Goal: Transaction & Acquisition: Subscribe to service/newsletter

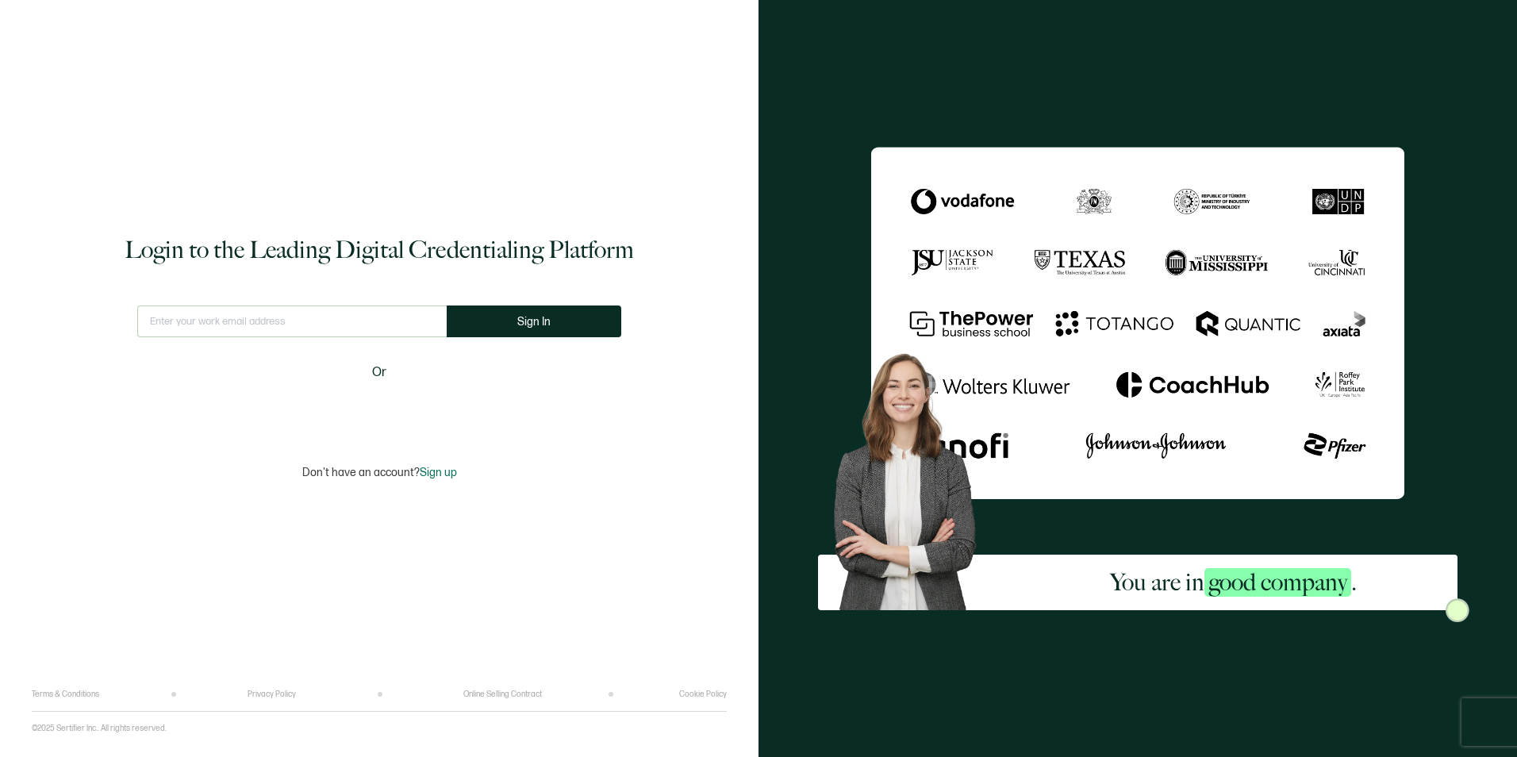
click at [350, 314] on input "text" at bounding box center [291, 321] width 309 height 32
type input "Rocco.Tranquill@carahsoft.com"
click at [545, 306] on button "Sign In" at bounding box center [534, 321] width 175 height 32
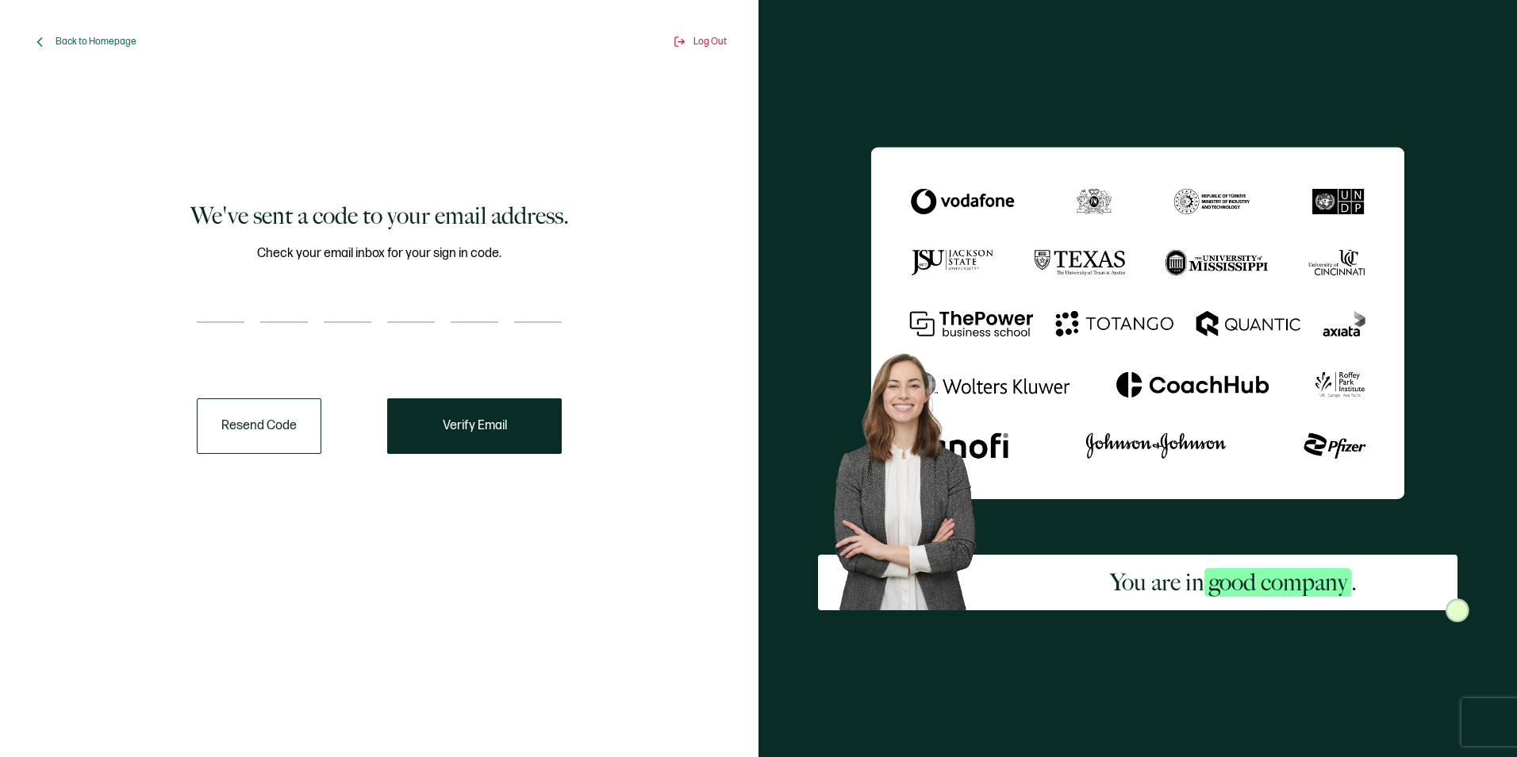
click at [232, 322] on input "number" at bounding box center [221, 307] width 48 height 32
type input "4"
type input "6"
type input "9"
type input "7"
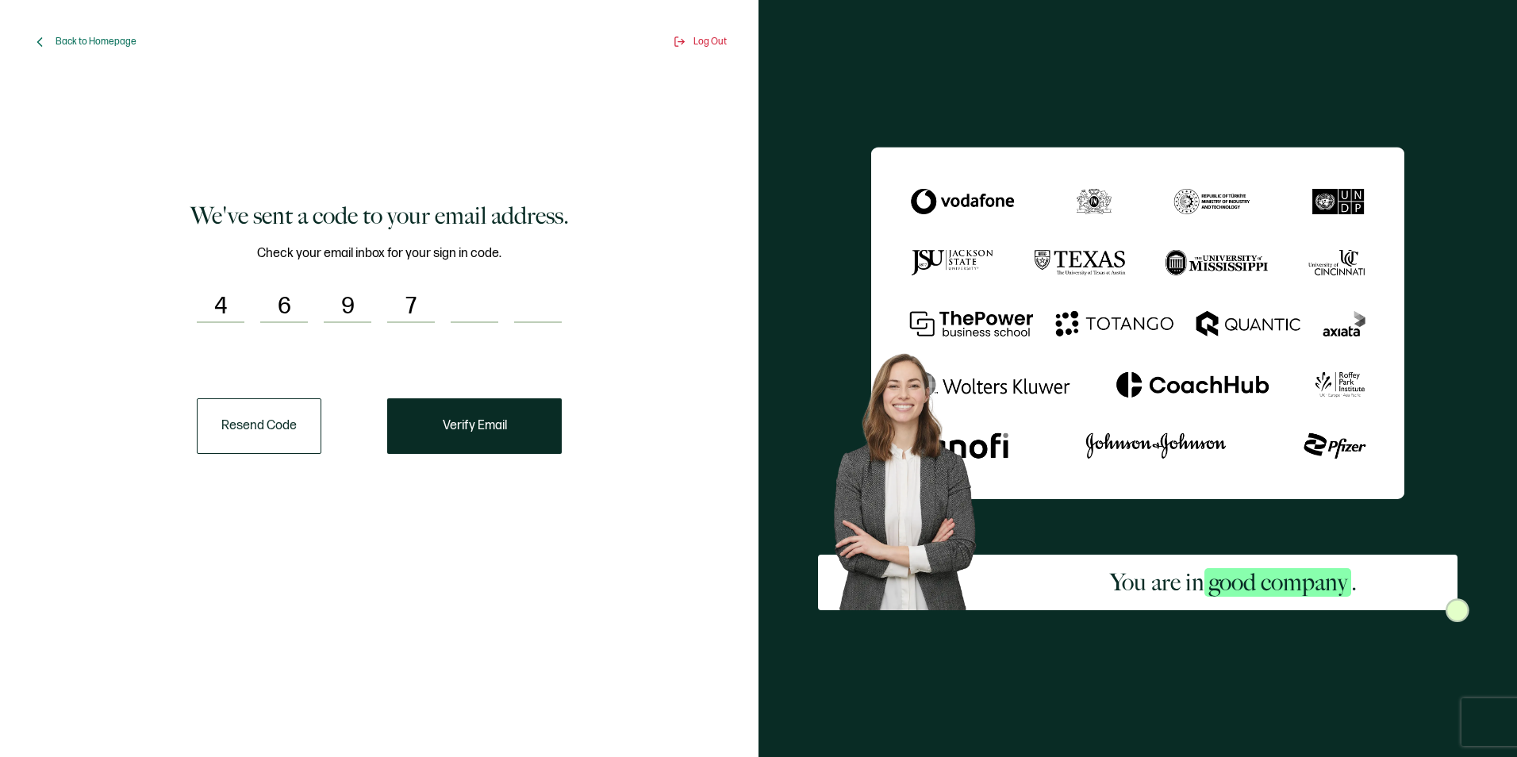
type input "8"
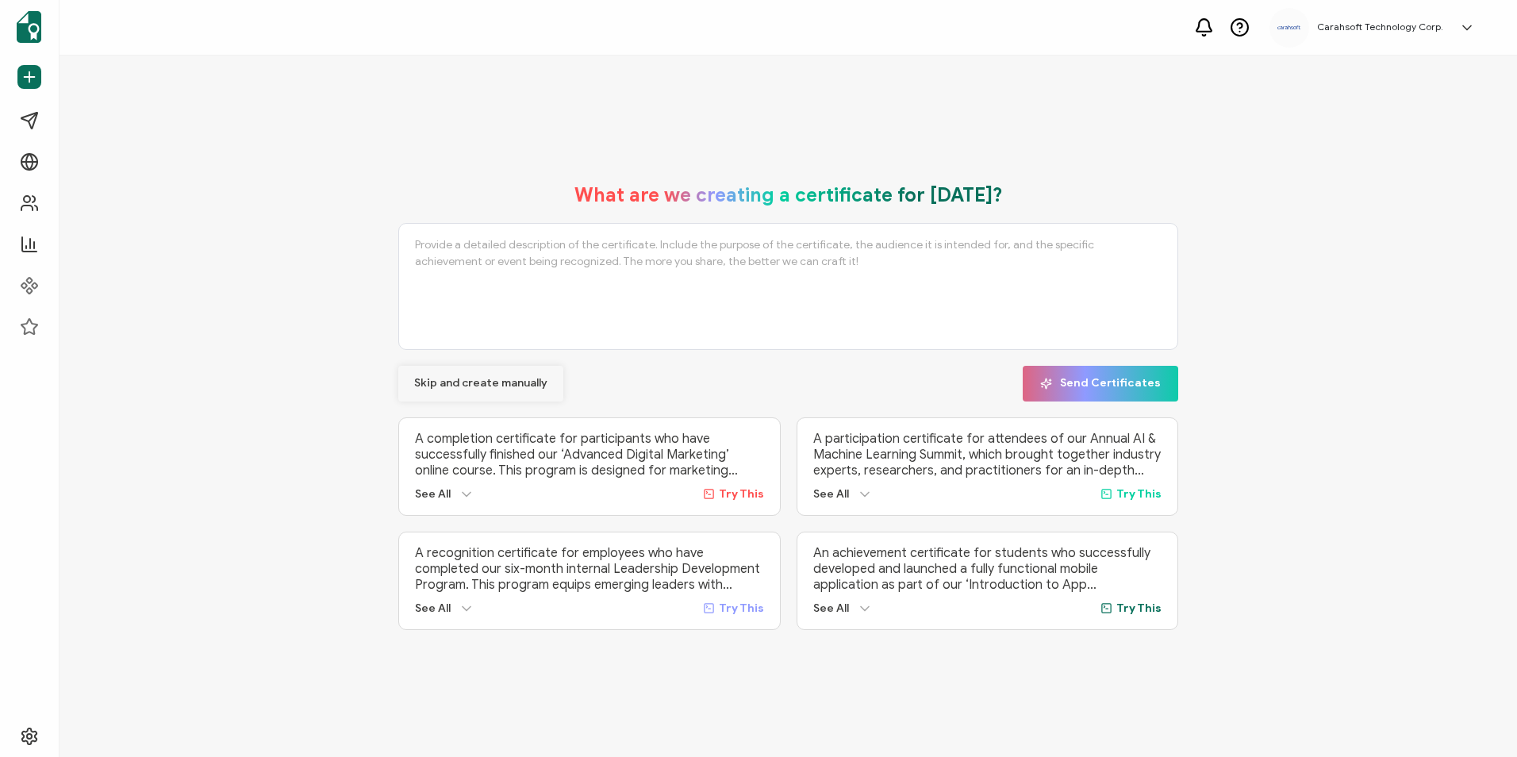
click at [518, 378] on span "Skip and create manually" at bounding box center [480, 383] width 133 height 11
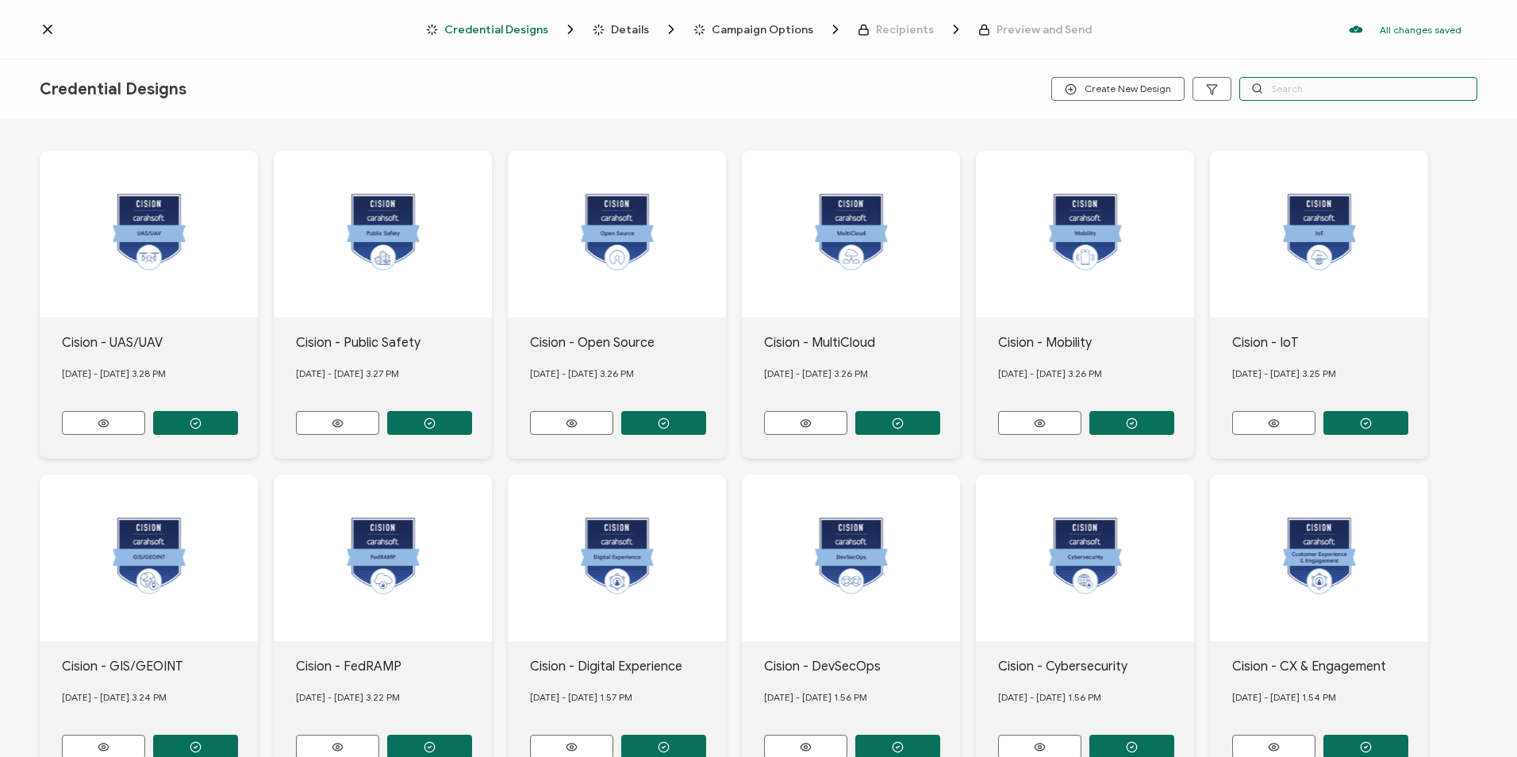
click at [1340, 90] on input "text" at bounding box center [1358, 89] width 238 height 24
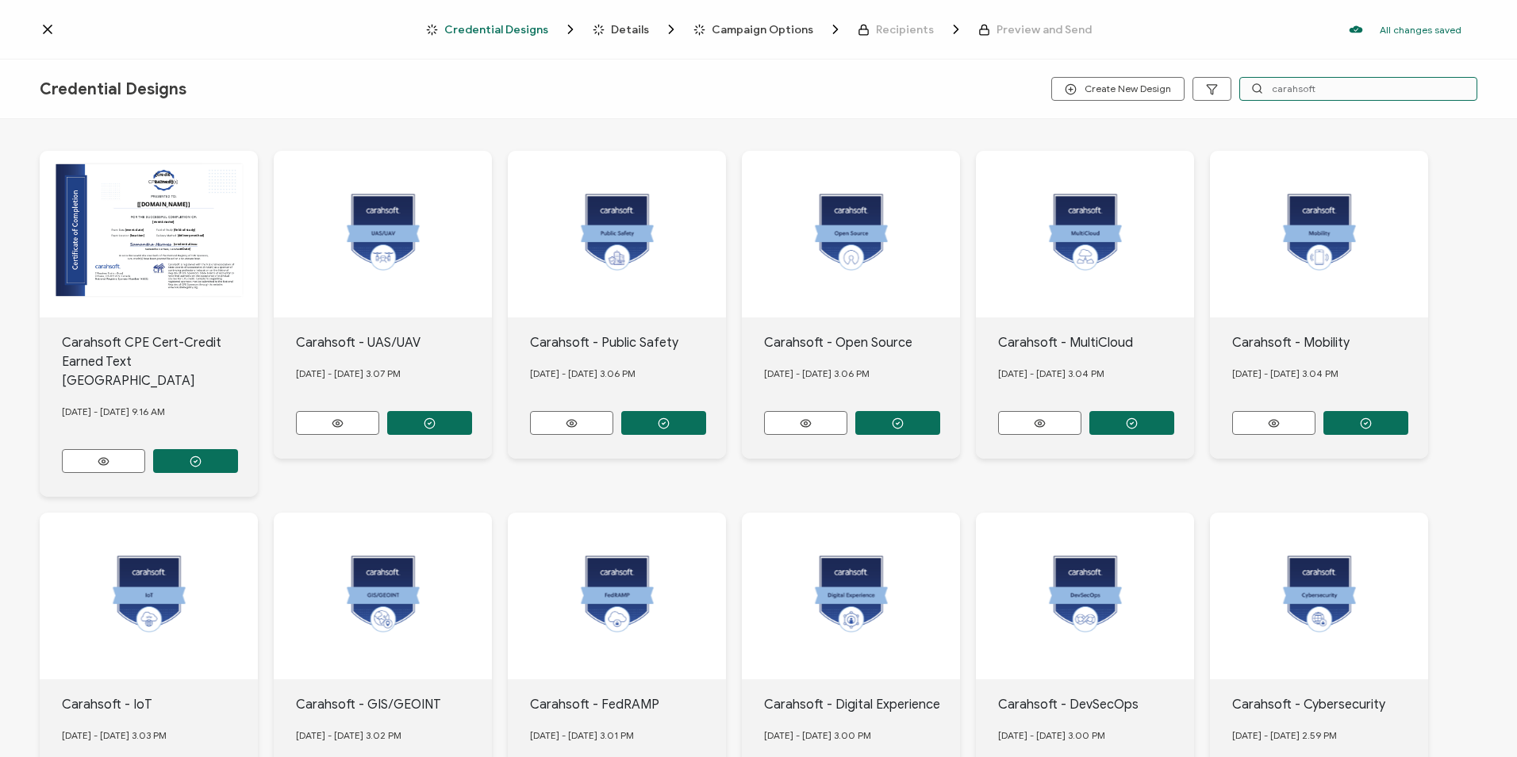
type input "carahsoft"
drag, startPoint x: 1320, startPoint y: 87, endPoint x: 1228, endPoint y: 86, distance: 92.0
click at [1228, 86] on div "Create New Design carahsoft" at bounding box center [1237, 89] width 479 height 24
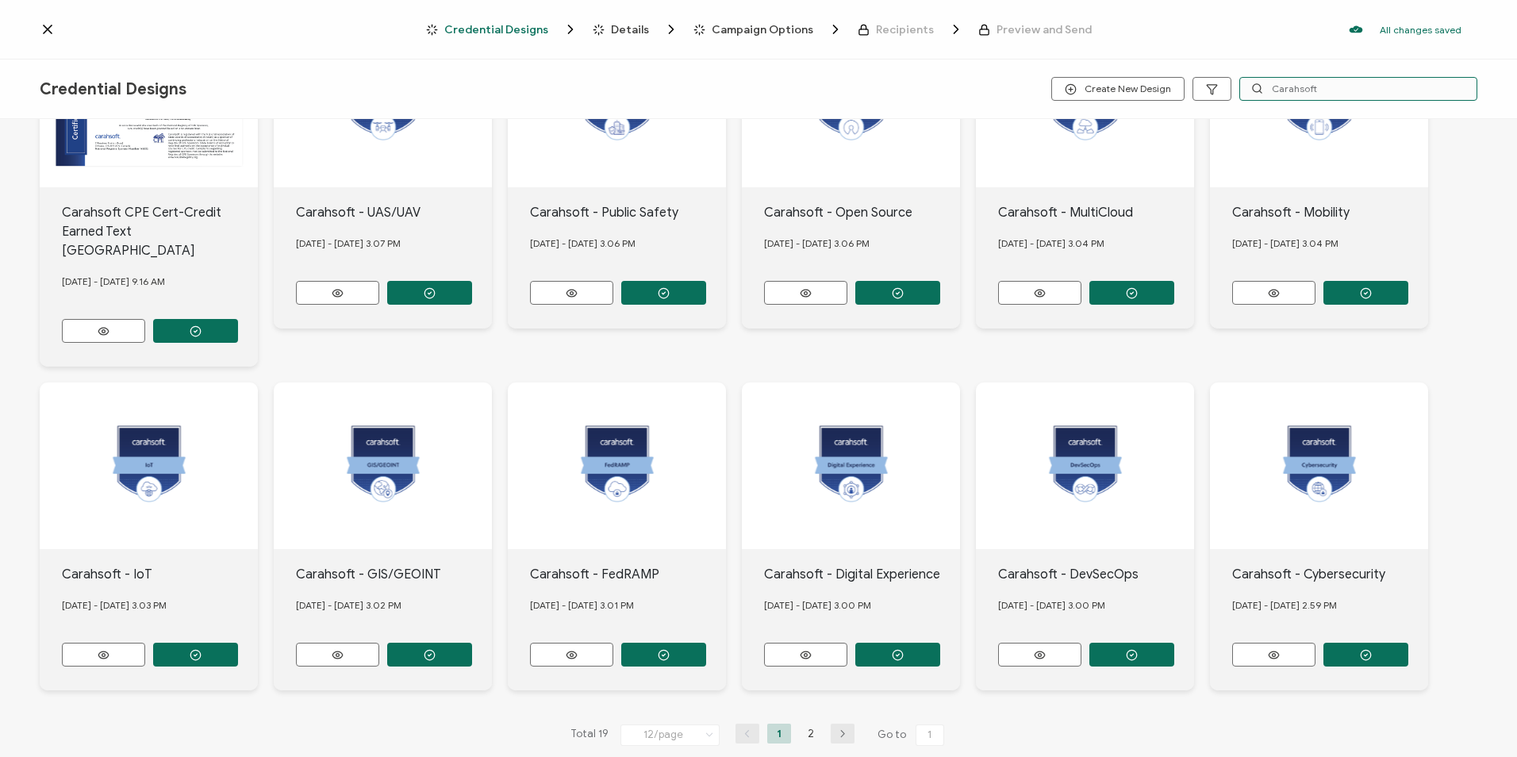
scroll to position [132, 0]
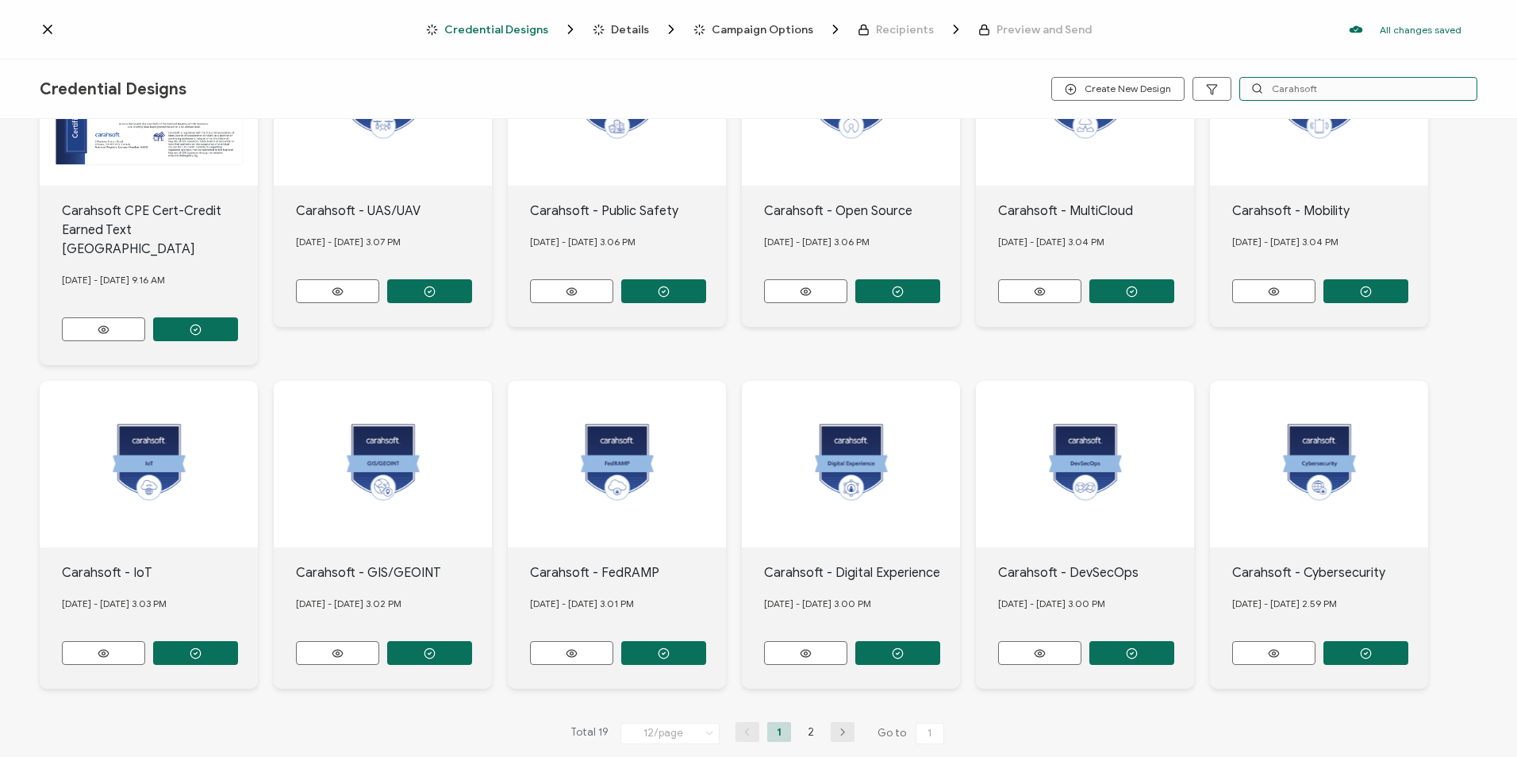
type input "Carahsoft"
click at [835, 727] on icon "button" at bounding box center [843, 732] width 24 height 10
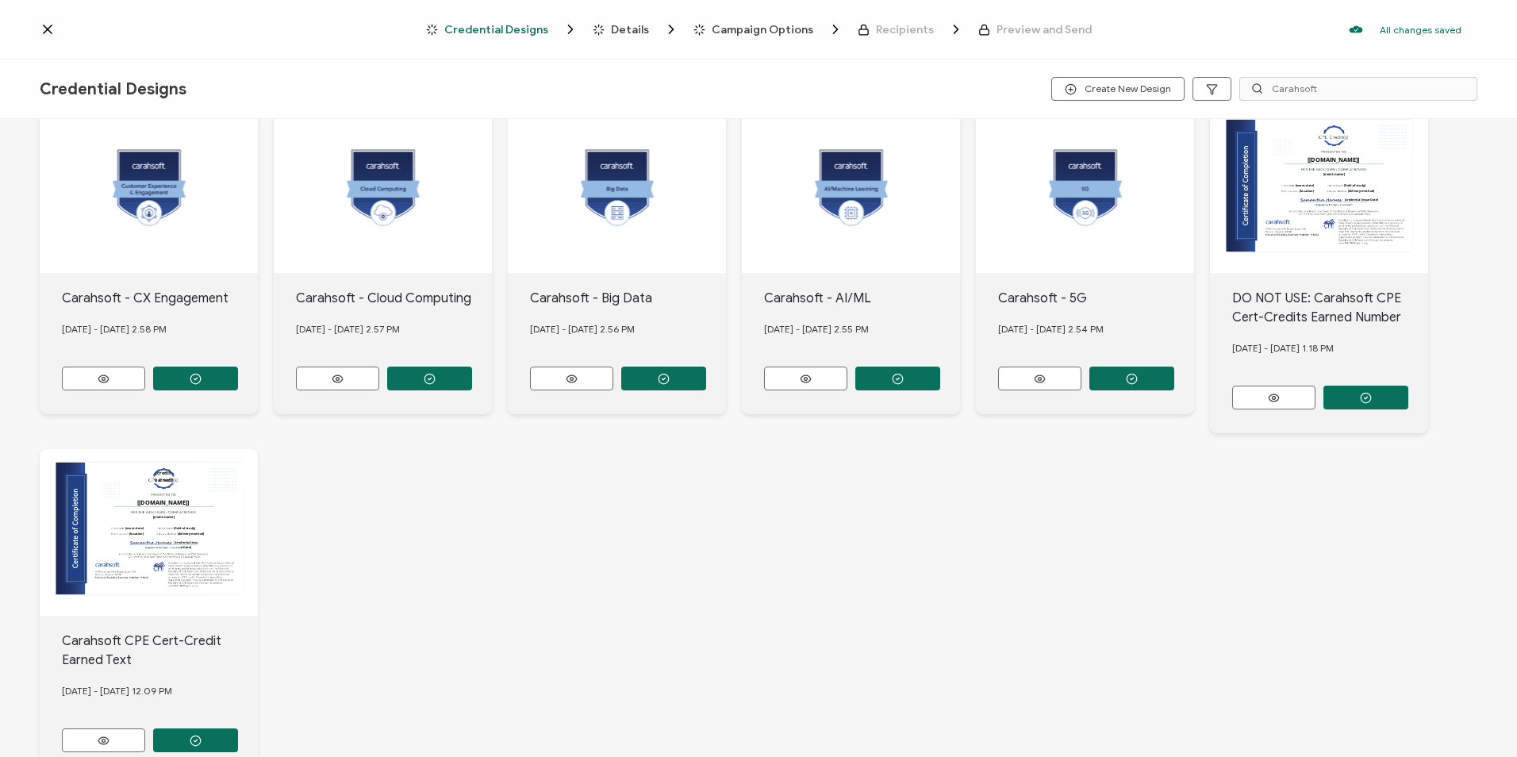
scroll to position [79, 0]
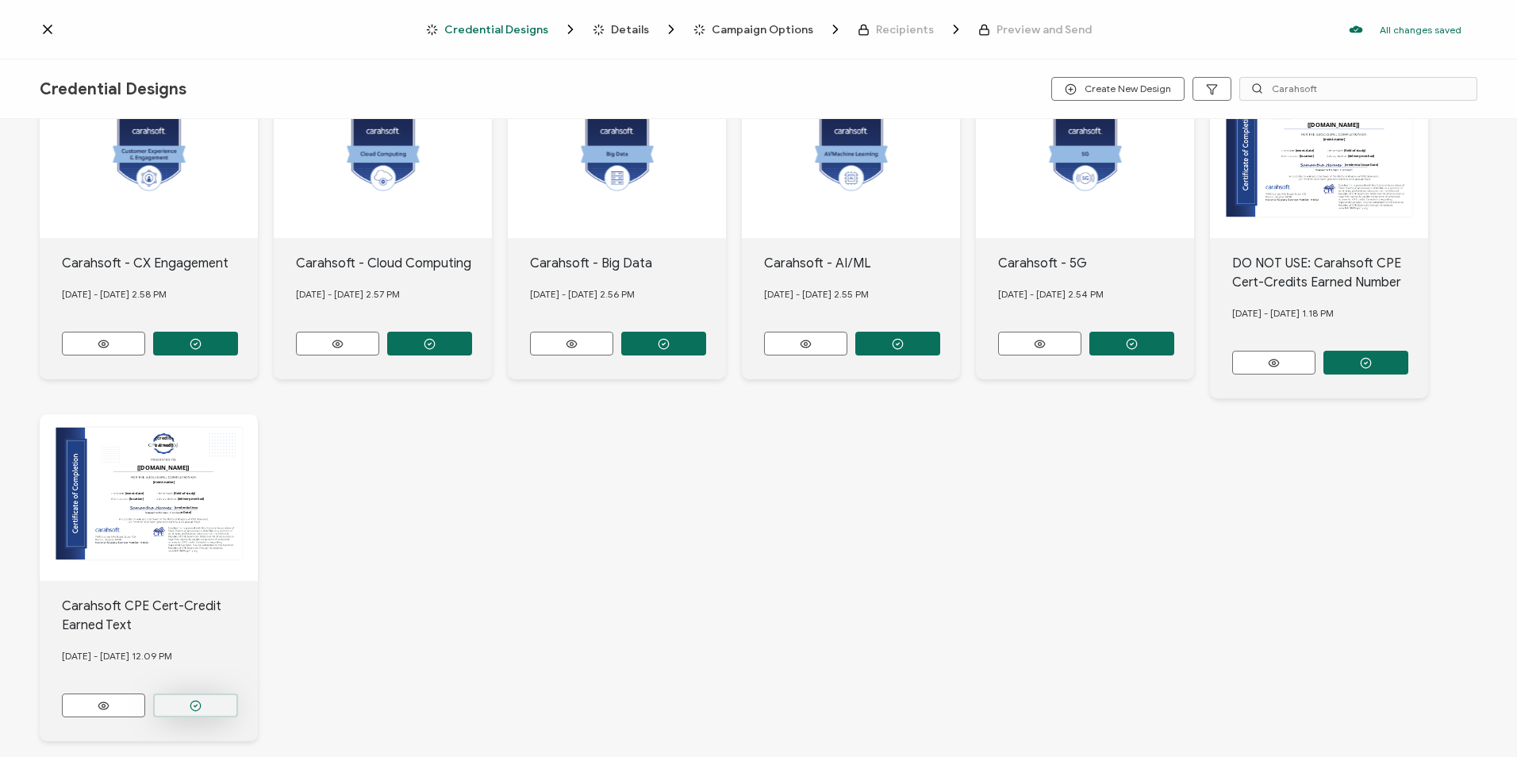
click at [225, 355] on button "button" at bounding box center [195, 344] width 85 height 24
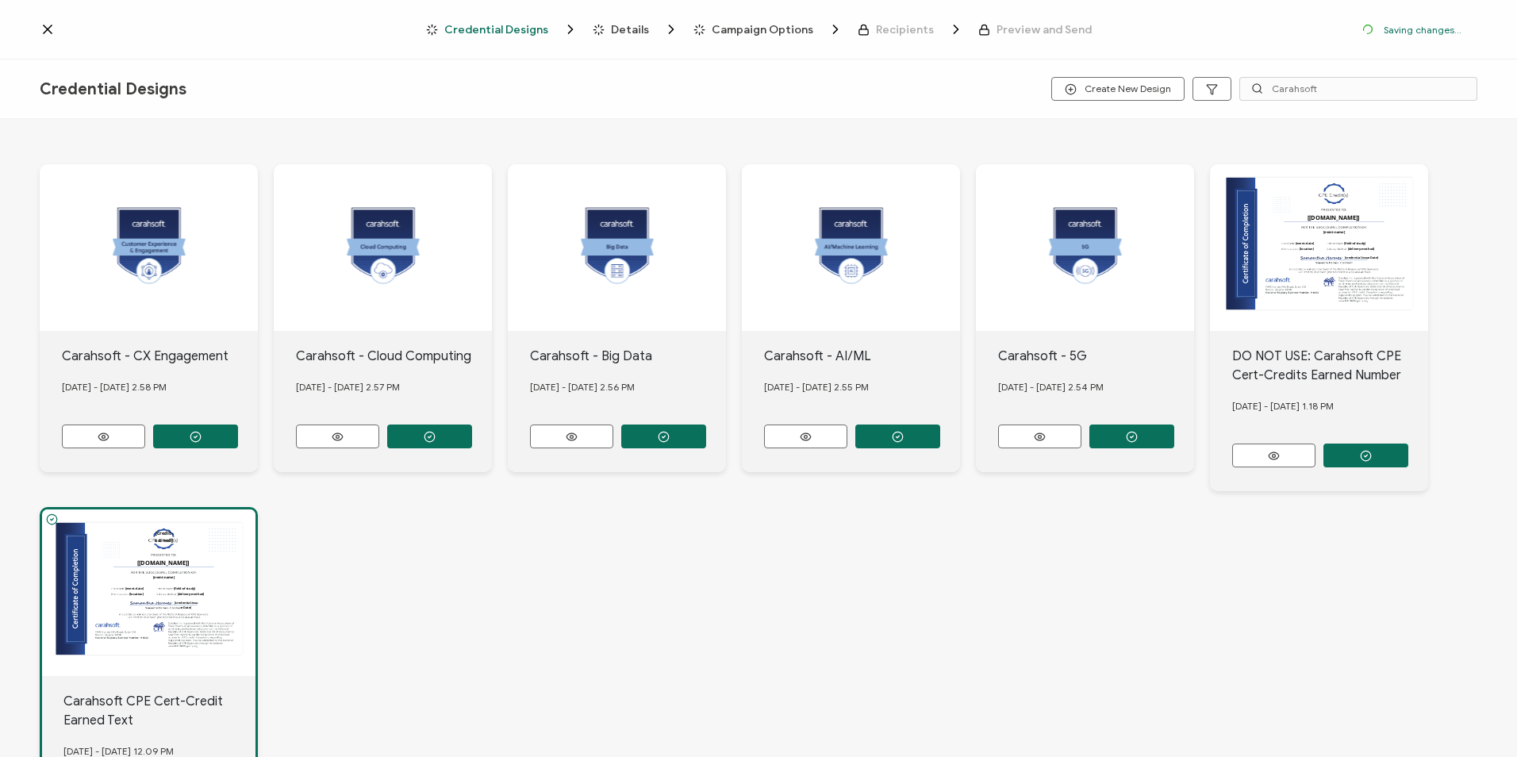
scroll to position [172, 0]
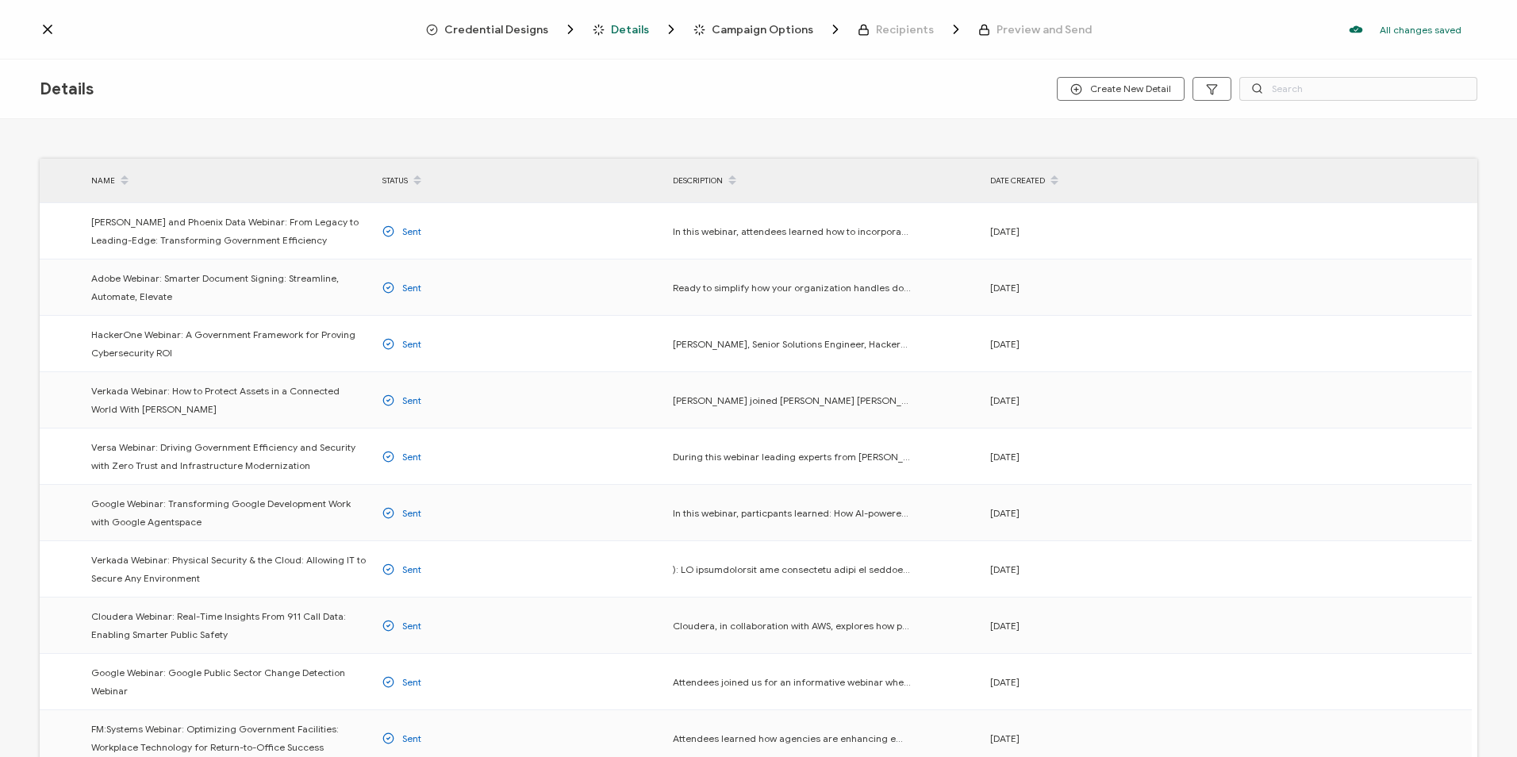
click at [548, 31] on span "Credential Designs" at bounding box center [496, 30] width 104 height 12
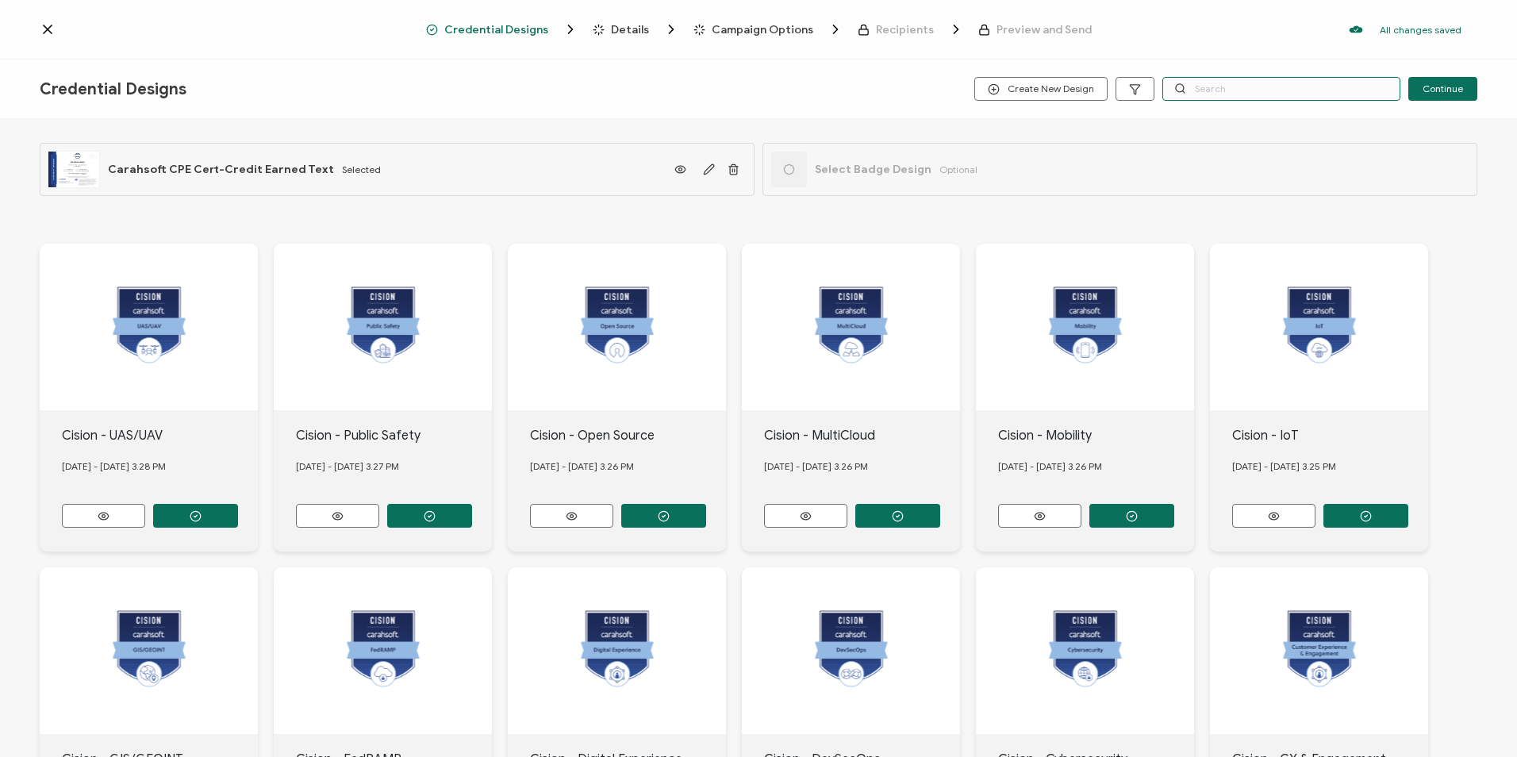
click at [1218, 90] on input "text" at bounding box center [1281, 89] width 238 height 24
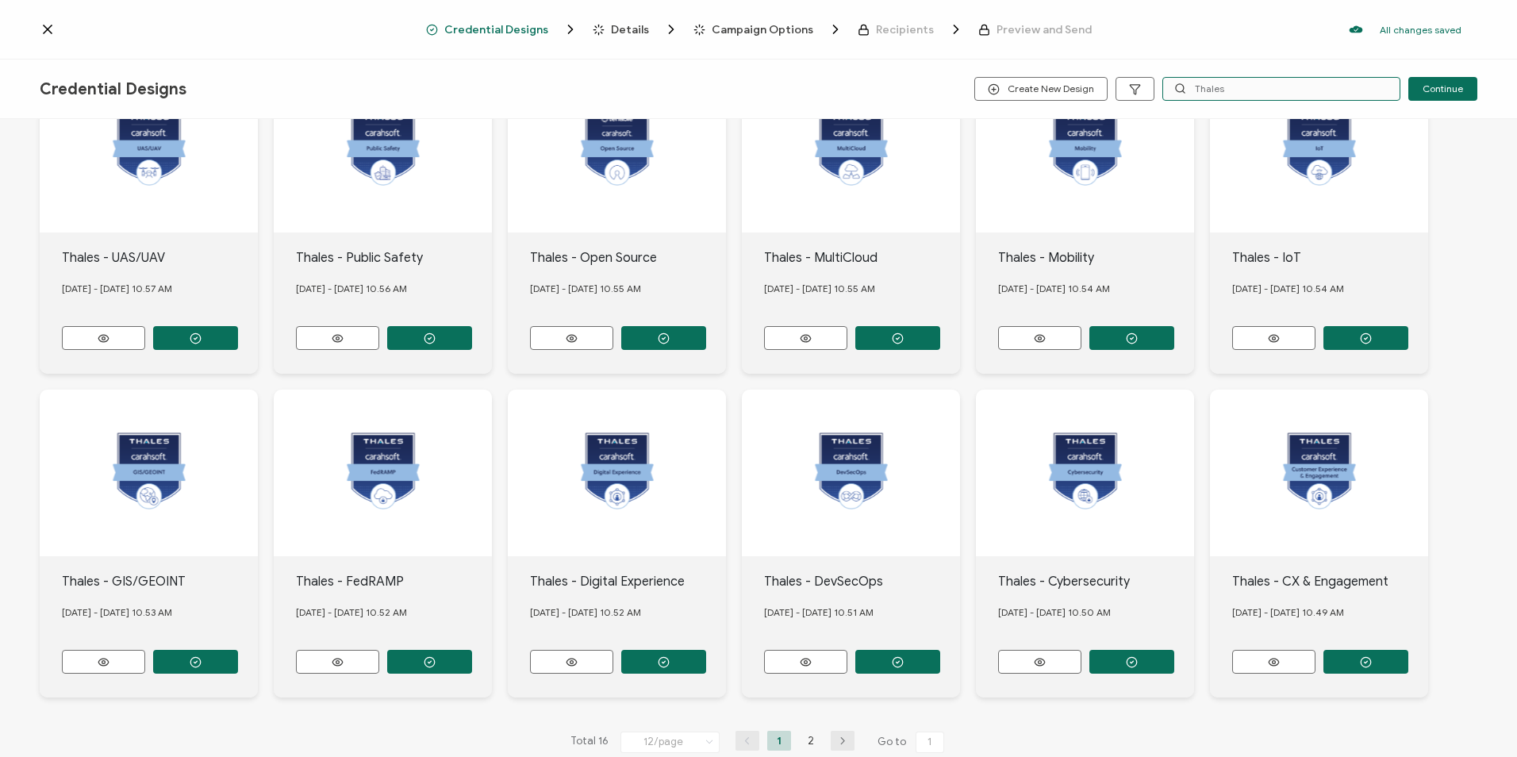
scroll to position [205, 0]
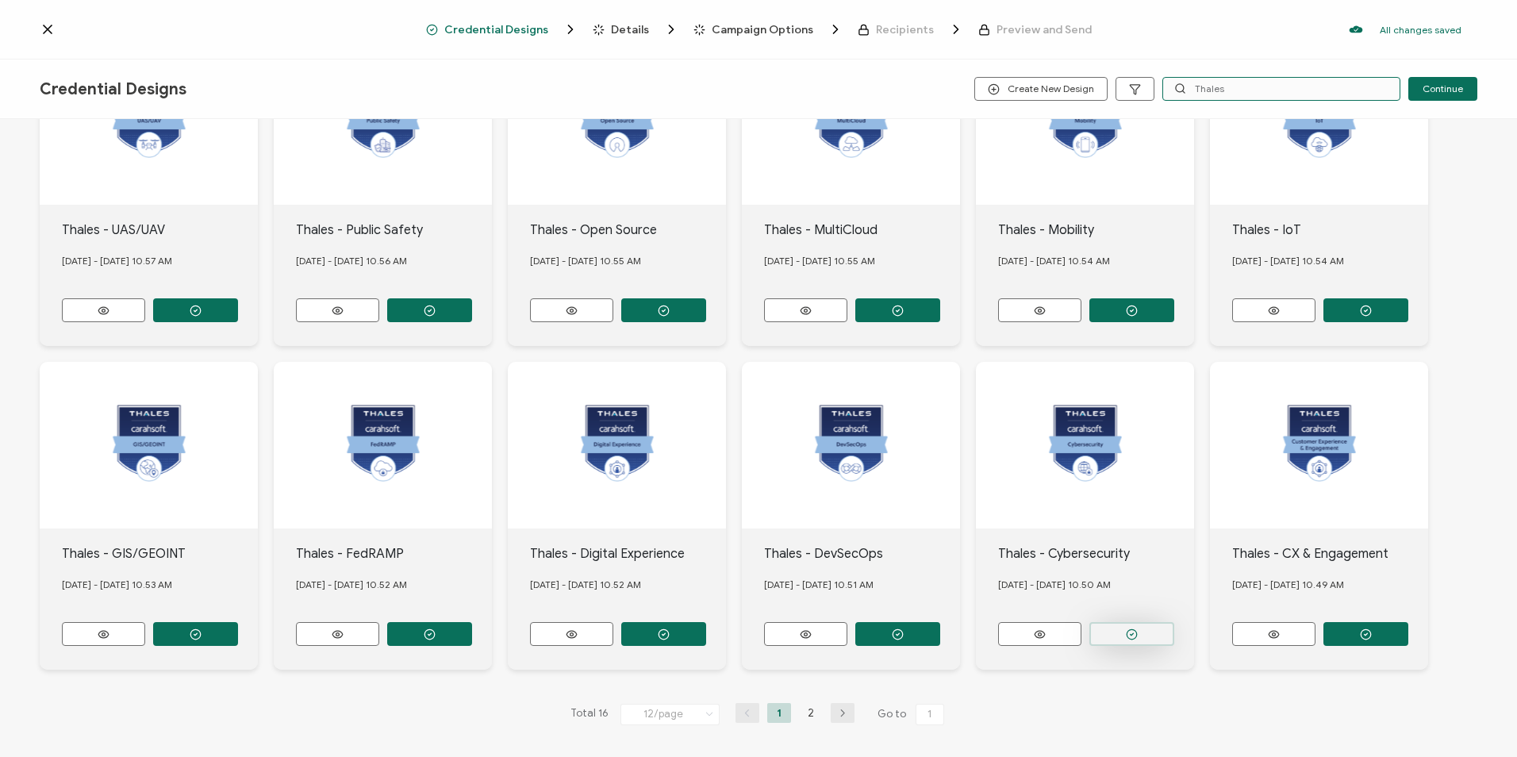
type input "Thales"
click at [238, 322] on button "button" at bounding box center [195, 310] width 85 height 24
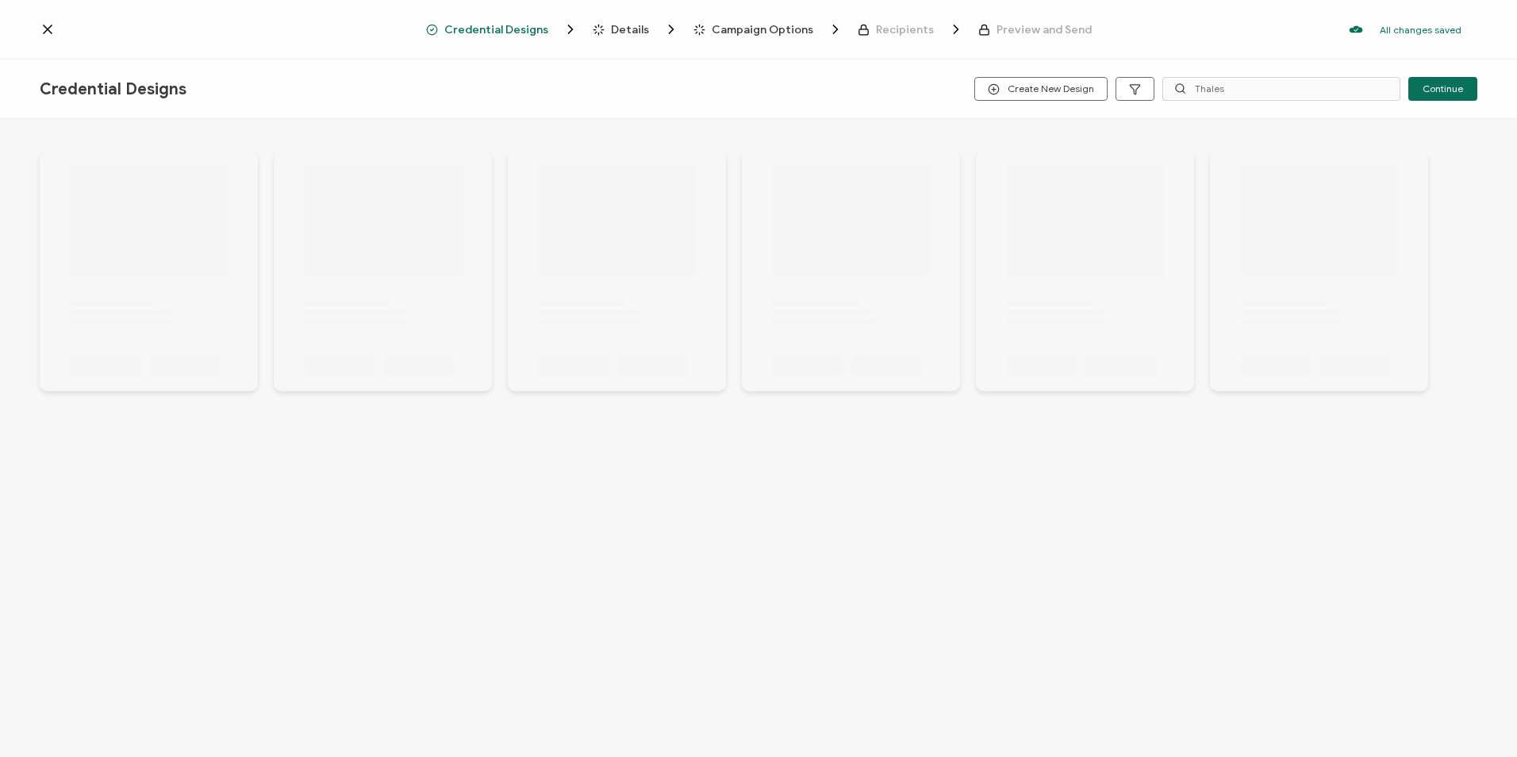
scroll to position [0, 0]
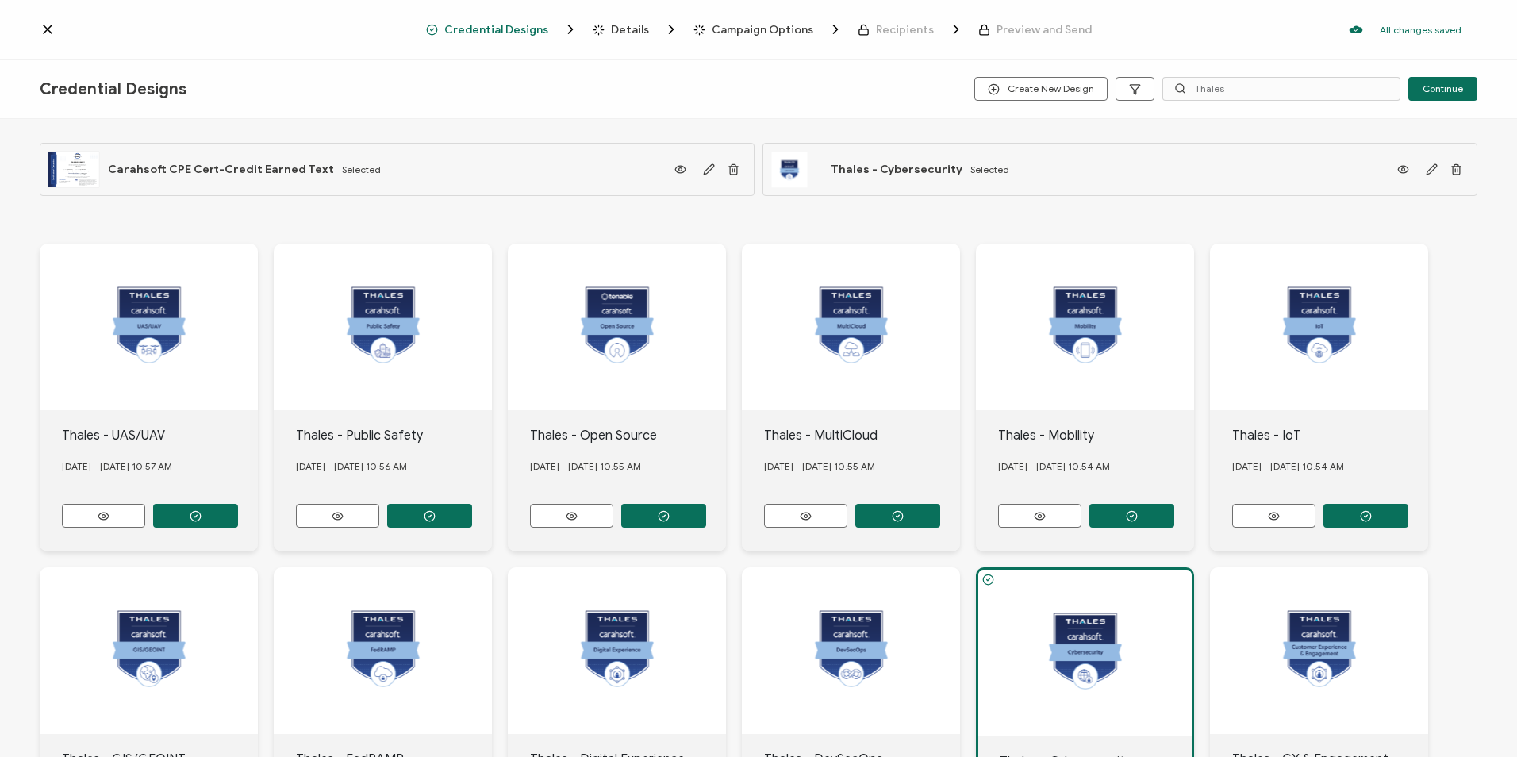
click at [624, 30] on span "Details" at bounding box center [630, 30] width 38 height 12
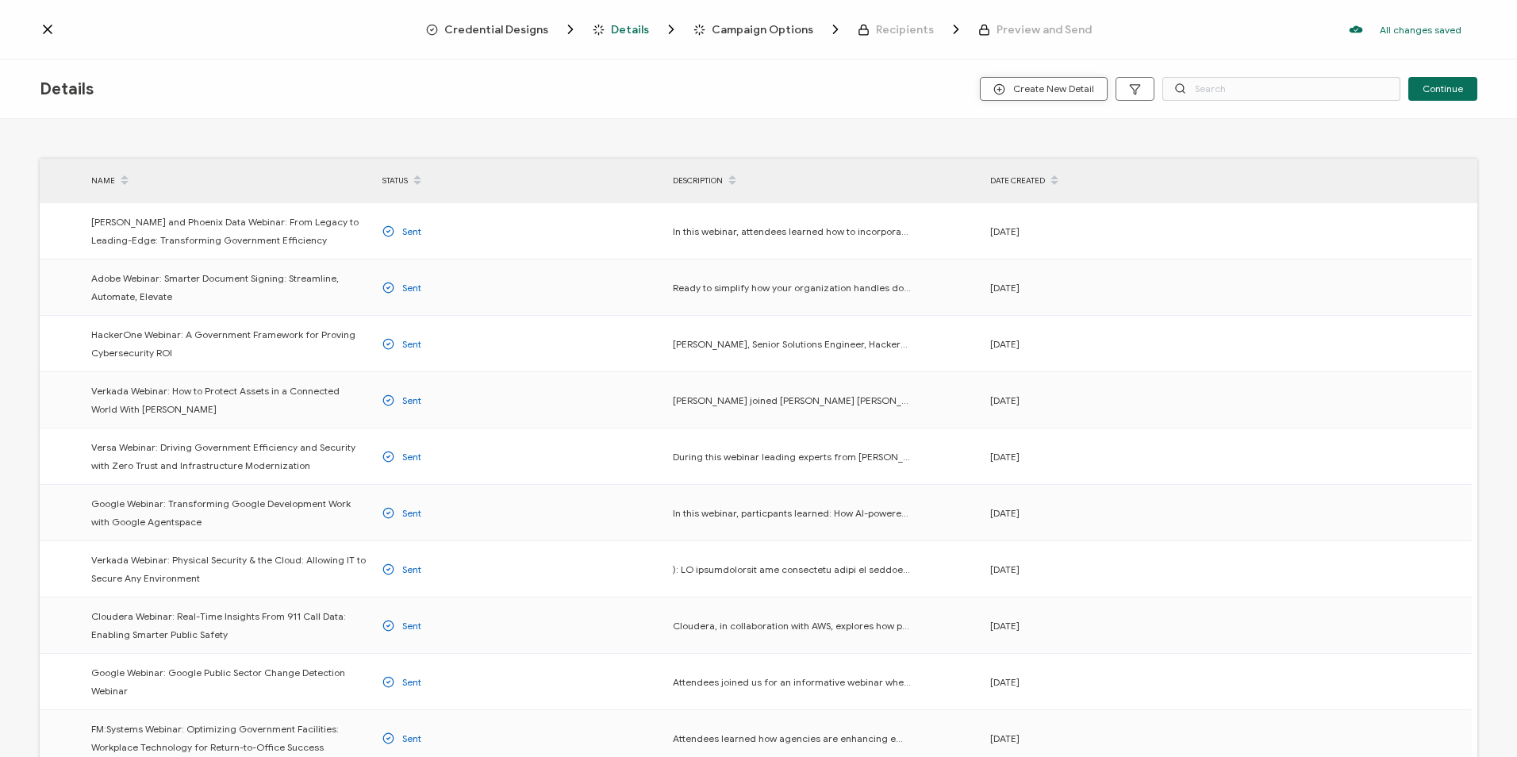
click at [1034, 90] on span "Create New Detail" at bounding box center [1043, 89] width 101 height 12
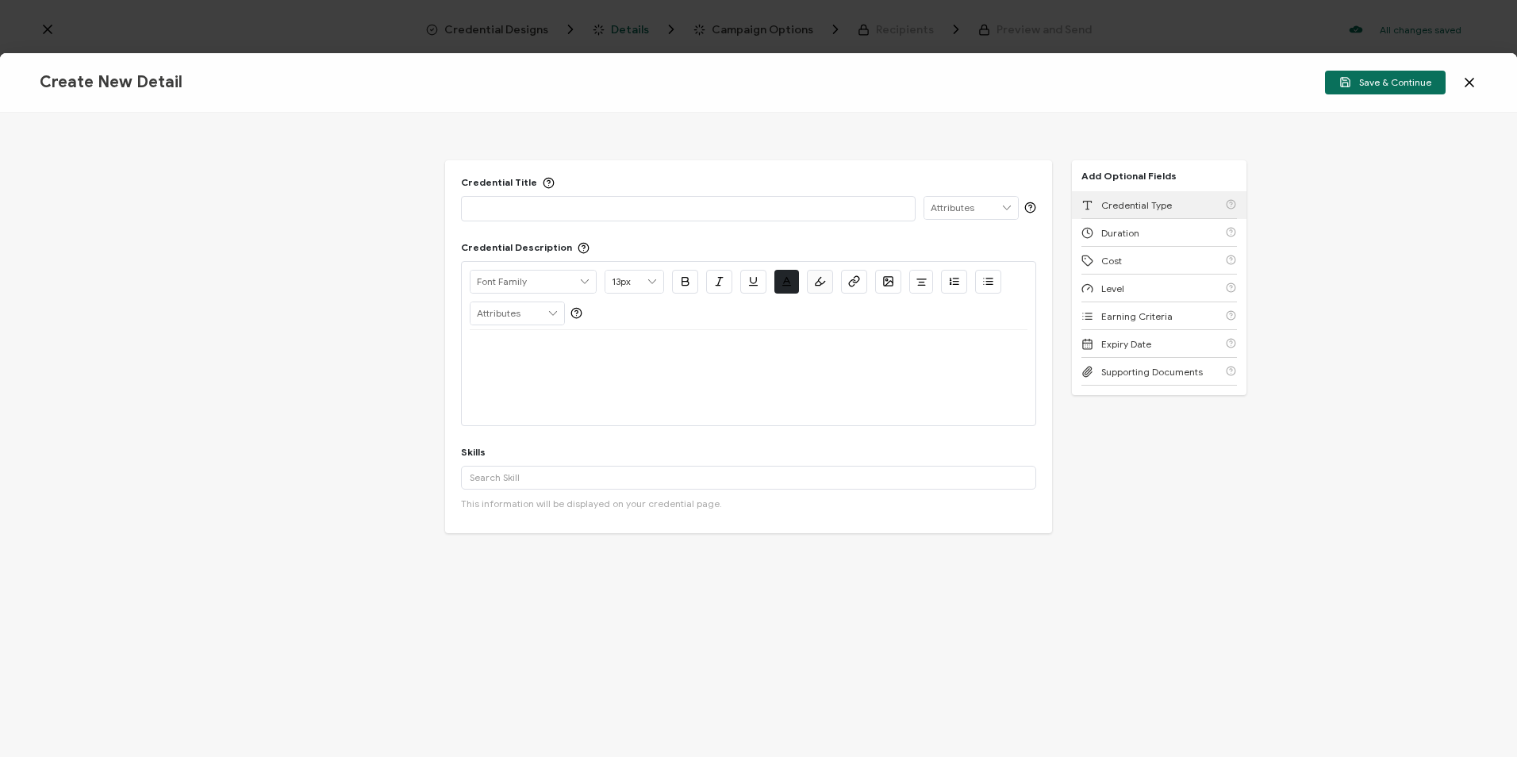
click at [1104, 207] on span "Credential Type" at bounding box center [1136, 205] width 71 height 12
click at [1108, 205] on span "Duration" at bounding box center [1120, 205] width 38 height 12
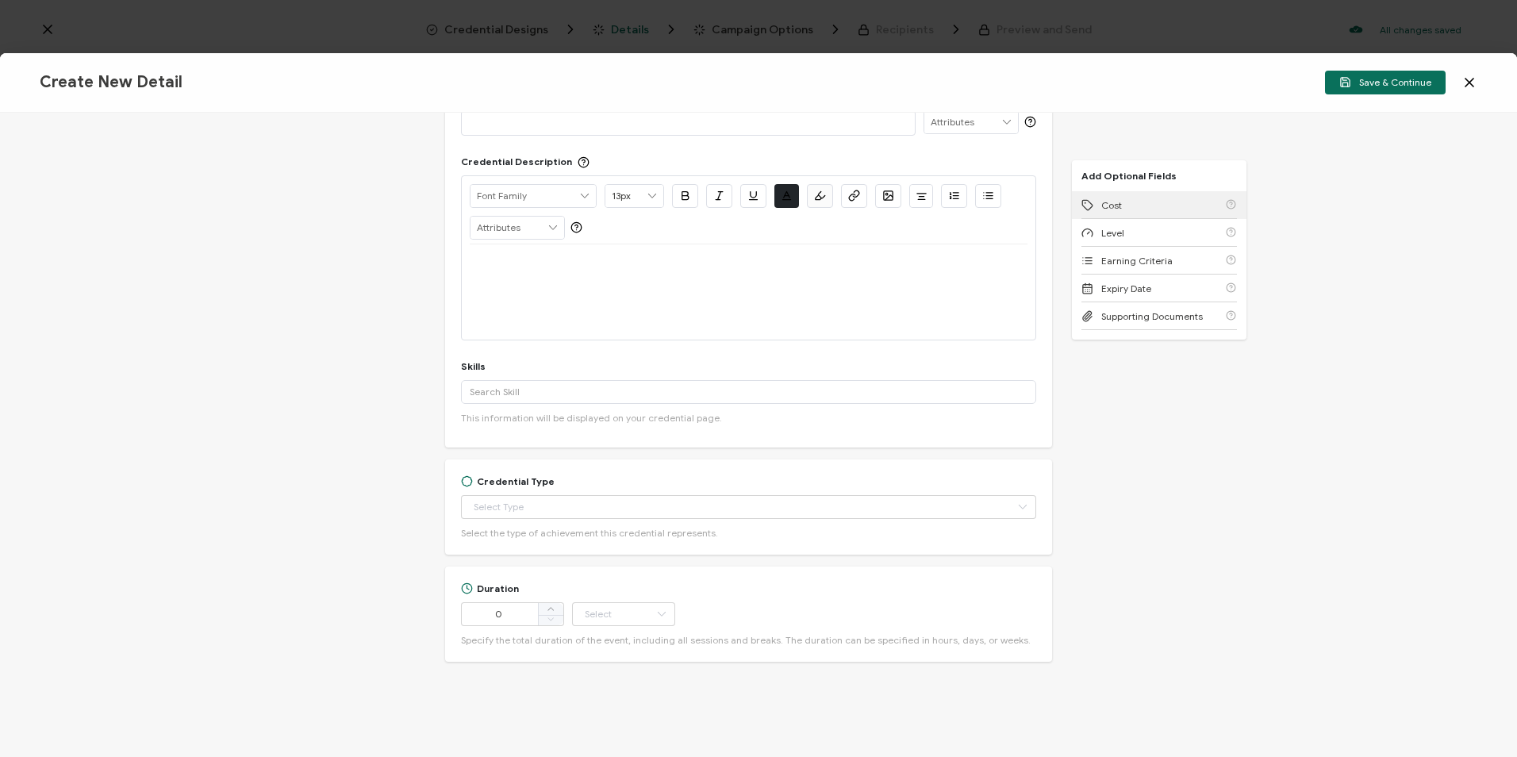
click at [1108, 205] on span "Cost" at bounding box center [1111, 205] width 21 height 12
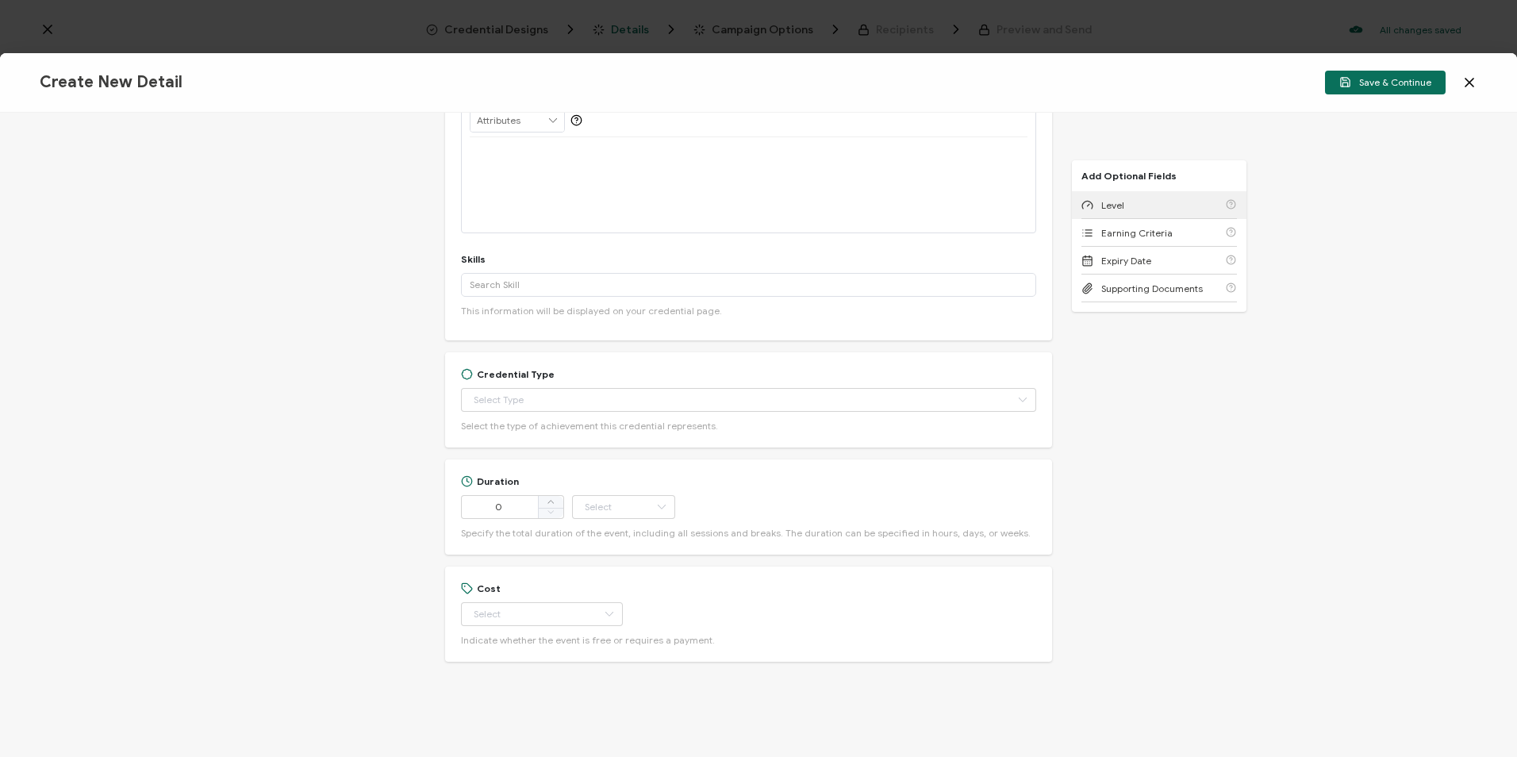
click at [1108, 205] on span "Level" at bounding box center [1112, 205] width 23 height 12
click at [1108, 205] on span "Earning Criteria" at bounding box center [1136, 205] width 71 height 12
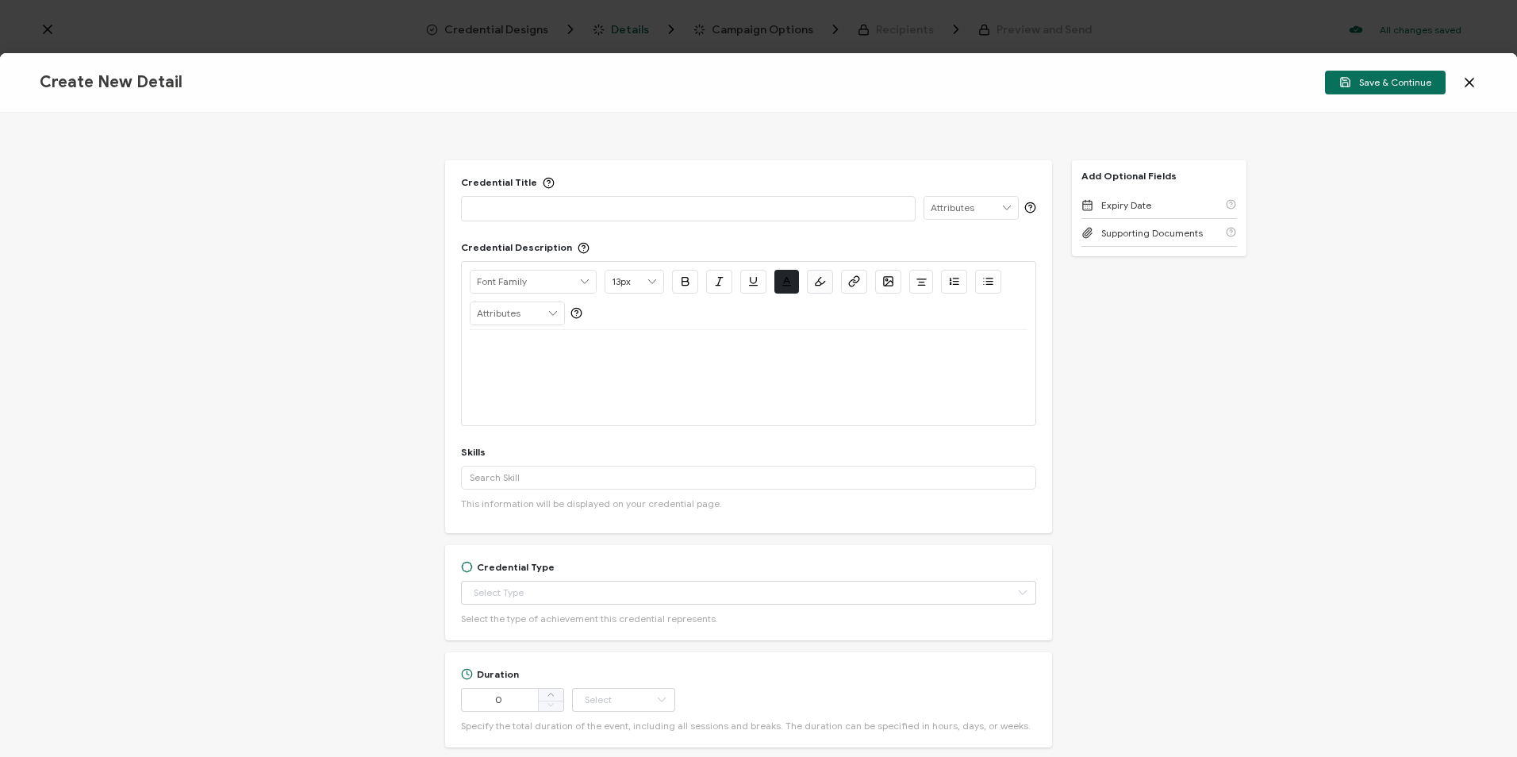
click at [647, 216] on div at bounding box center [688, 208] width 437 height 22
click at [589, 340] on div at bounding box center [749, 349] width 558 height 38
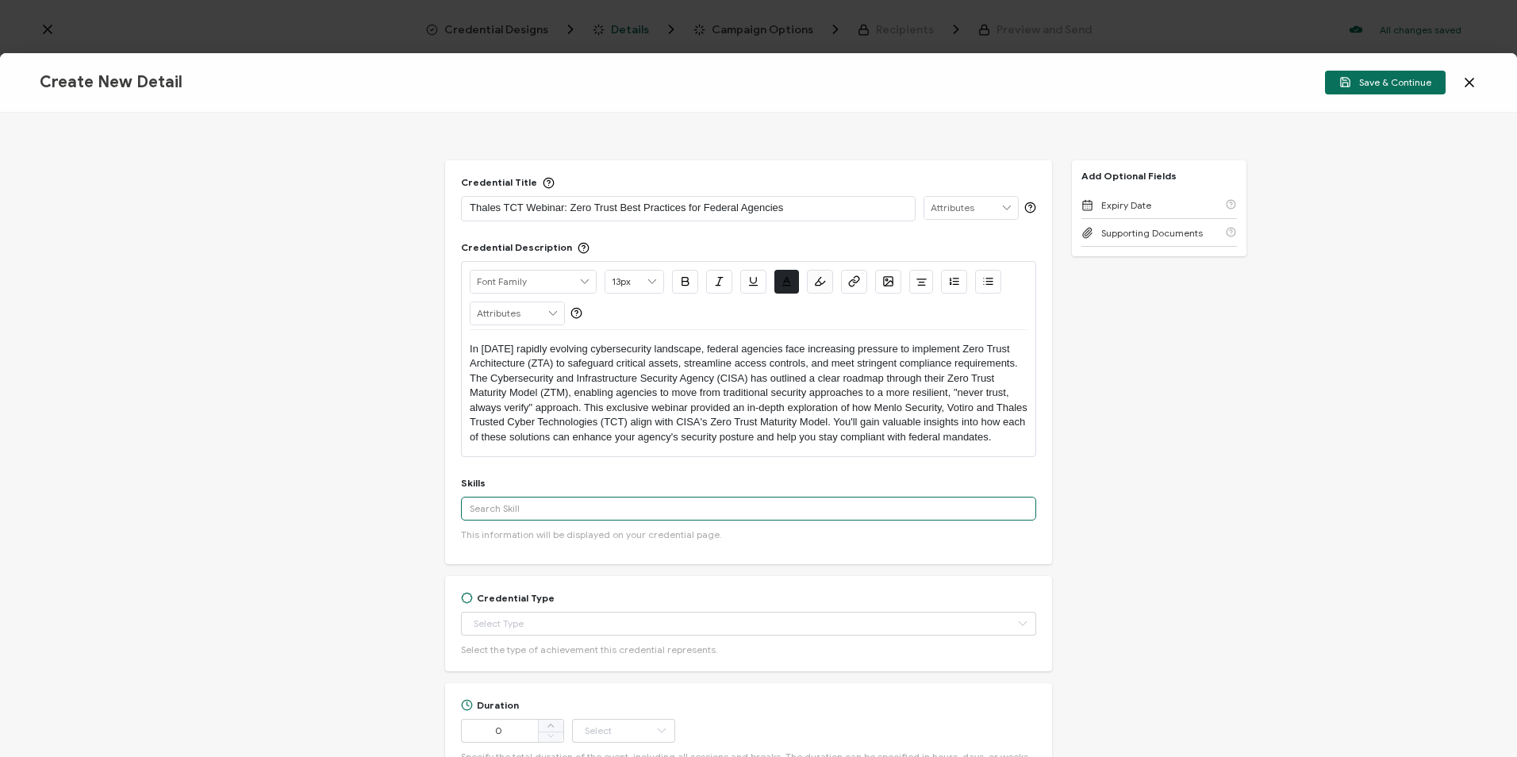
click at [562, 520] on input "text" at bounding box center [748, 509] width 575 height 24
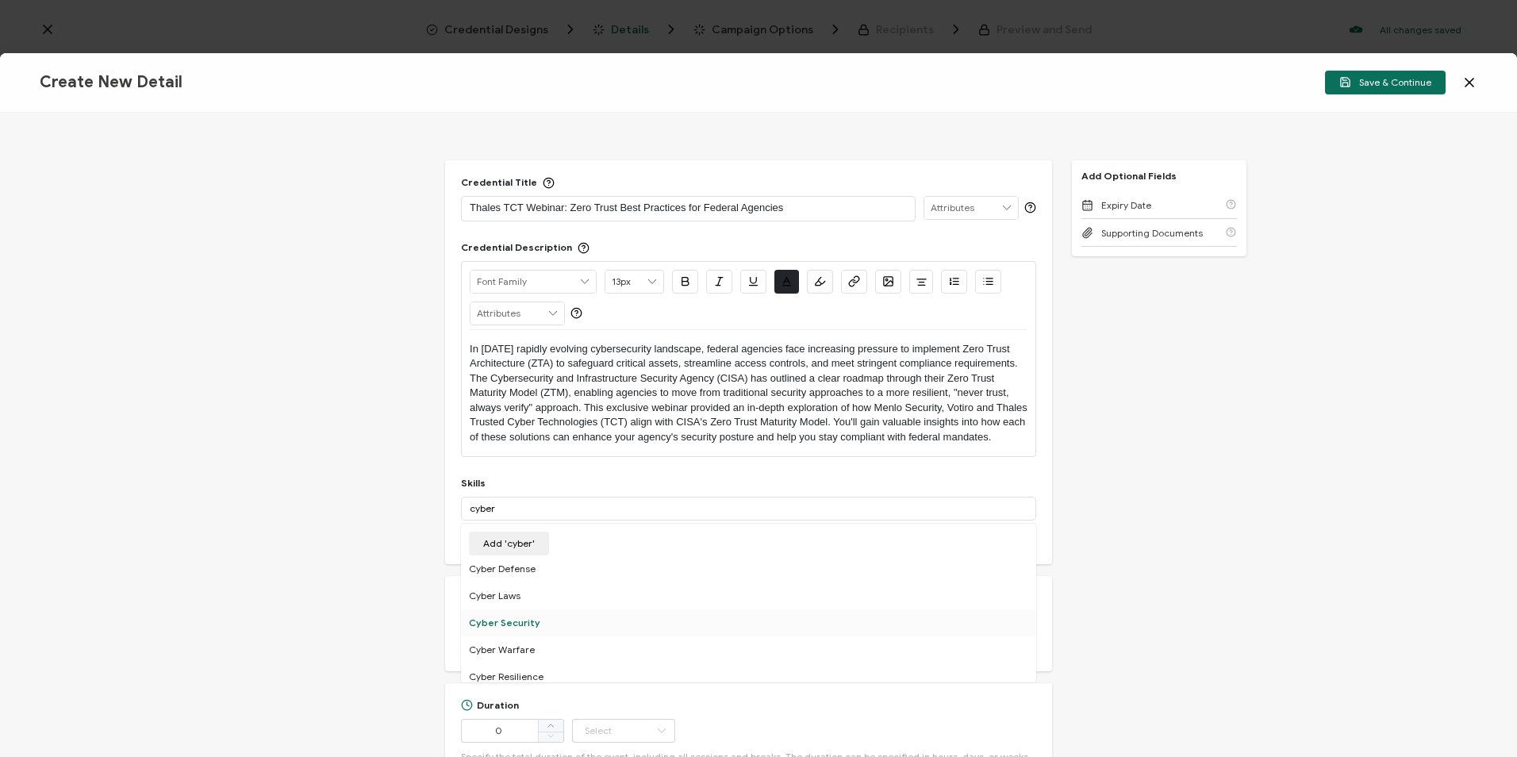
click at [567, 636] on div "Cyber Security" at bounding box center [748, 622] width 575 height 27
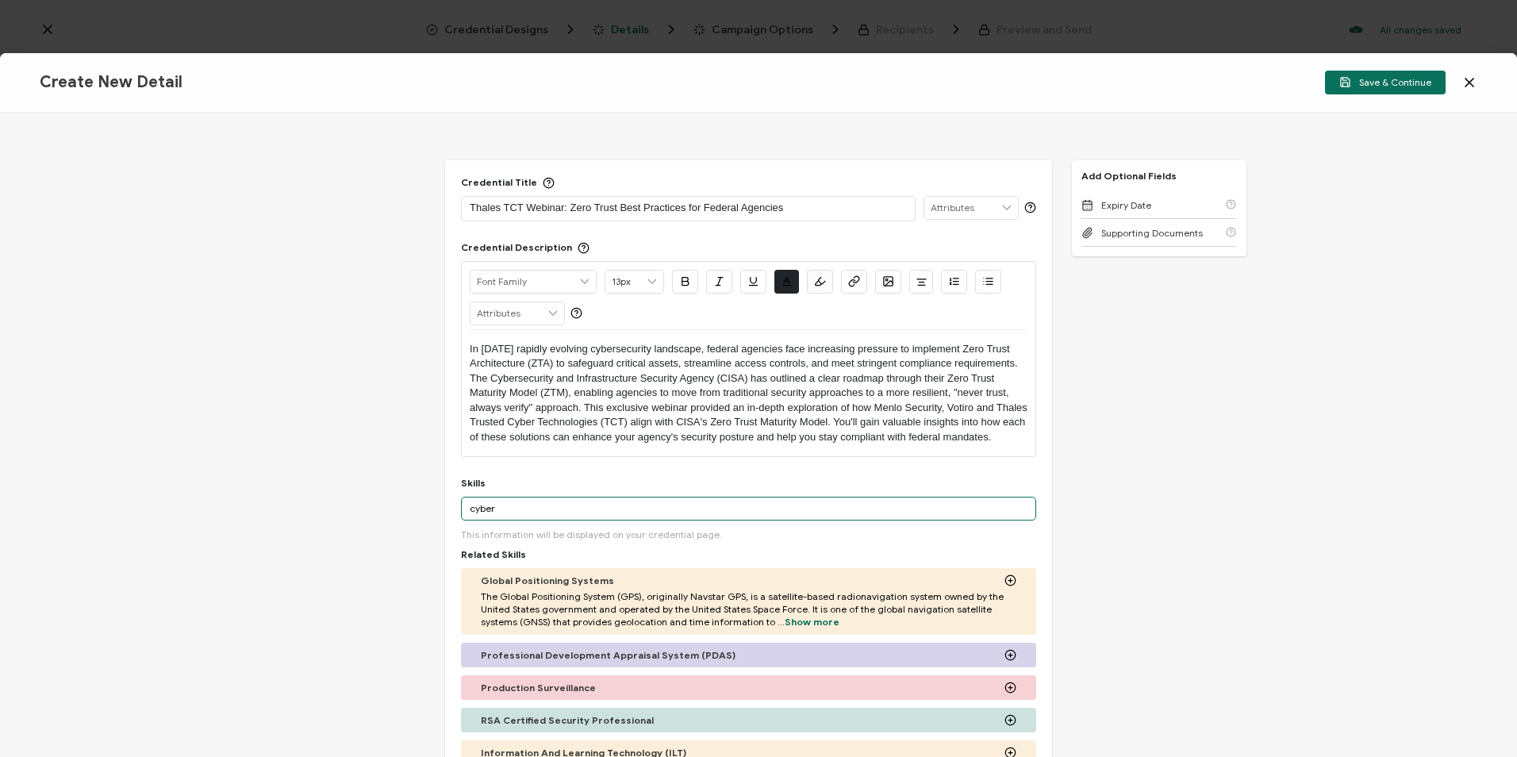
click at [595, 520] on input "cyber" at bounding box center [748, 509] width 575 height 24
drag, startPoint x: 526, startPoint y: 520, endPoint x: 409, endPoint y: 515, distance: 116.7
click at [409, 515] on div "Credential Title Thales TCT Webinar: Zero Trust Best Practices for Federal Agen…" at bounding box center [758, 435] width 1517 height 644
click at [522, 520] on input "quantum" at bounding box center [748, 509] width 575 height 24
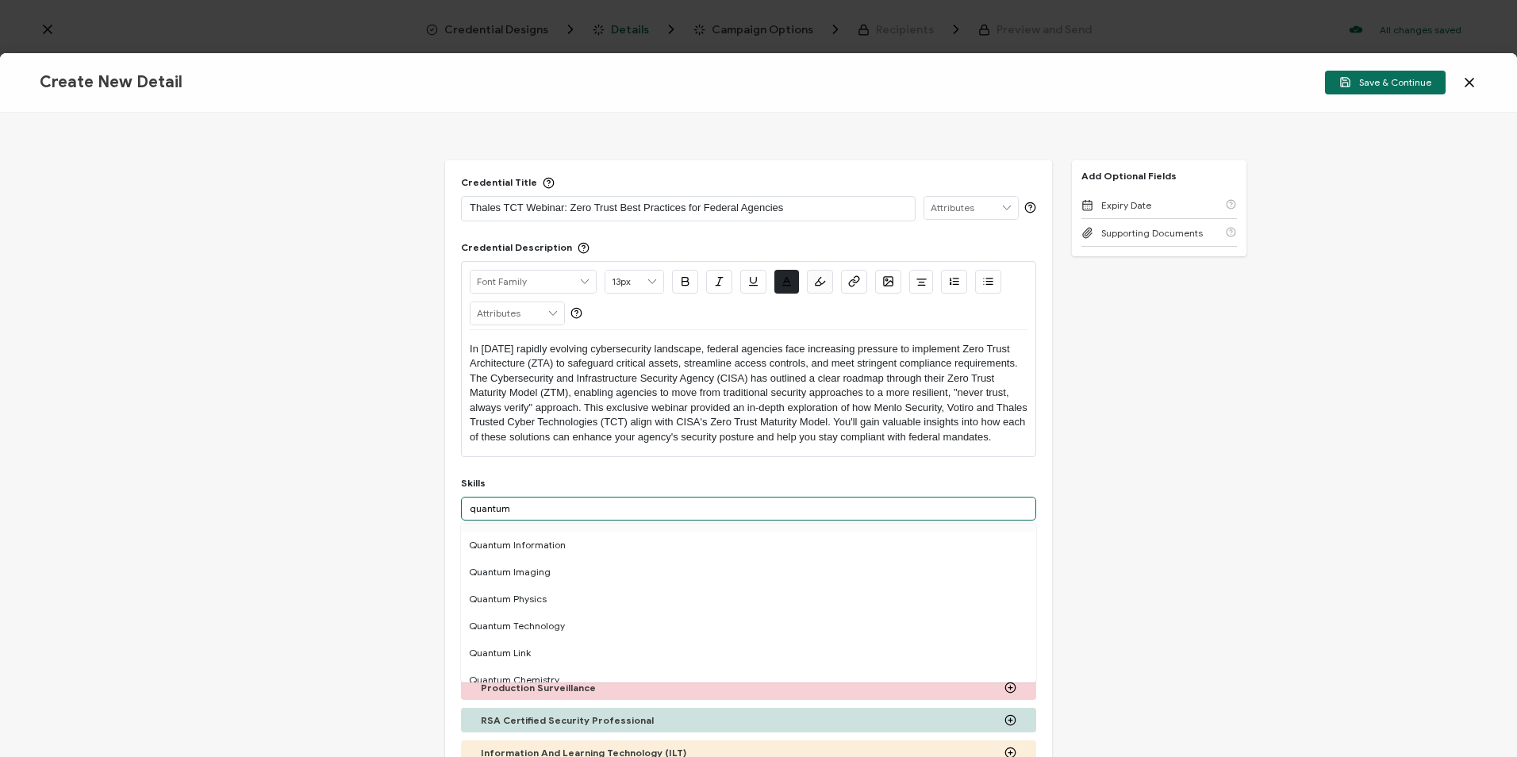
scroll to position [79, 0]
click at [552, 605] on div "Quantum Technology" at bounding box center [748, 597] width 575 height 27
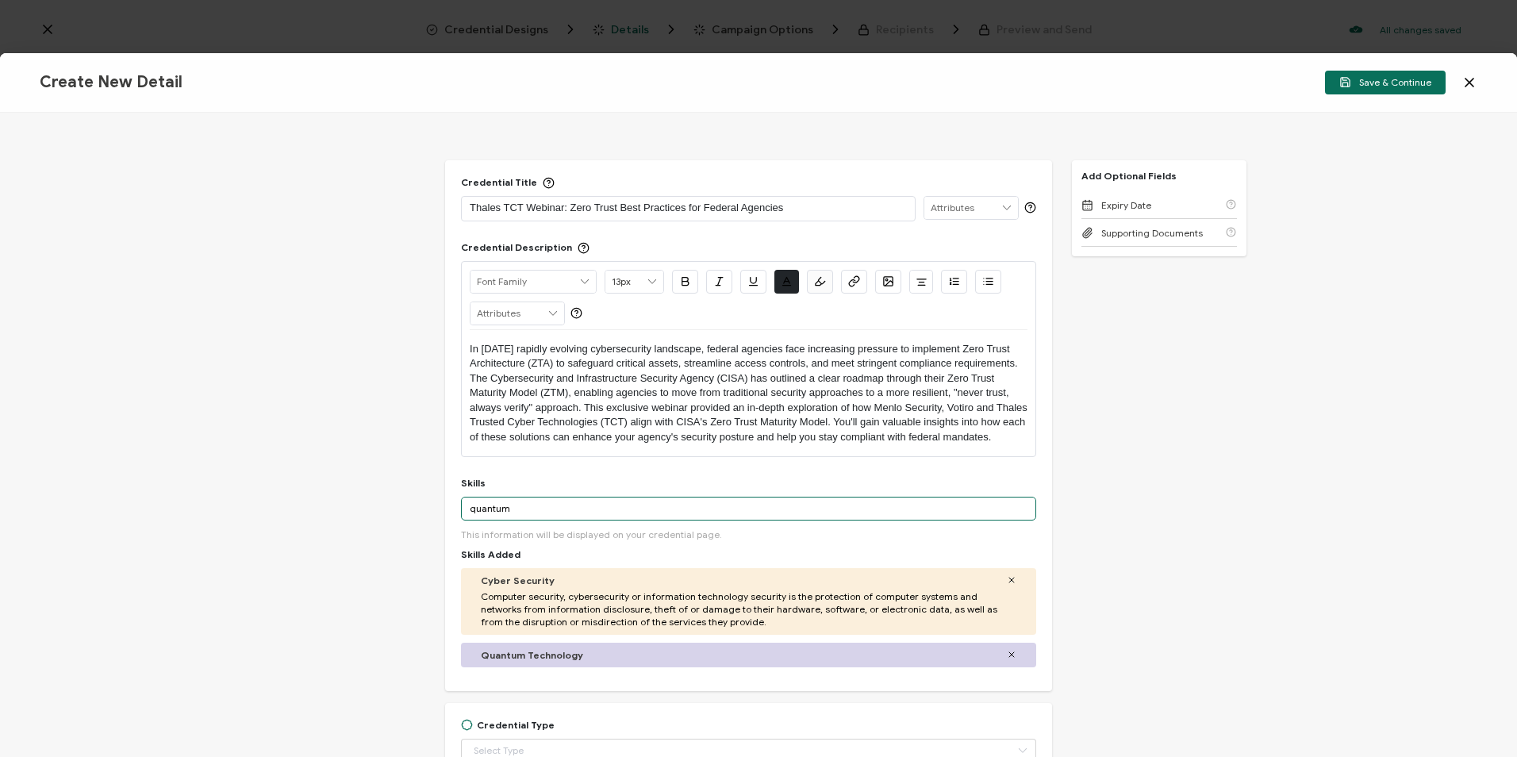
click at [851, 516] on input "quantum" at bounding box center [748, 509] width 575 height 24
type input "q"
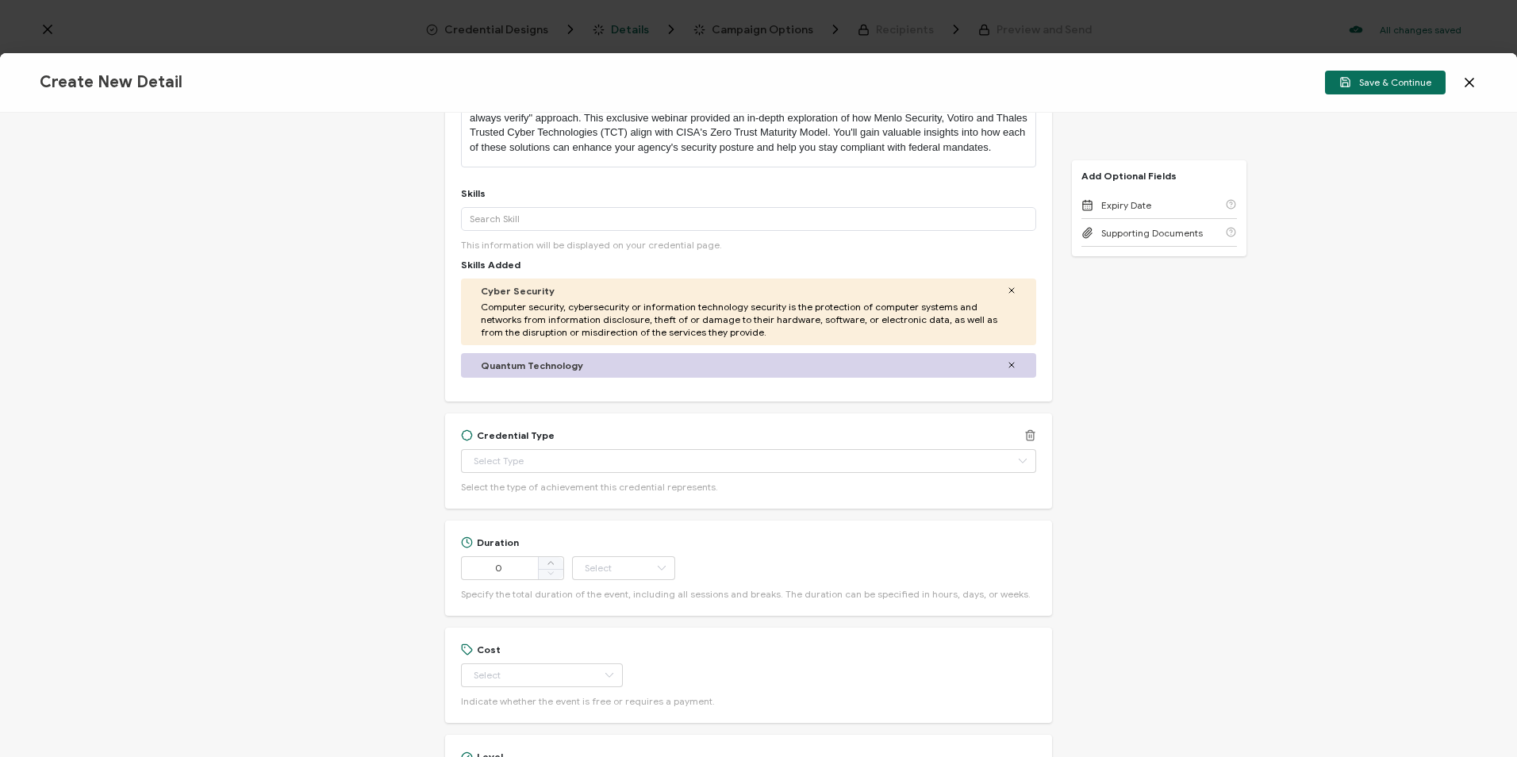
scroll to position [317, 0]
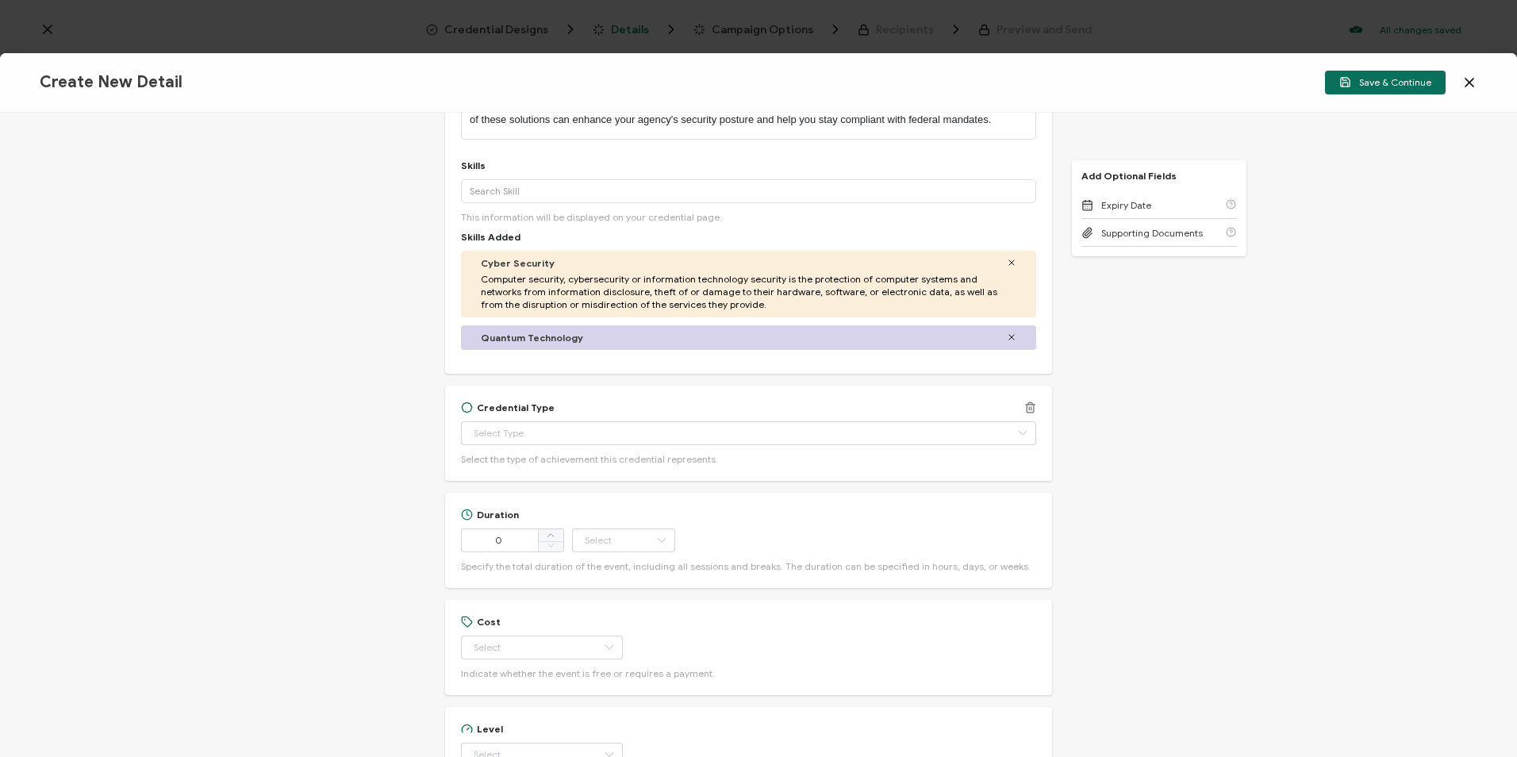
click at [519, 432] on div "Credential Type Apprenticeship Completion Associate Degree Award Badge of Excel…" at bounding box center [748, 432] width 575 height 63
click at [518, 442] on input "text" at bounding box center [748, 433] width 575 height 24
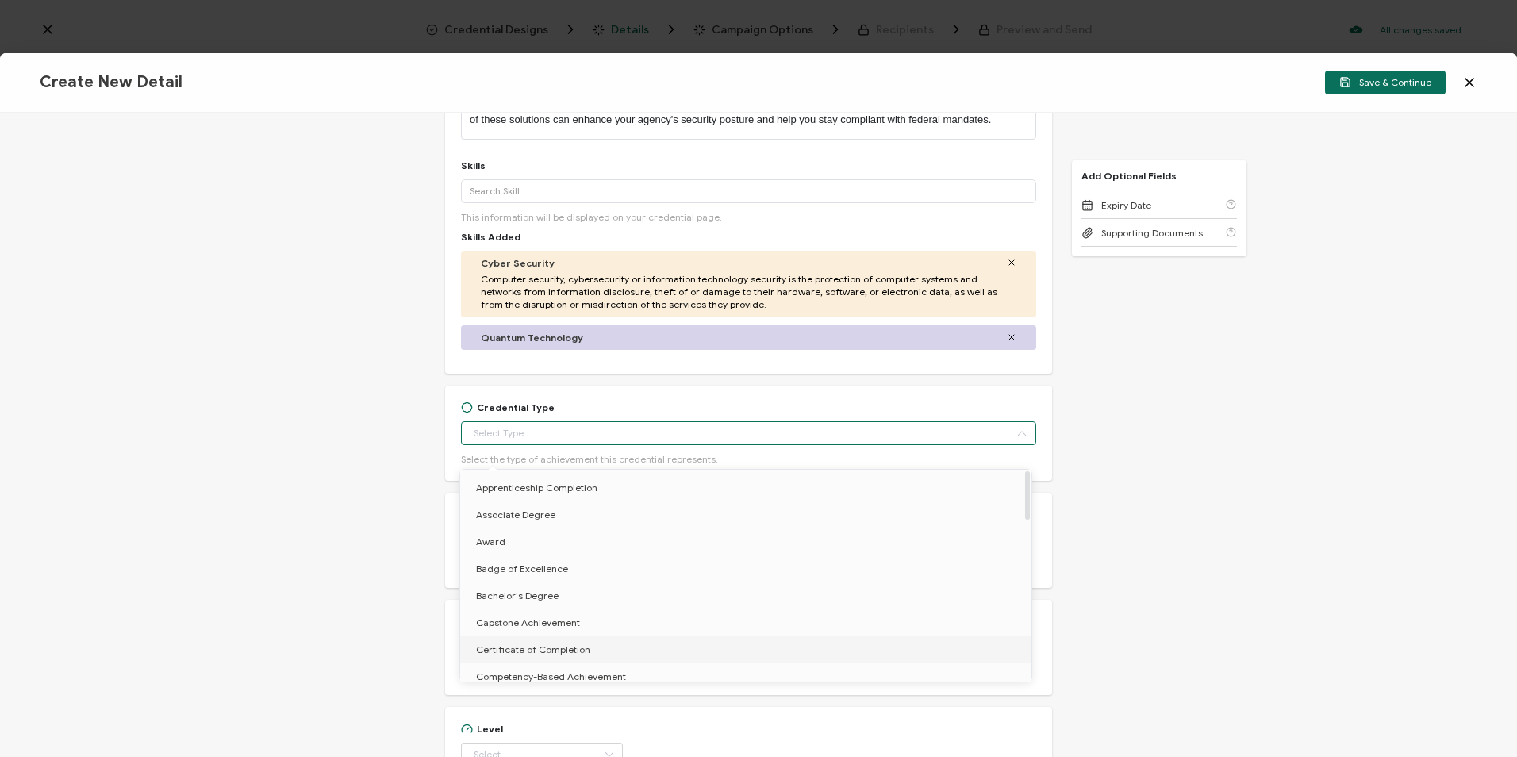
click at [548, 645] on span "Certificate of Completion" at bounding box center [533, 649] width 114 height 12
type input "Certificate of Completion"
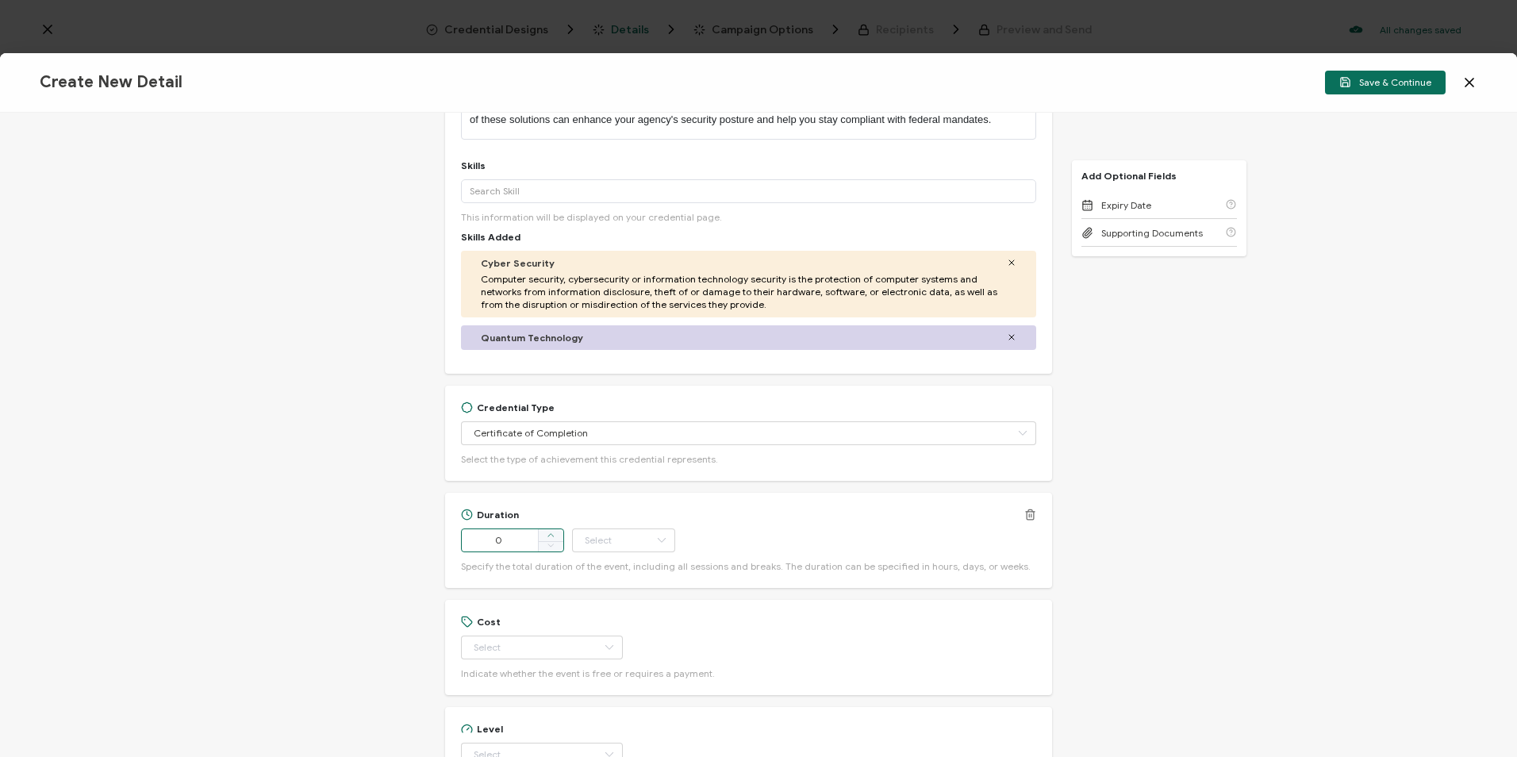
click at [549, 539] on icon at bounding box center [551, 535] width 8 height 8
type input "1"
click at [604, 552] on input "text" at bounding box center [623, 540] width 103 height 24
click at [604, 378] on span "Hour" at bounding box center [597, 376] width 21 height 12
type input "Hour"
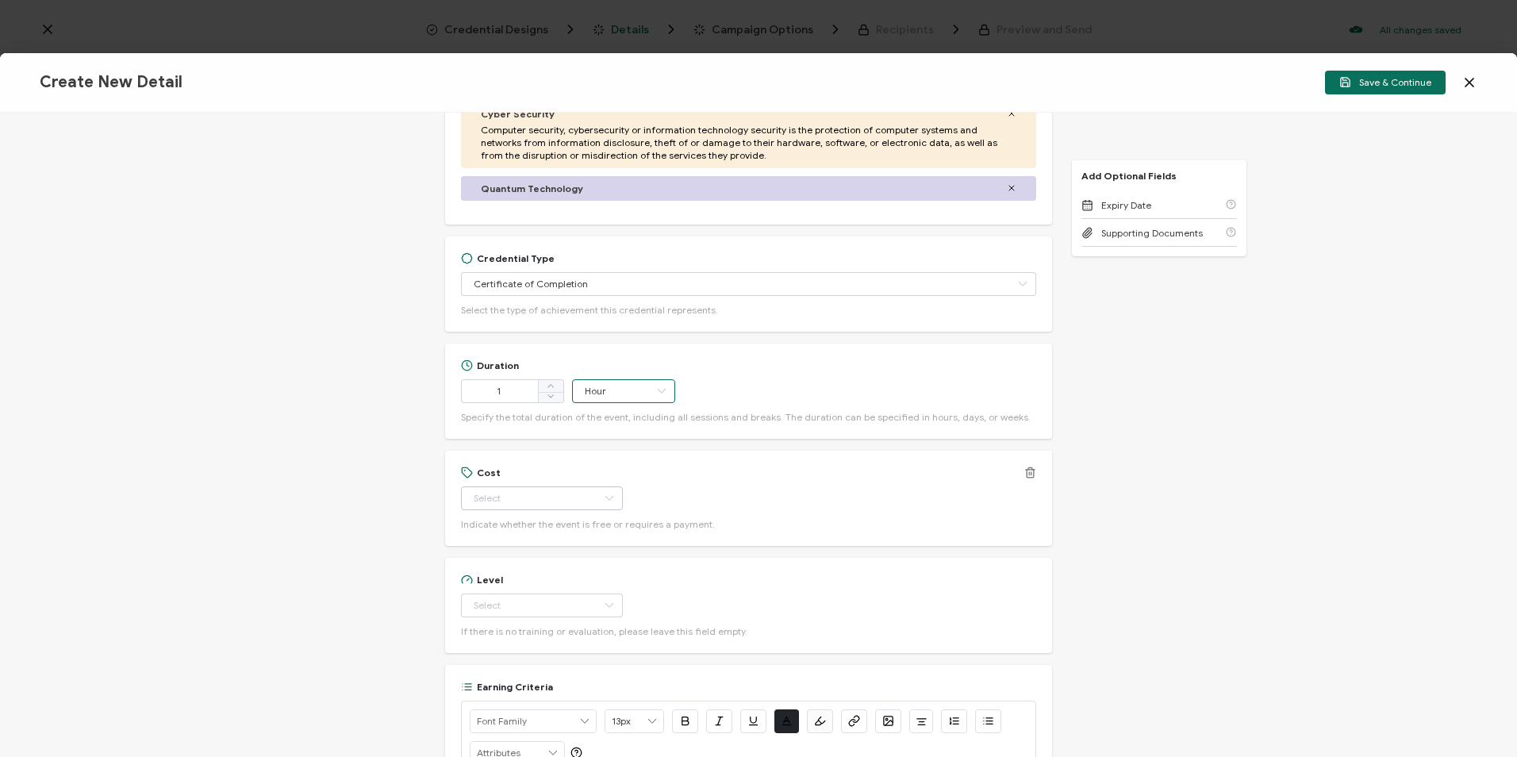
scroll to position [476, 0]
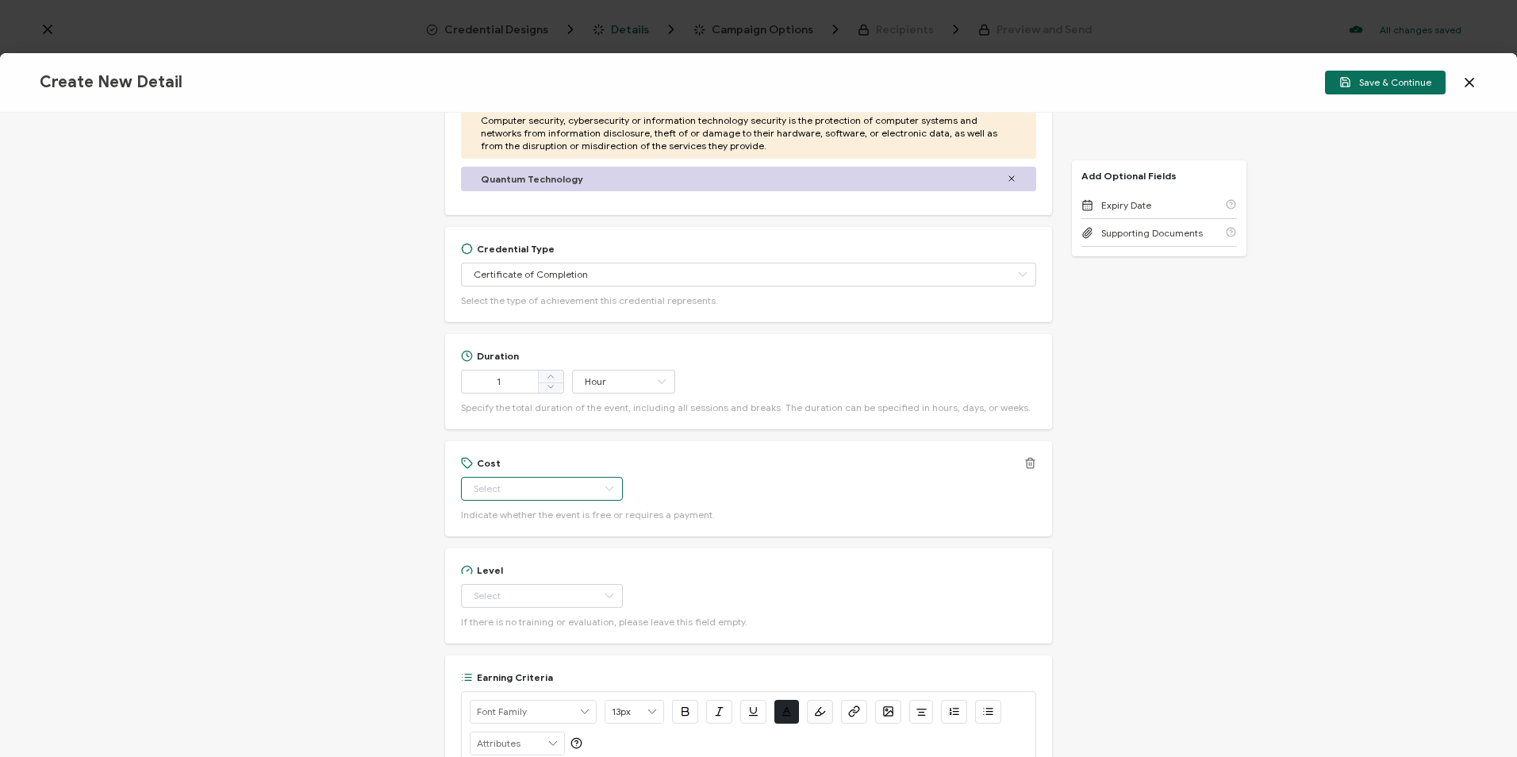
click at [478, 501] on input "text" at bounding box center [542, 489] width 162 height 24
click at [512, 546] on li "Free" at bounding box center [534, 543] width 149 height 27
type input "Free"
click at [517, 608] on input "text" at bounding box center [542, 596] width 162 height 24
click at [525, 469] on li "Beginner" at bounding box center [534, 459] width 149 height 27
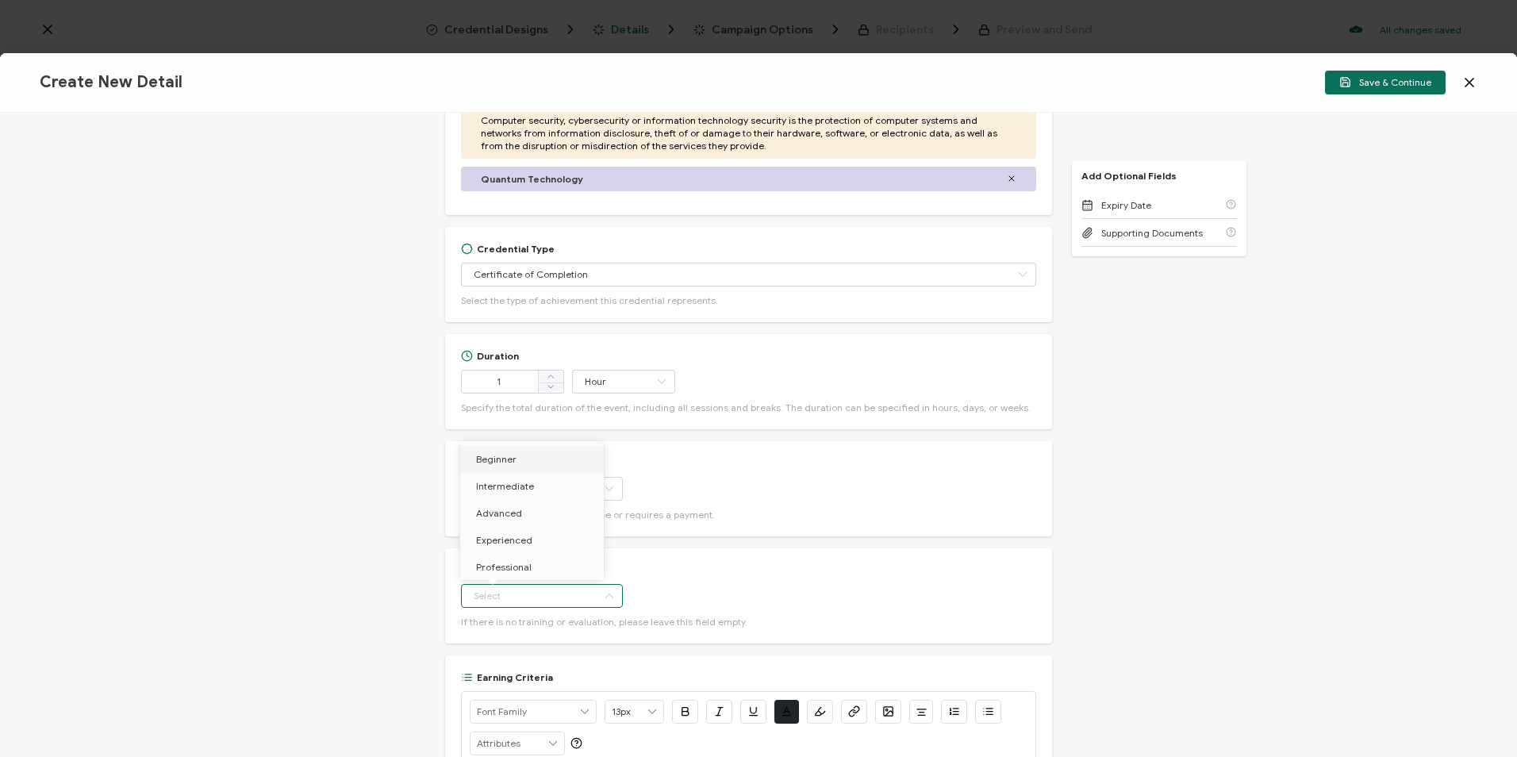
type input "Beginner"
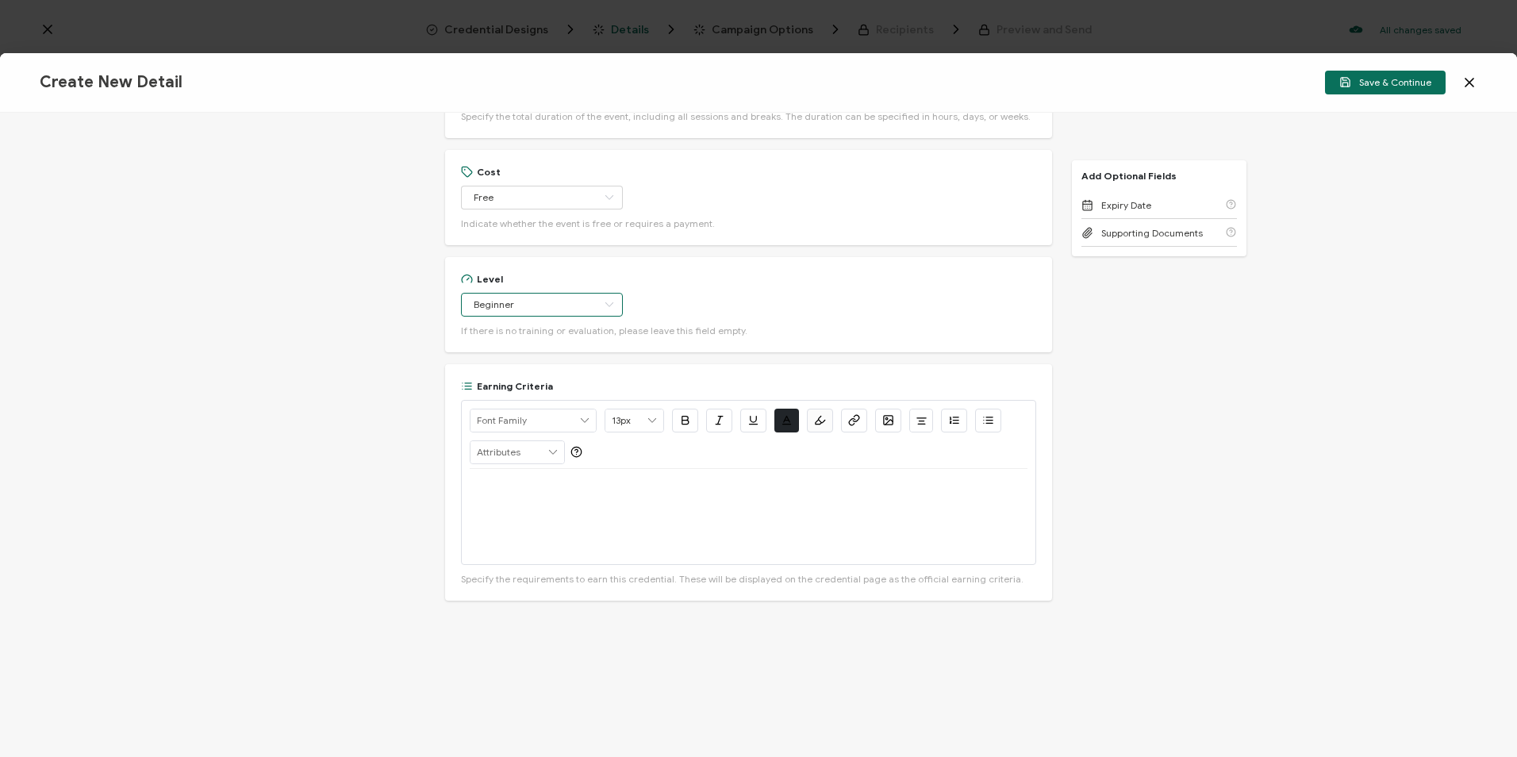
scroll to position [793, 0]
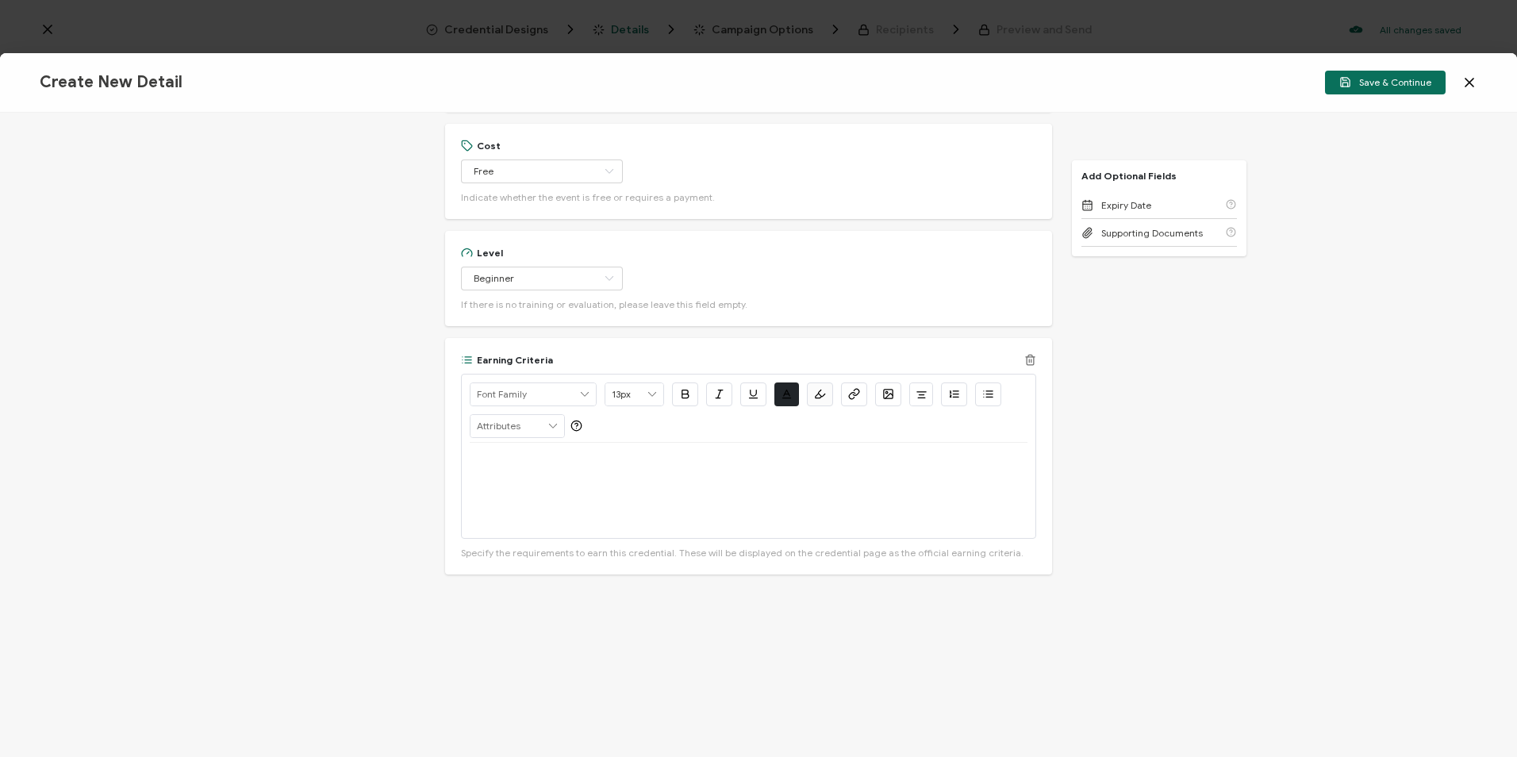
click at [514, 489] on div at bounding box center [749, 490] width 558 height 95
click at [604, 501] on div at bounding box center [749, 490] width 558 height 95
click at [595, 487] on div "View the on-demand" at bounding box center [749, 490] width 558 height 95
click at [826, 467] on link "Zero Trust Best Practices for Federal Agencies" at bounding box center [719, 461] width 213 height 12
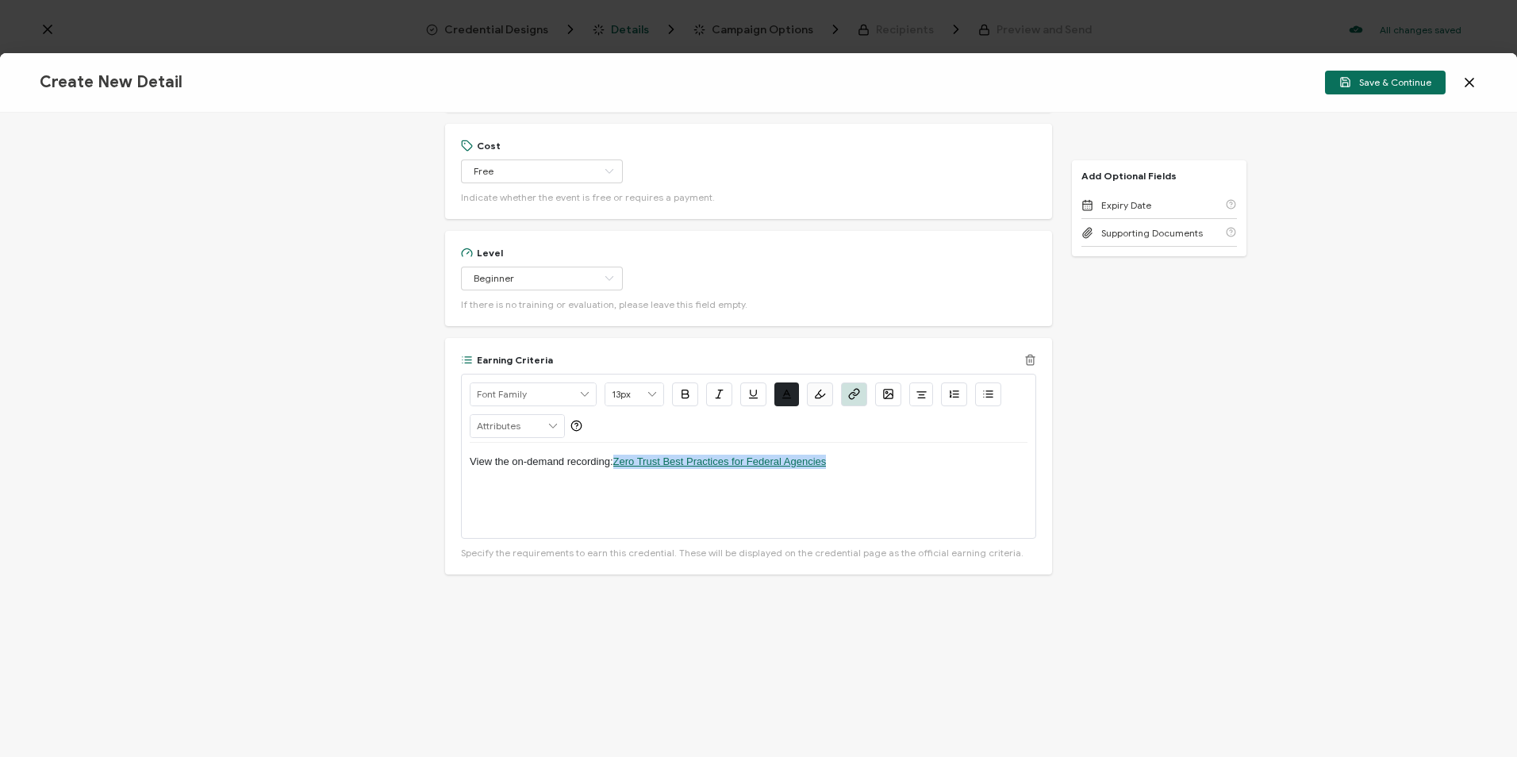
drag, startPoint x: 829, startPoint y: 478, endPoint x: 615, endPoint y: 476, distance: 214.2
click at [615, 469] on p "View the on-demand recording: Zero Trust Best Practices for Federal Agencies" at bounding box center [749, 462] width 558 height 14
click at [817, 507] on div "View the on-demand recording: Zero Trust Best Practices for Federal Agencies" at bounding box center [749, 490] width 558 height 95
drag, startPoint x: 851, startPoint y: 474, endPoint x: 617, endPoint y: 470, distance: 234.1
click at [617, 469] on p "View the on-demand recording: Zero Trust Best Practices for Federal Agencies" at bounding box center [749, 462] width 558 height 14
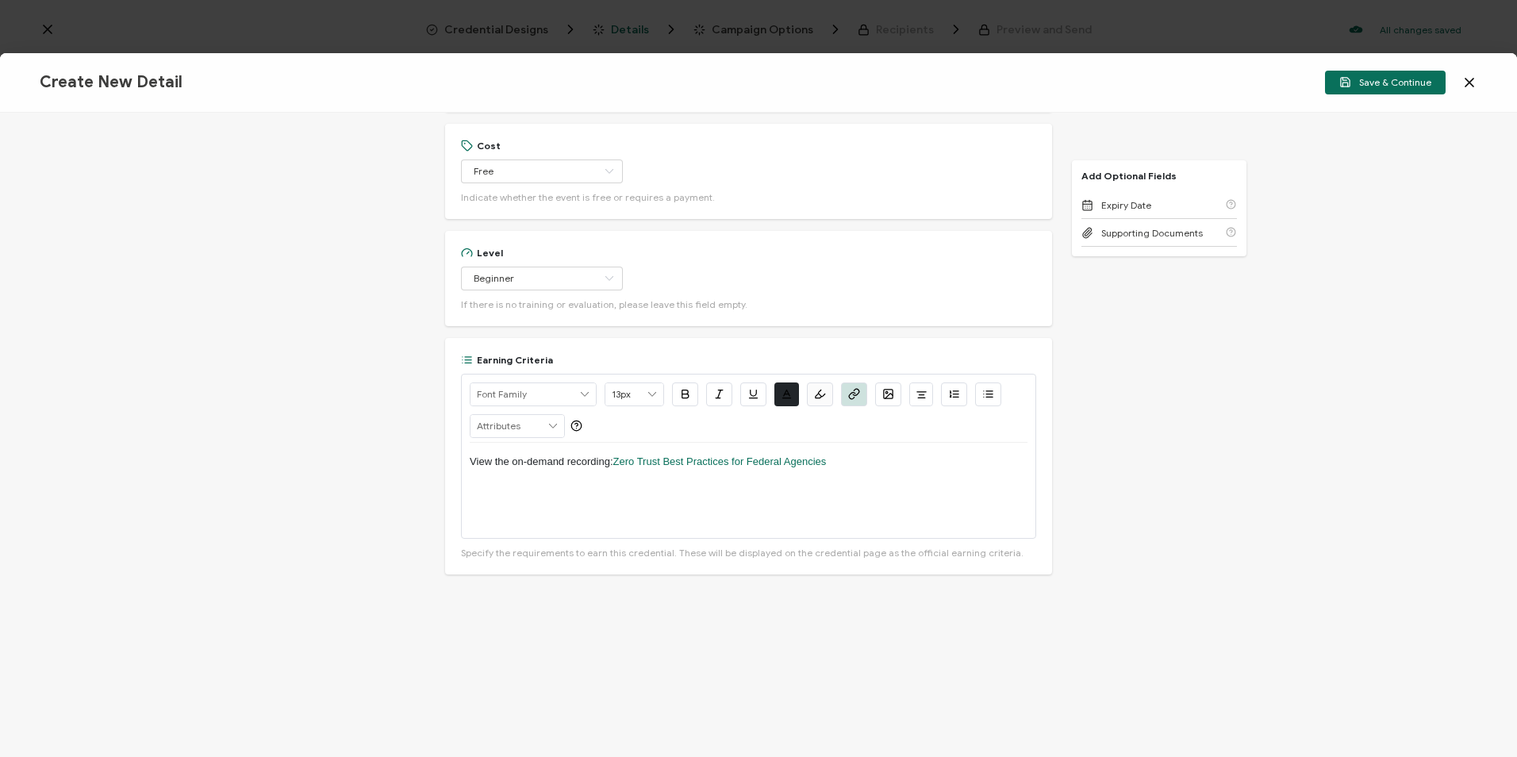
drag, startPoint x: 796, startPoint y: 473, endPoint x: 832, endPoint y: 533, distance: 70.5
click at [832, 533] on div "View the on-demand recording: Zero Trust Best Practices for Federal Agencies" at bounding box center [749, 490] width 558 height 95
drag, startPoint x: 839, startPoint y: 479, endPoint x: 616, endPoint y: 478, distance: 222.9
click at [616, 469] on p "View the on-demand recording: Zero Trust Best Practices for Federal Agencies" at bounding box center [749, 462] width 558 height 14
click at [851, 399] on icon "button" at bounding box center [852, 396] width 6 height 6
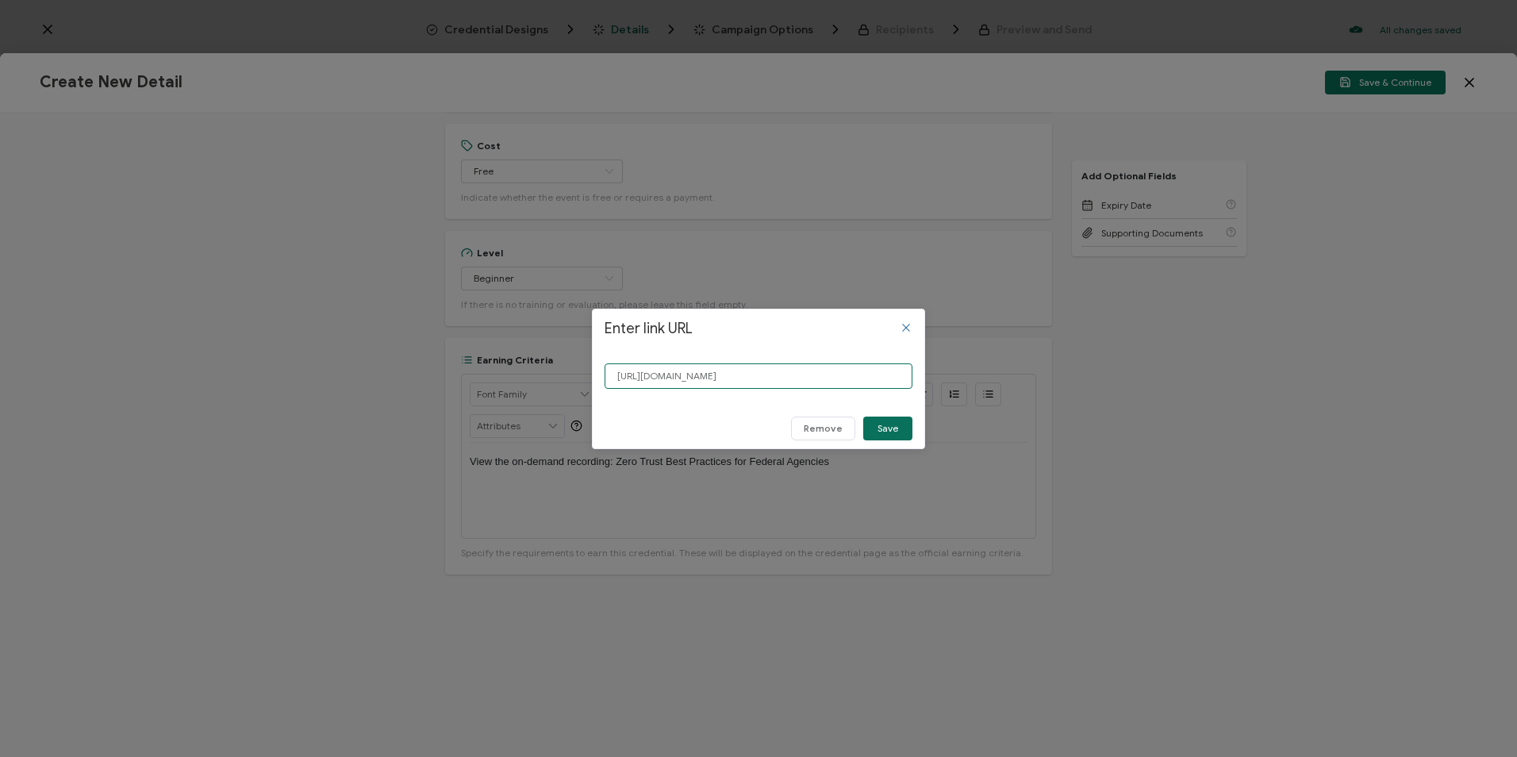
drag, startPoint x: 897, startPoint y: 374, endPoint x: 578, endPoint y: 382, distance: 319.0
click at [578, 382] on div "Enter link URL https://www.carahsoft.com/learn/event/70963-zero-trust-best-prac…" at bounding box center [758, 378] width 1517 height 757
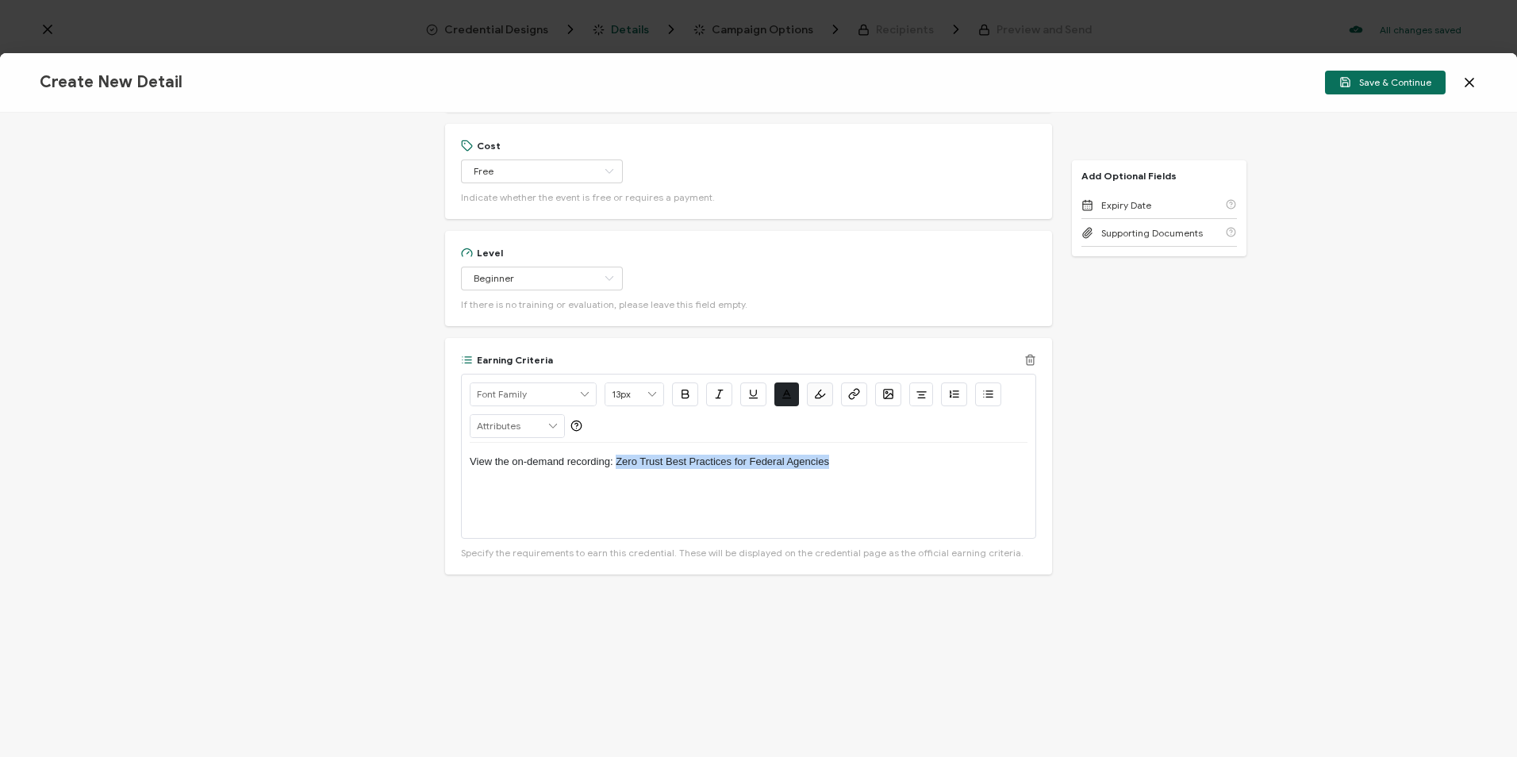
click at [846, 486] on div "View the on-demand recording: Zero Trust Best Practices for Federal Agencies" at bounding box center [749, 490] width 558 height 95
drag, startPoint x: 841, startPoint y: 474, endPoint x: 613, endPoint y: 480, distance: 227.7
click at [613, 469] on p "View the on-demand recording: Zero Trust Best Practices for Federal Agencies" at bounding box center [749, 462] width 558 height 14
drag, startPoint x: 518, startPoint y: 489, endPoint x: 615, endPoint y: 480, distance: 97.2
click at [615, 469] on p "View the on-demand recording: https://www.carahsoft.com/learn/event/70963-zero-…" at bounding box center [749, 462] width 558 height 14
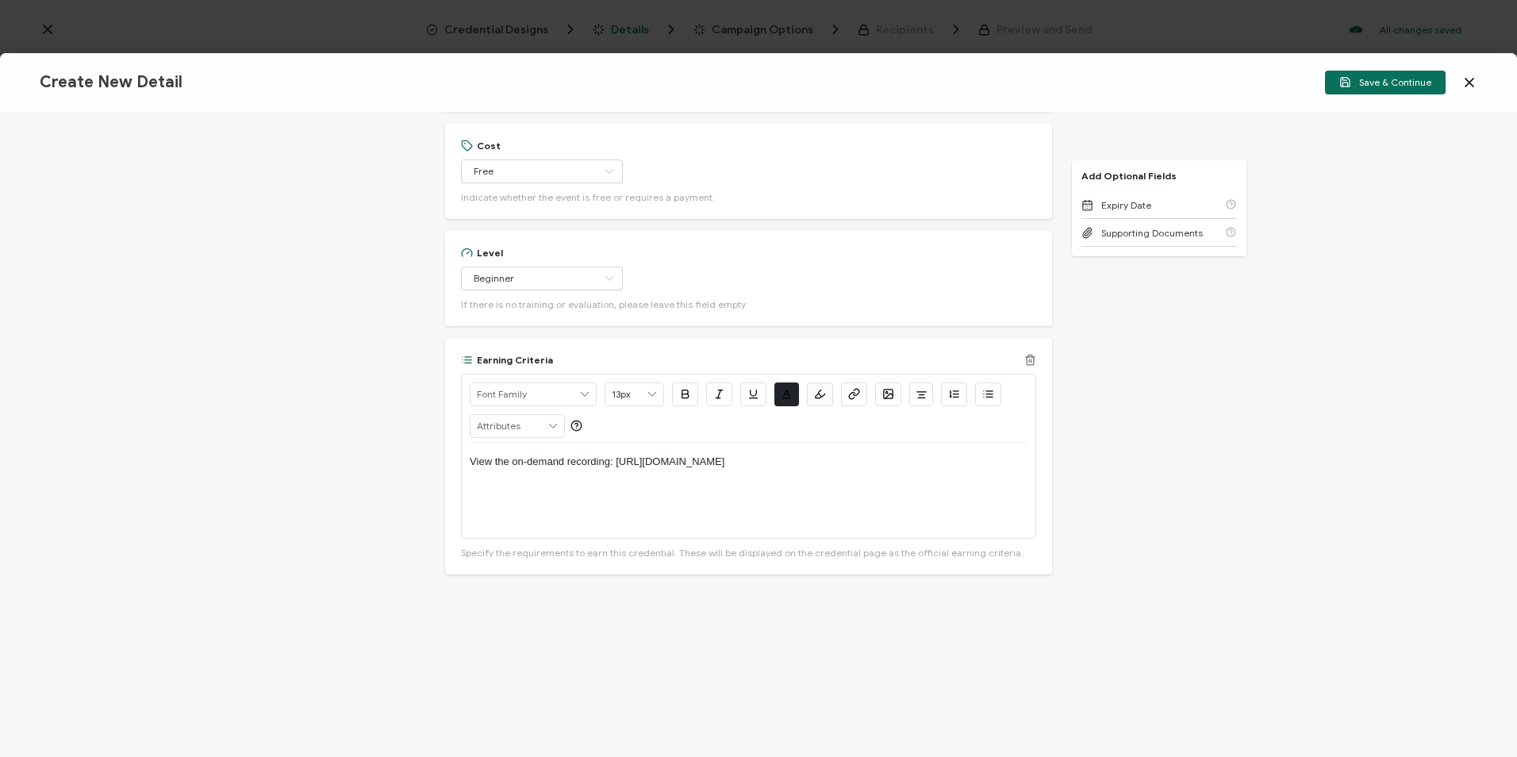
click at [852, 400] on icon "button" at bounding box center [854, 394] width 12 height 12
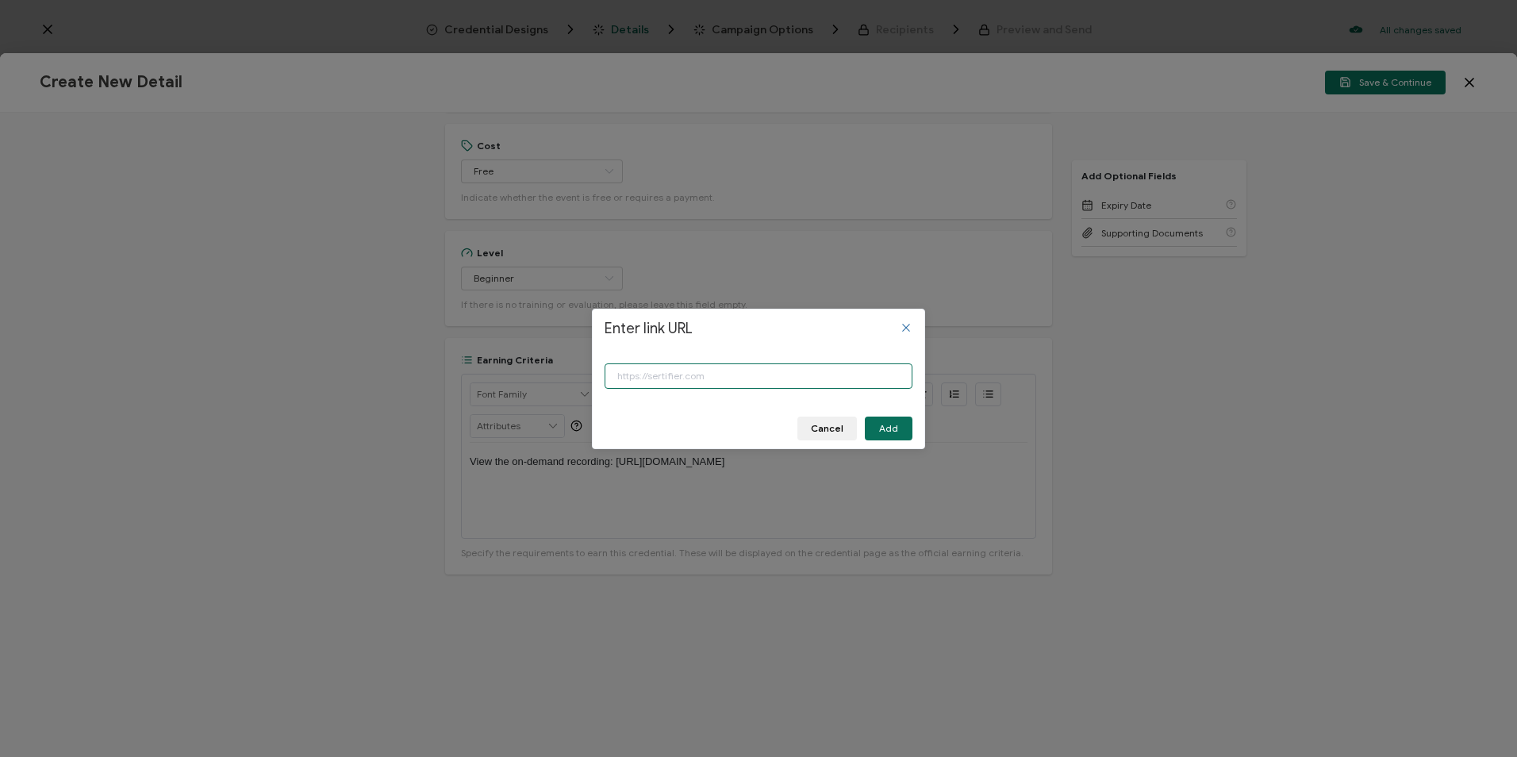
paste input "https://www.carahsoft.com/learn/event/70963-zero-trust-best-practices-for-feder…"
type input "https://www.carahsoft.com/learn/event/70963-zero-trust-best-practices-for-feder…"
click at [885, 432] on span "Add" at bounding box center [888, 429] width 19 height 10
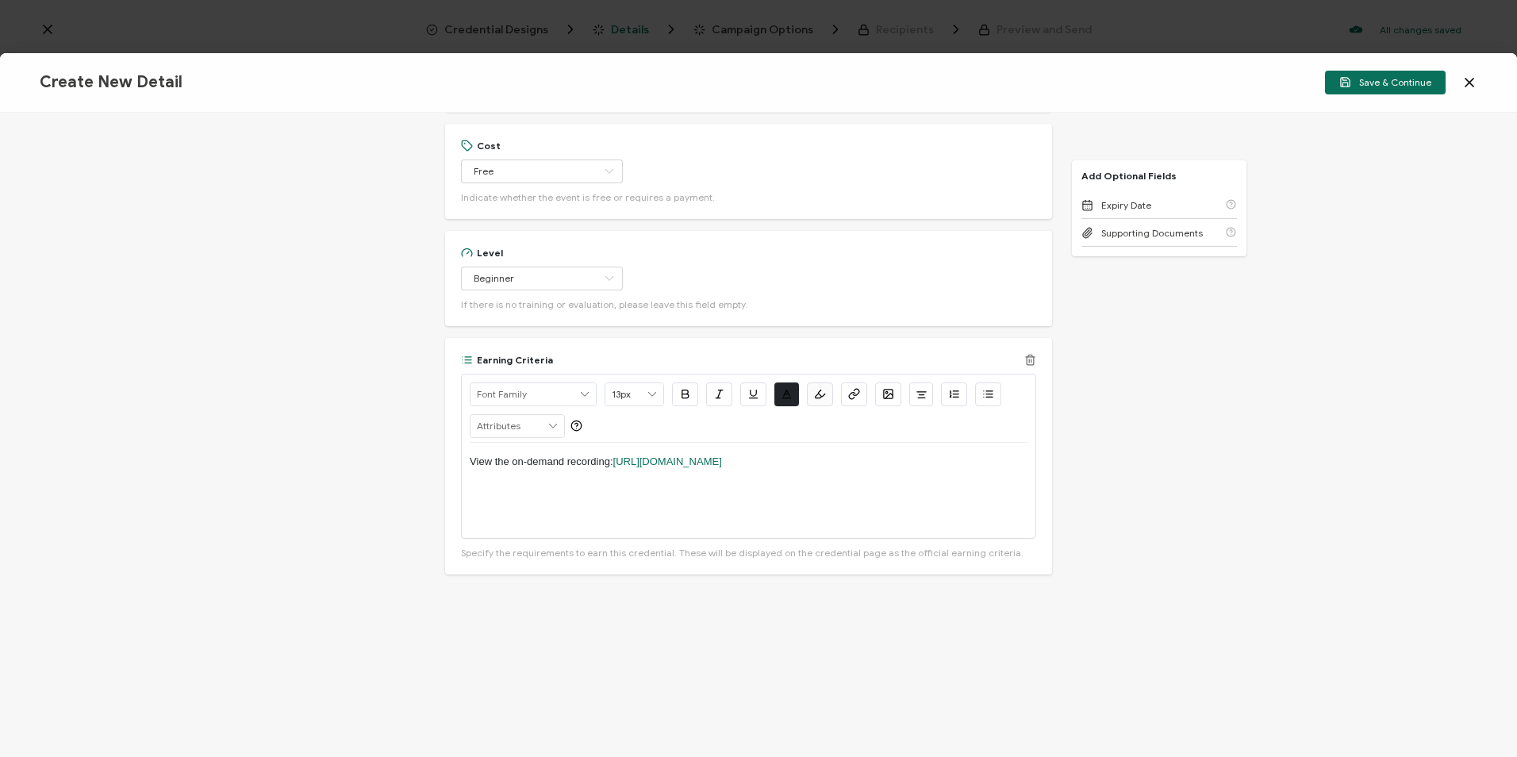
click at [787, 509] on div "View the on-demand recording: https://www.carahsoft.com/learn/event/70963-zero-…" at bounding box center [749, 490] width 558 height 95
click at [1399, 90] on button "Save & Continue" at bounding box center [1385, 83] width 121 height 24
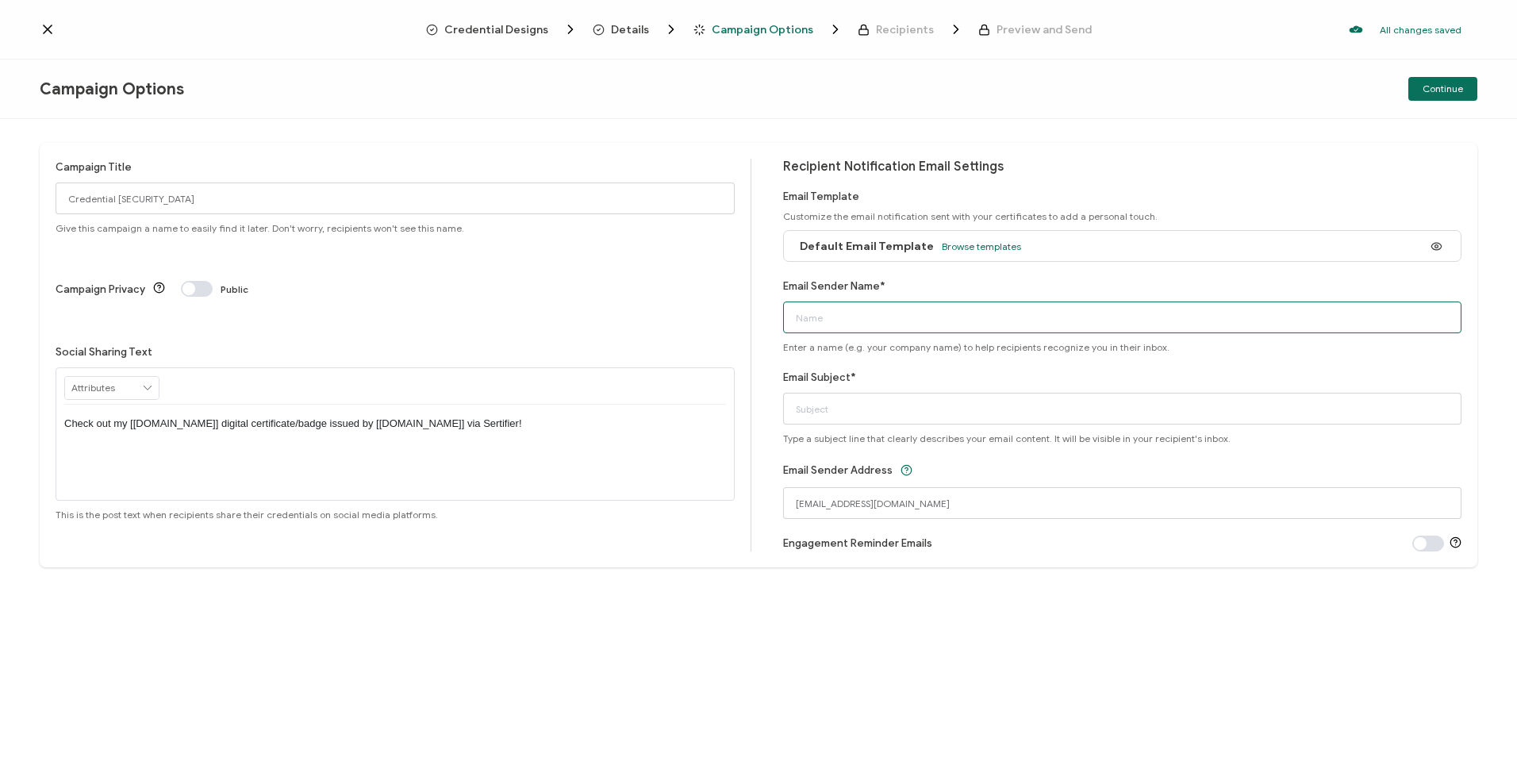
drag, startPoint x: 881, startPoint y: 310, endPoint x: 869, endPoint y: 316, distance: 13.1
click at [869, 316] on input "Email Sender Name*" at bounding box center [1122, 317] width 679 height 32
type input "CPE Team"
click at [876, 416] on input "Email Subject*" at bounding box center [1122, 409] width 679 height 32
paste input "Thales TCT Webinar: Zero Trust Best Practices for Federal Agencies"
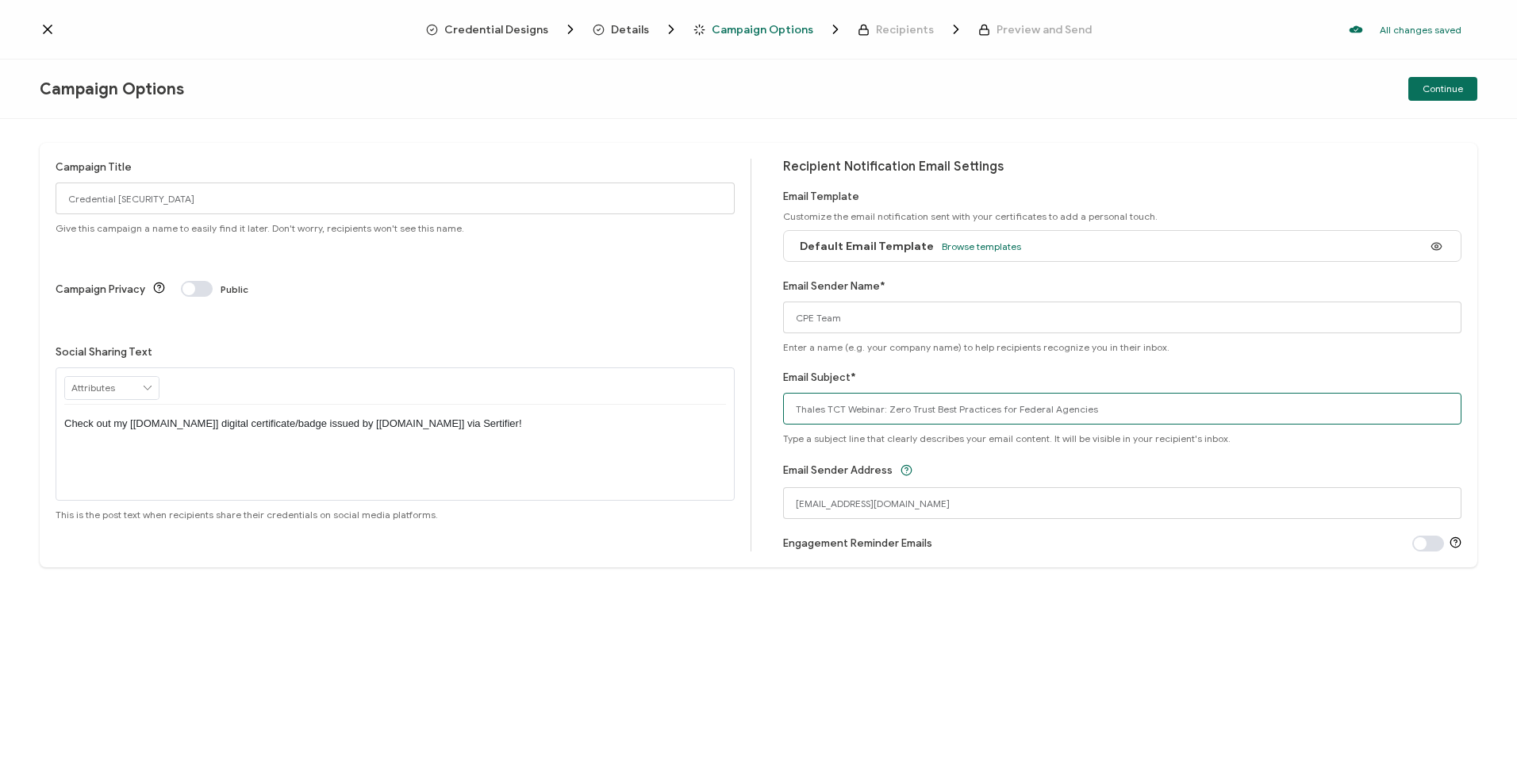
type input "Thales TCT Webinar: Zero Trust Best Practices for Federal Agencies"
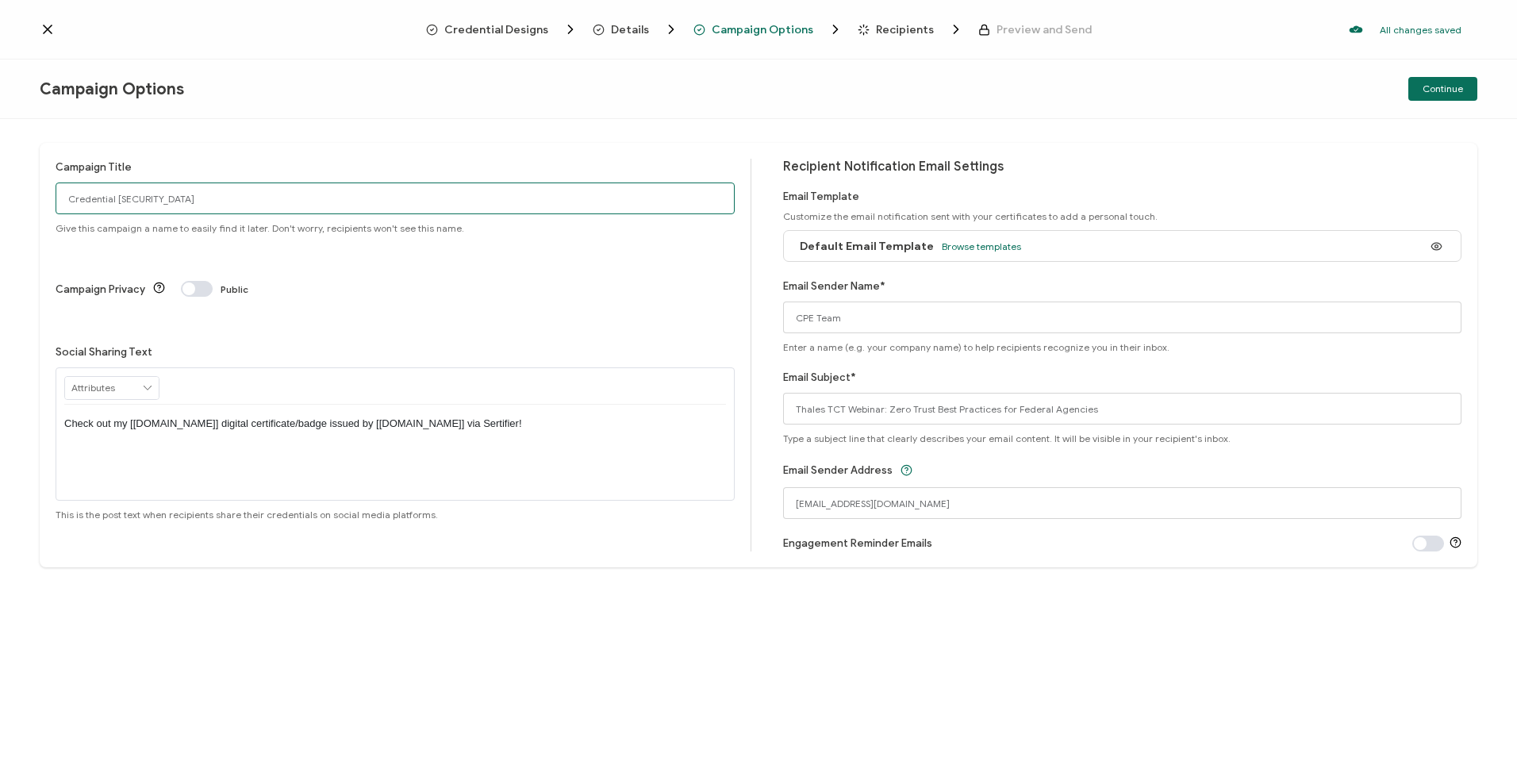
click at [431, 191] on input "Credential 1487" at bounding box center [395, 198] width 679 height 32
drag, startPoint x: 122, startPoint y: 195, endPoint x: 33, endPoint y: 210, distance: 90.1
click at [22, 209] on div "Campaign Title Credential 1487 Give this campaign a name to easily find it late…" at bounding box center [758, 438] width 1517 height 638
paste input "7-31-25_70963_Thales TCT Webinar"
type input "7-31-25_70963_Thales TCT Webinar"
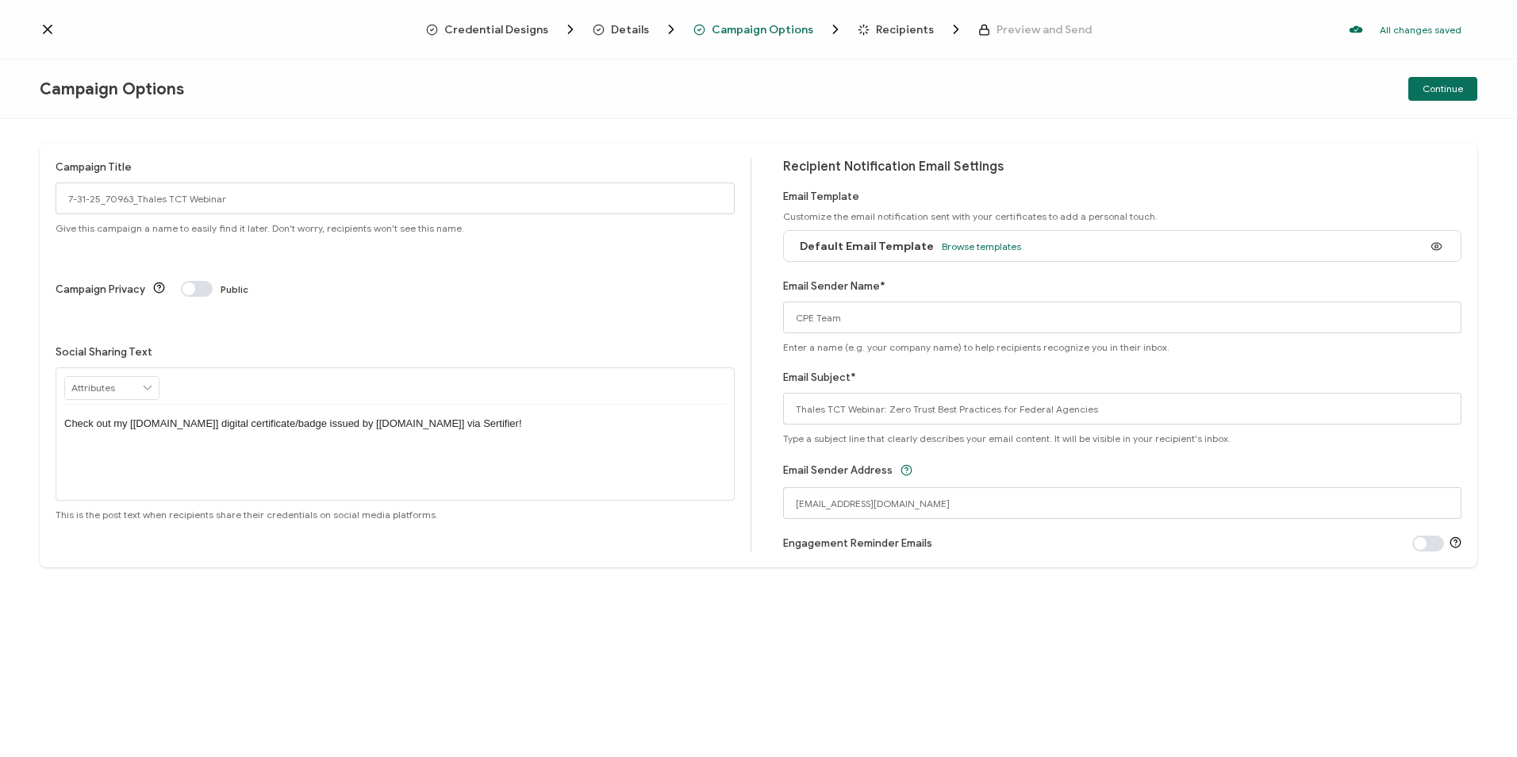
drag, startPoint x: 1424, startPoint y: 77, endPoint x: 1394, endPoint y: 110, distance: 44.9
click at [1424, 77] on button "Continue" at bounding box center [1442, 89] width 69 height 24
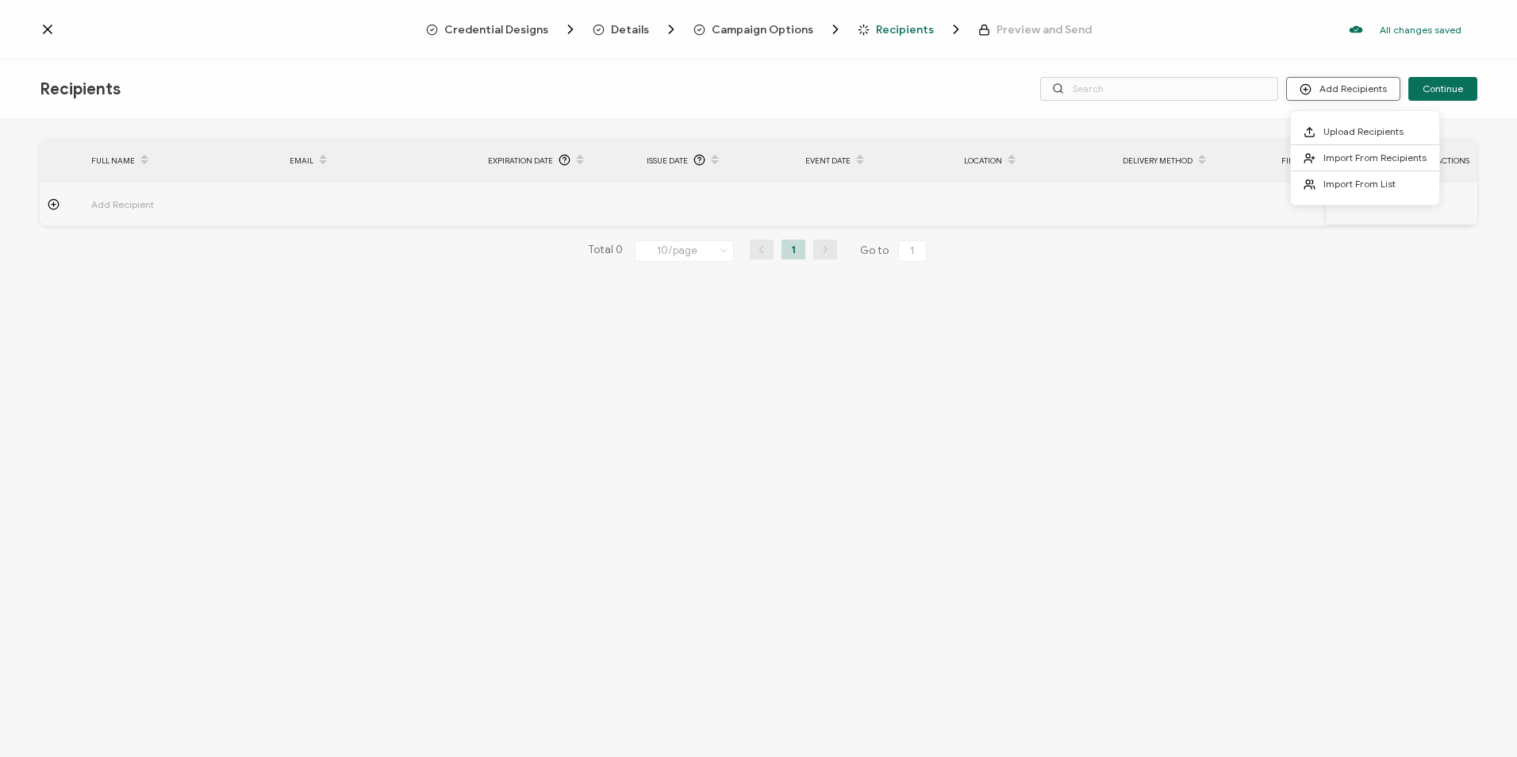
click at [1375, 84] on button "Add Recipients" at bounding box center [1343, 89] width 114 height 24
click at [1354, 186] on span "Import From List" at bounding box center [1359, 184] width 72 height 12
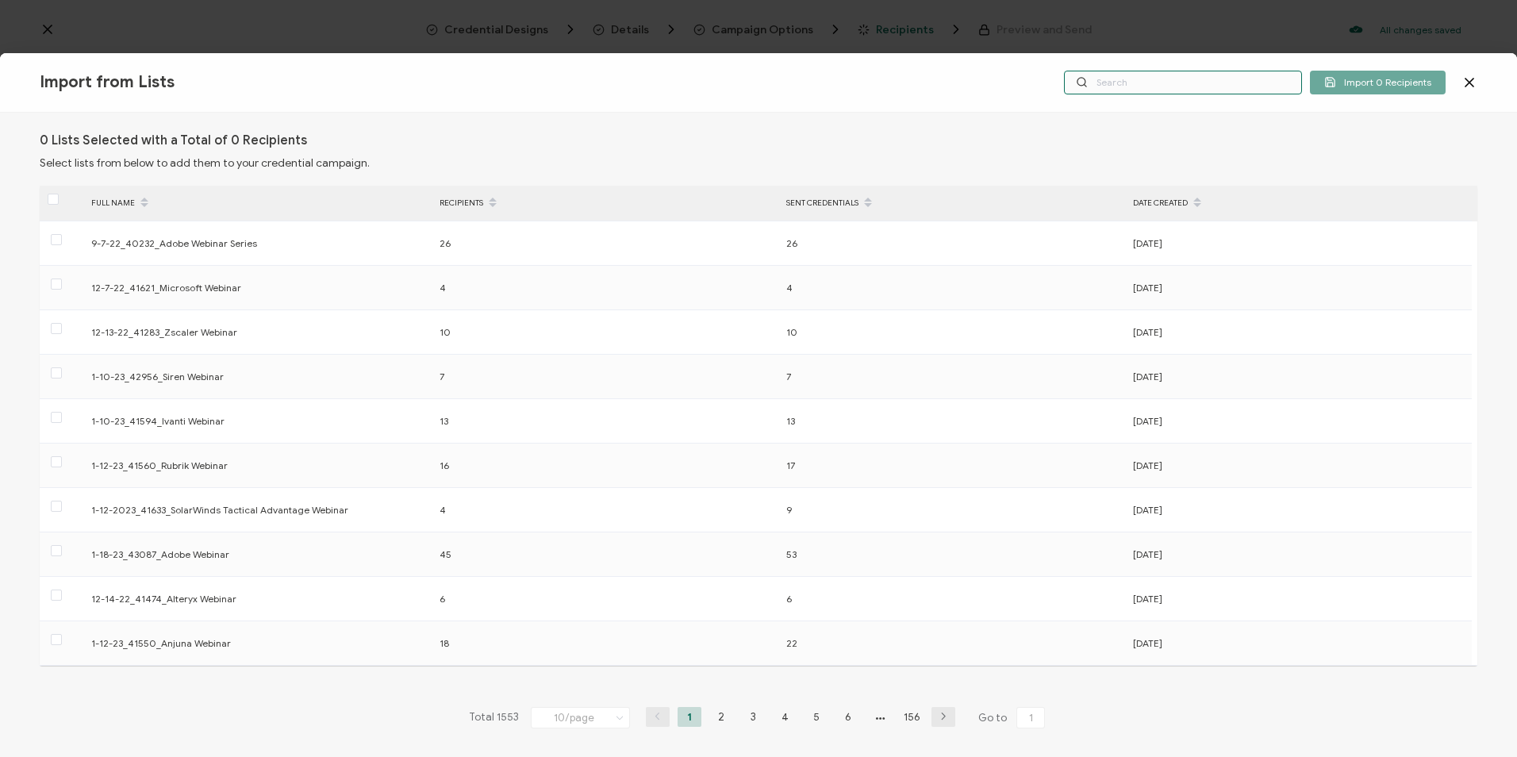
click at [1120, 86] on input "text" at bounding box center [1183, 83] width 238 height 24
paste input "7-31-25_70963_Thales TCT Webinar"
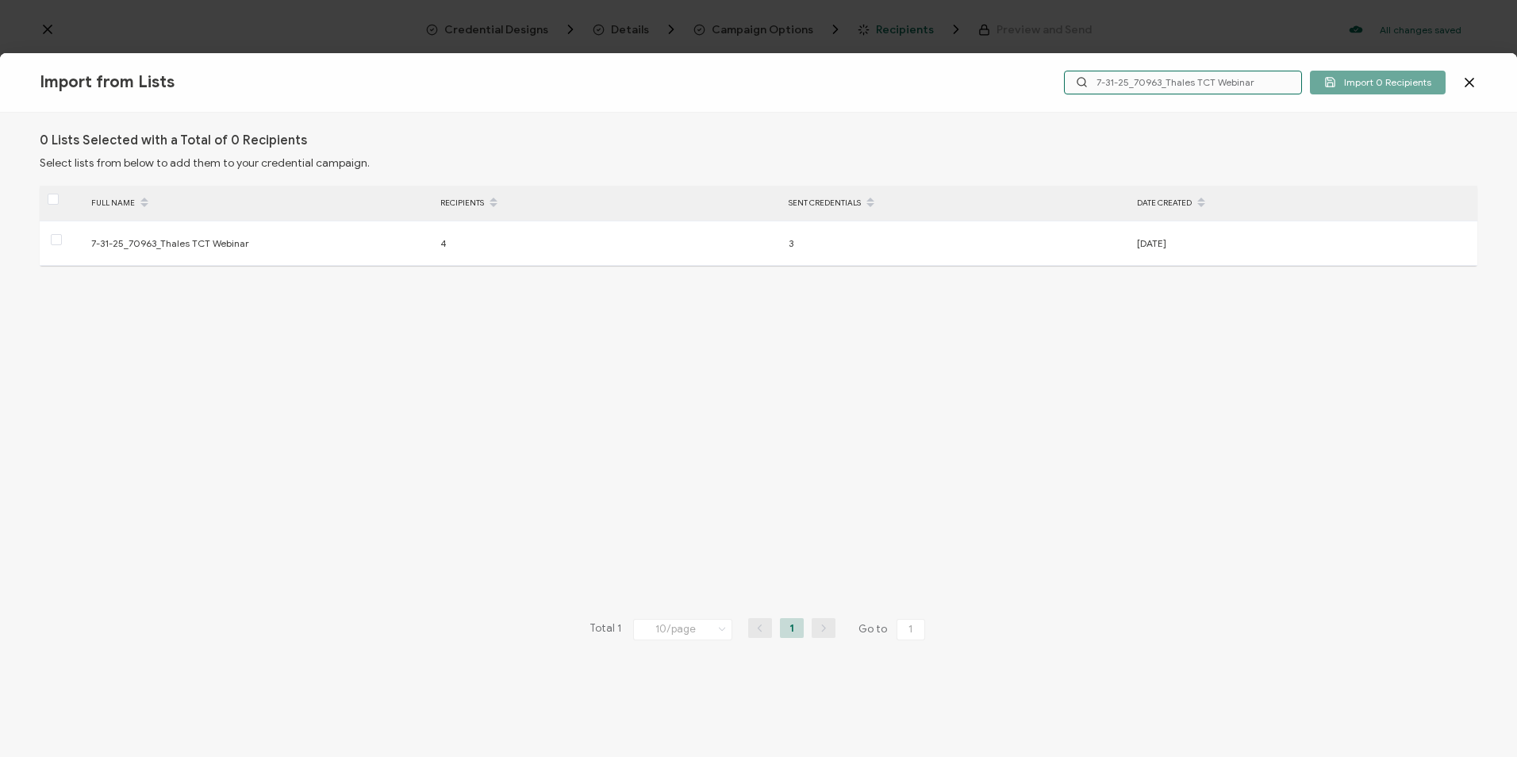
type input "7-31-25_70963_Thales TCT Webinar"
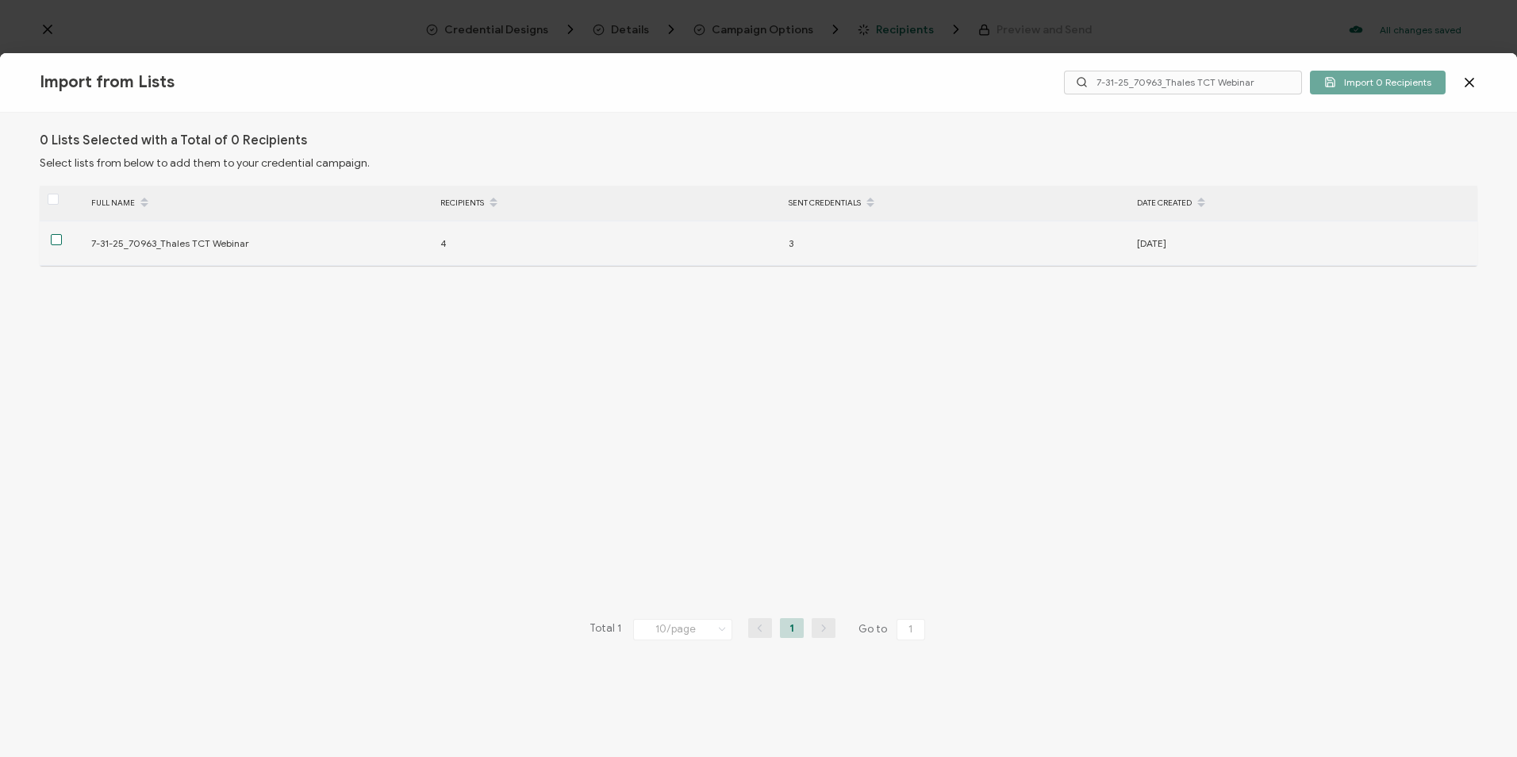
click at [54, 240] on span at bounding box center [56, 239] width 11 height 11
click at [62, 234] on input "checkbox" at bounding box center [62, 234] width 0 height 0
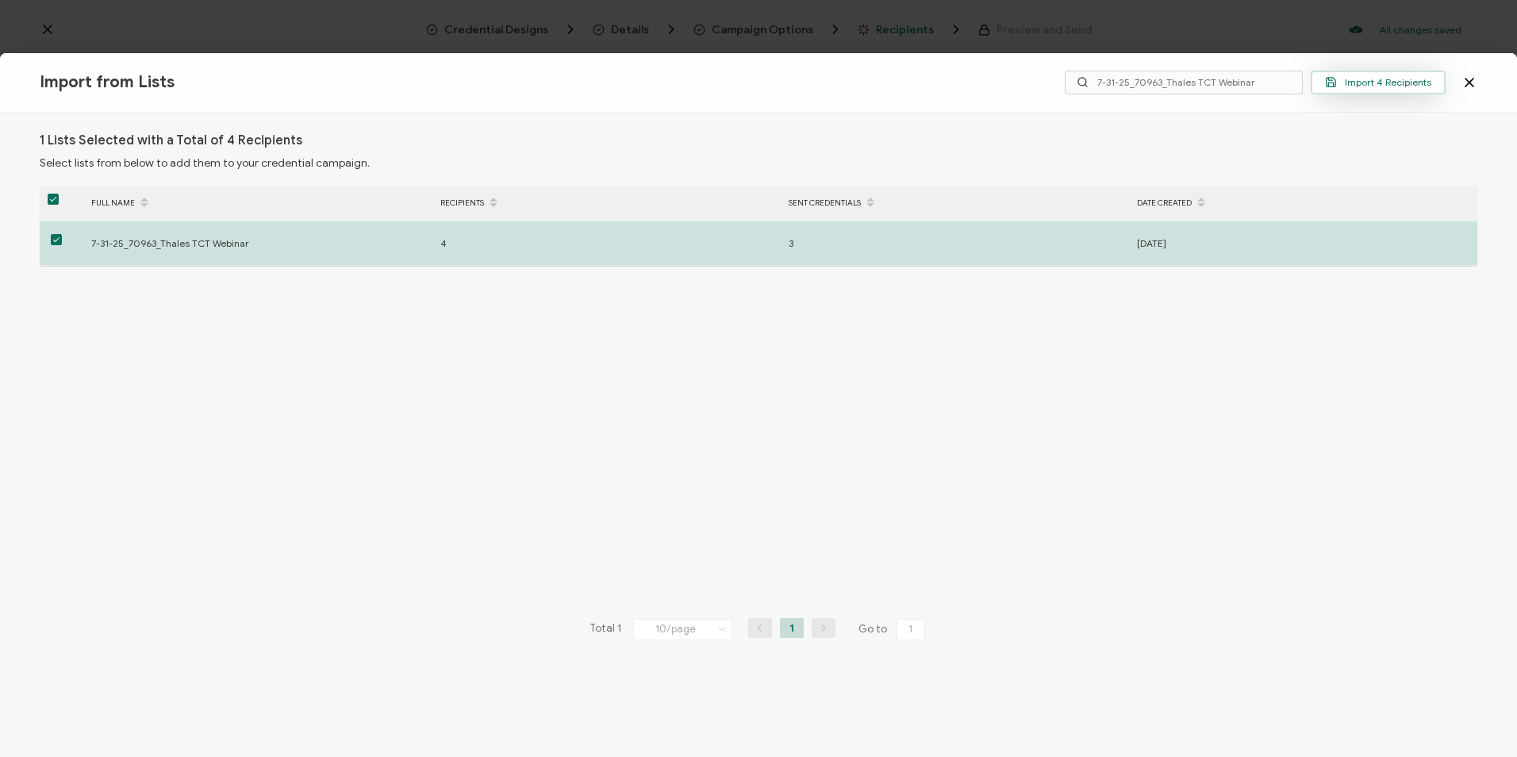
click at [1326, 89] on button "Import 4 Recipients" at bounding box center [1378, 83] width 135 height 24
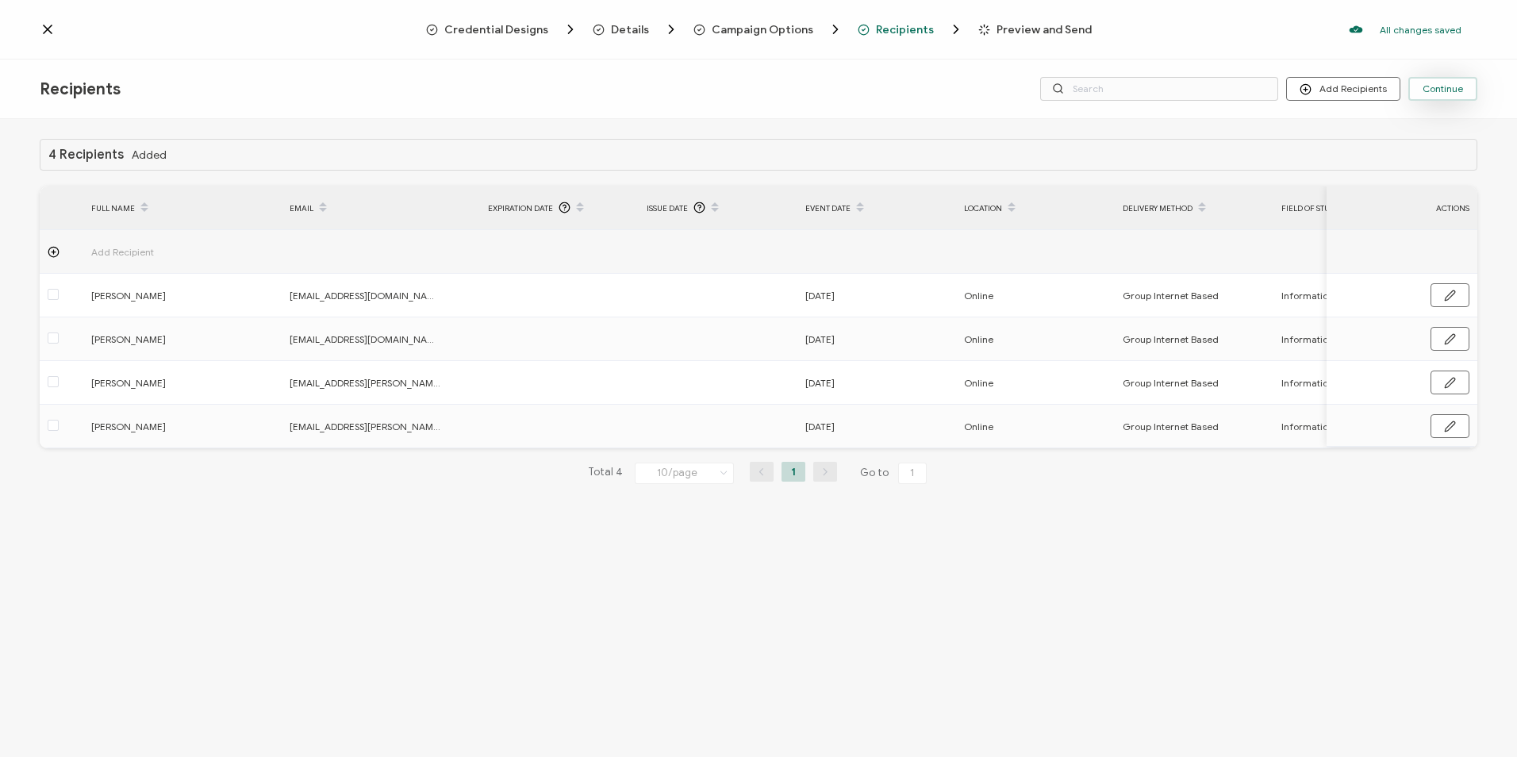
click at [1439, 94] on span "Continue" at bounding box center [1442, 89] width 40 height 10
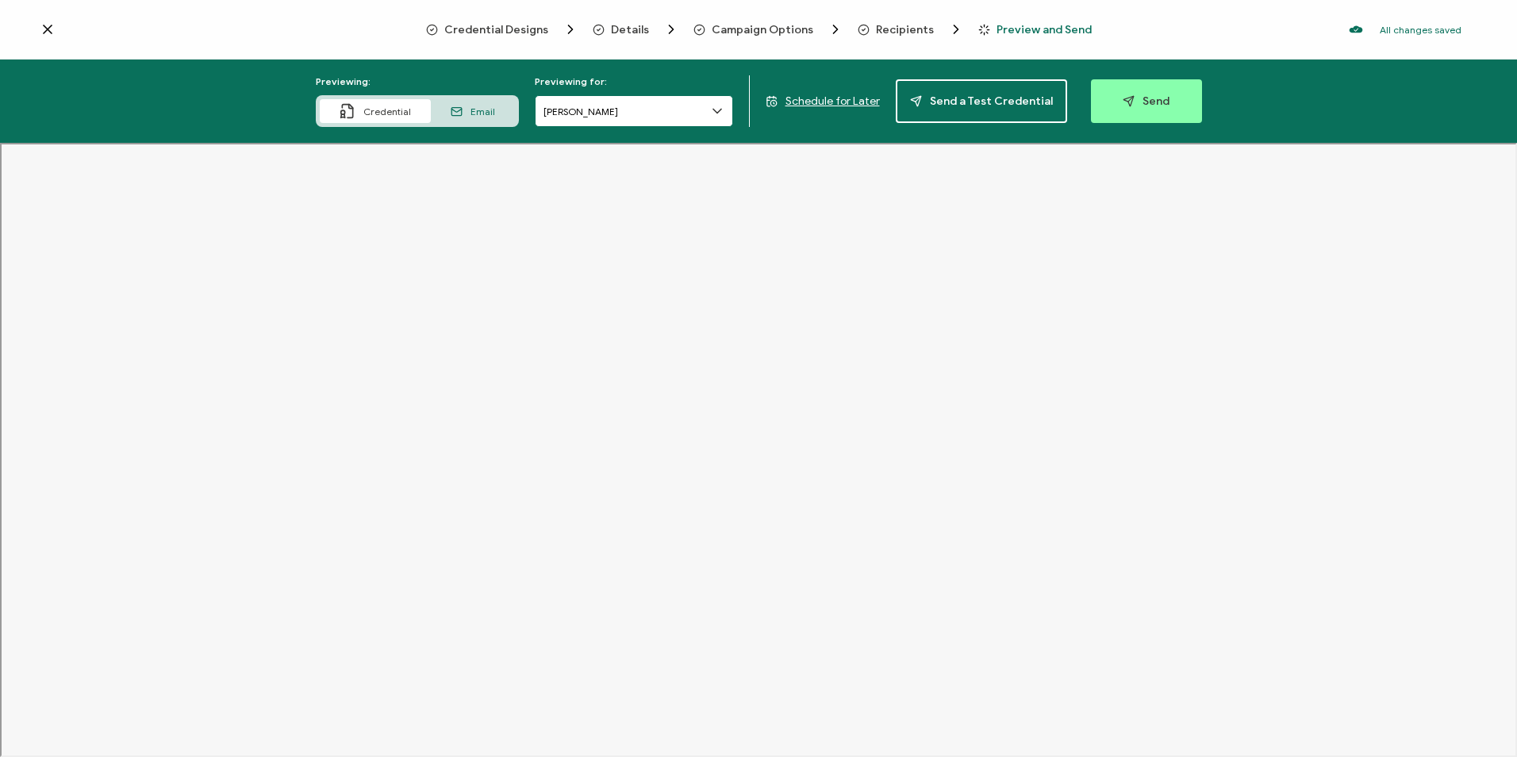
click at [656, 114] on input "[PERSON_NAME]" at bounding box center [634, 111] width 198 height 32
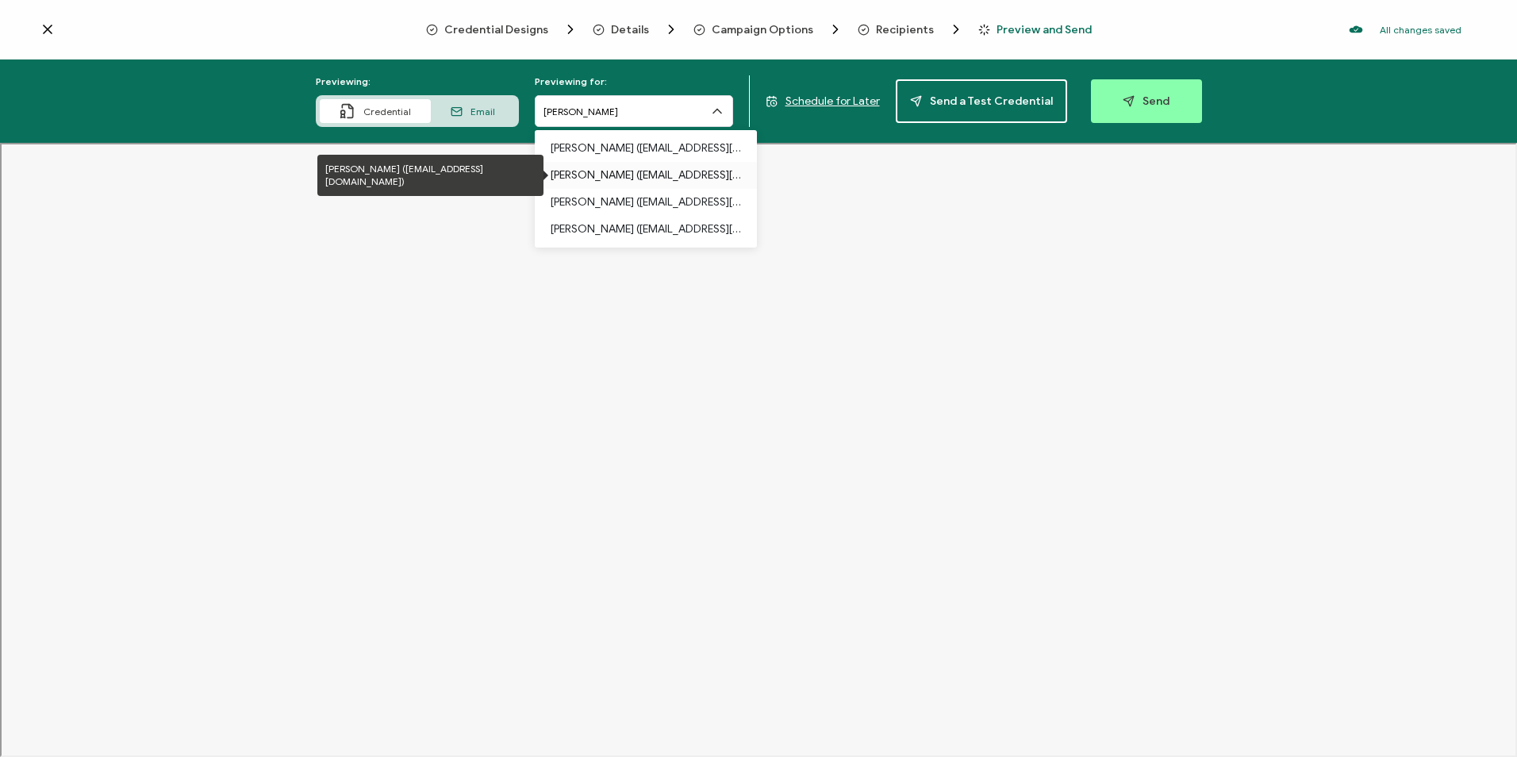
click at [673, 166] on p "Julio Jardim (carahsoft.juliojardim2019@gmail.com)" at bounding box center [646, 175] width 190 height 27
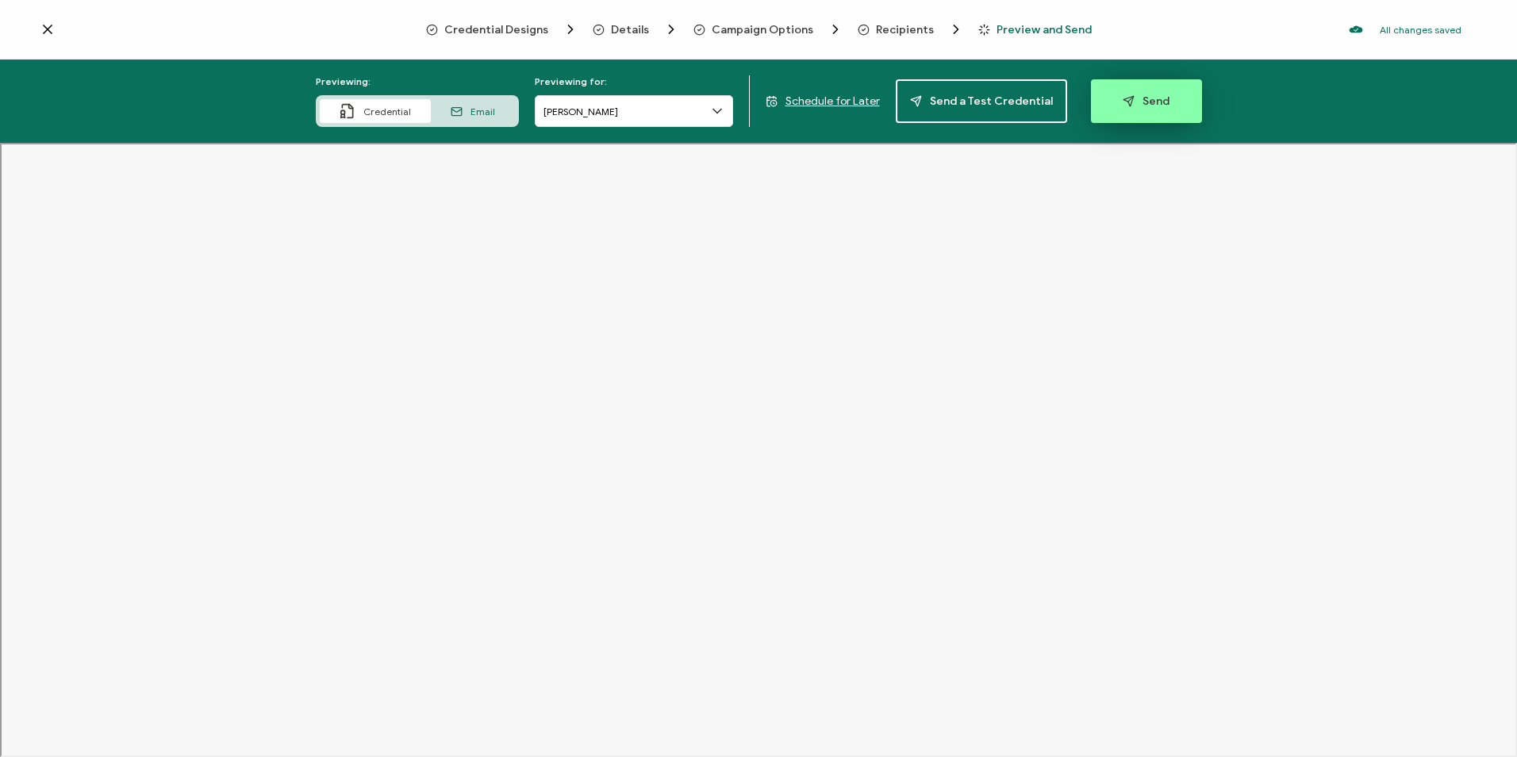
click at [1129, 117] on button "Send" at bounding box center [1146, 101] width 111 height 44
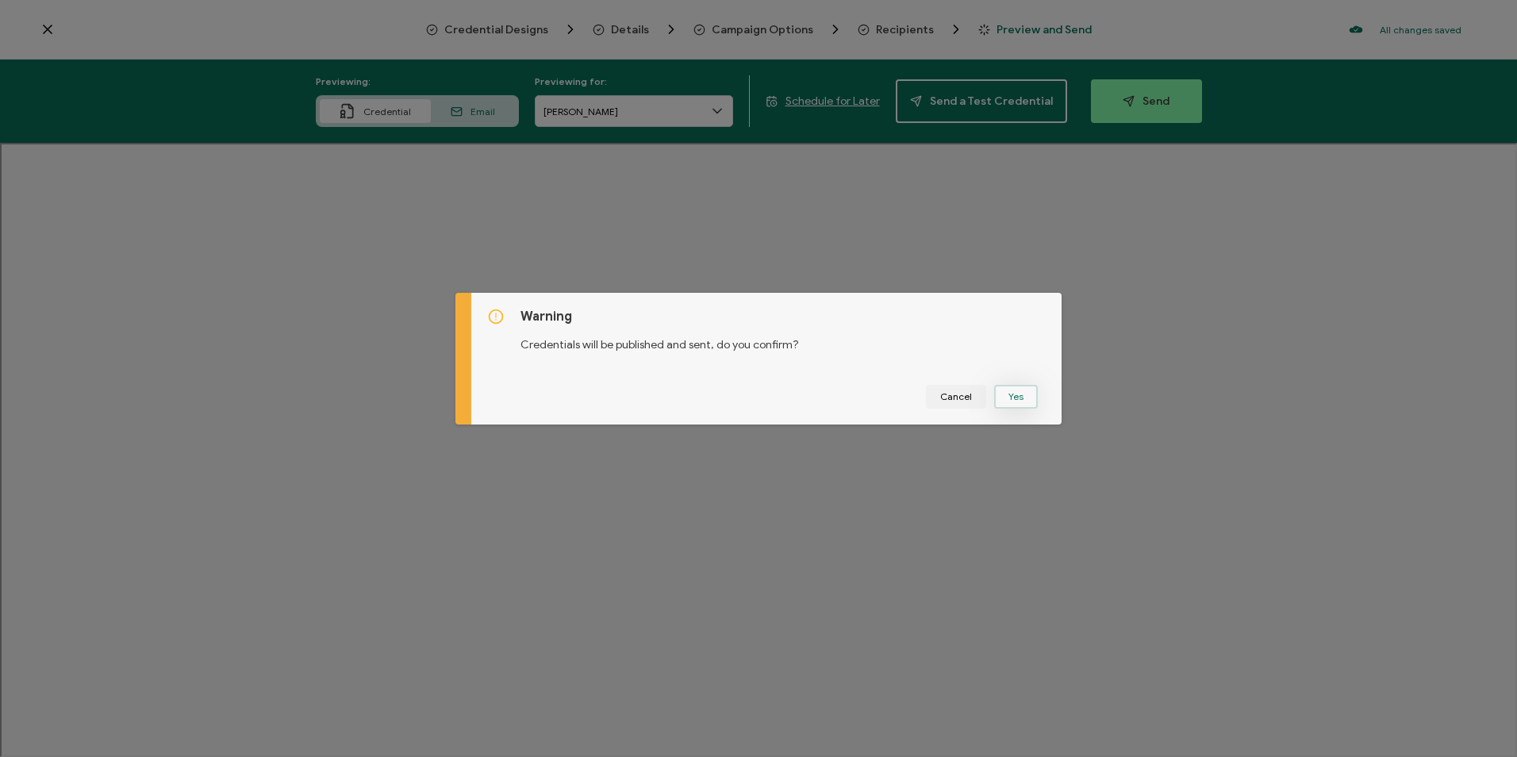
click at [1016, 390] on button "Yes" at bounding box center [1016, 397] width 44 height 24
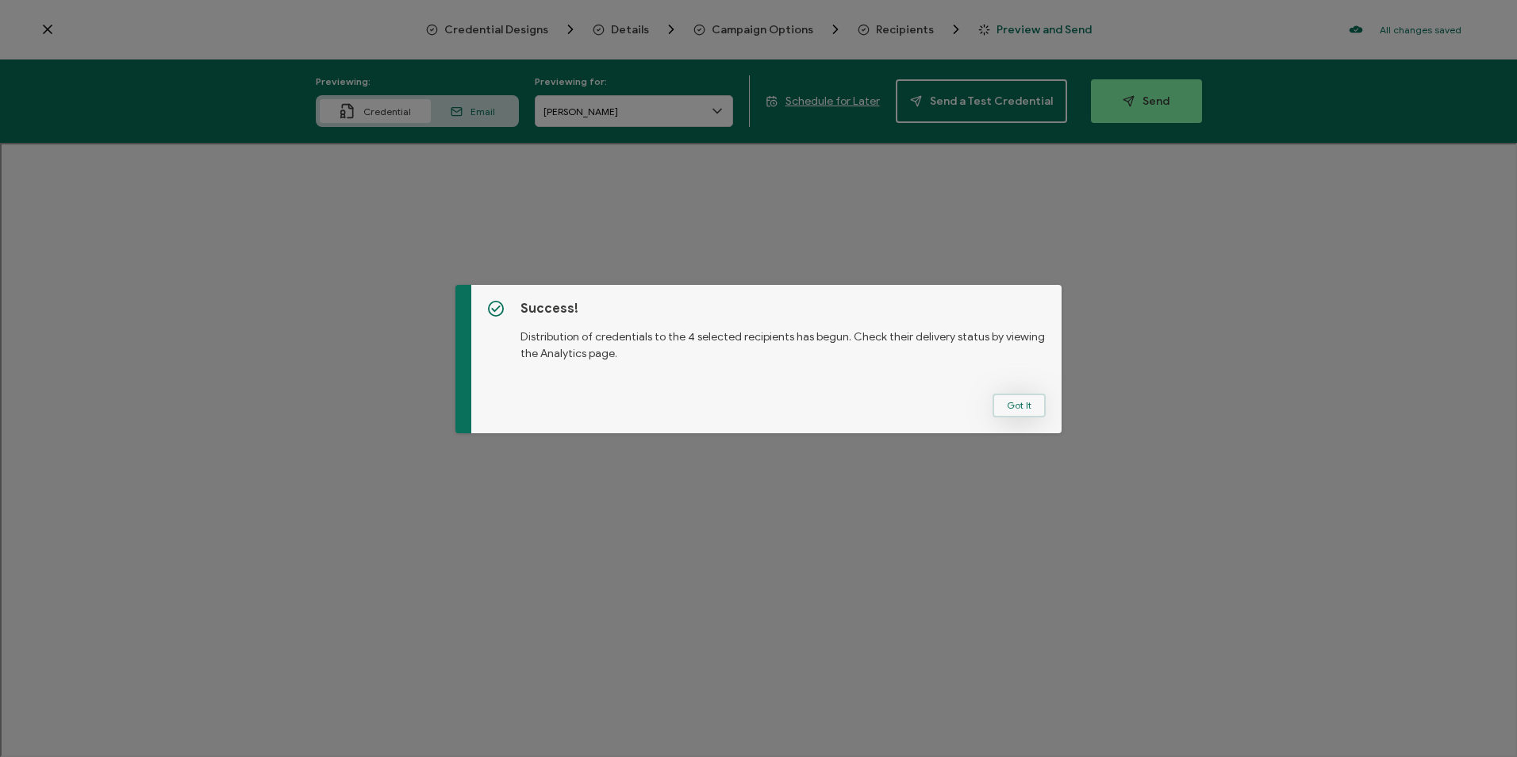
click at [1009, 407] on button "Got It" at bounding box center [1018, 405] width 53 height 24
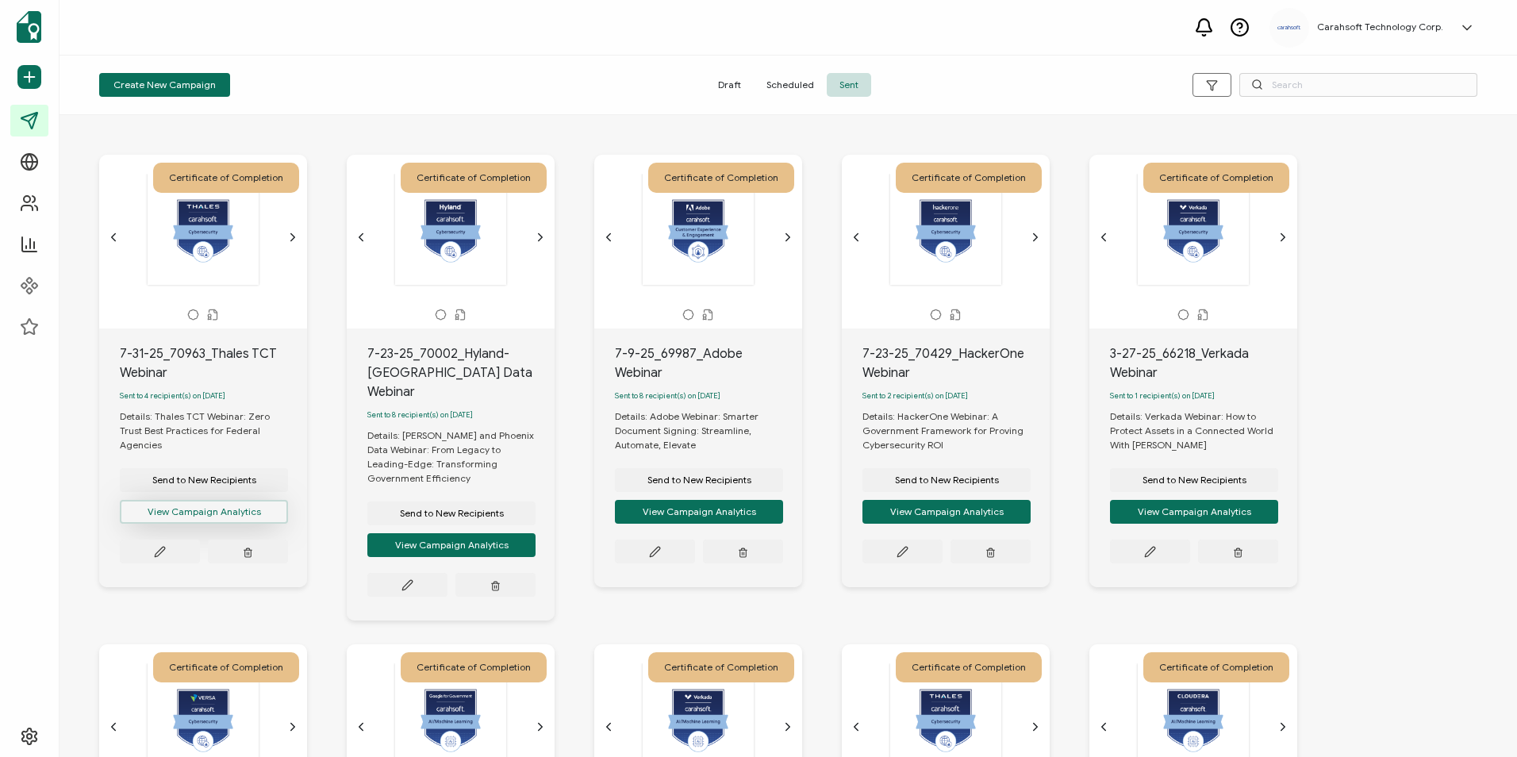
click at [213, 500] on button "View Campaign Analytics" at bounding box center [204, 512] width 168 height 24
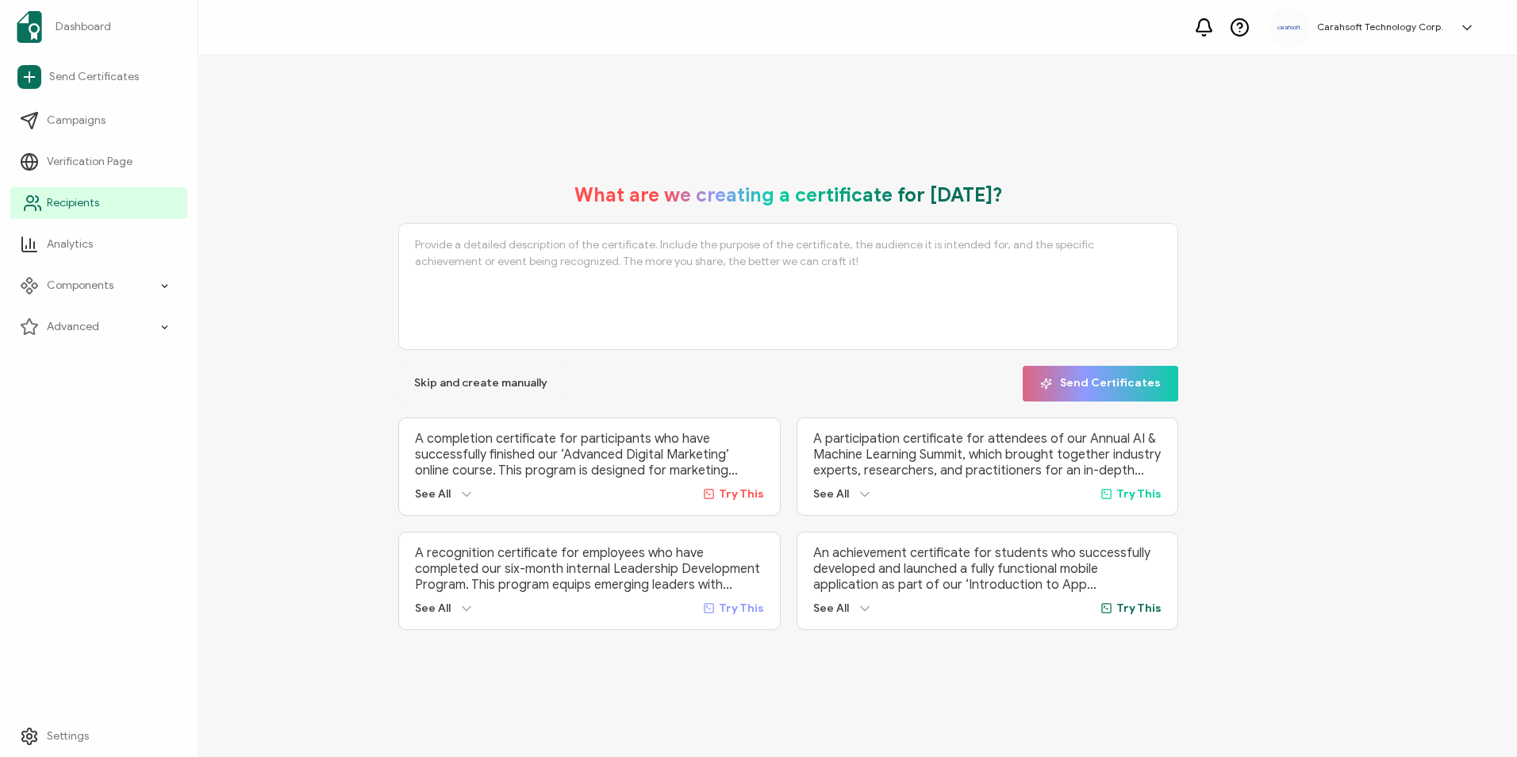
click at [48, 191] on link "Recipients" at bounding box center [98, 203] width 177 height 32
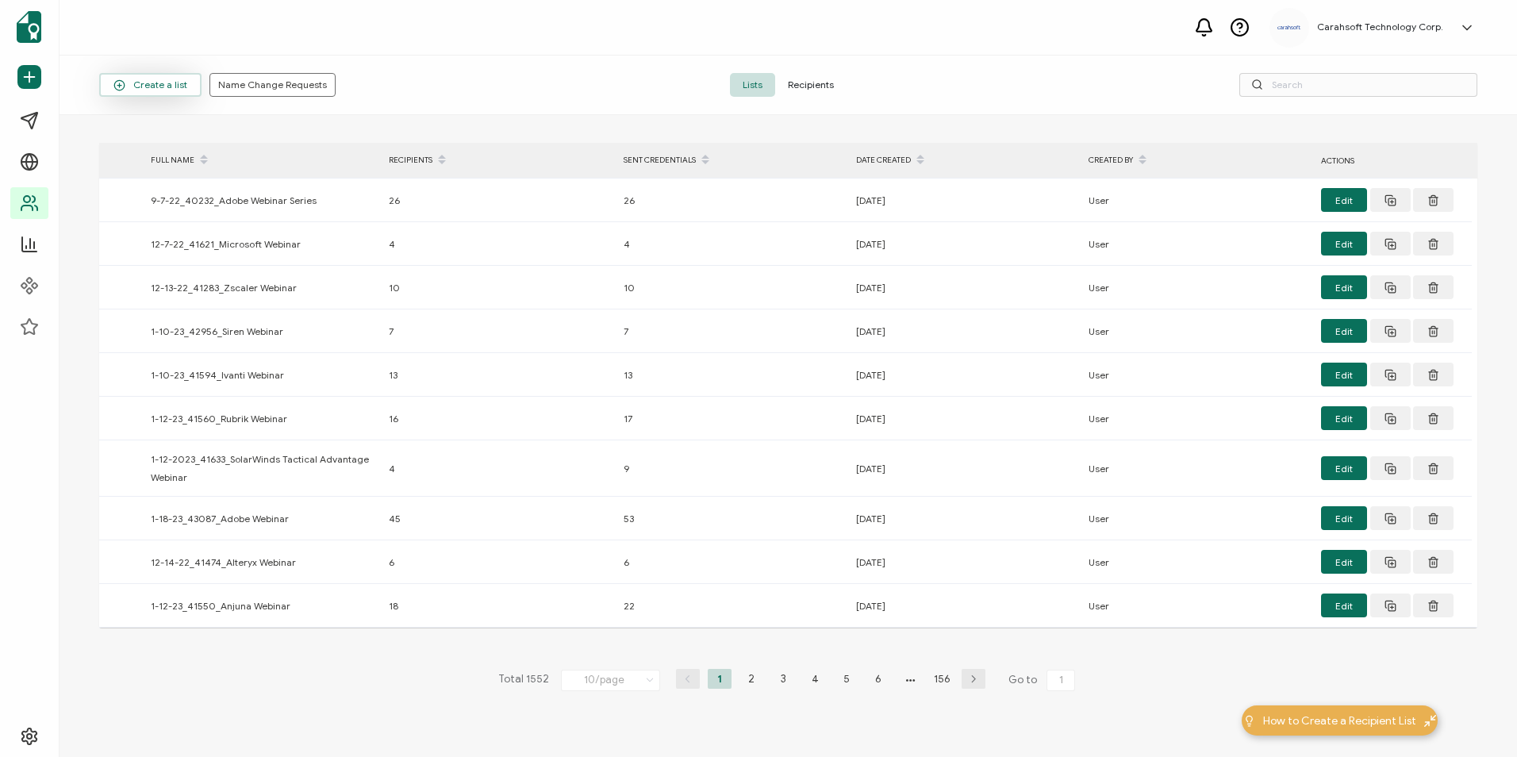
click at [160, 89] on span "Create a list" at bounding box center [150, 85] width 74 height 12
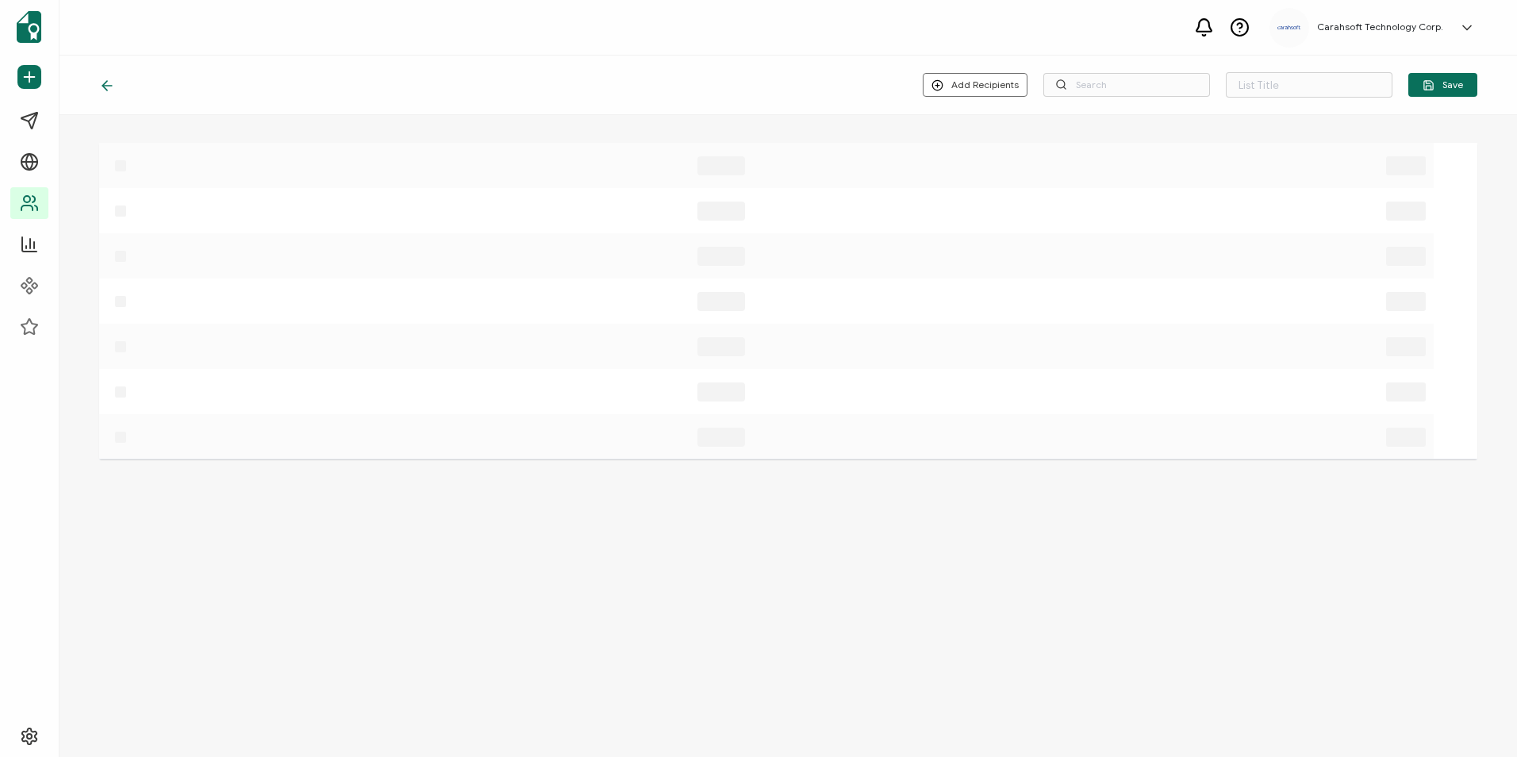
type input "List 1553"
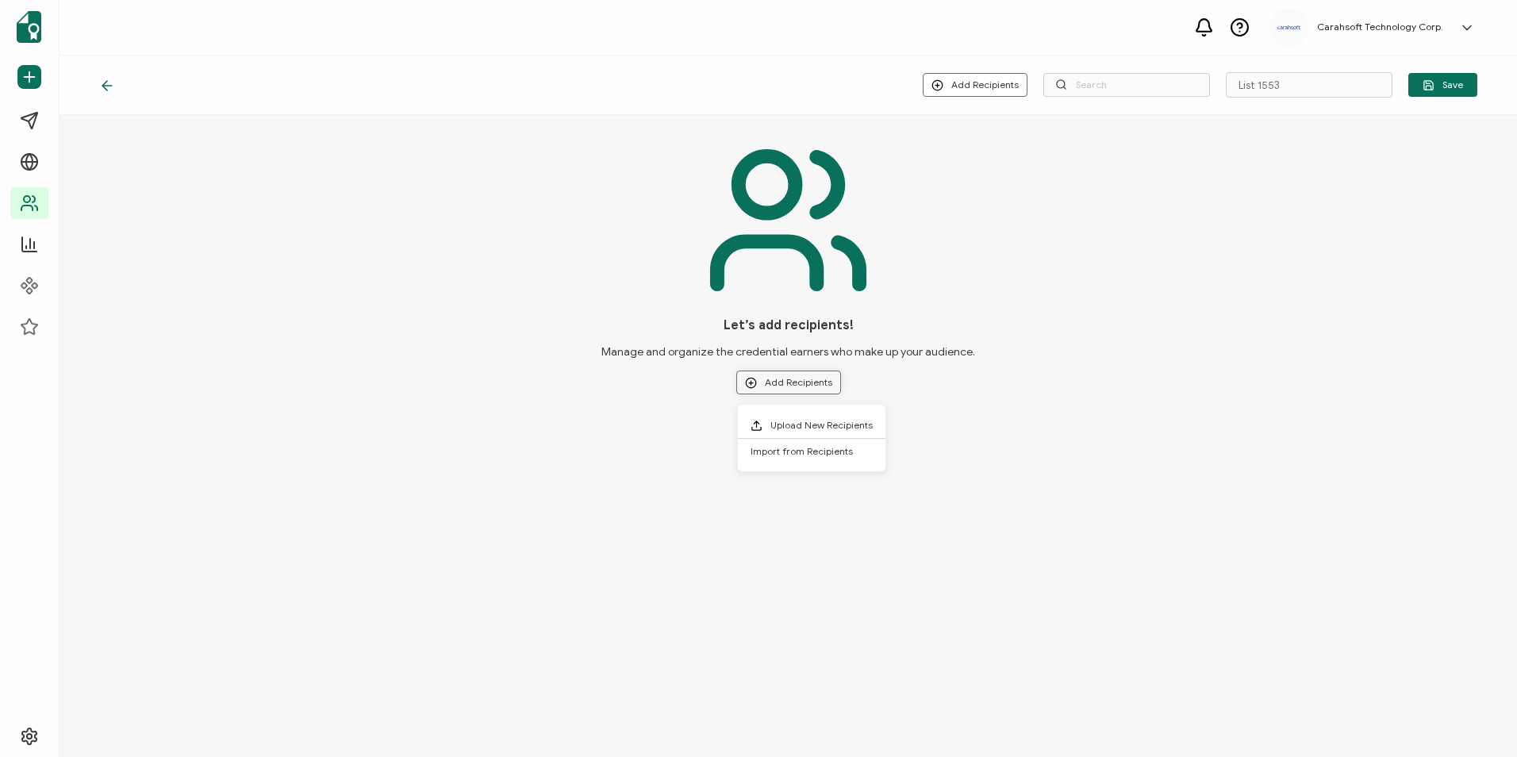
click at [796, 378] on button "Add Recipients" at bounding box center [788, 382] width 105 height 24
click at [788, 428] on span "Upload New Recipients" at bounding box center [821, 425] width 102 height 12
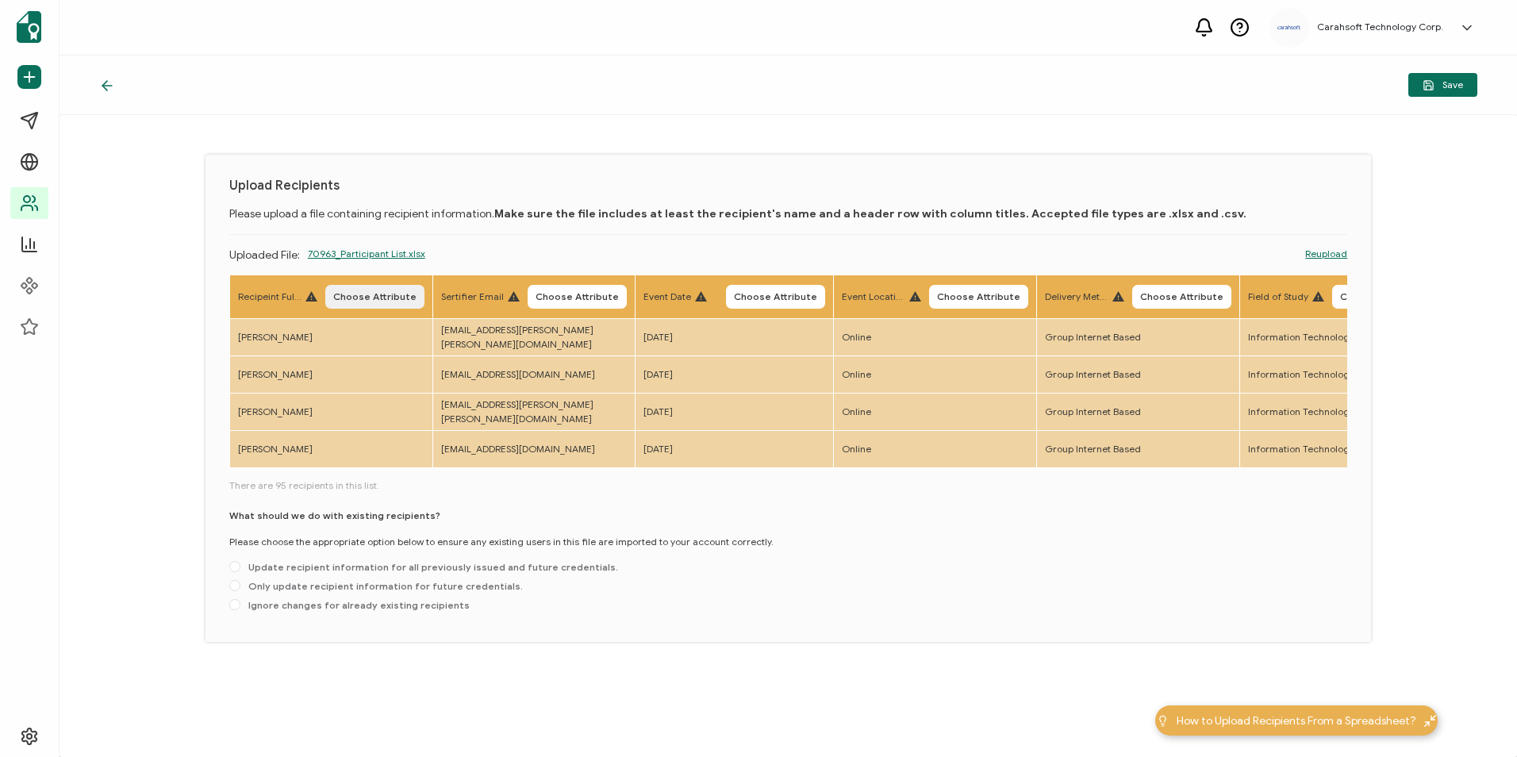
click at [378, 285] on button "Choose Attribute" at bounding box center [374, 297] width 99 height 24
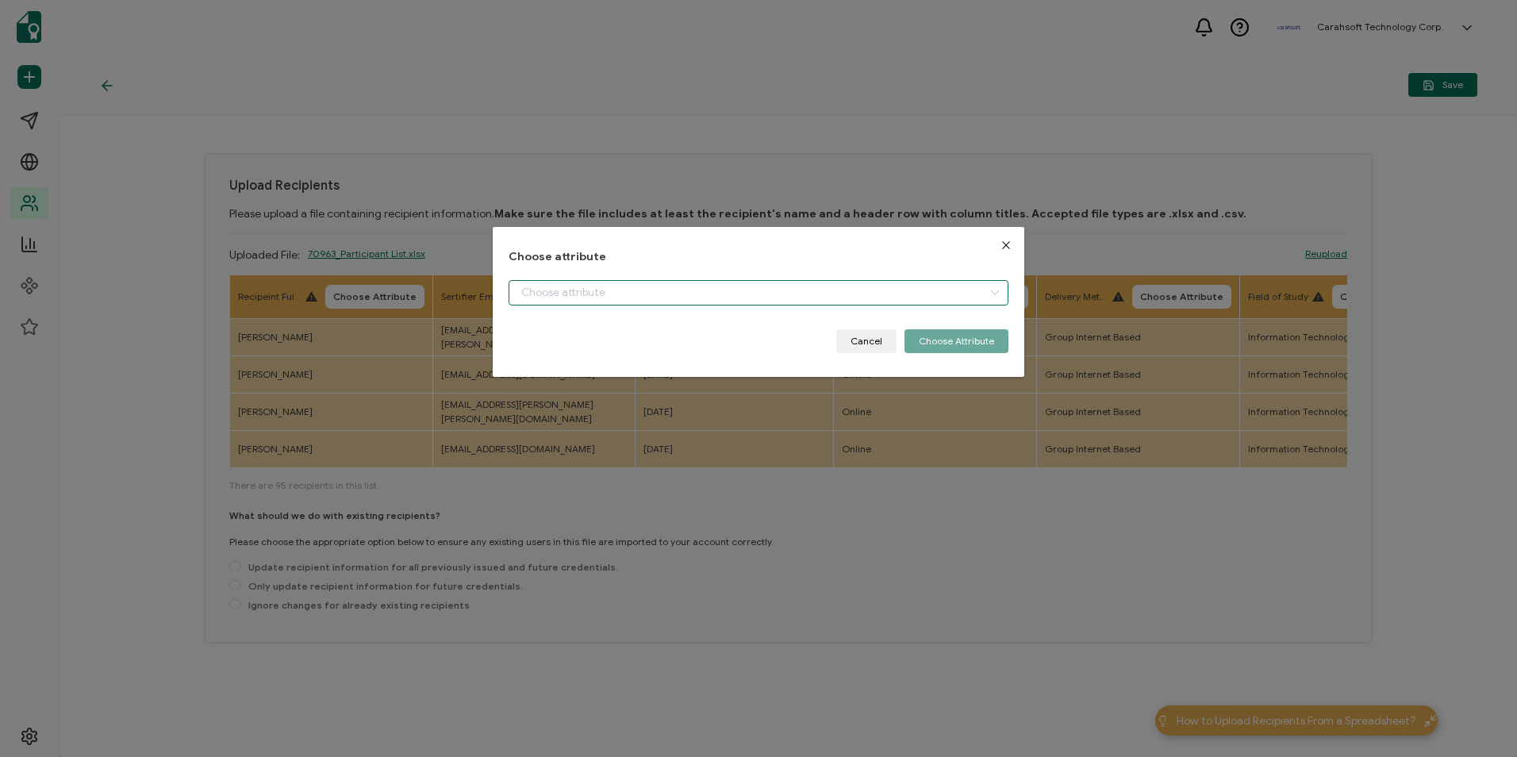
click at [612, 296] on input "dialog" at bounding box center [758, 292] width 499 height 25
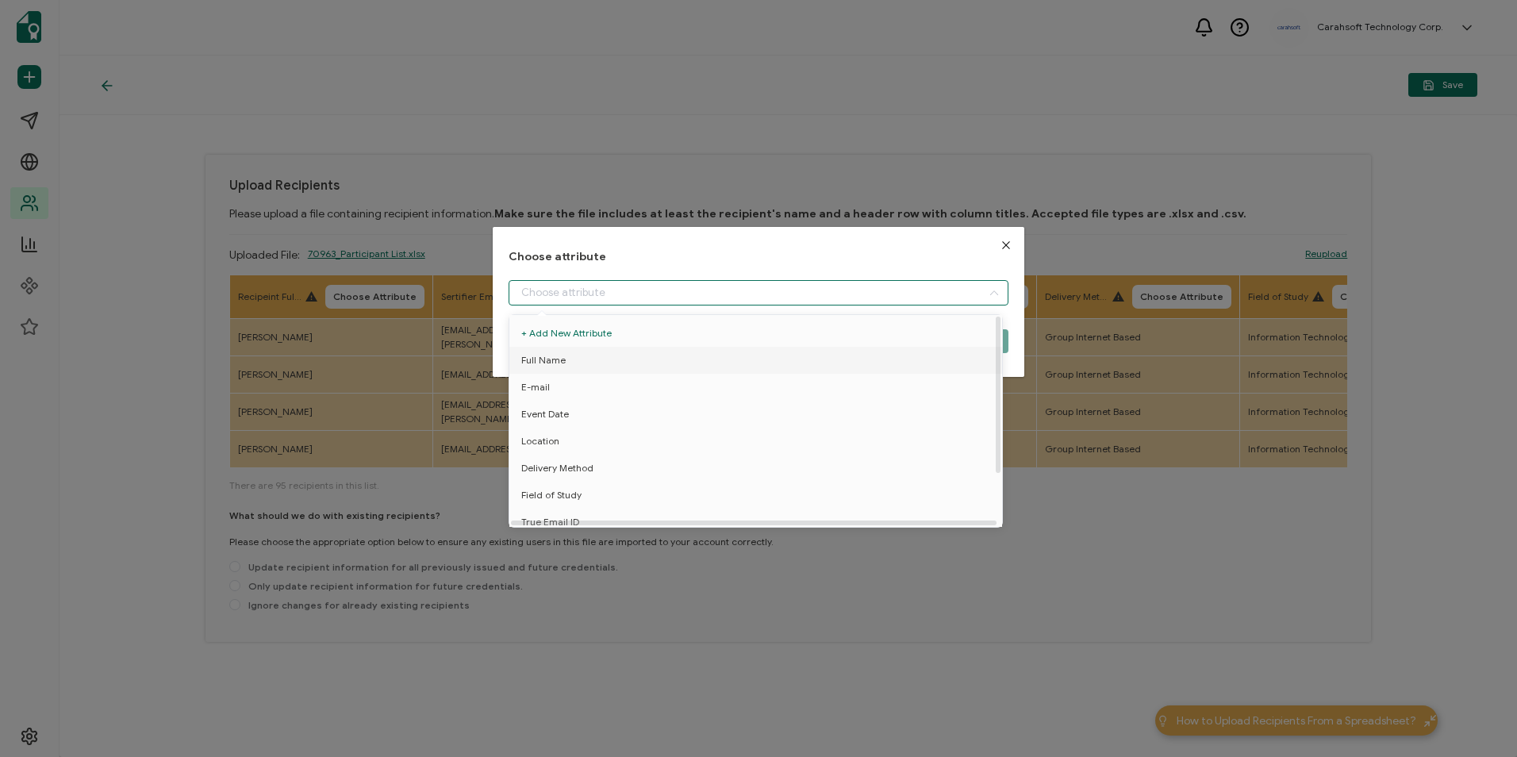
click at [587, 351] on li "Full Name" at bounding box center [758, 360] width 506 height 27
type input "Full Name"
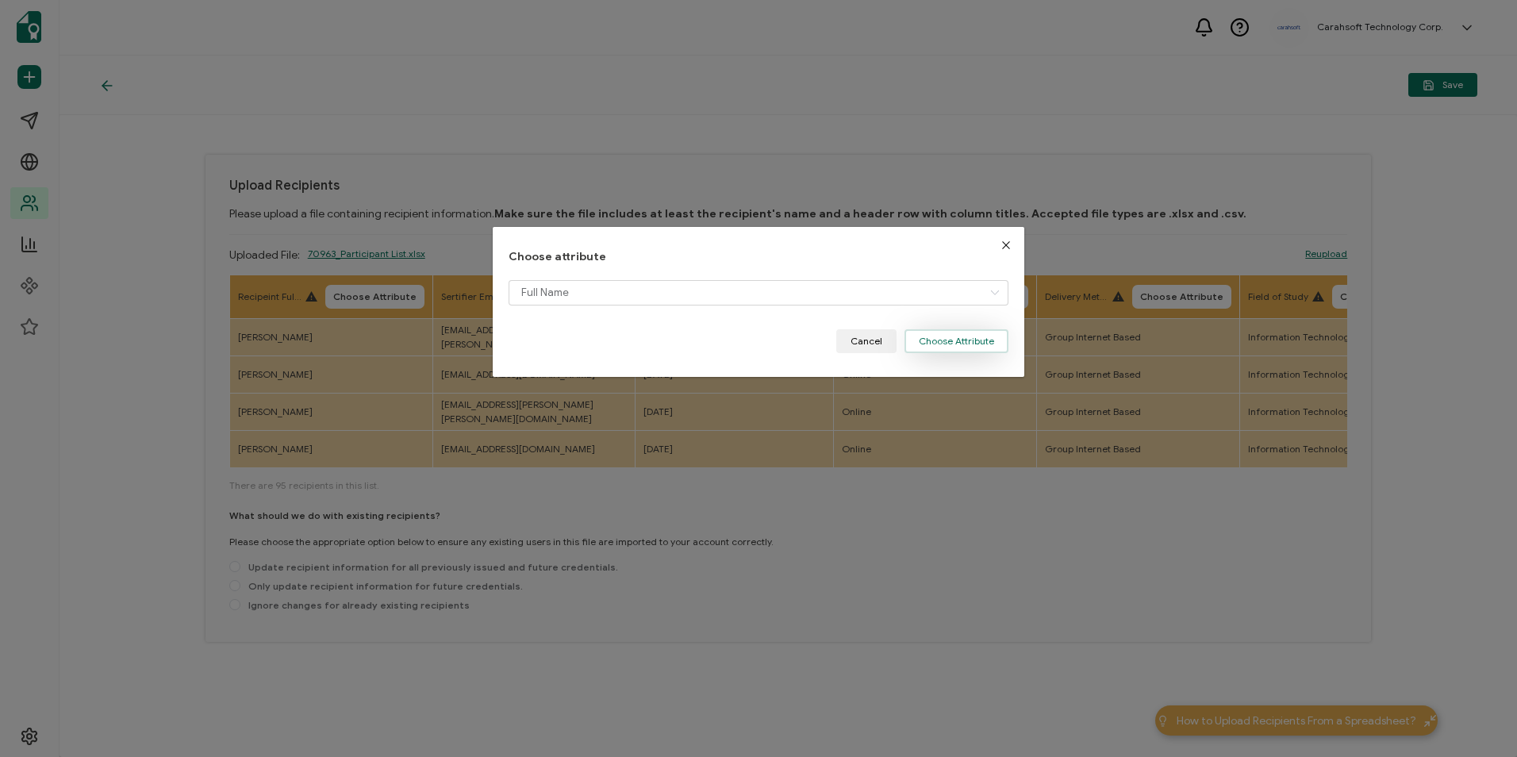
click at [928, 336] on button "Choose Attribute" at bounding box center [956, 341] width 104 height 24
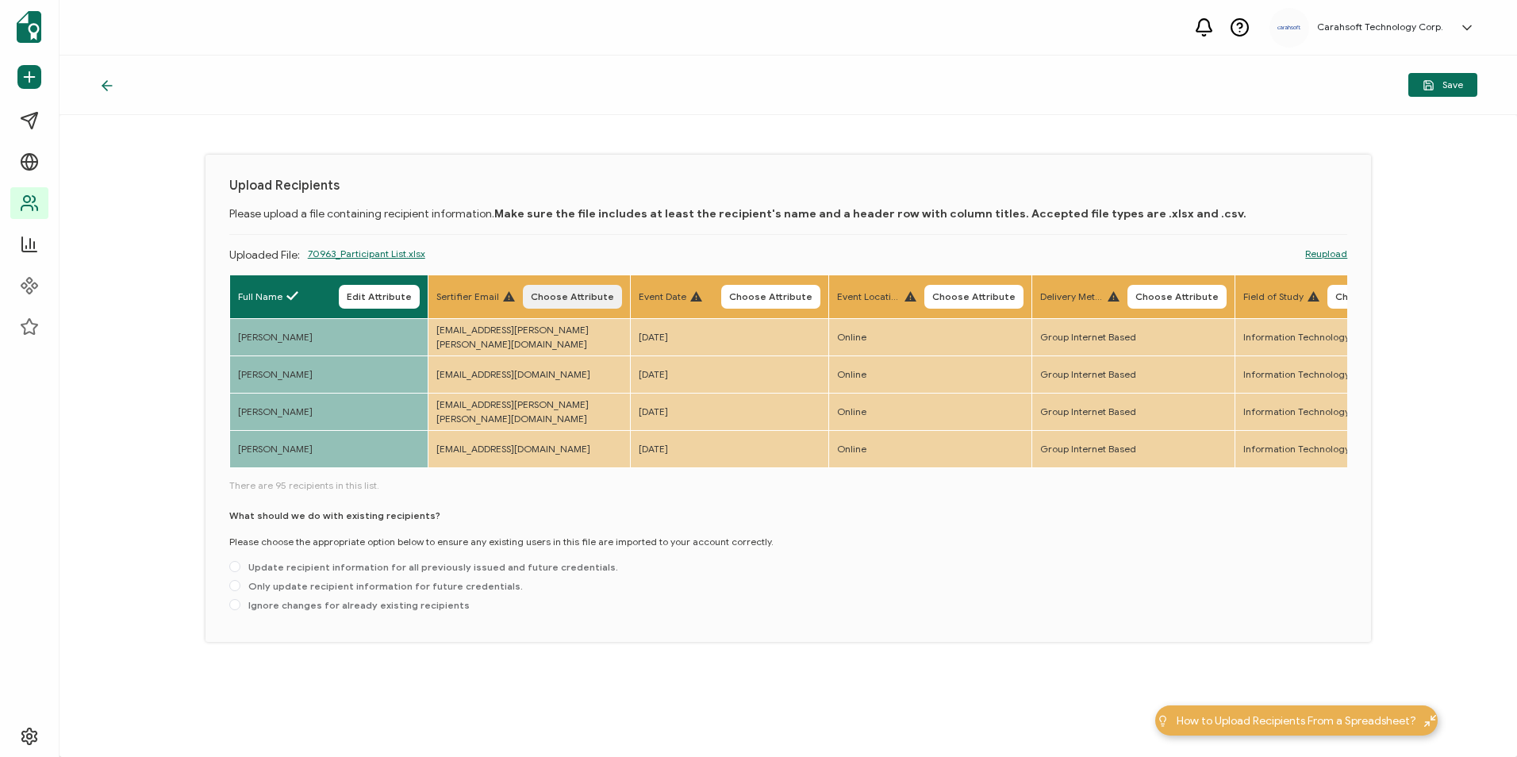
click at [576, 298] on span "Choose Attribute" at bounding box center [572, 297] width 83 height 10
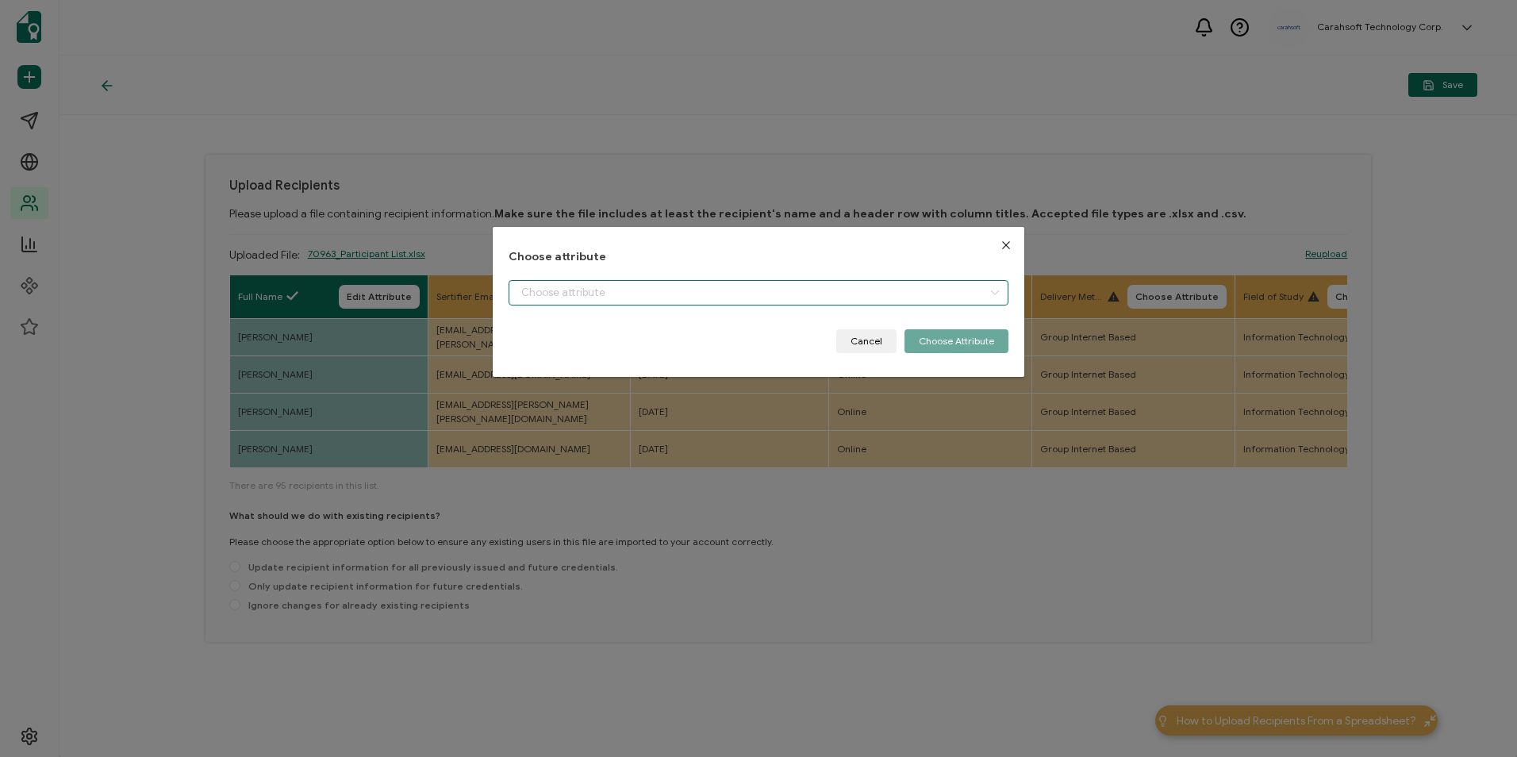
click at [604, 289] on input "dialog" at bounding box center [758, 292] width 499 height 25
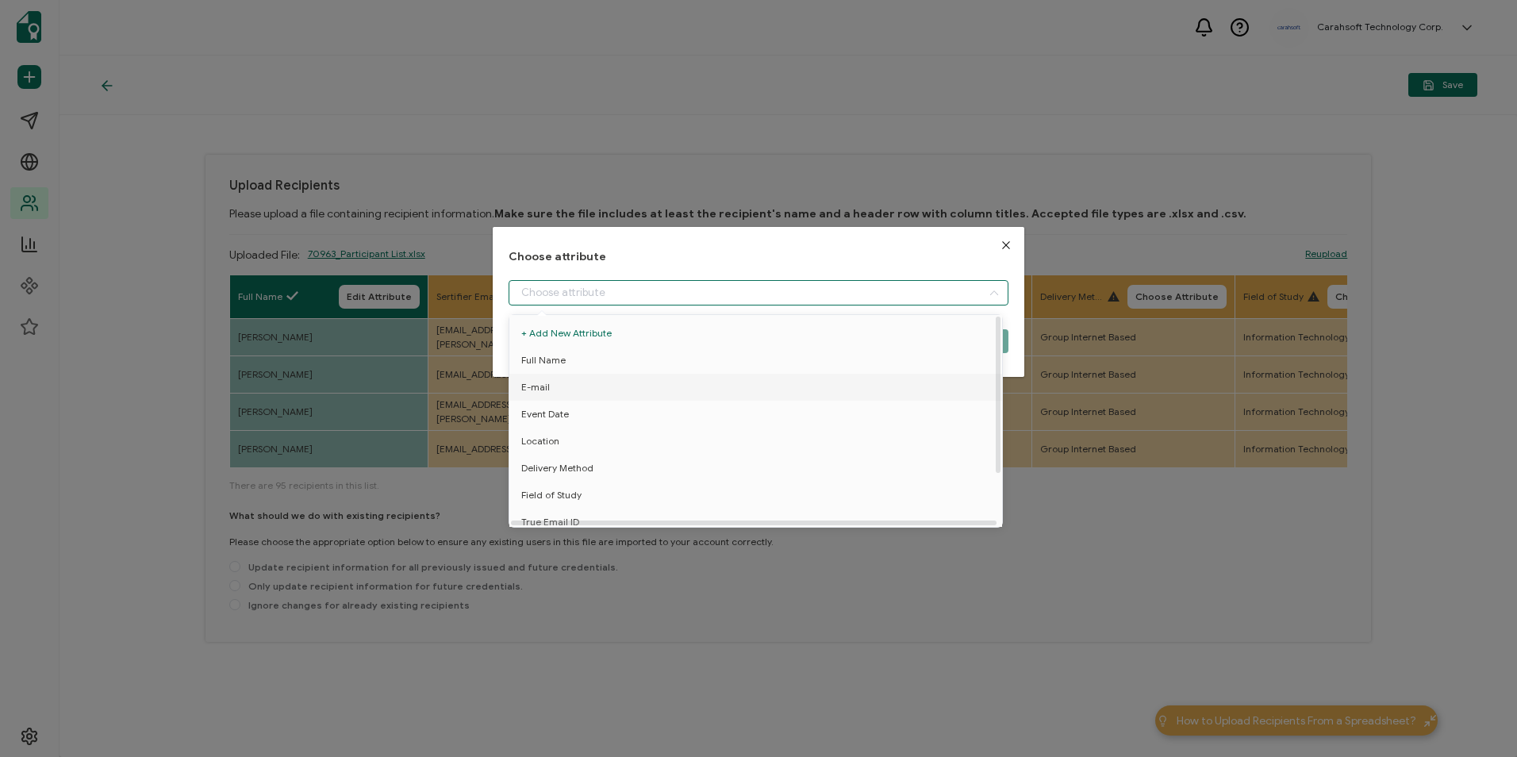
click at [578, 386] on li "E-mail" at bounding box center [758, 387] width 506 height 27
type input "E-mail"
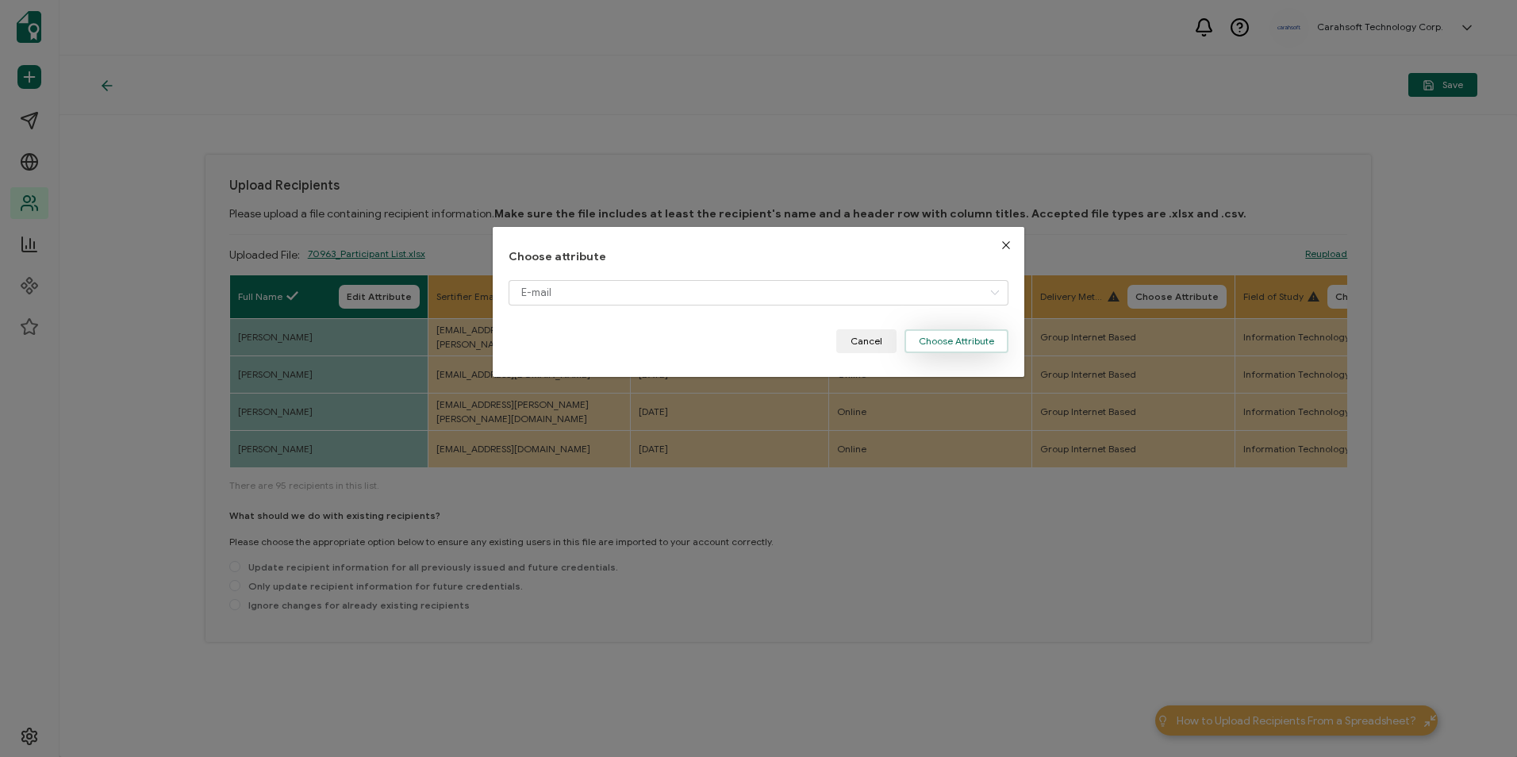
click at [958, 339] on button "Choose Attribute" at bounding box center [956, 341] width 104 height 24
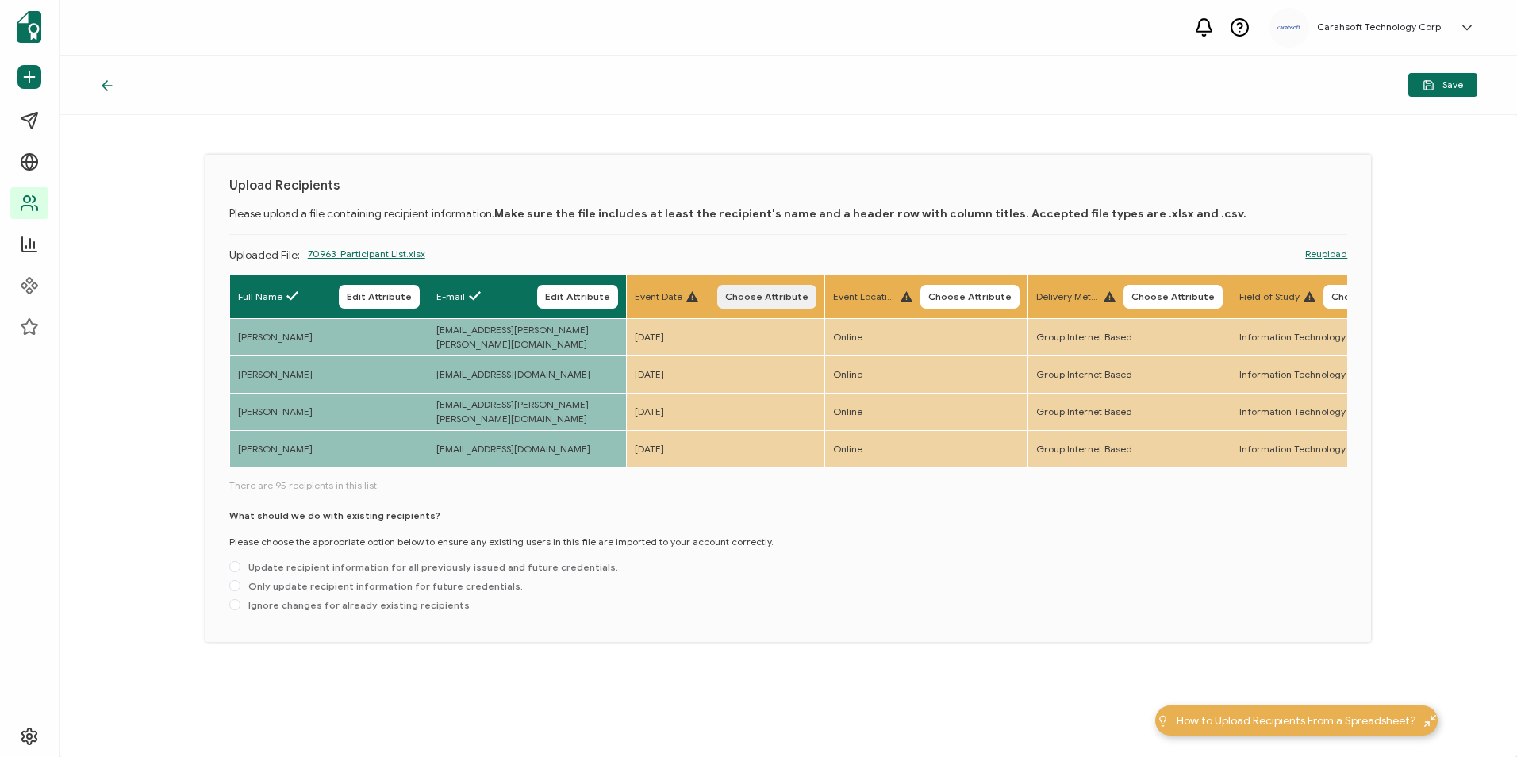
click at [758, 295] on span "Choose Attribute" at bounding box center [766, 297] width 83 height 10
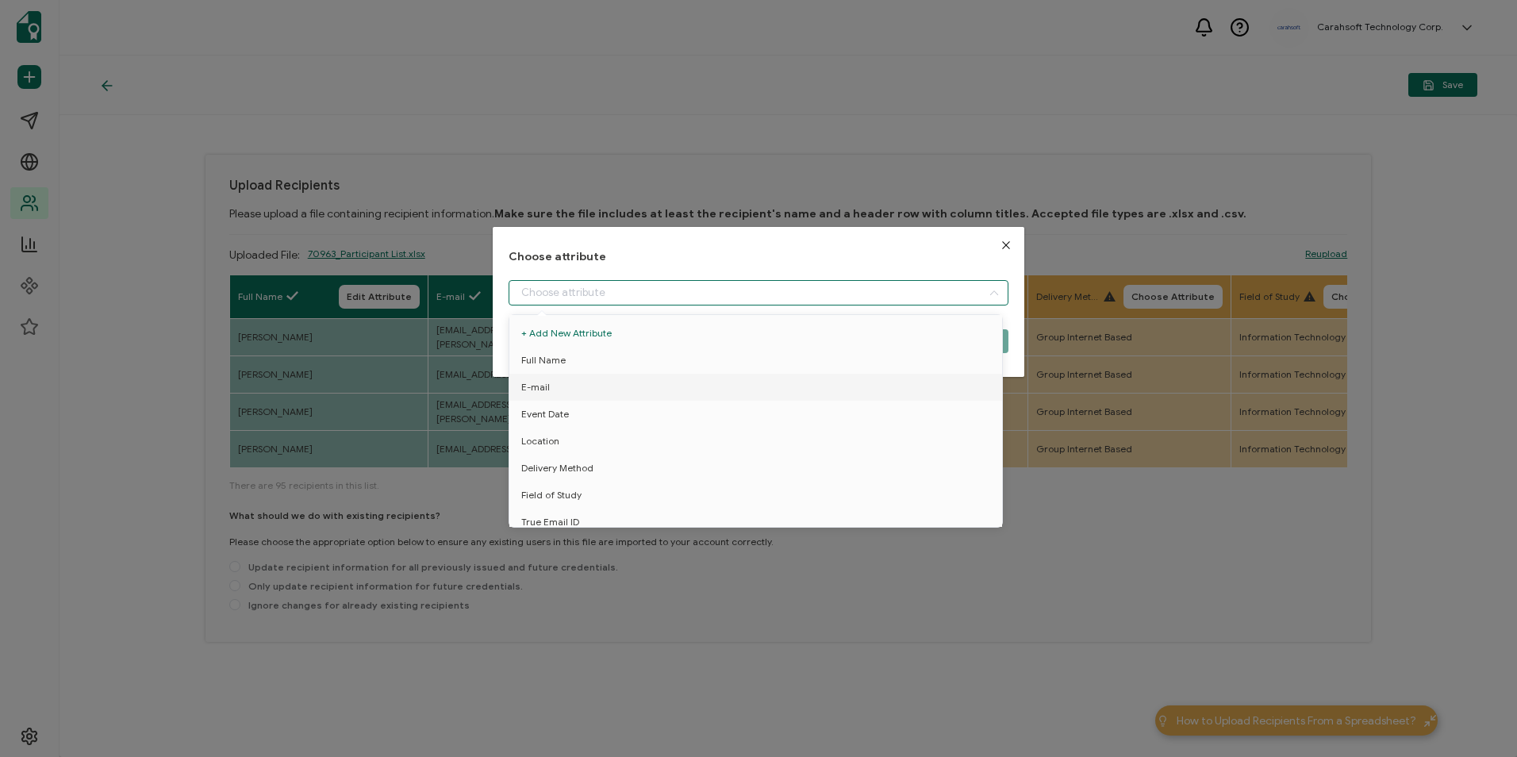
click at [823, 295] on input "dialog" at bounding box center [758, 292] width 499 height 25
click at [646, 413] on li "Event Date" at bounding box center [758, 414] width 506 height 27
type input "Event Date"
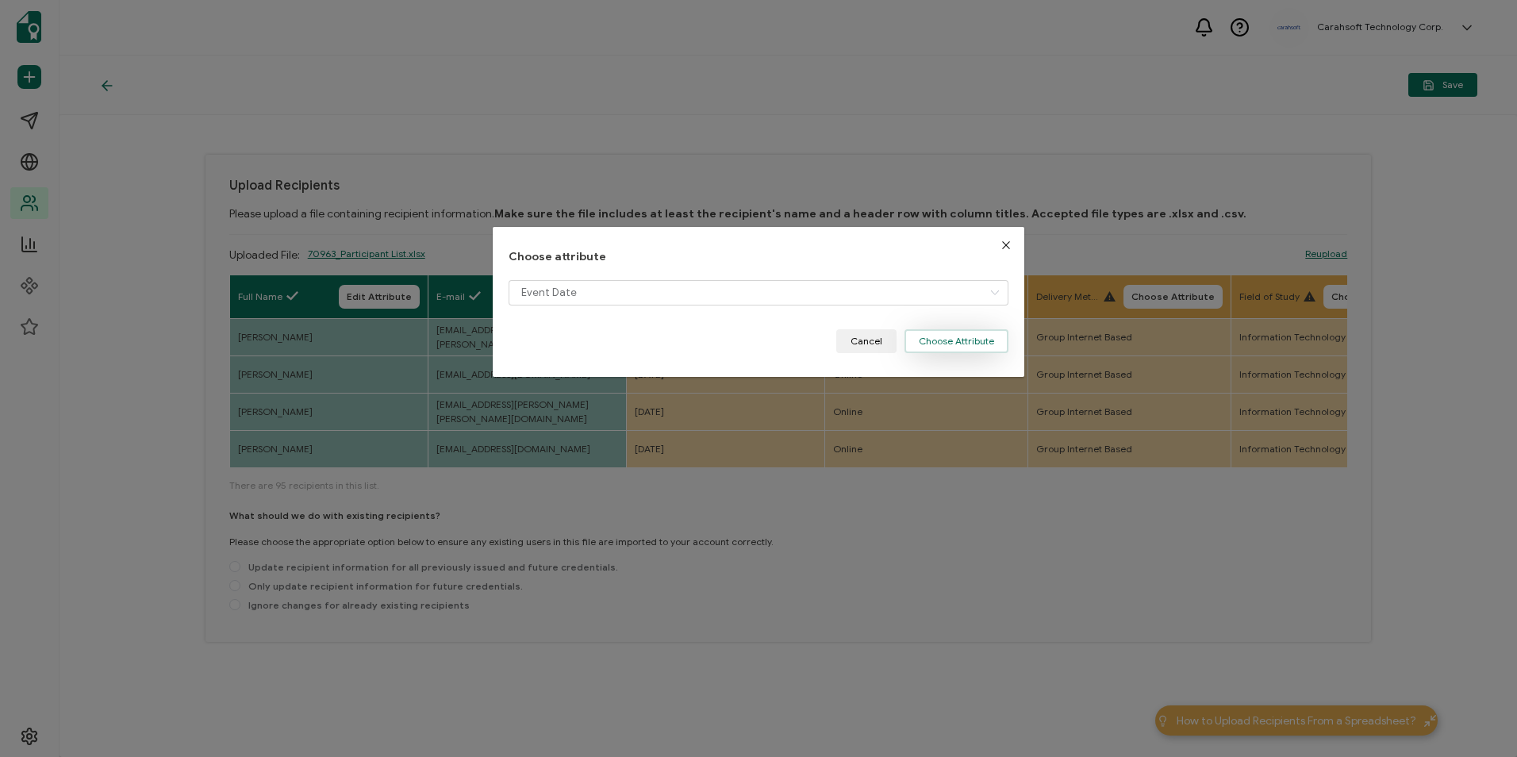
click at [927, 336] on button "Choose Attribute" at bounding box center [956, 341] width 104 height 24
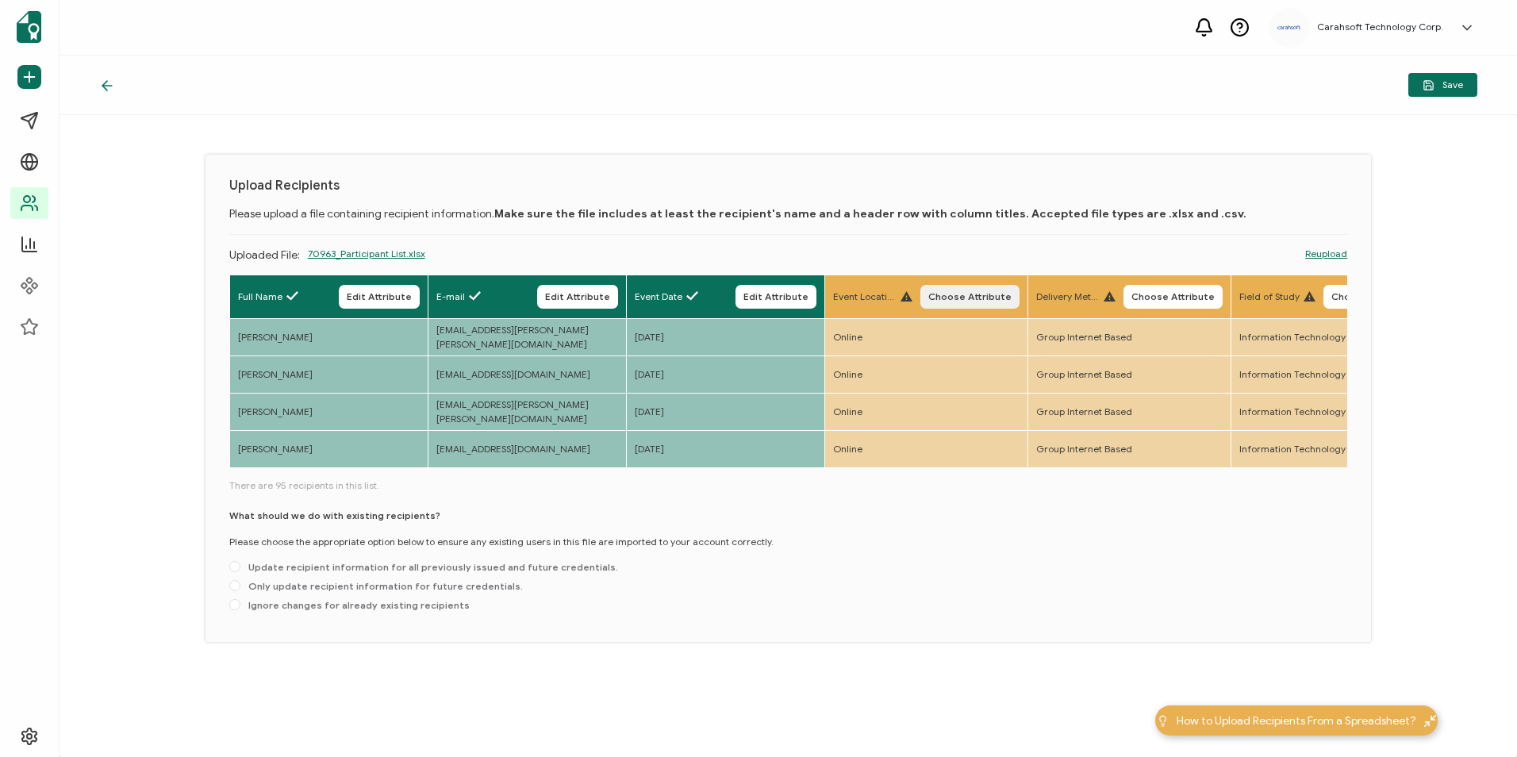
click at [948, 301] on span "Choose Attribute" at bounding box center [969, 297] width 83 height 10
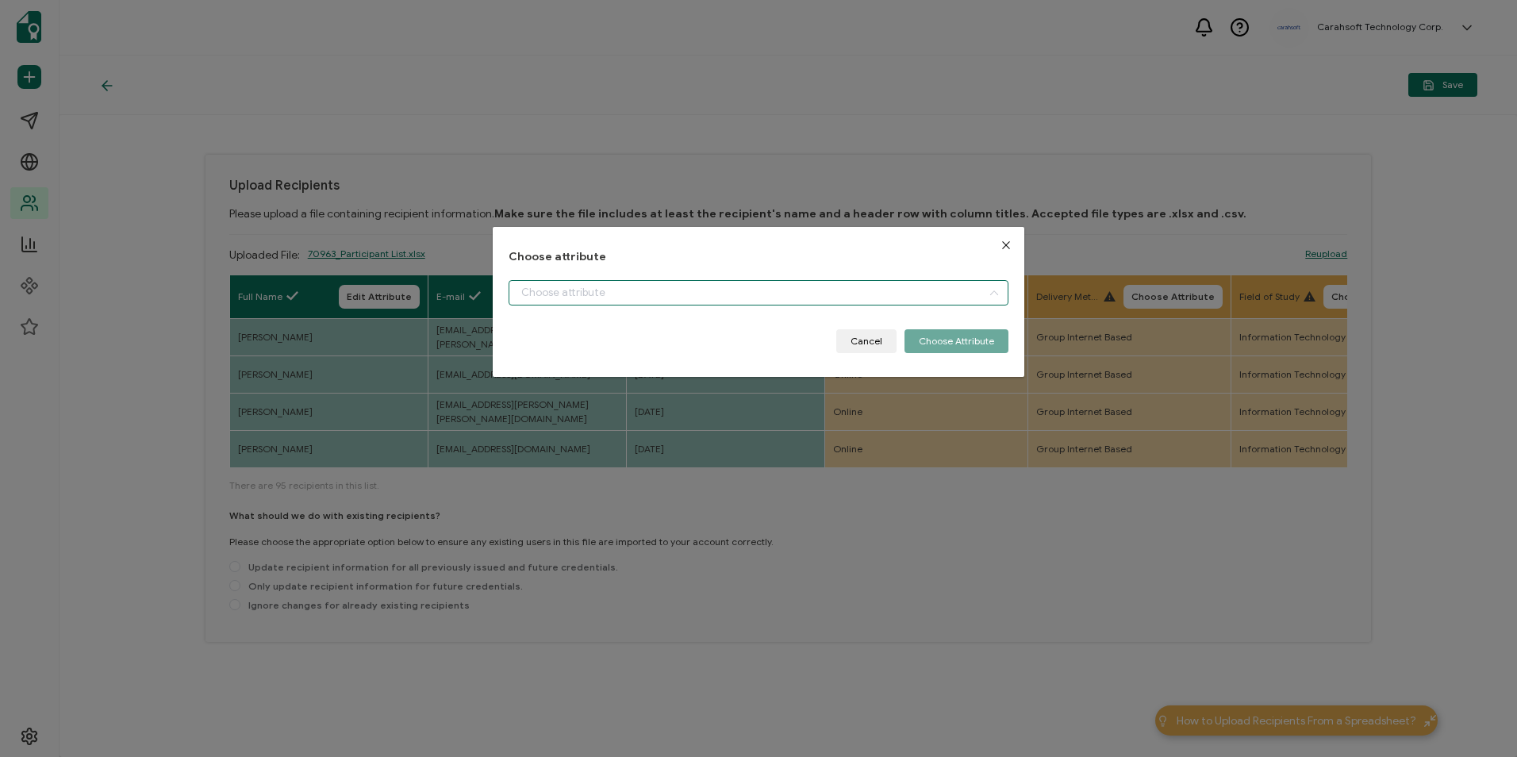
click at [903, 294] on input "dialog" at bounding box center [758, 292] width 499 height 25
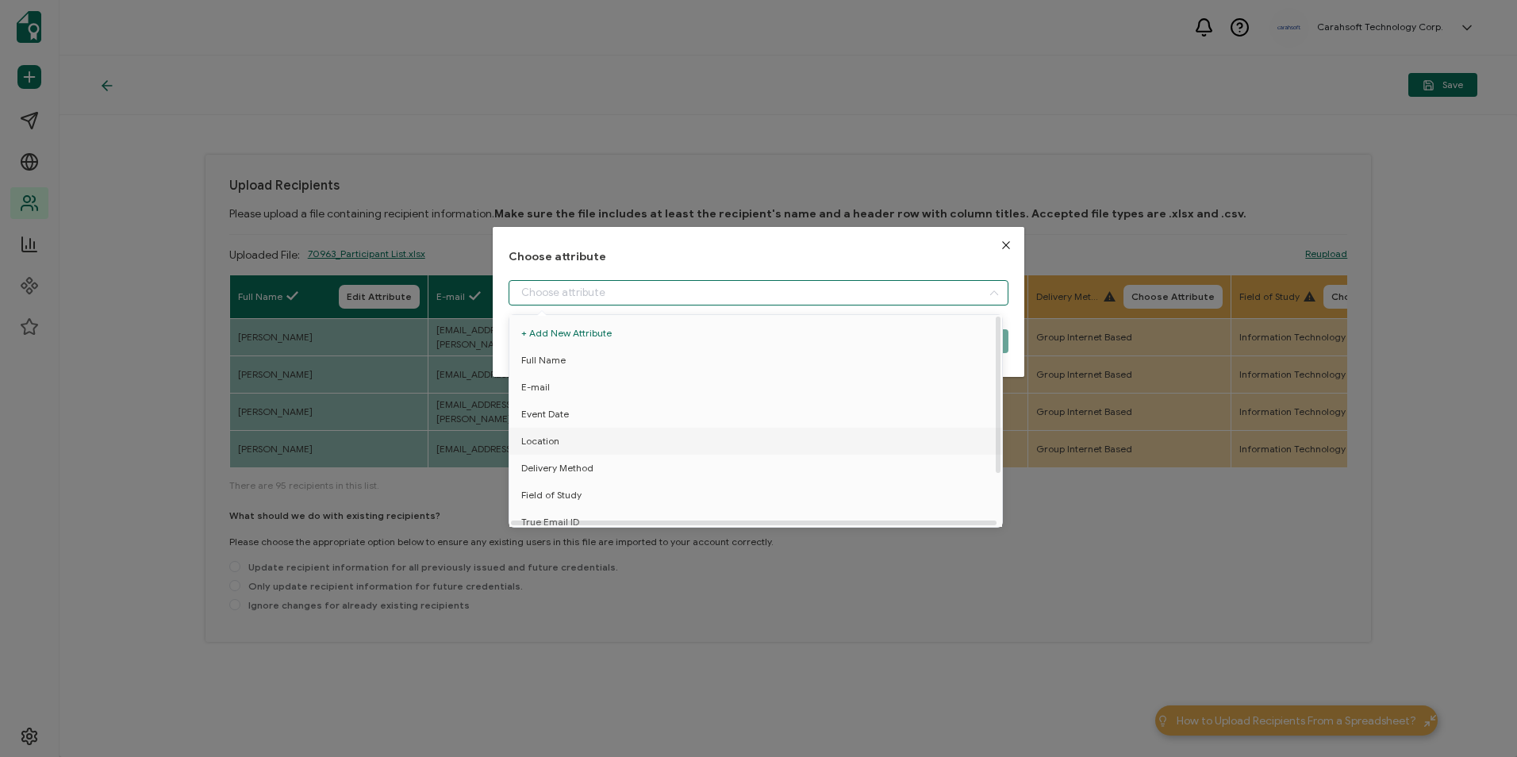
click at [691, 436] on li "Location" at bounding box center [758, 441] width 506 height 27
type input "Location"
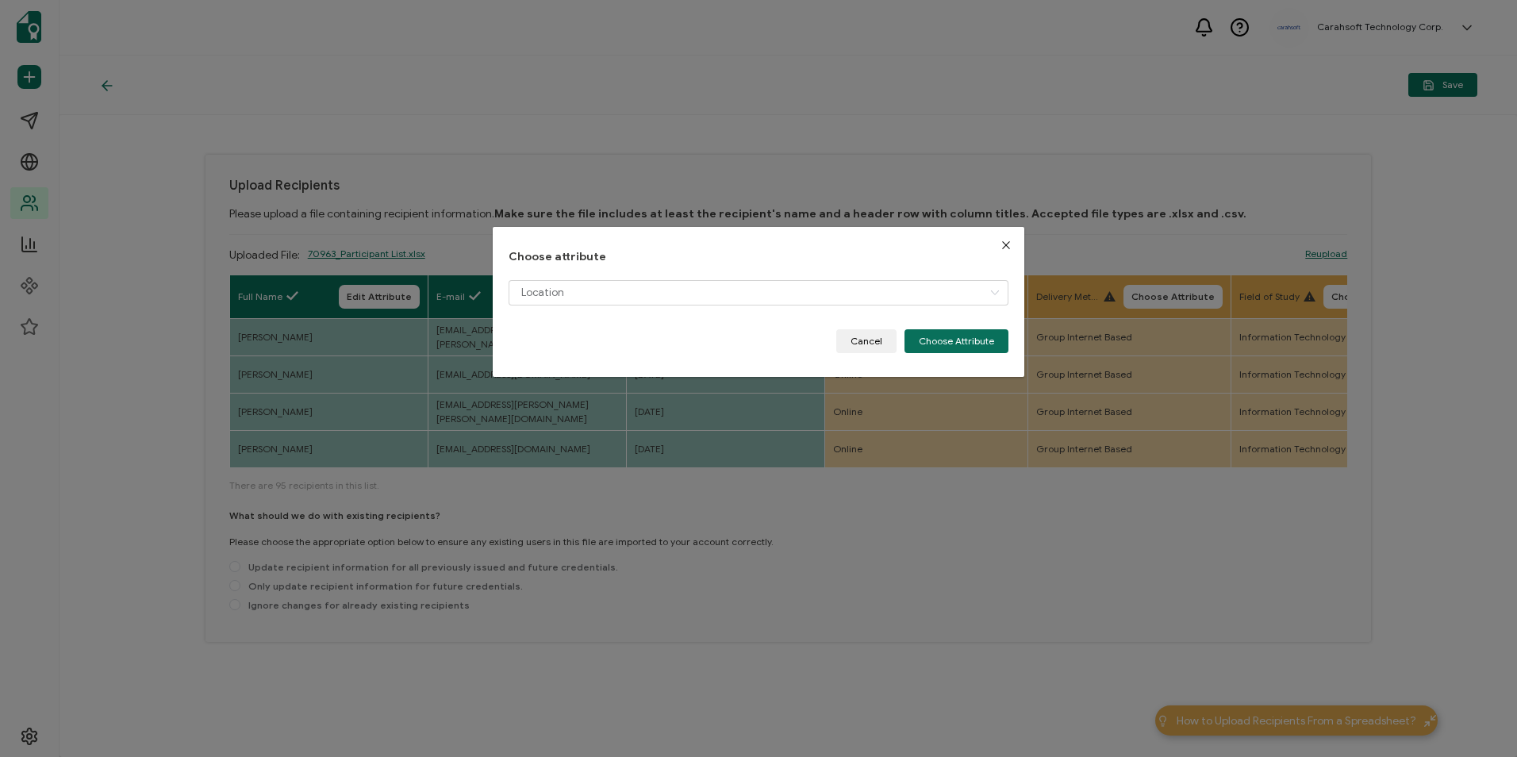
click at [956, 325] on div "Location" at bounding box center [758, 304] width 499 height 49
click at [956, 335] on button "Choose Attribute" at bounding box center [956, 341] width 104 height 24
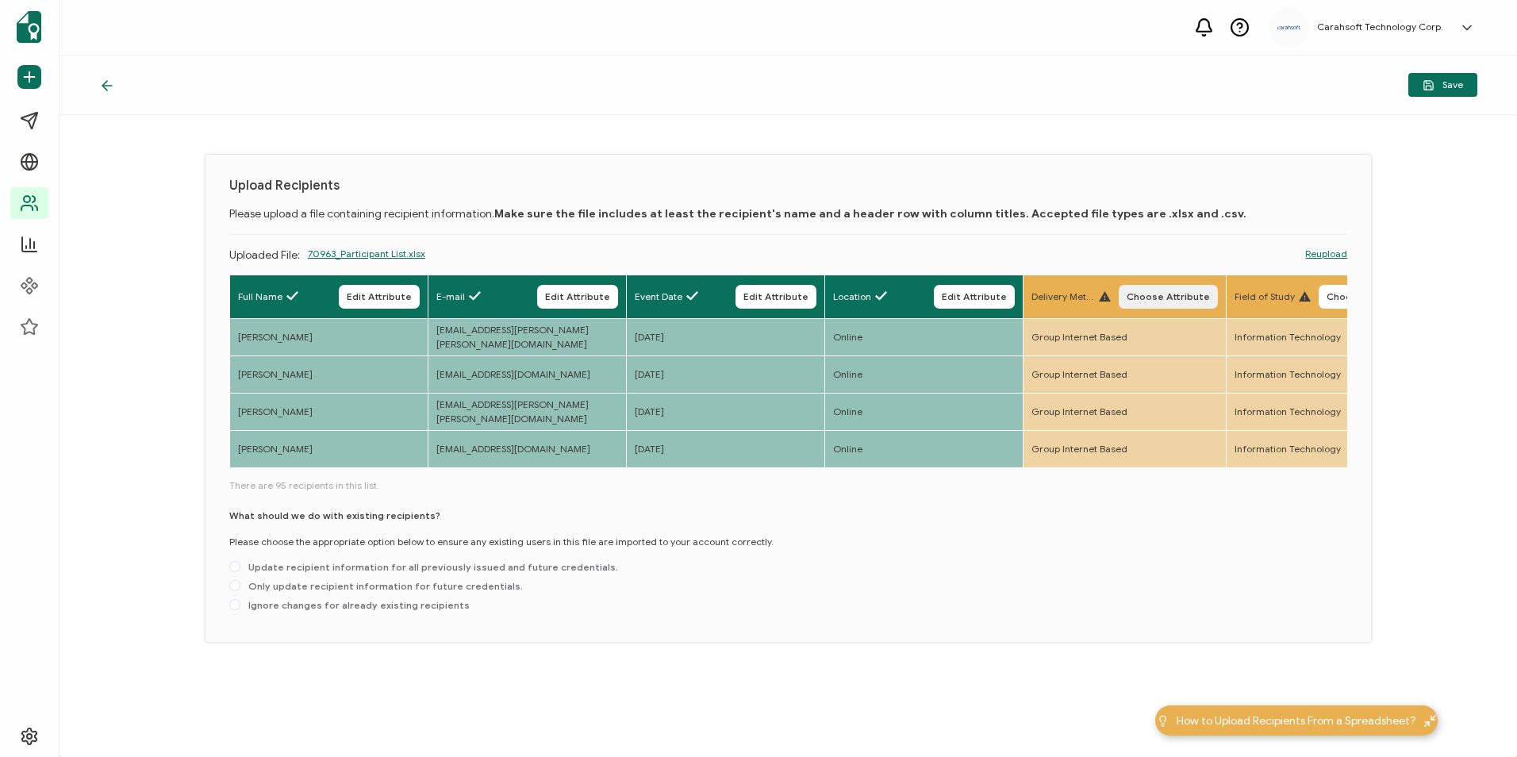
click at [1177, 294] on span "Choose Attribute" at bounding box center [1167, 297] width 83 height 10
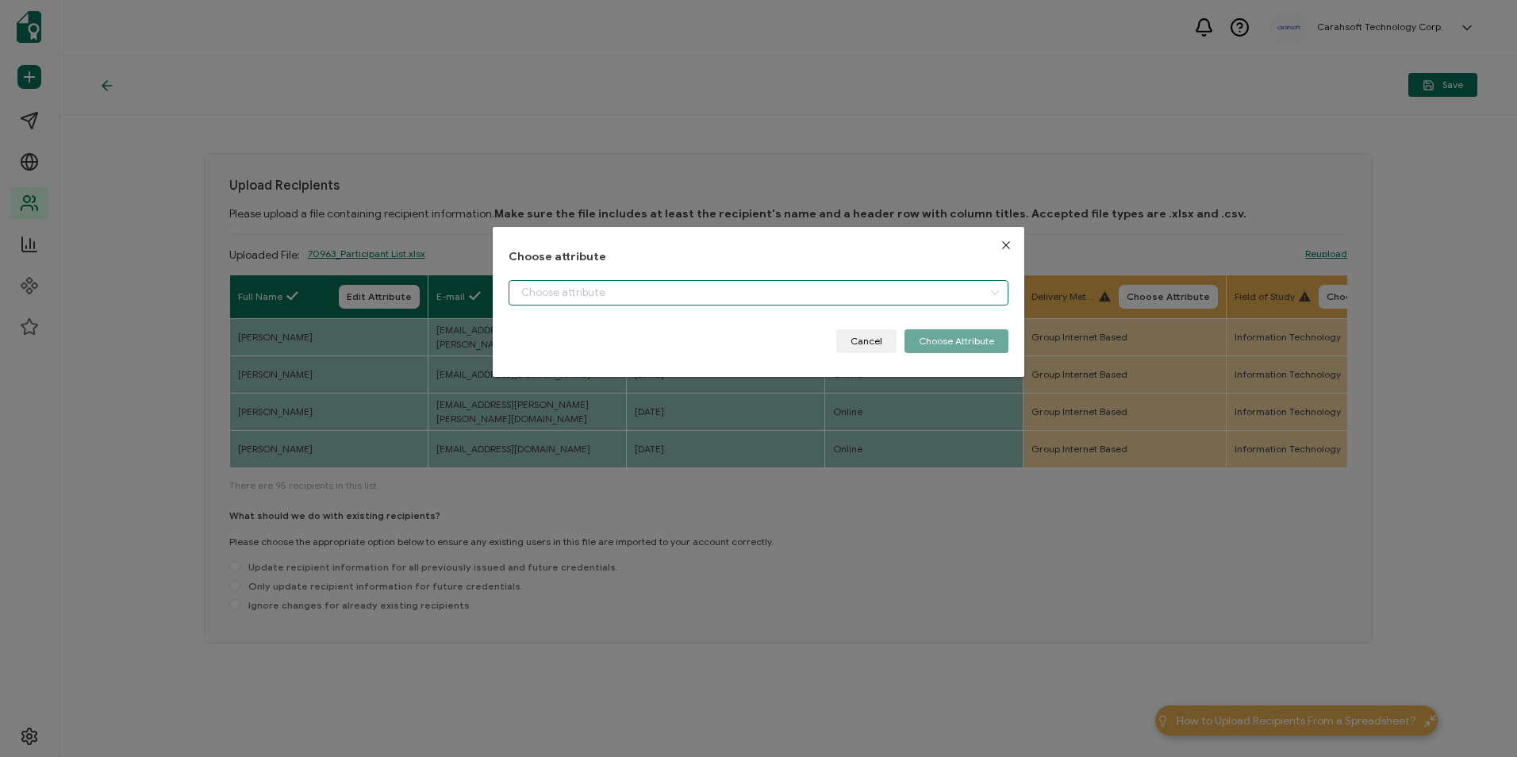
click at [718, 305] on input "dialog" at bounding box center [758, 292] width 499 height 25
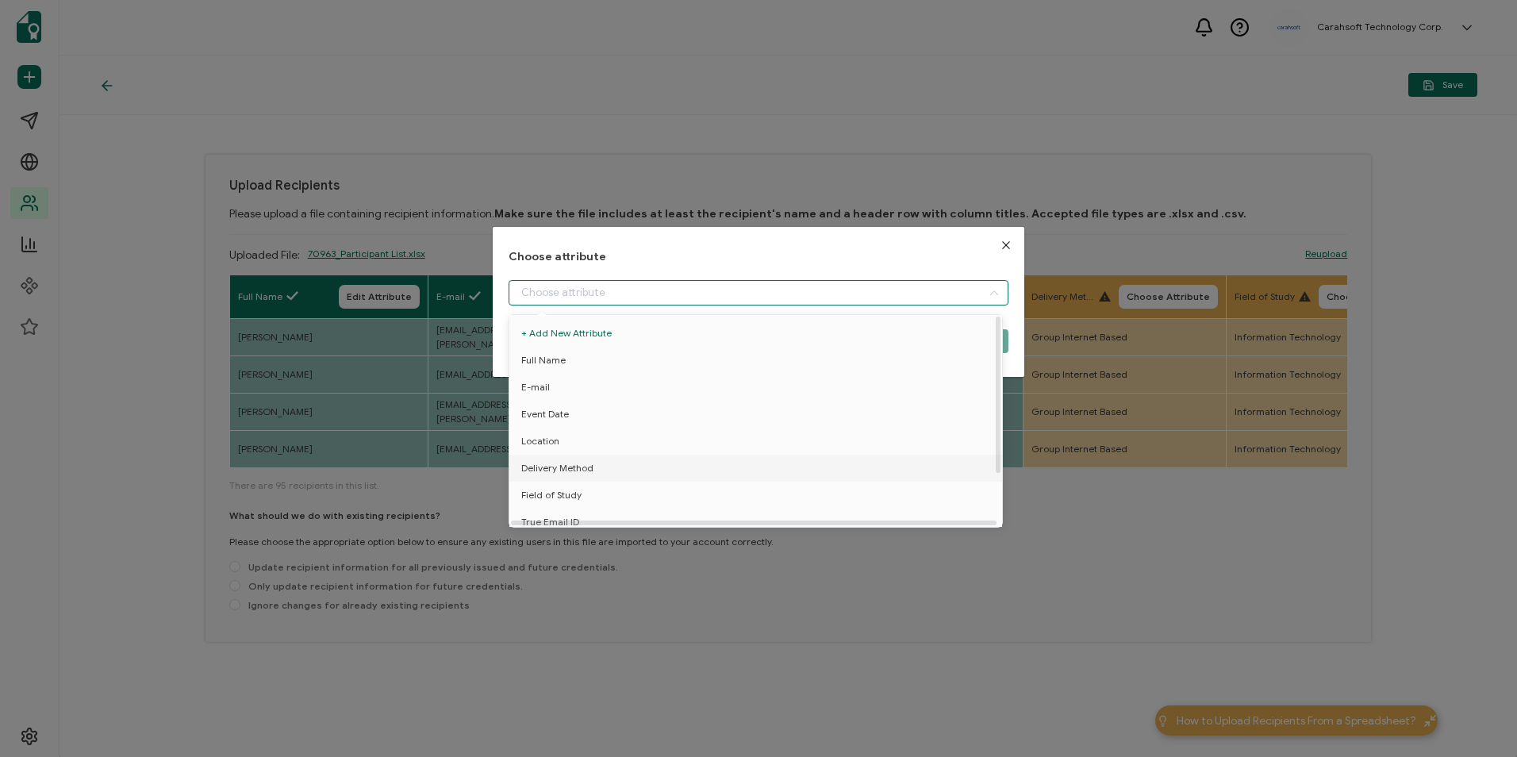
click at [611, 461] on li "Delivery Method" at bounding box center [758, 468] width 506 height 27
type input "Delivery Method"
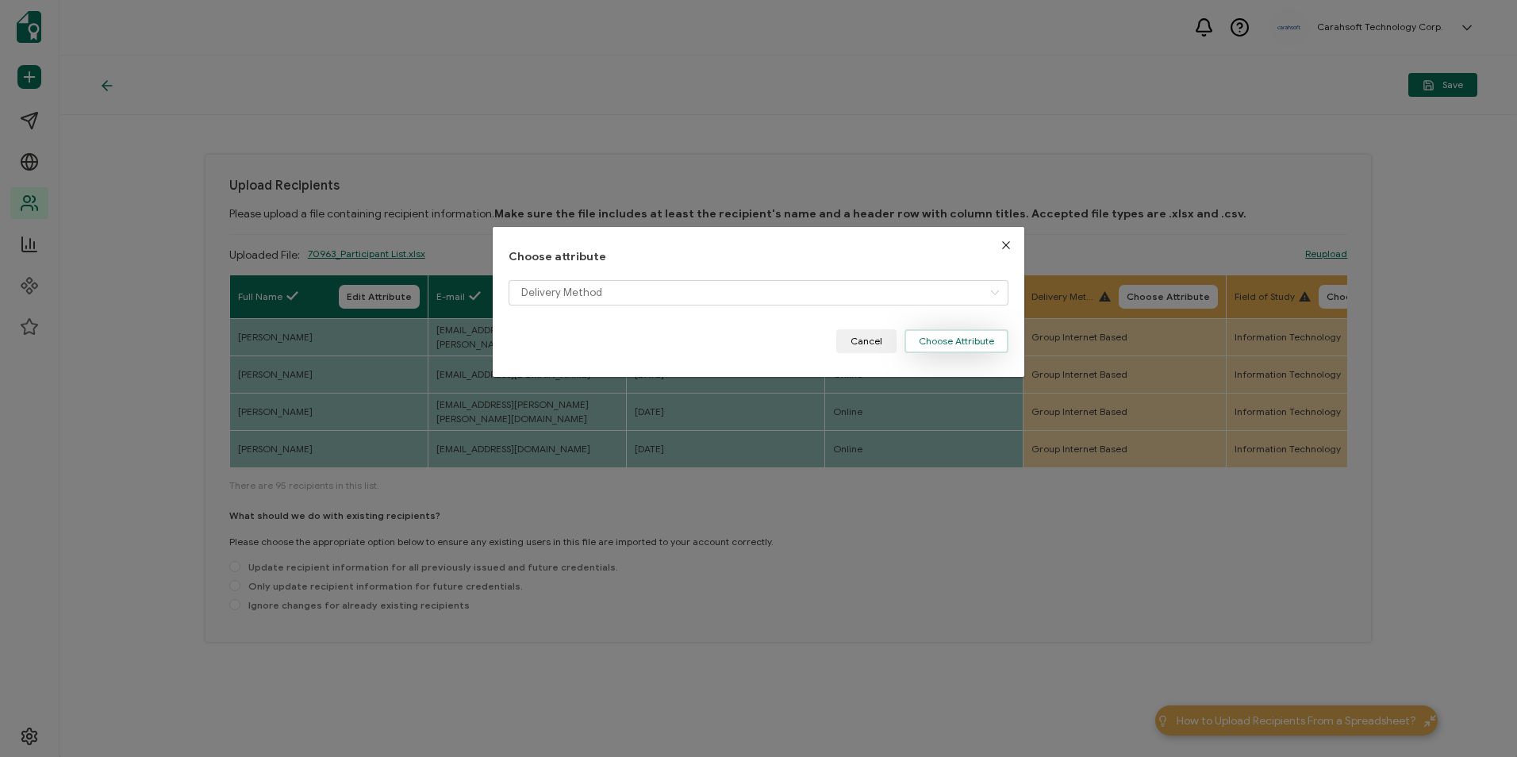
click at [953, 347] on button "Choose Attribute" at bounding box center [956, 341] width 104 height 24
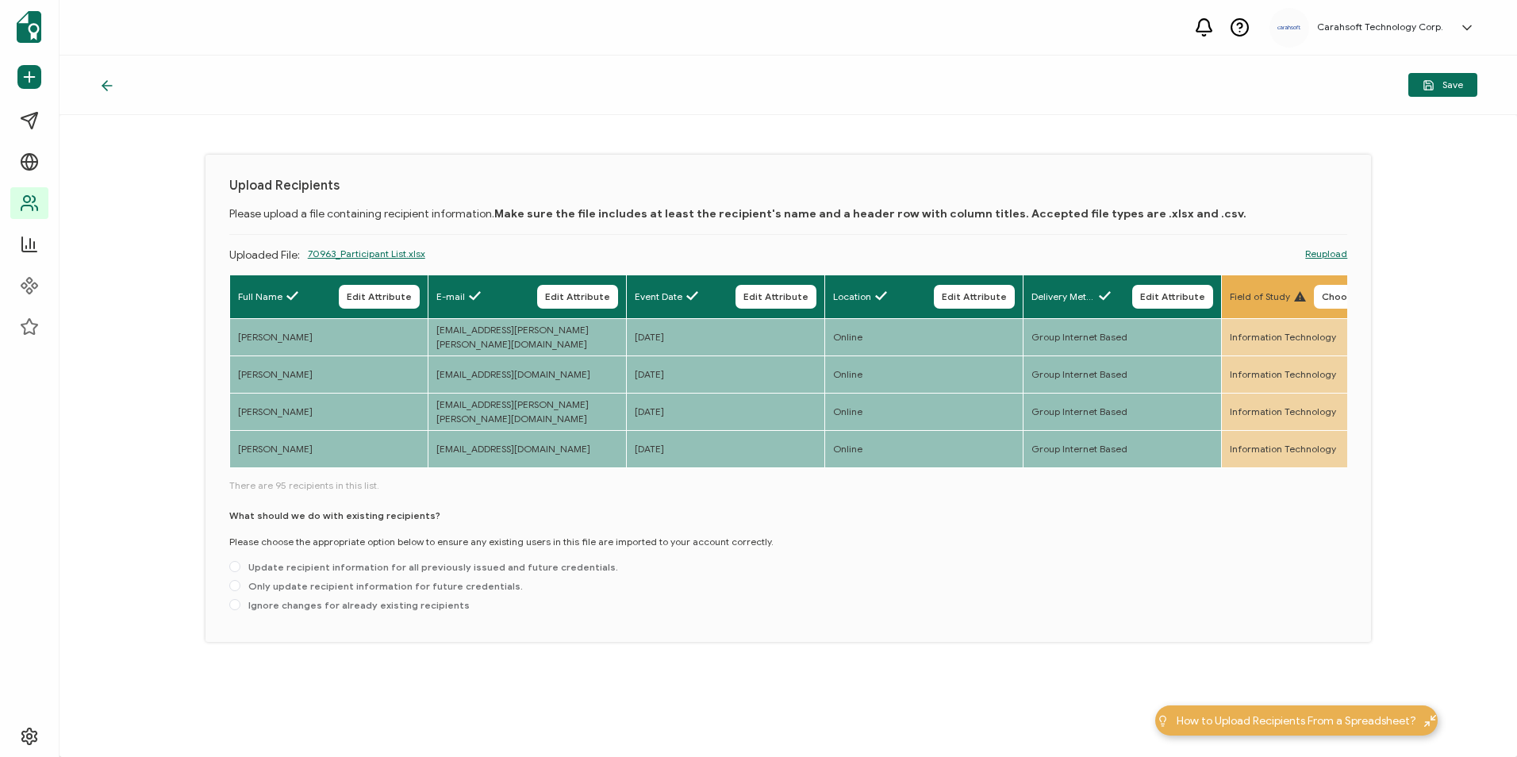
click at [1318, 297] on button "Choose Attribute" at bounding box center [1363, 297] width 99 height 24
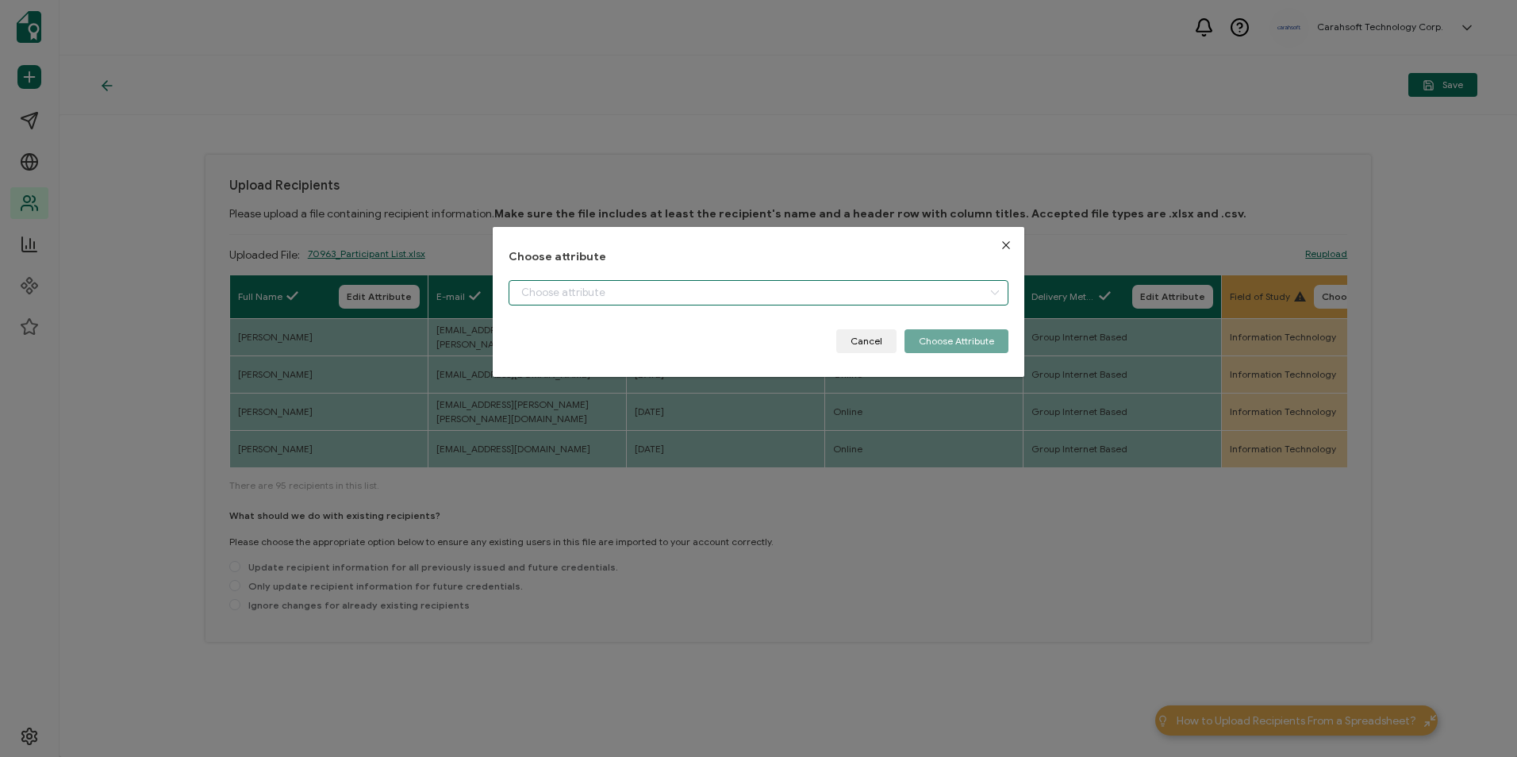
click at [843, 289] on input "dialog" at bounding box center [758, 292] width 499 height 25
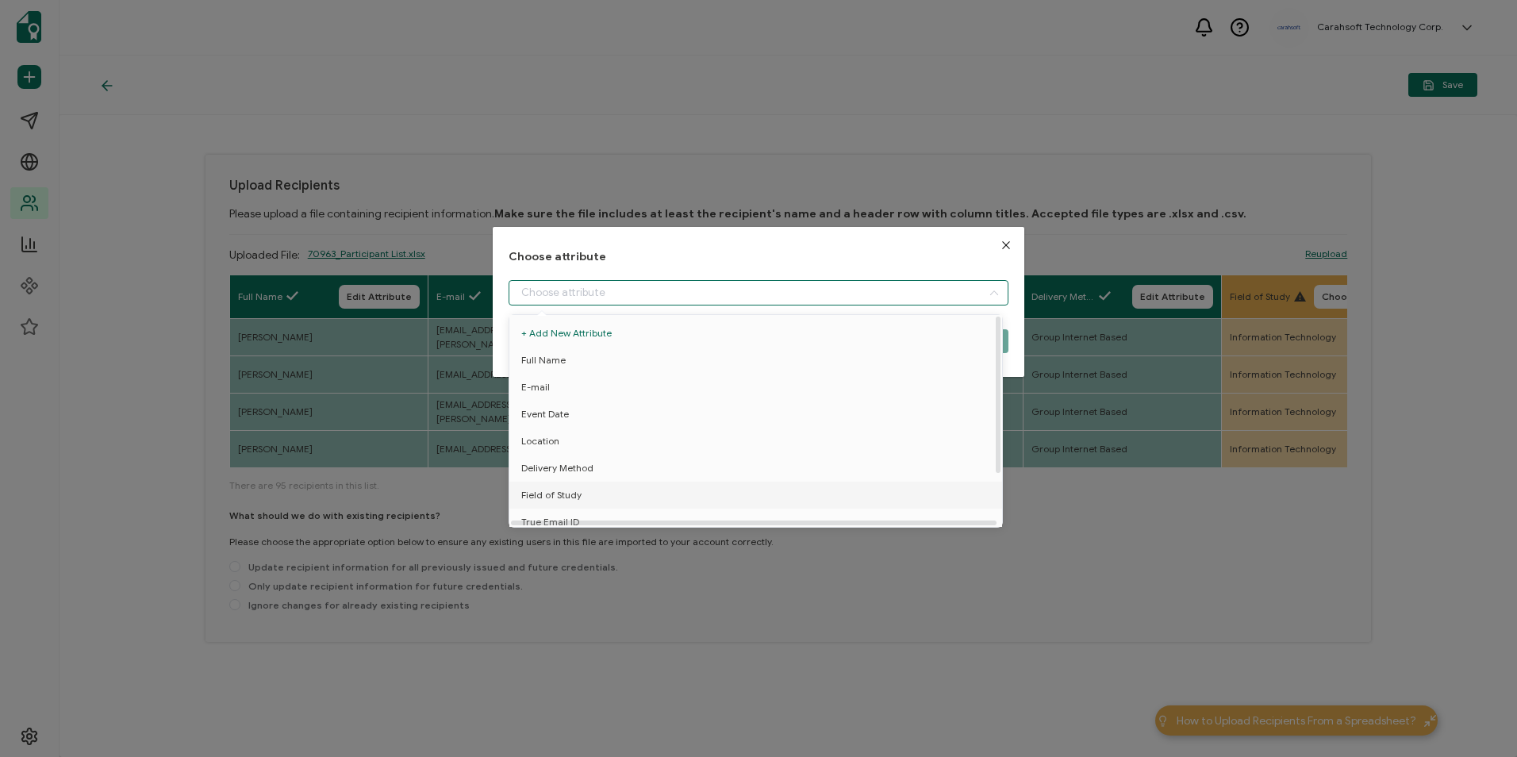
click at [601, 483] on li "Field of Study" at bounding box center [758, 495] width 506 height 27
type input "Field of Study"
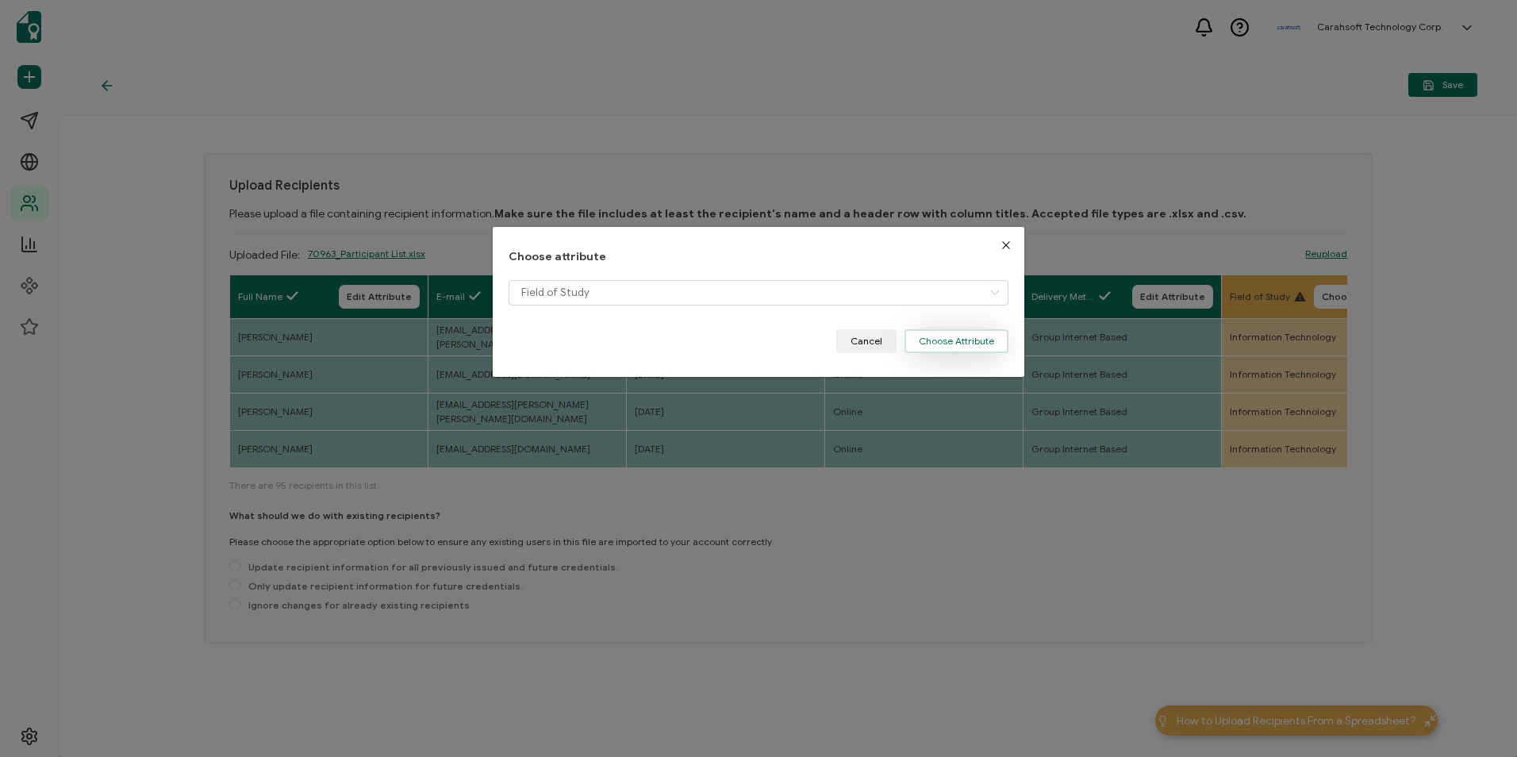
click at [950, 341] on button "Choose Attribute" at bounding box center [956, 341] width 104 height 24
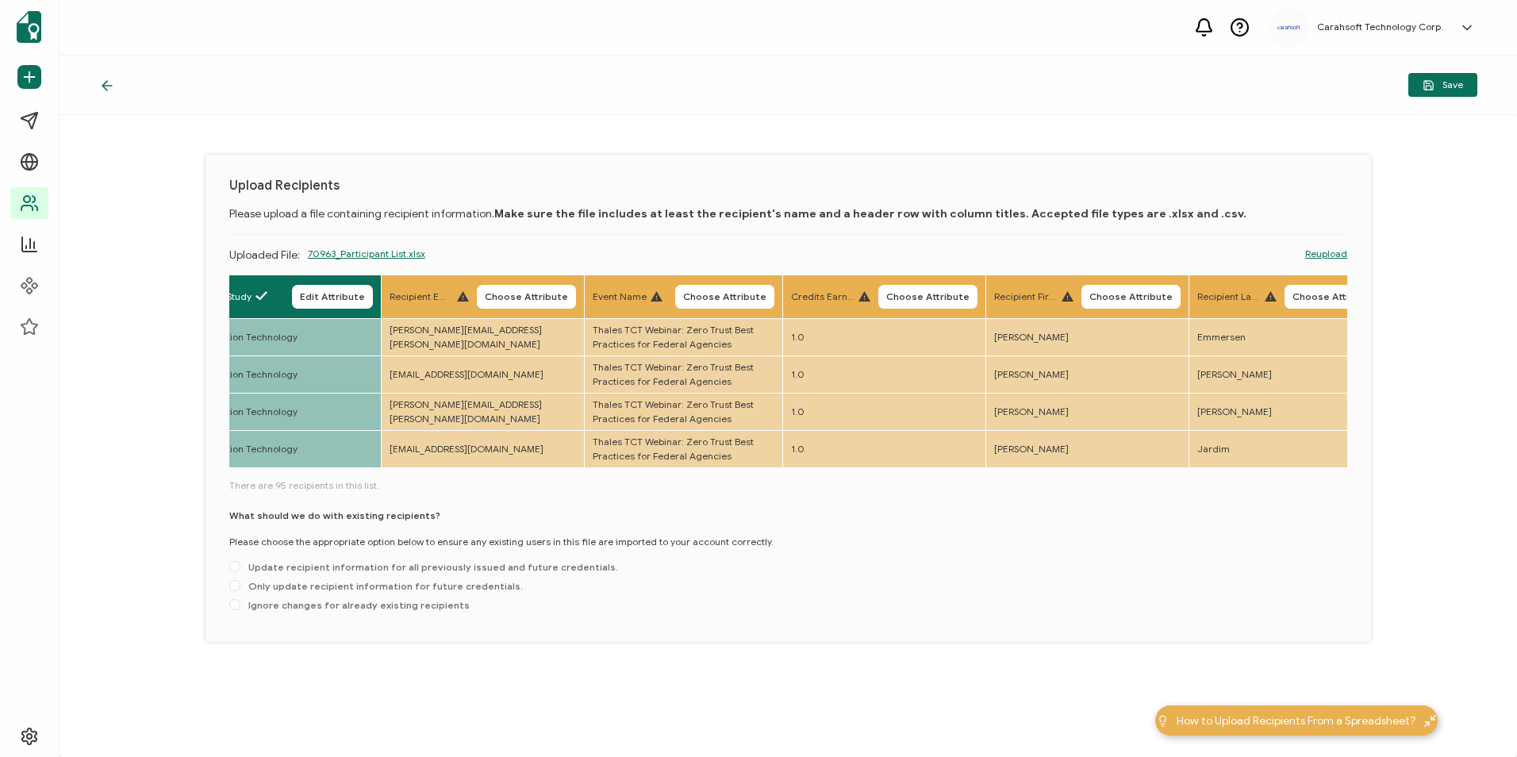
scroll to position [0, 1043]
click at [538, 292] on span "Choose Attribute" at bounding box center [521, 297] width 83 height 10
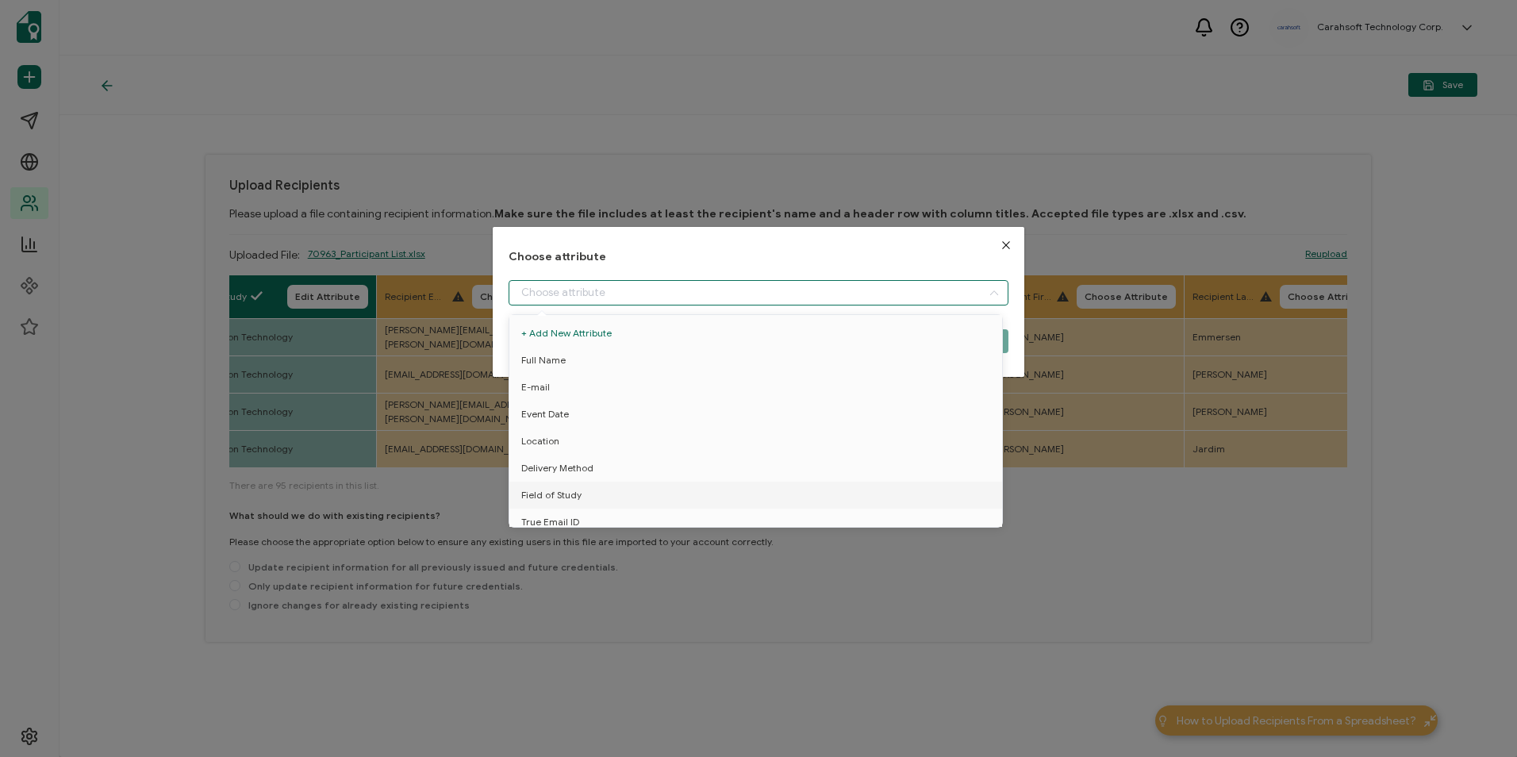
click at [587, 290] on input "dialog" at bounding box center [758, 292] width 499 height 25
click at [588, 447] on li "True Email ID" at bounding box center [758, 460] width 506 height 27
type input "True Email ID"
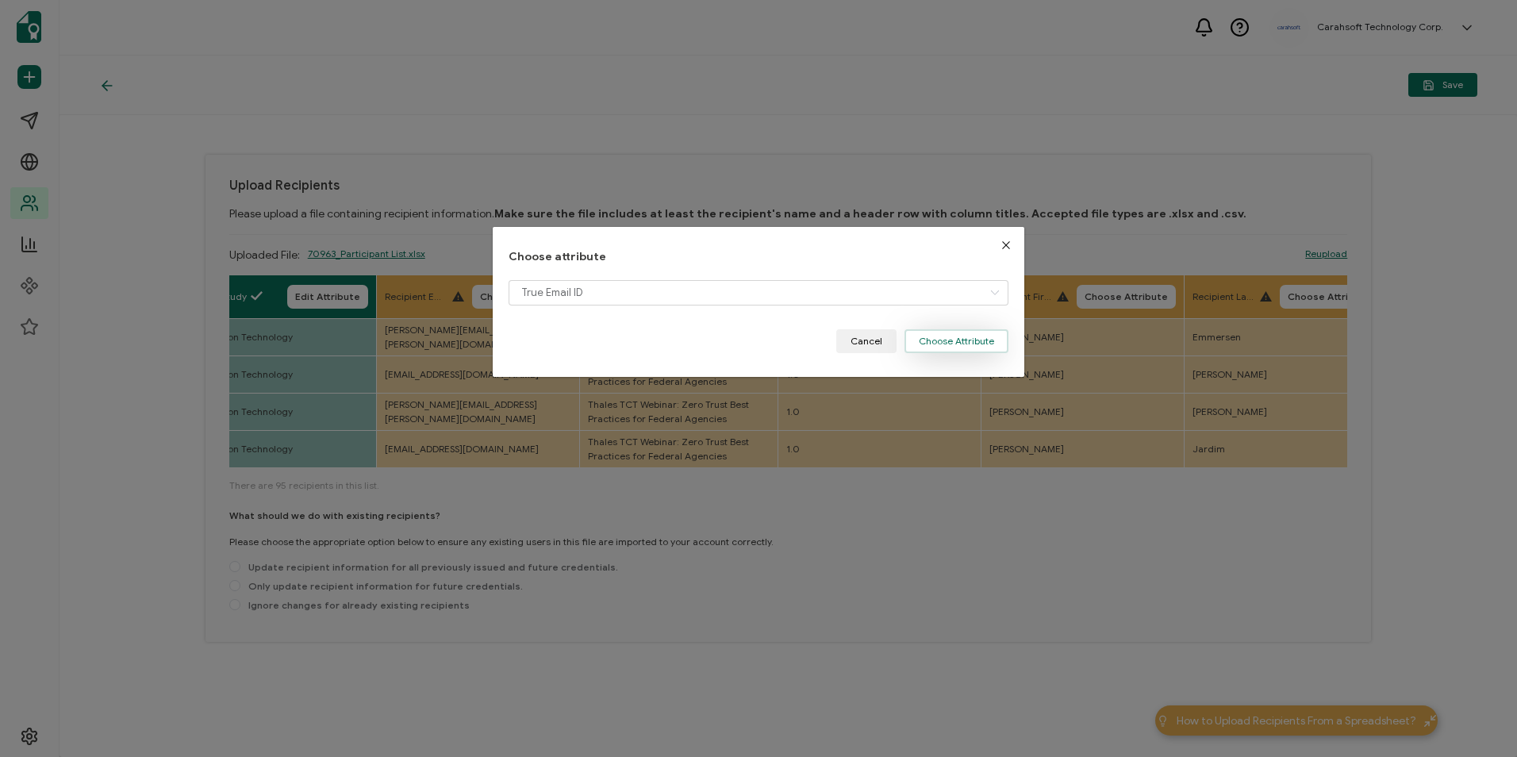
click at [927, 339] on button "Choose Attribute" at bounding box center [956, 341] width 104 height 24
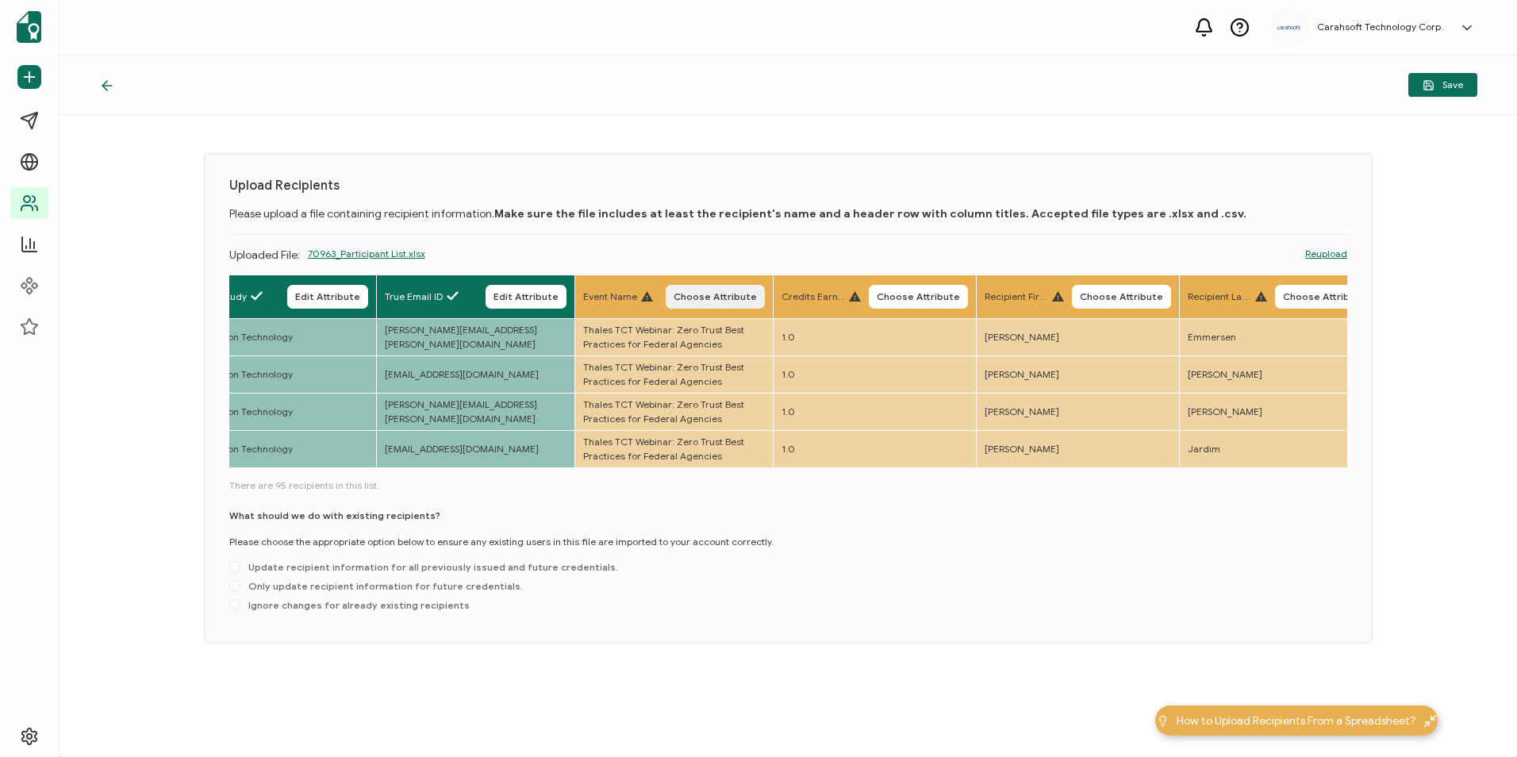
click at [735, 297] on span "Choose Attribute" at bounding box center [715, 297] width 83 height 10
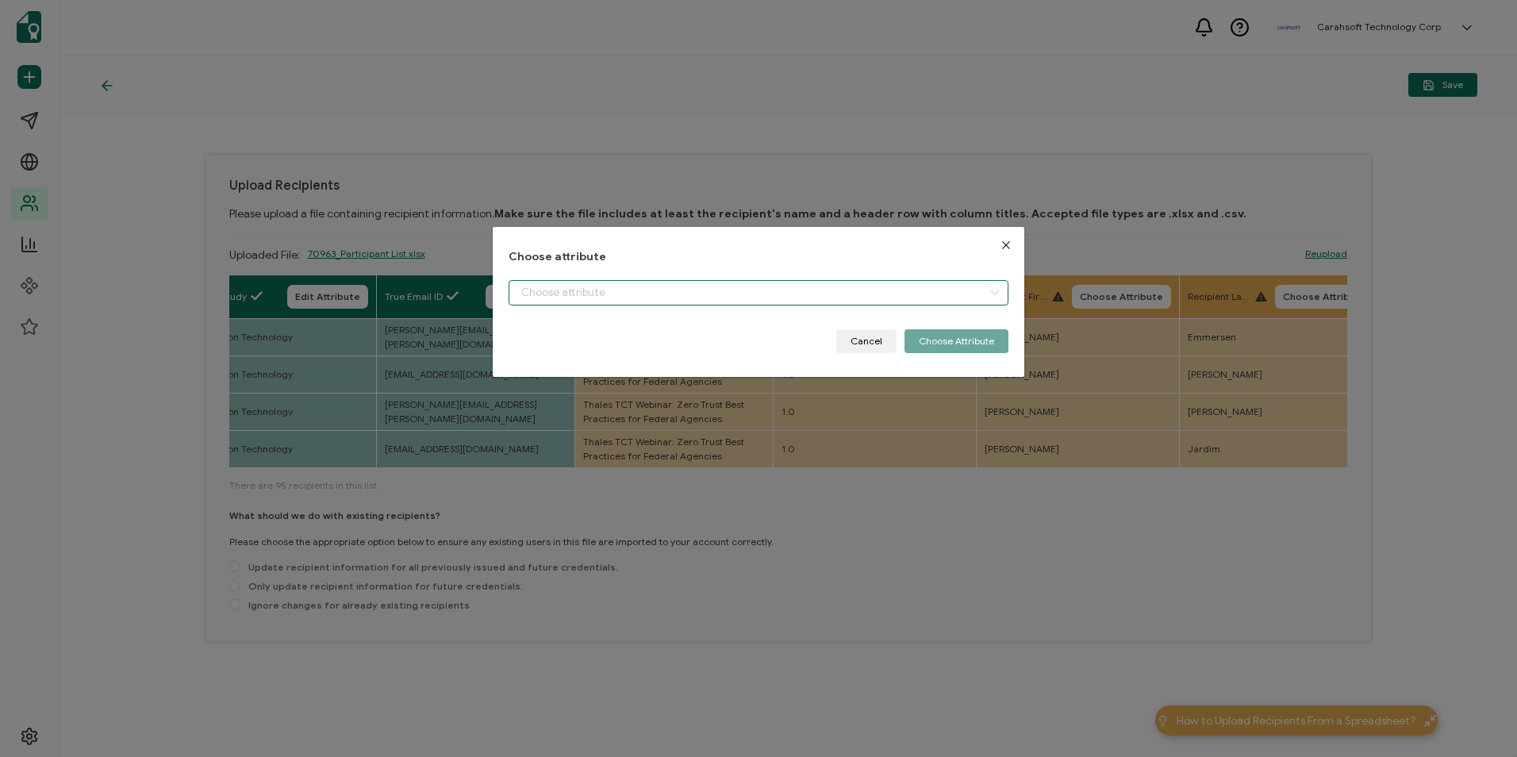
drag, startPoint x: 735, startPoint y: 293, endPoint x: 729, endPoint y: 307, distance: 15.3
click at [734, 294] on input "dialog" at bounding box center [758, 292] width 499 height 25
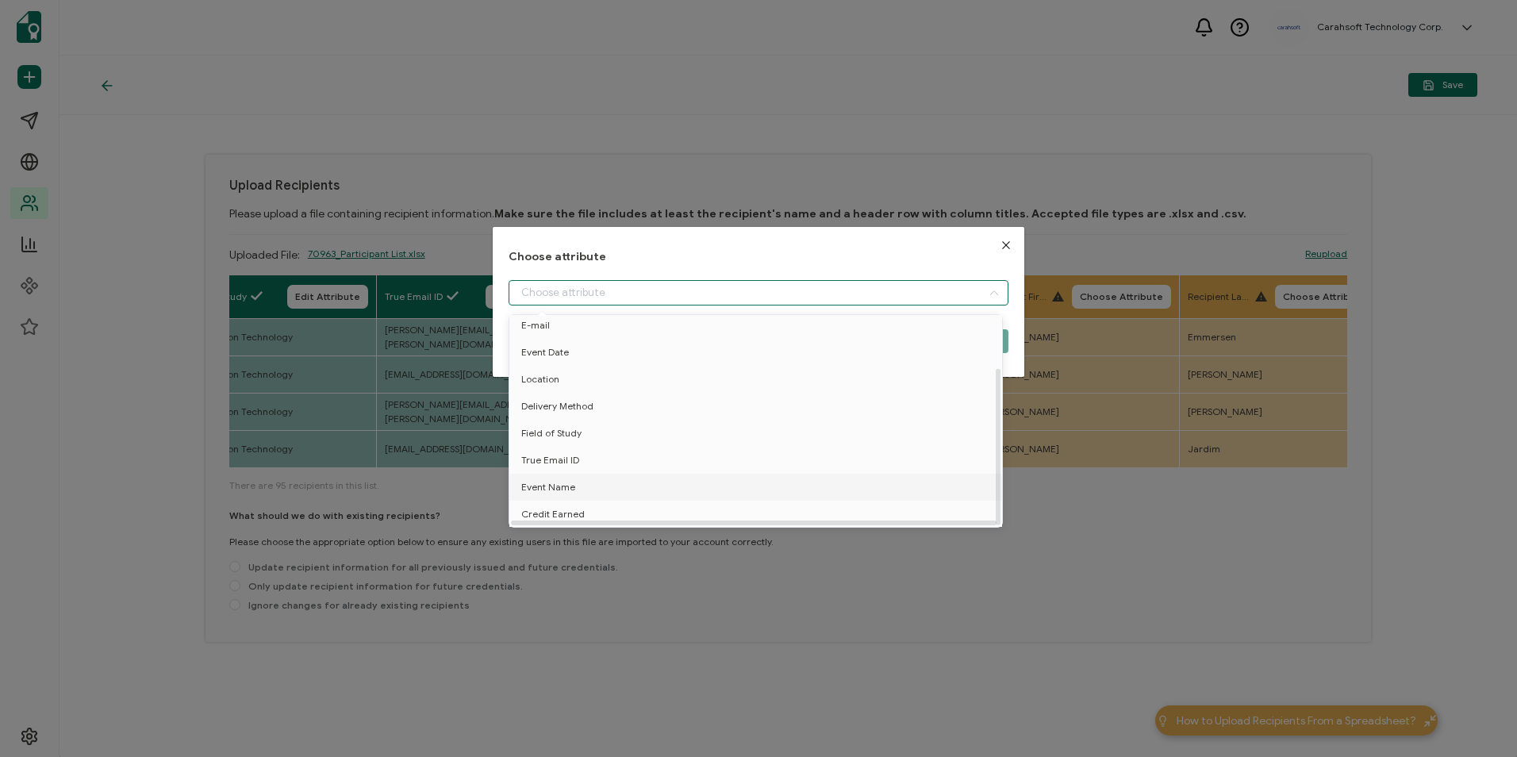
click at [617, 474] on li "Event Name" at bounding box center [758, 487] width 506 height 27
type input "Event Name"
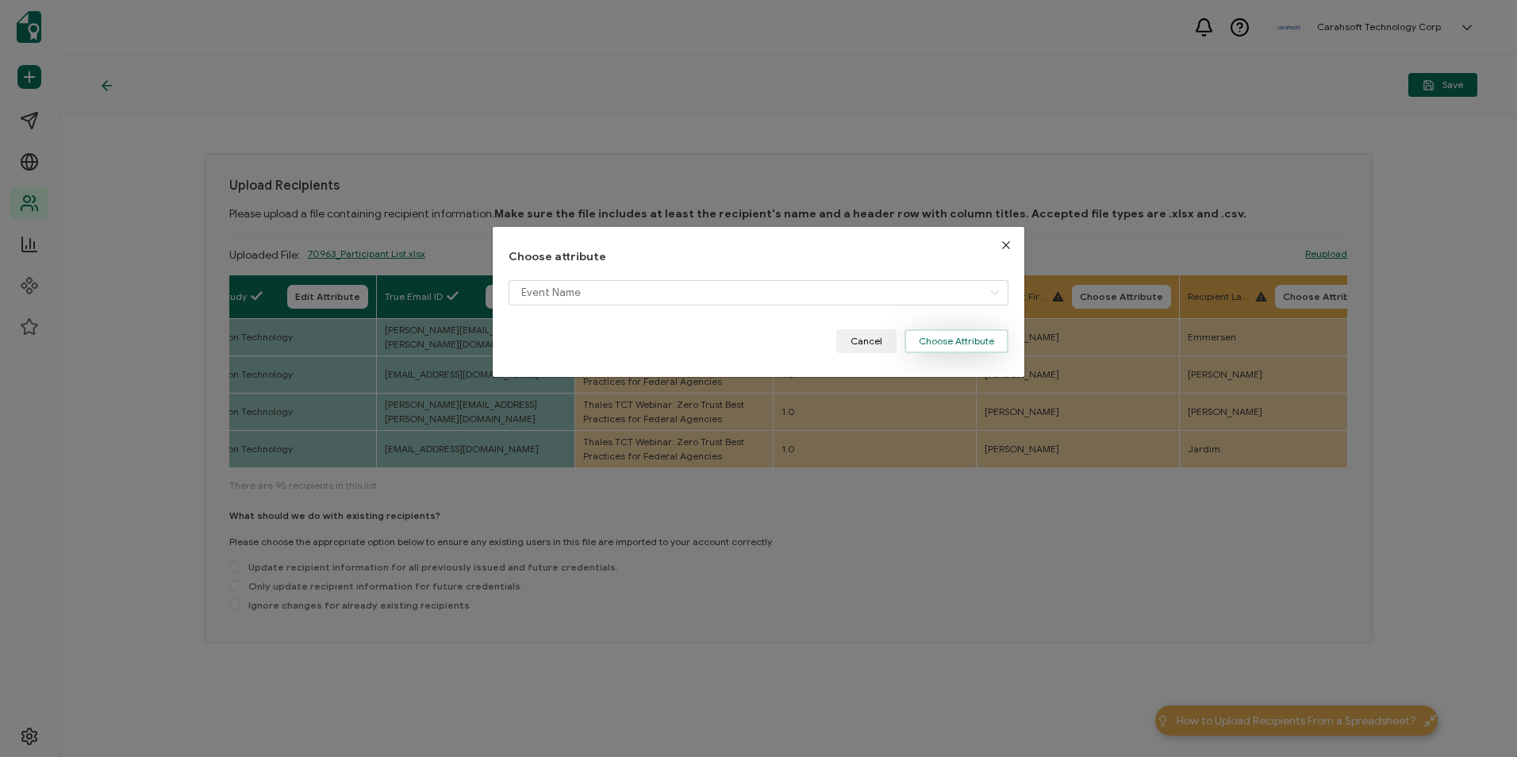
click at [959, 341] on button "Choose Attribute" at bounding box center [956, 341] width 104 height 24
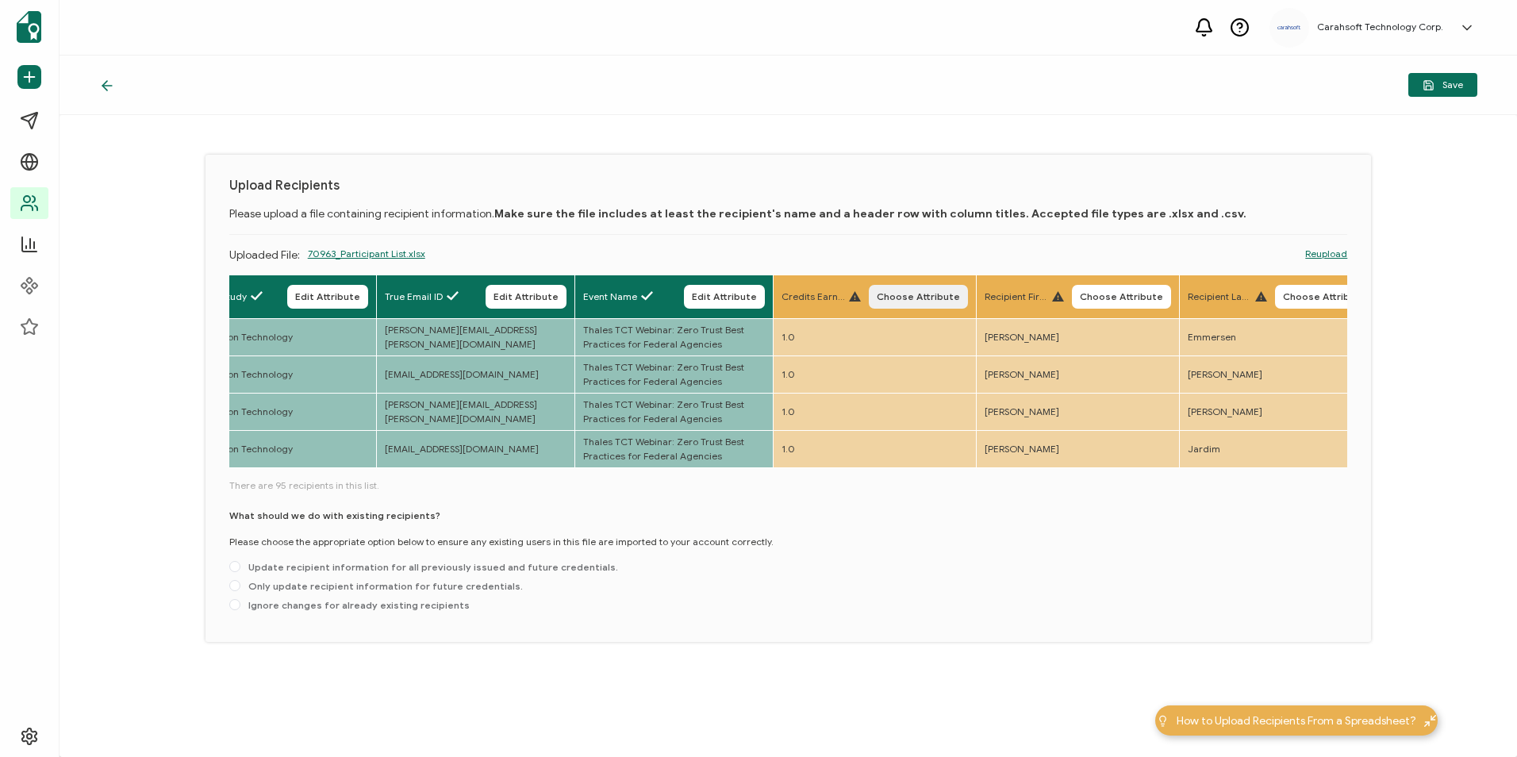
click at [924, 295] on span "Choose Attribute" at bounding box center [918, 297] width 83 height 10
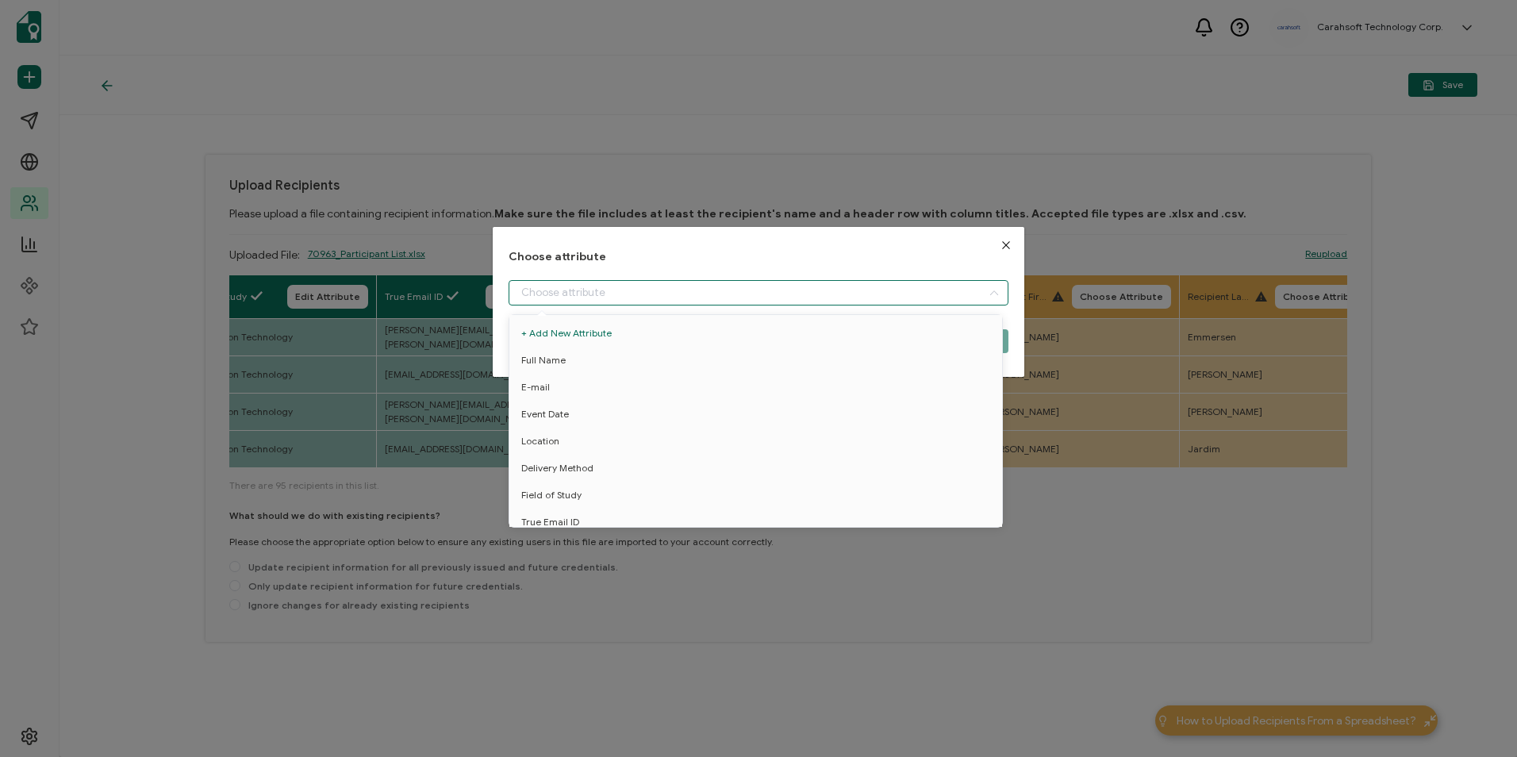
click at [807, 281] on input "dialog" at bounding box center [758, 292] width 499 height 25
click at [651, 502] on li "Credit Earned" at bounding box center [758, 514] width 506 height 27
type input "Credit Earned"
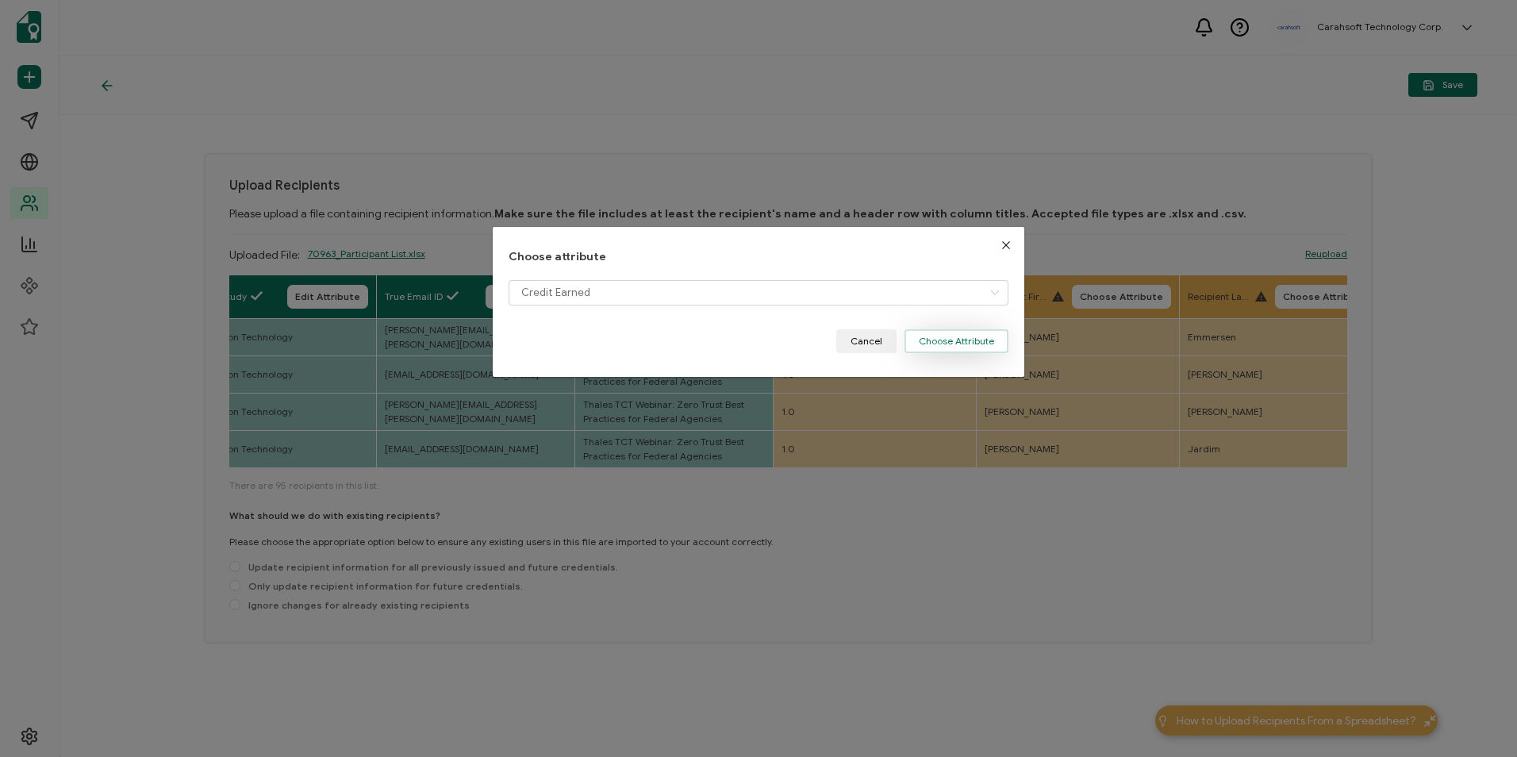
click at [980, 342] on button "Choose Attribute" at bounding box center [956, 341] width 104 height 24
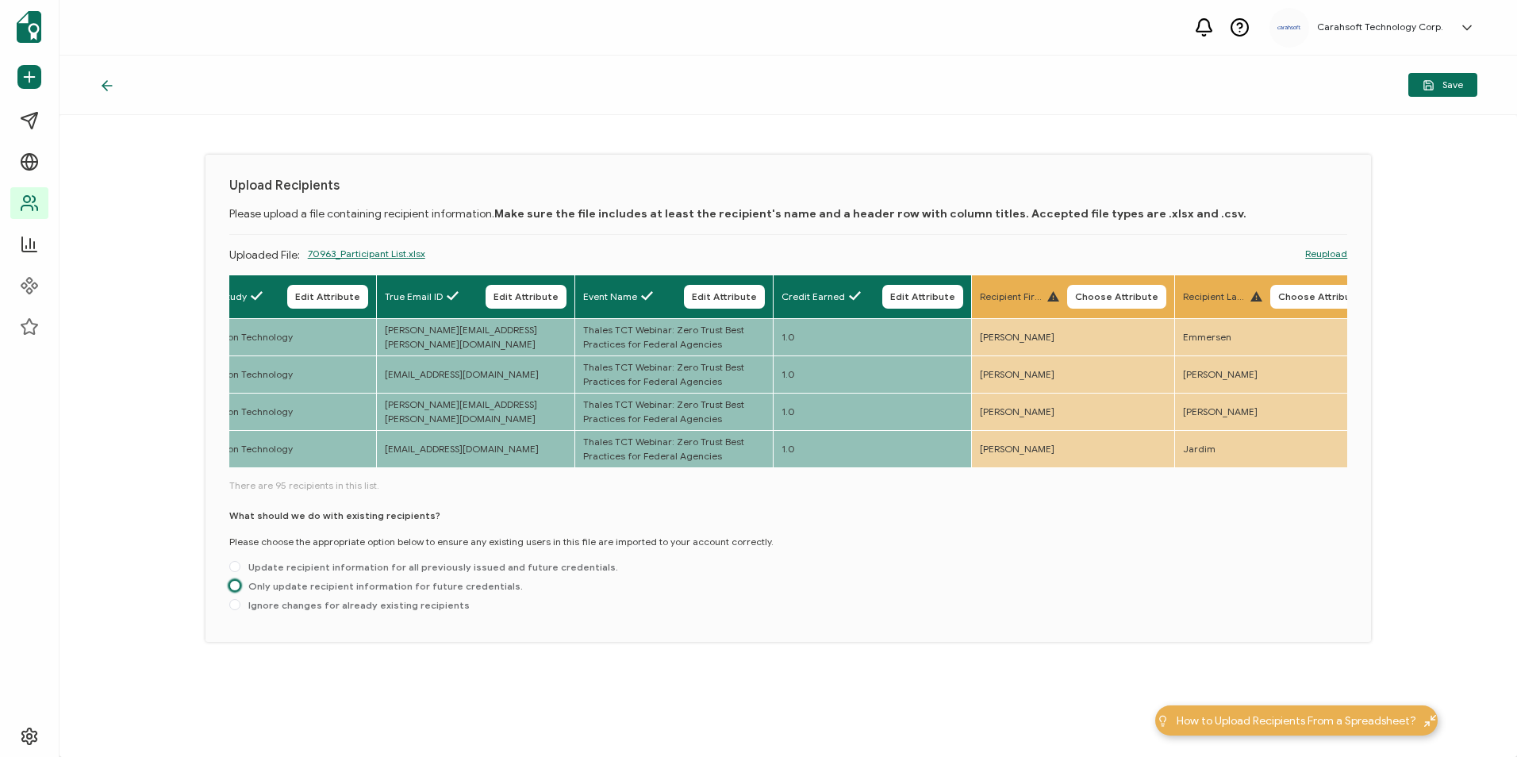
click at [239, 586] on span at bounding box center [234, 585] width 11 height 11
click at [239, 586] on input "Only update recipient information for future credentials." at bounding box center [234, 586] width 11 height 13
radio input "true"
click at [1428, 96] on button "Save" at bounding box center [1442, 85] width 69 height 24
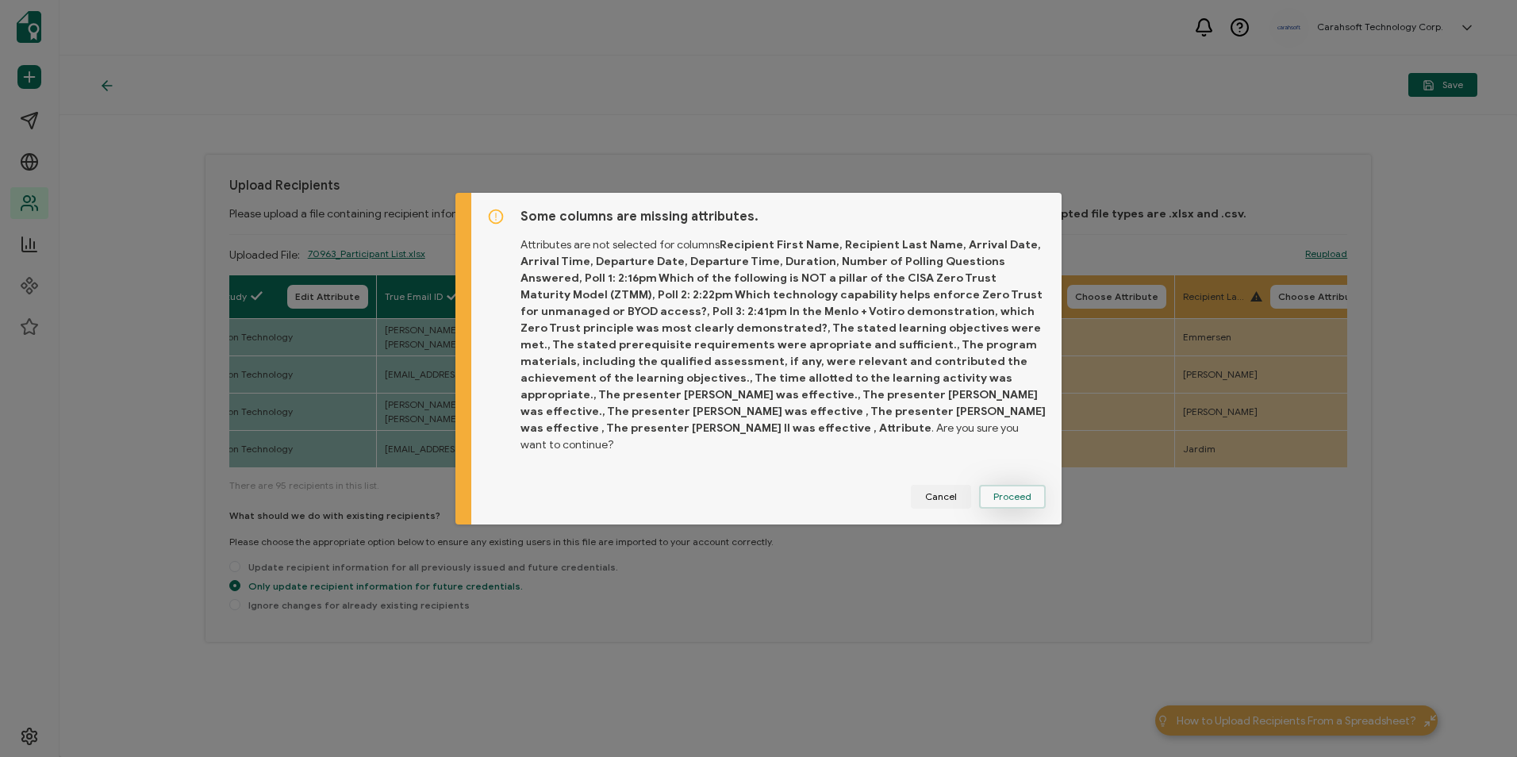
click at [1012, 492] on span "Proceed" at bounding box center [1012, 497] width 38 height 10
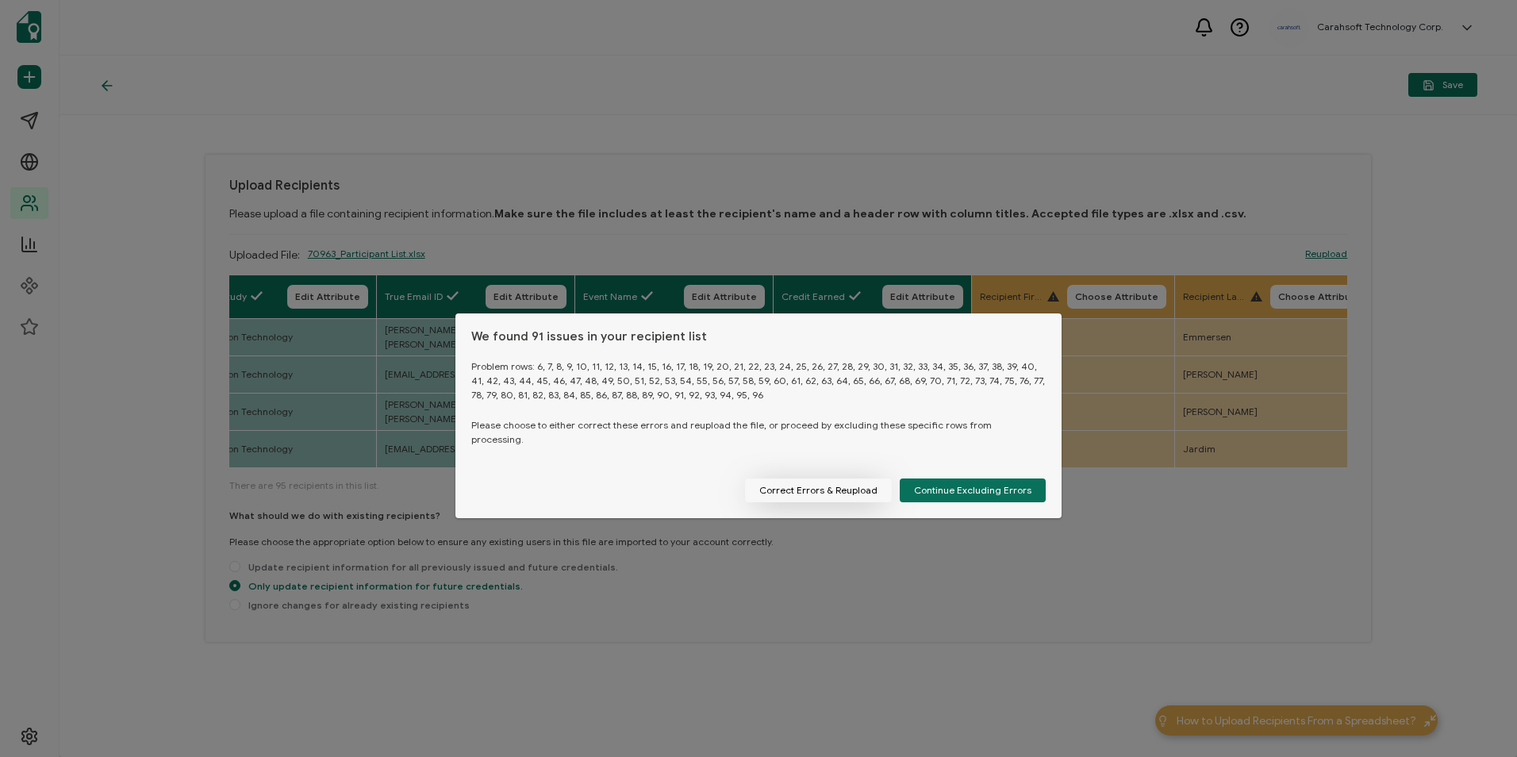
click at [865, 481] on button "Correct Errors & Reupload" at bounding box center [818, 490] width 147 height 24
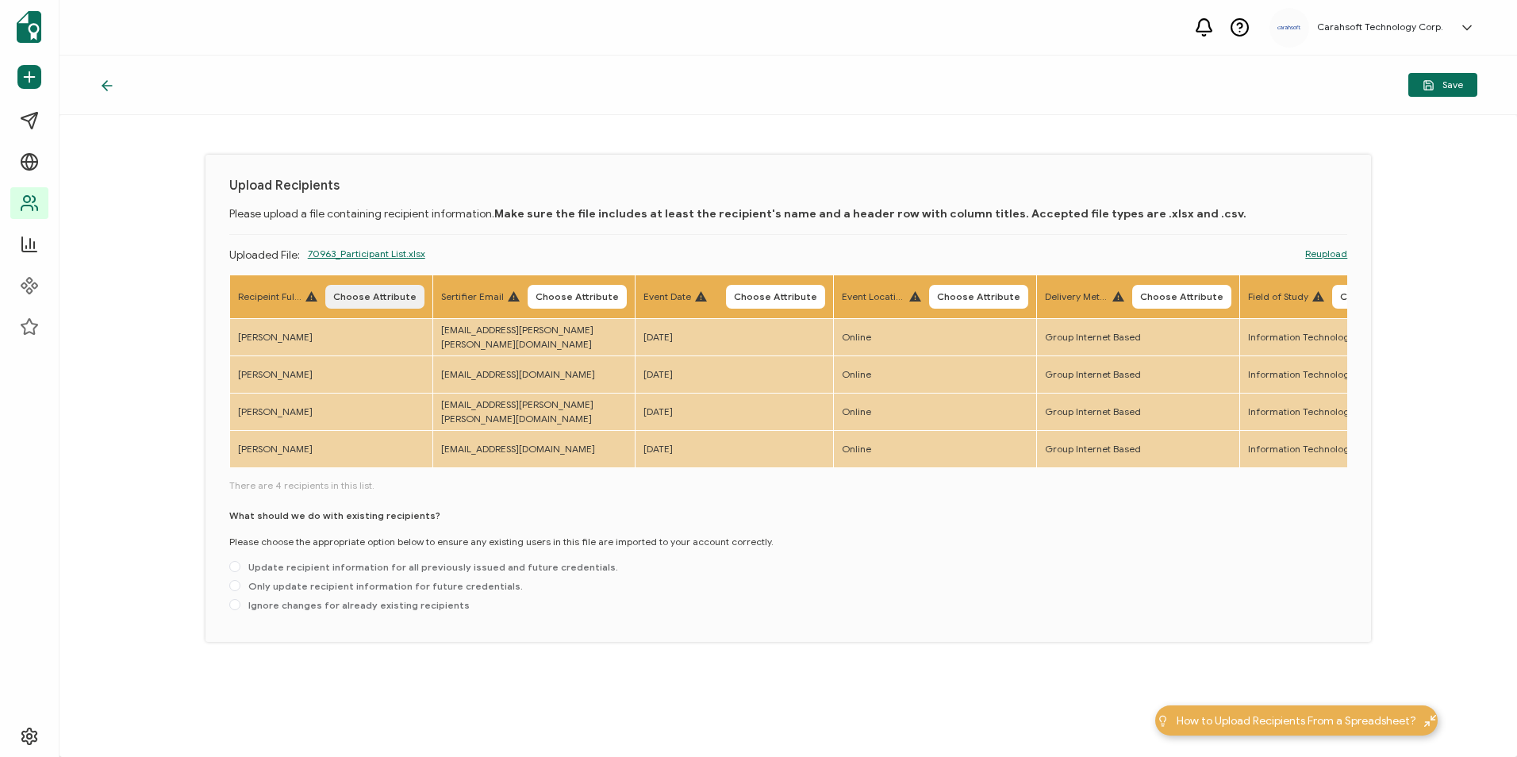
click at [391, 298] on span "Choose Attribute" at bounding box center [374, 297] width 83 height 10
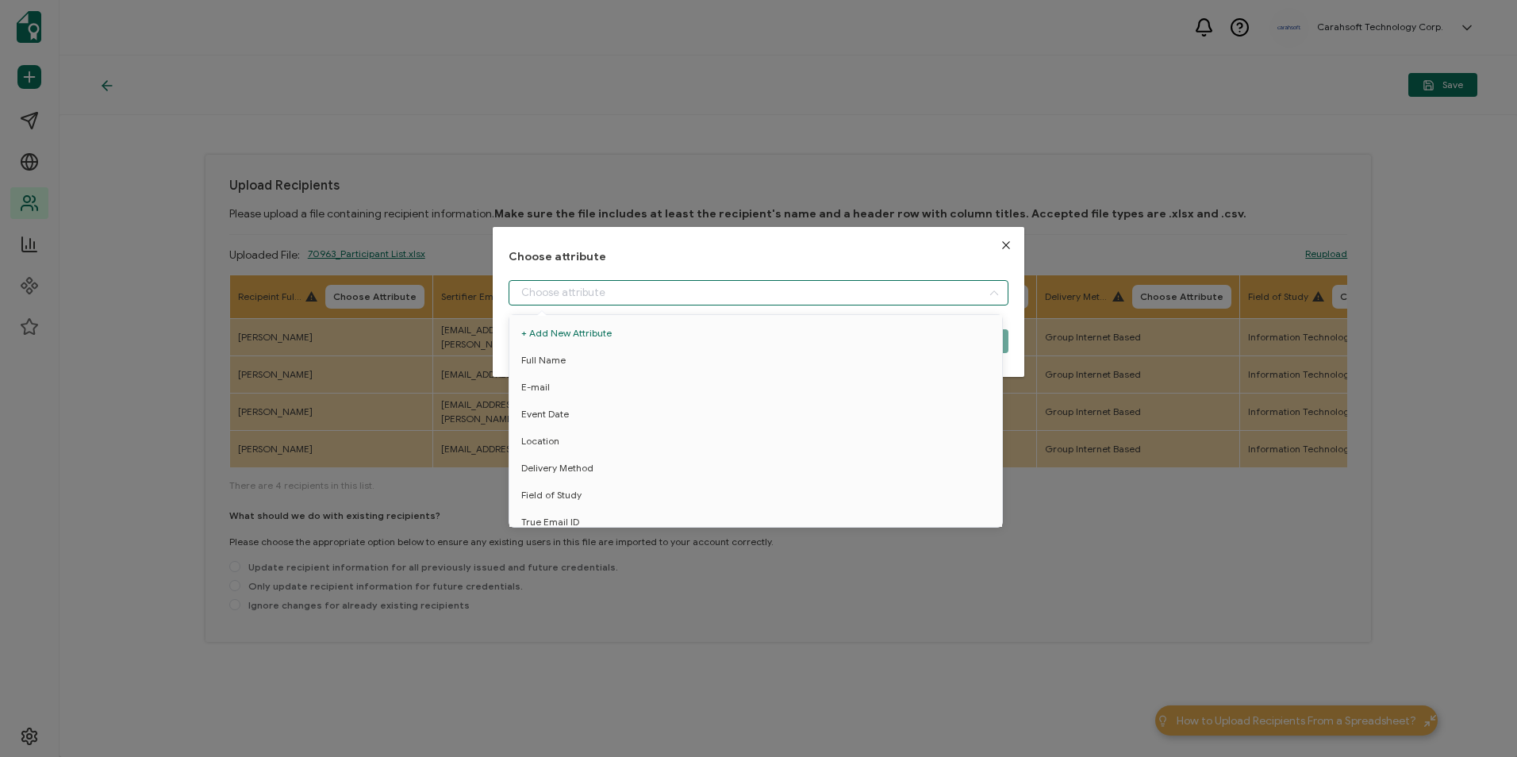
click at [594, 298] on input "dialog" at bounding box center [758, 292] width 499 height 25
click at [581, 356] on li "Full Name" at bounding box center [758, 360] width 506 height 27
type input "Full Name"
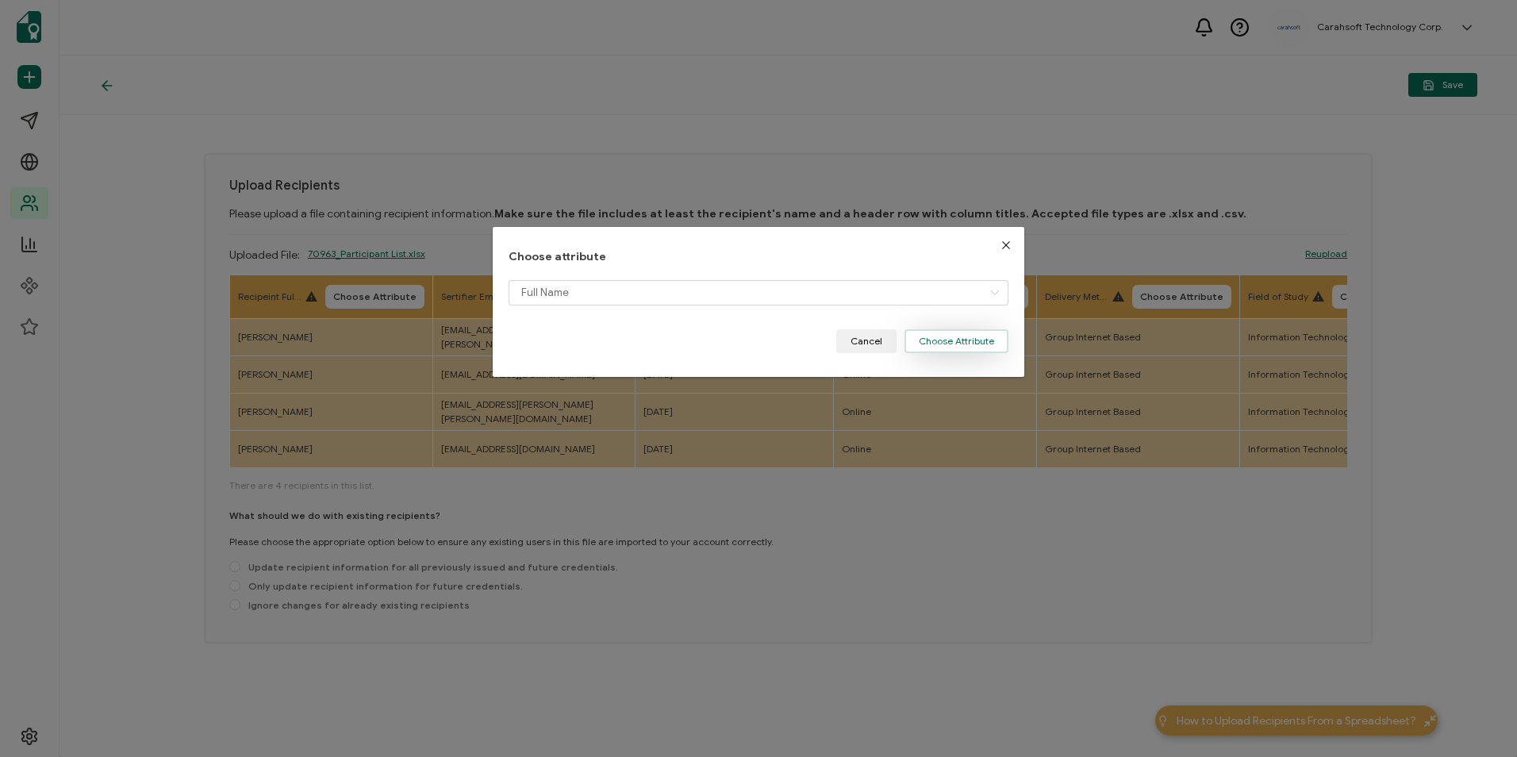
click at [966, 344] on button "Choose Attribute" at bounding box center [956, 341] width 104 height 24
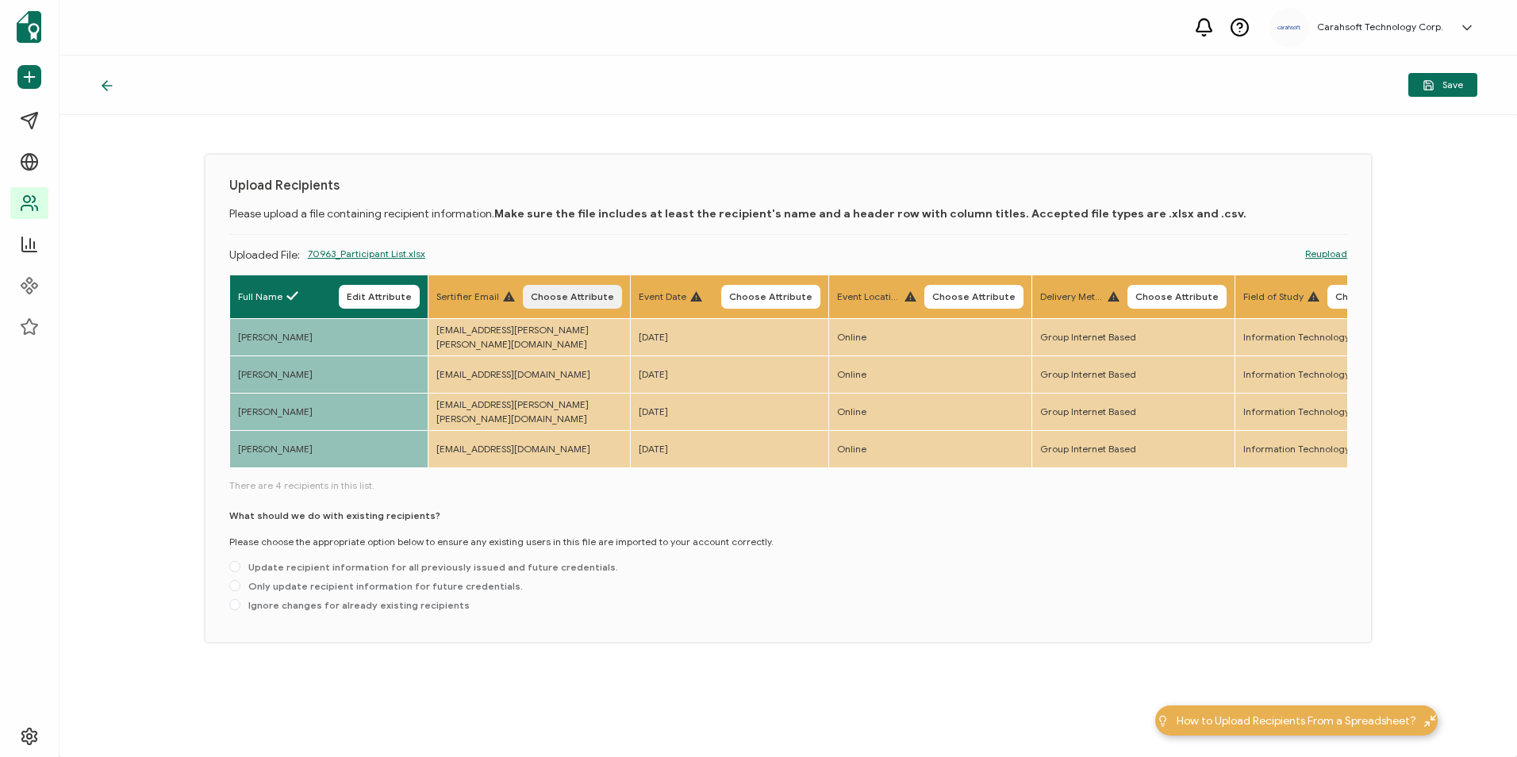
click at [547, 292] on span "Choose Attribute" at bounding box center [572, 297] width 83 height 10
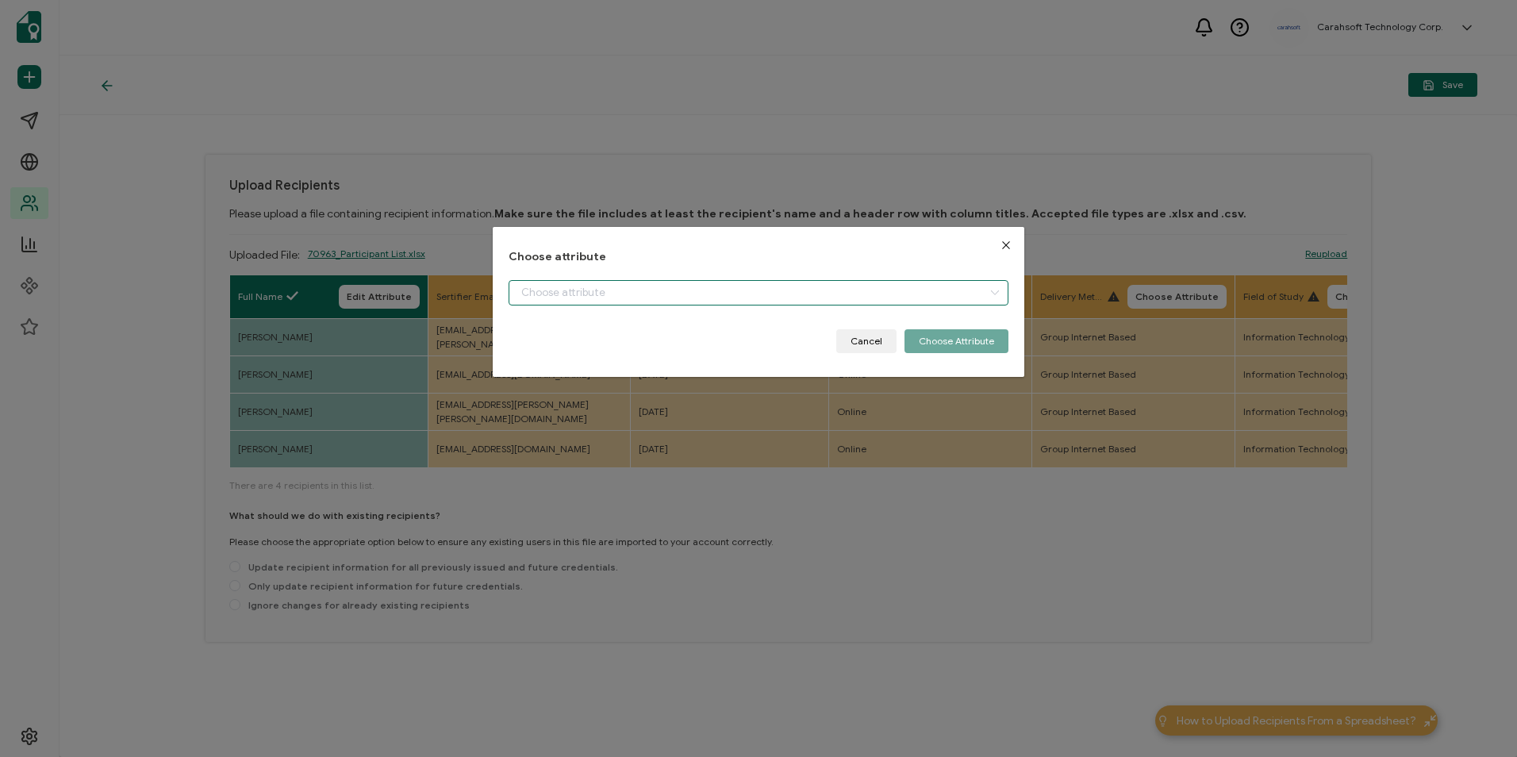
click at [580, 283] on input "dialog" at bounding box center [758, 292] width 499 height 25
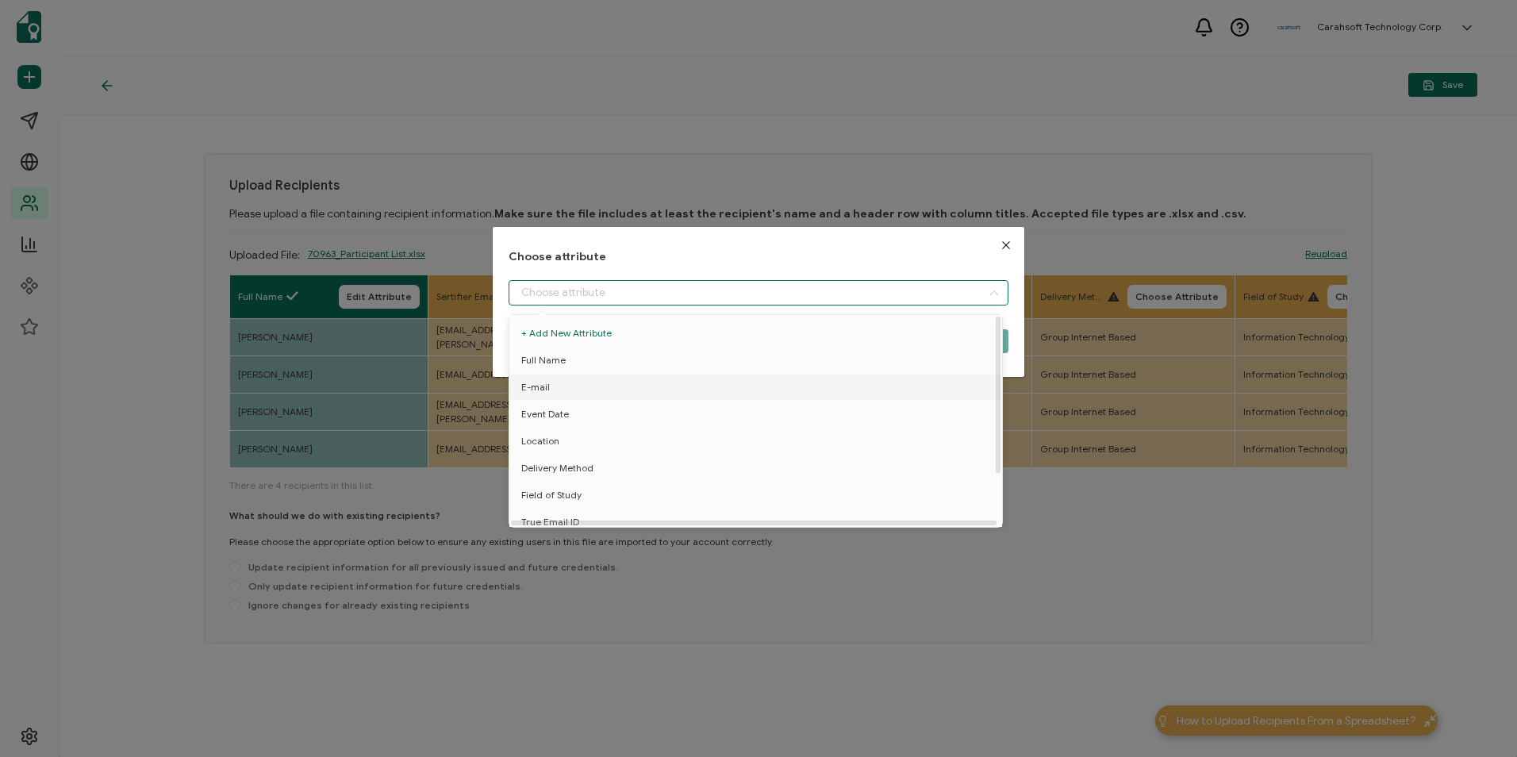
click at [570, 381] on li "E-mail" at bounding box center [758, 387] width 506 height 27
type input "E-mail"
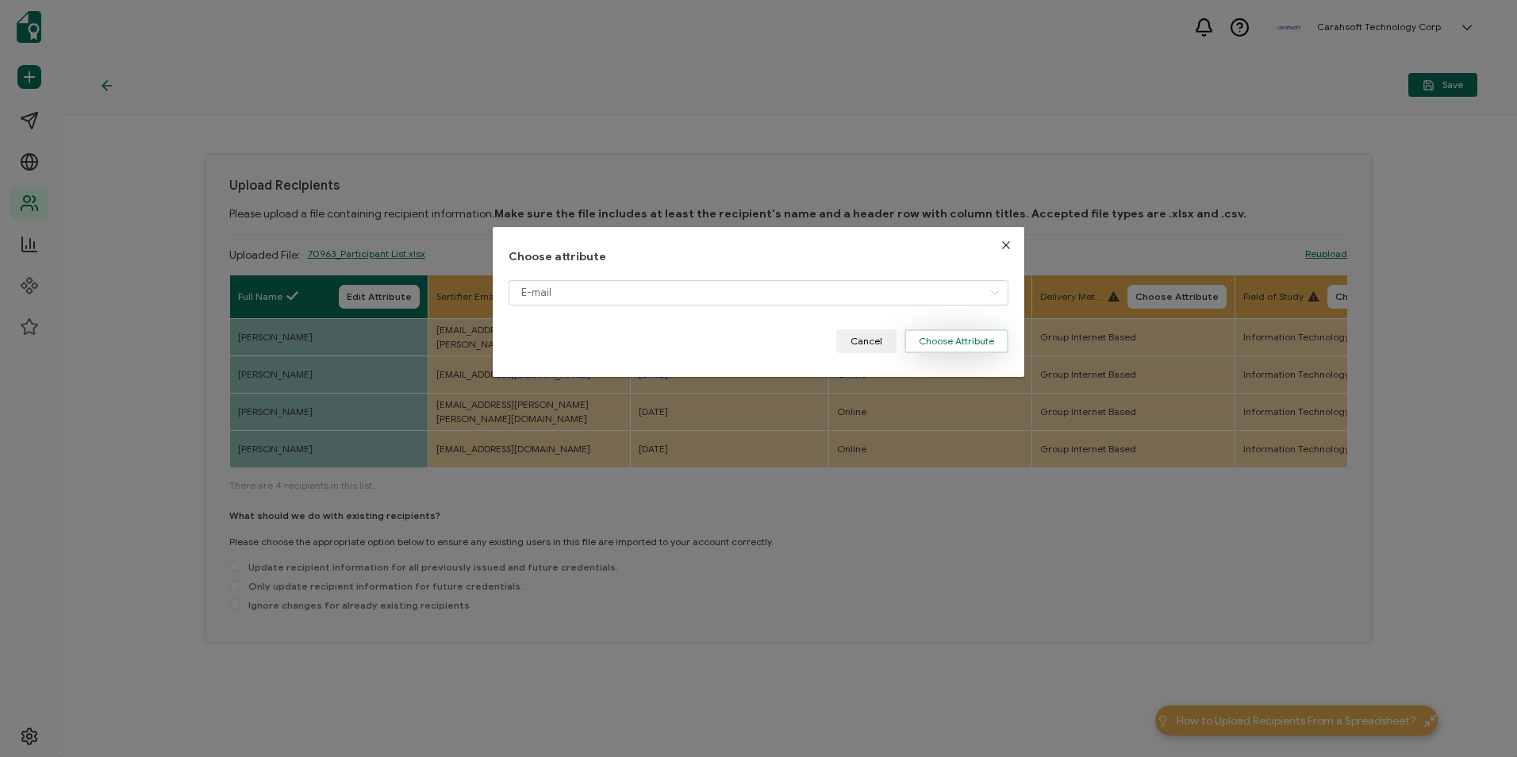
click at [930, 344] on button "Choose Attribute" at bounding box center [956, 341] width 104 height 24
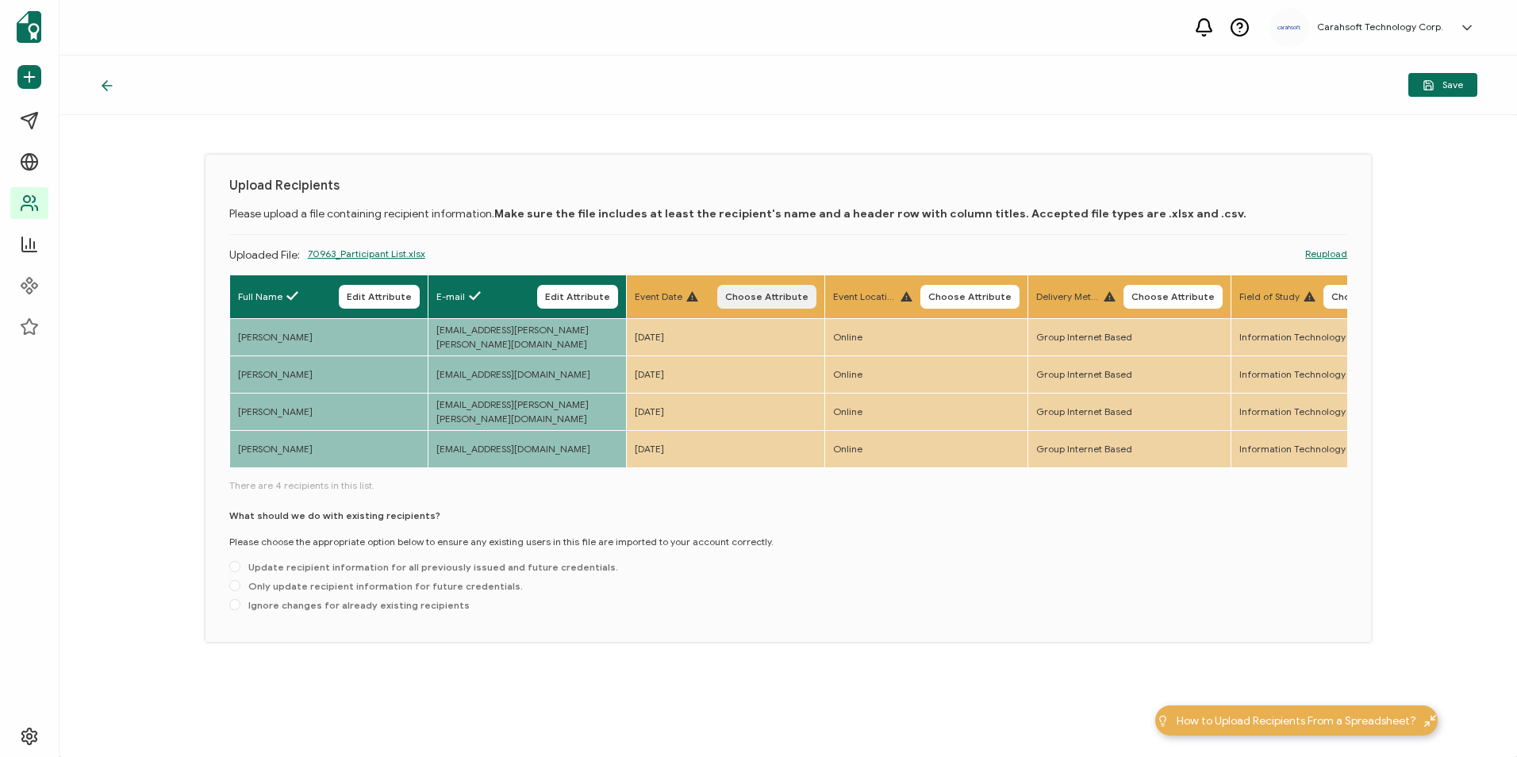
click at [723, 291] on button "Choose Attribute" at bounding box center [766, 297] width 99 height 24
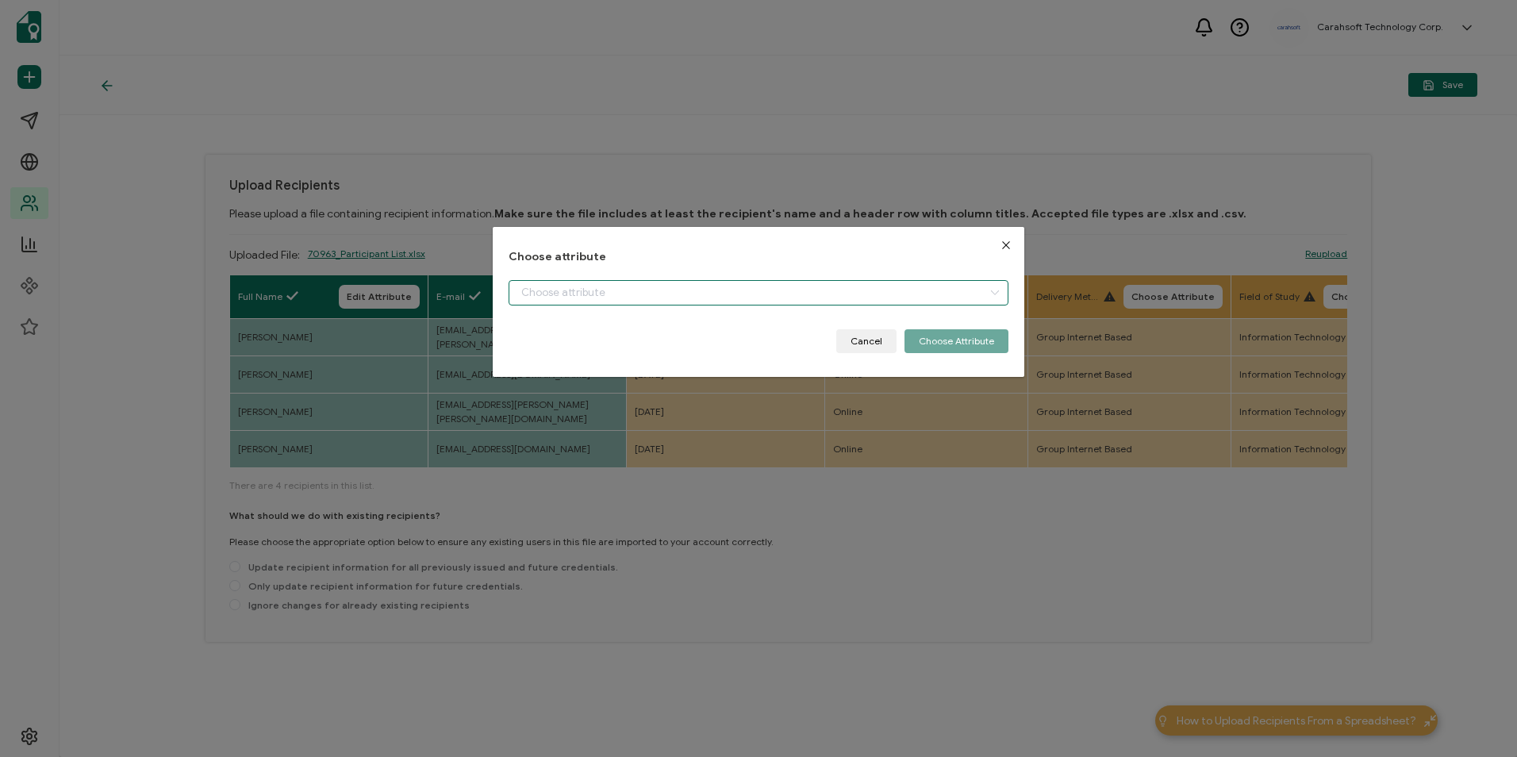
click at [703, 286] on input "dialog" at bounding box center [758, 292] width 499 height 25
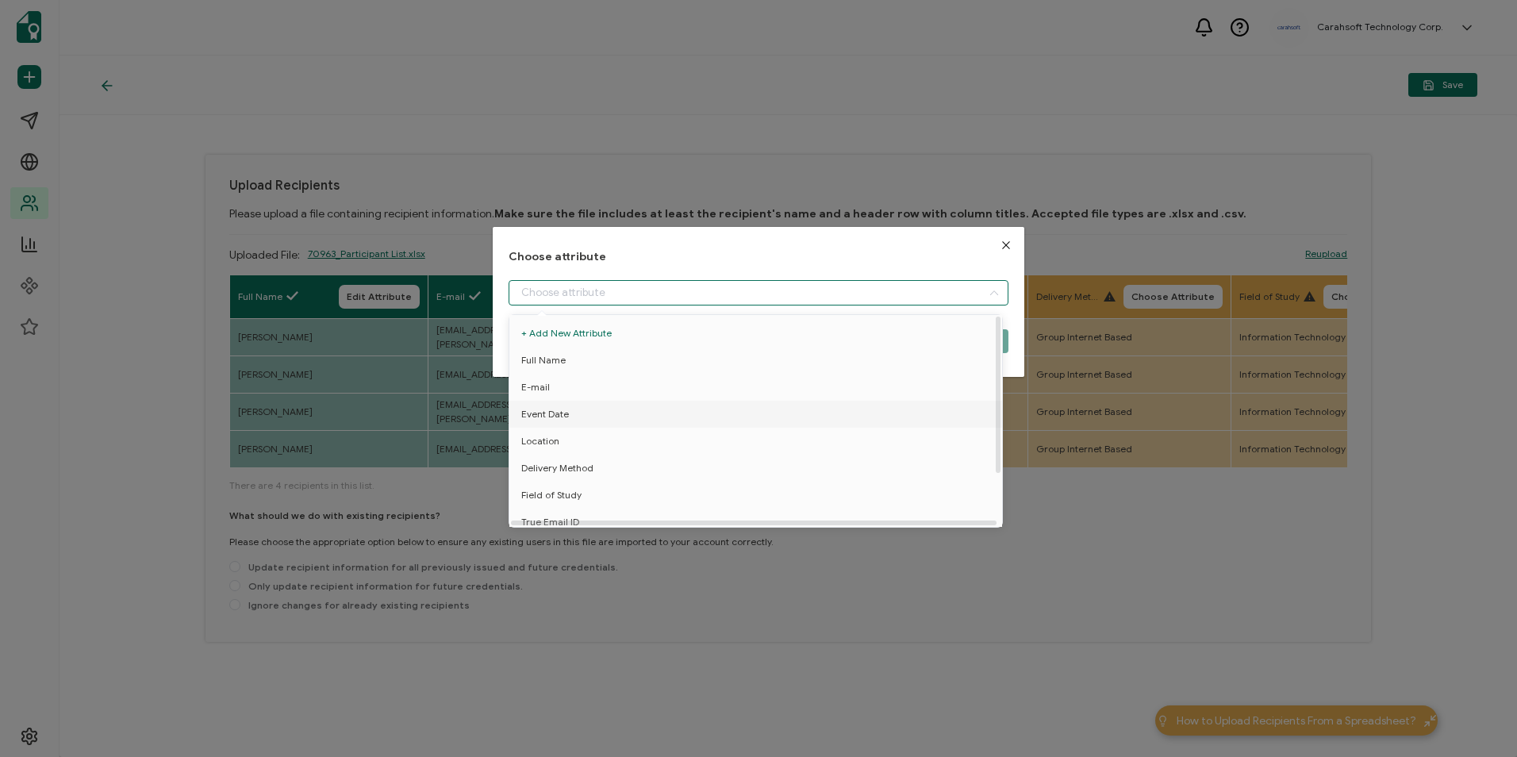
click at [662, 406] on li "Event Date" at bounding box center [758, 414] width 506 height 27
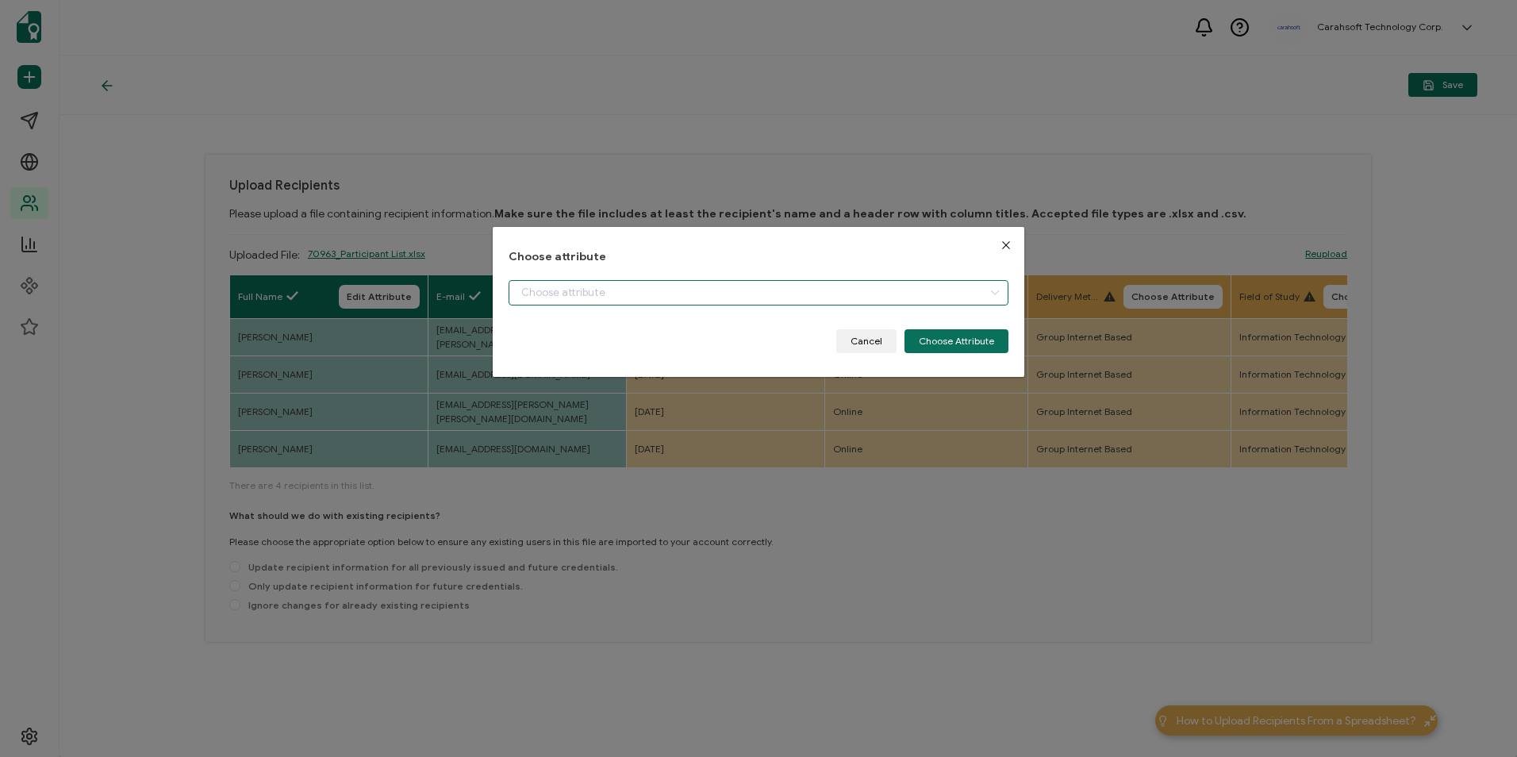
type input "Event Date"
click at [938, 344] on button "Choose Attribute" at bounding box center [956, 341] width 104 height 24
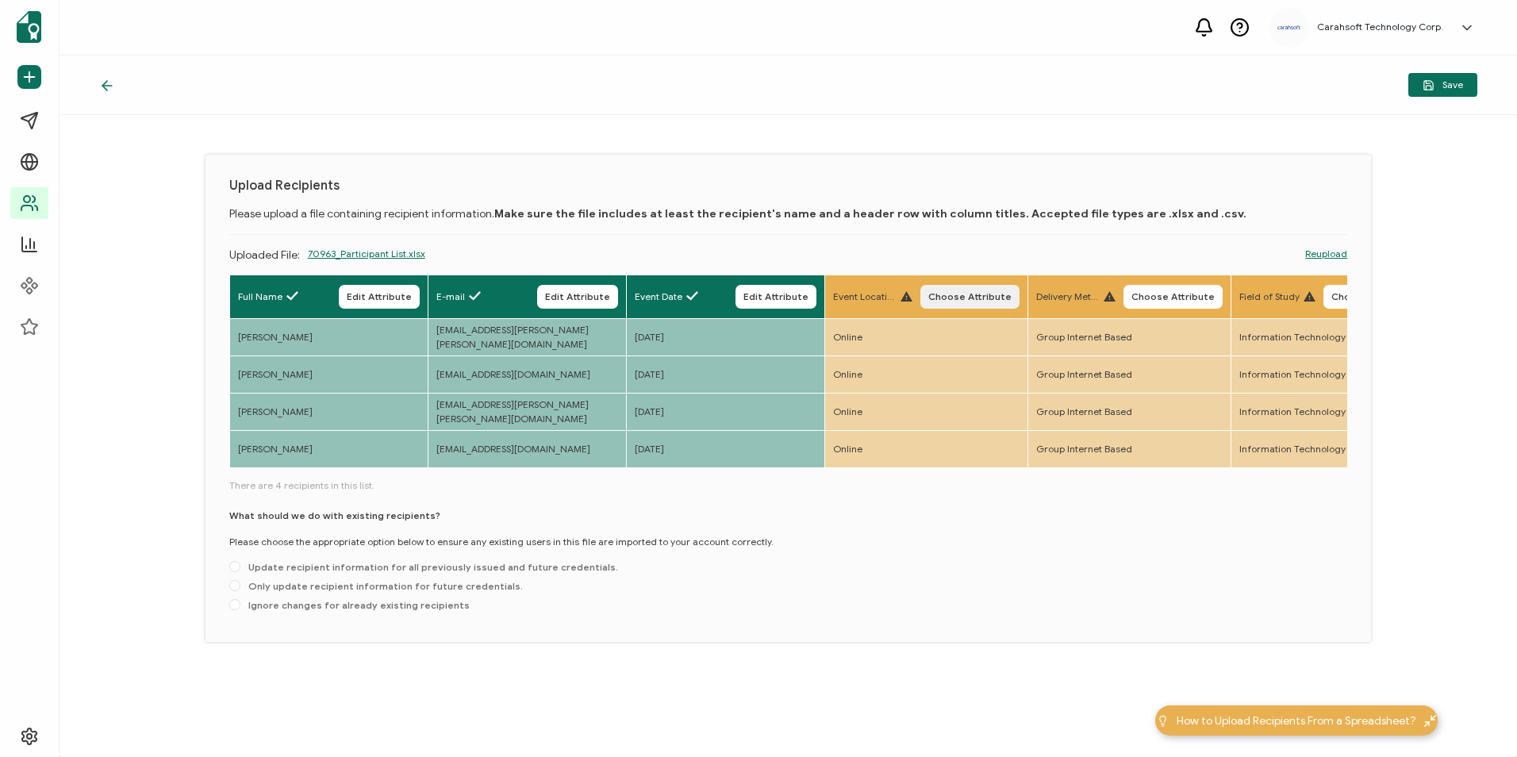
click at [965, 287] on button "Choose Attribute" at bounding box center [969, 297] width 99 height 24
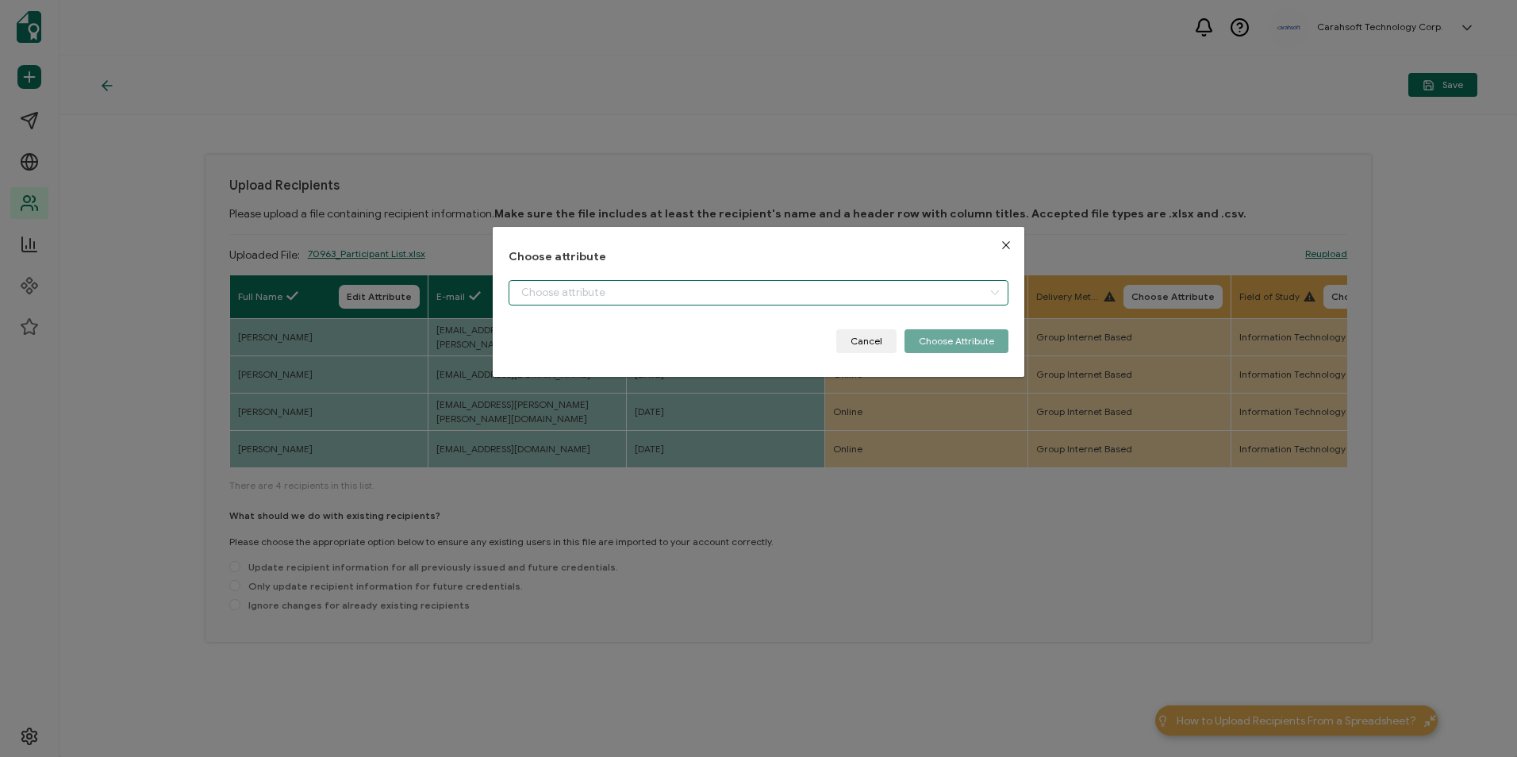
click at [942, 282] on input "dialog" at bounding box center [758, 292] width 499 height 25
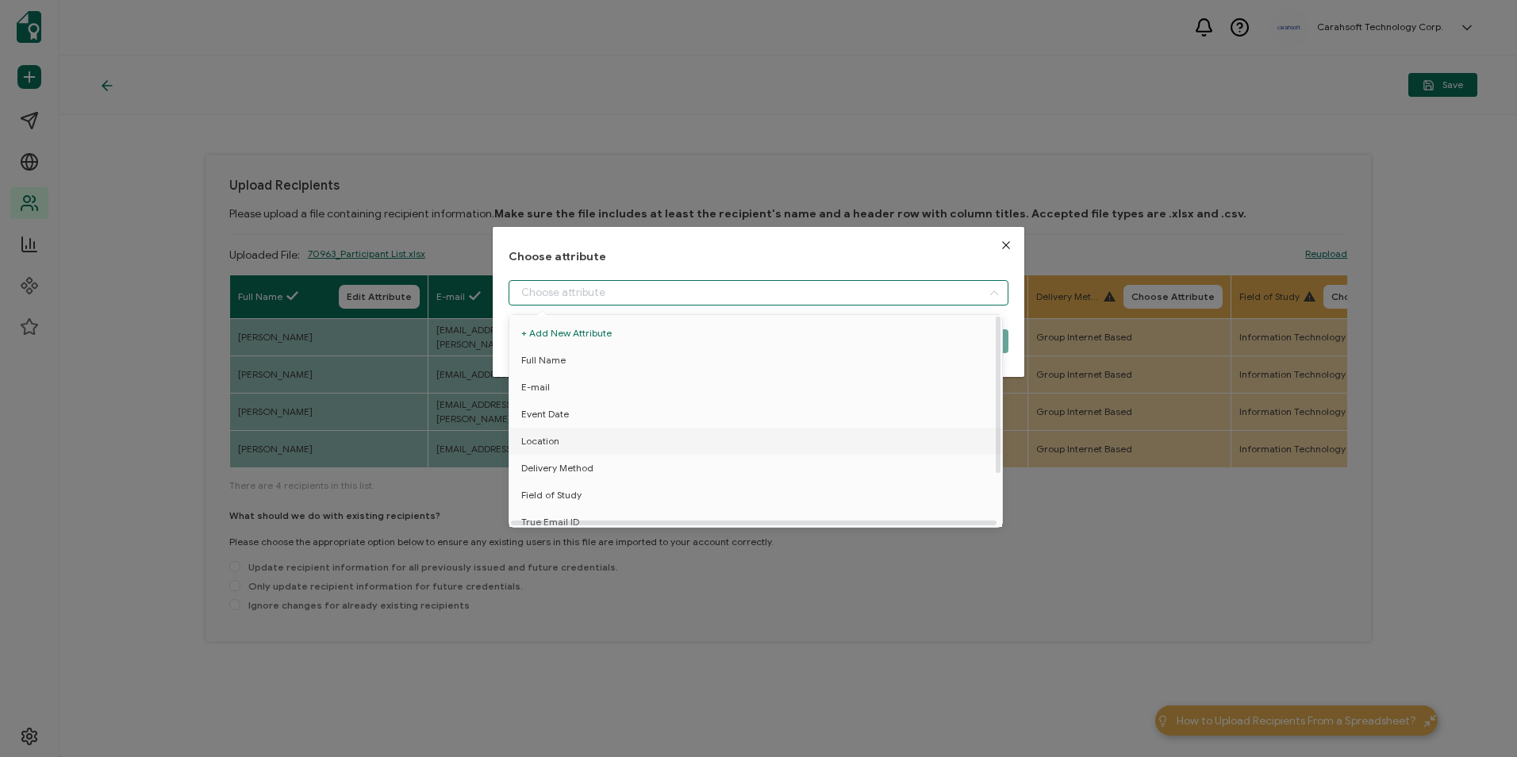
click at [737, 439] on li "Location" at bounding box center [758, 441] width 506 height 27
type input "Location"
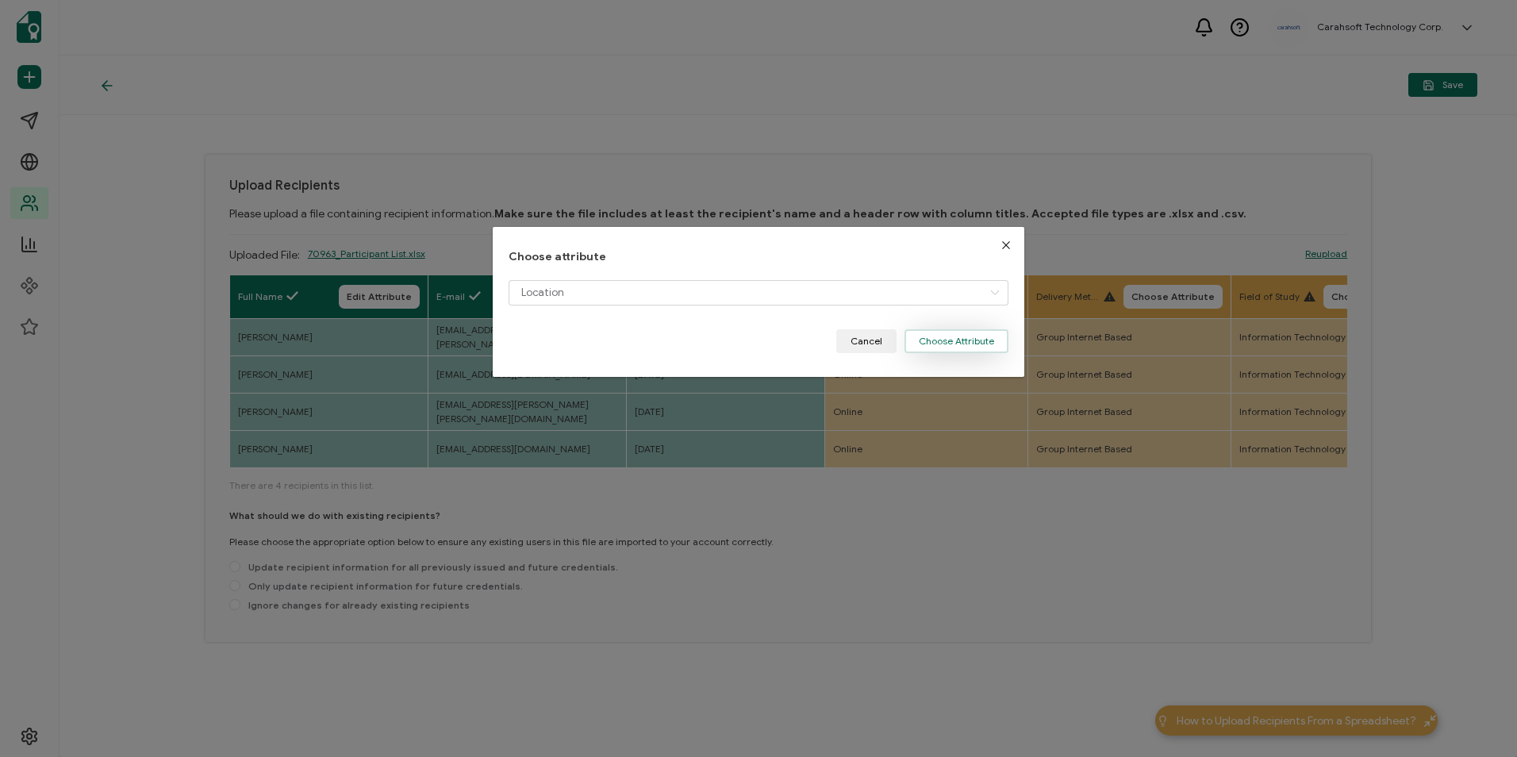
click at [949, 344] on button "Choose Attribute" at bounding box center [956, 341] width 104 height 24
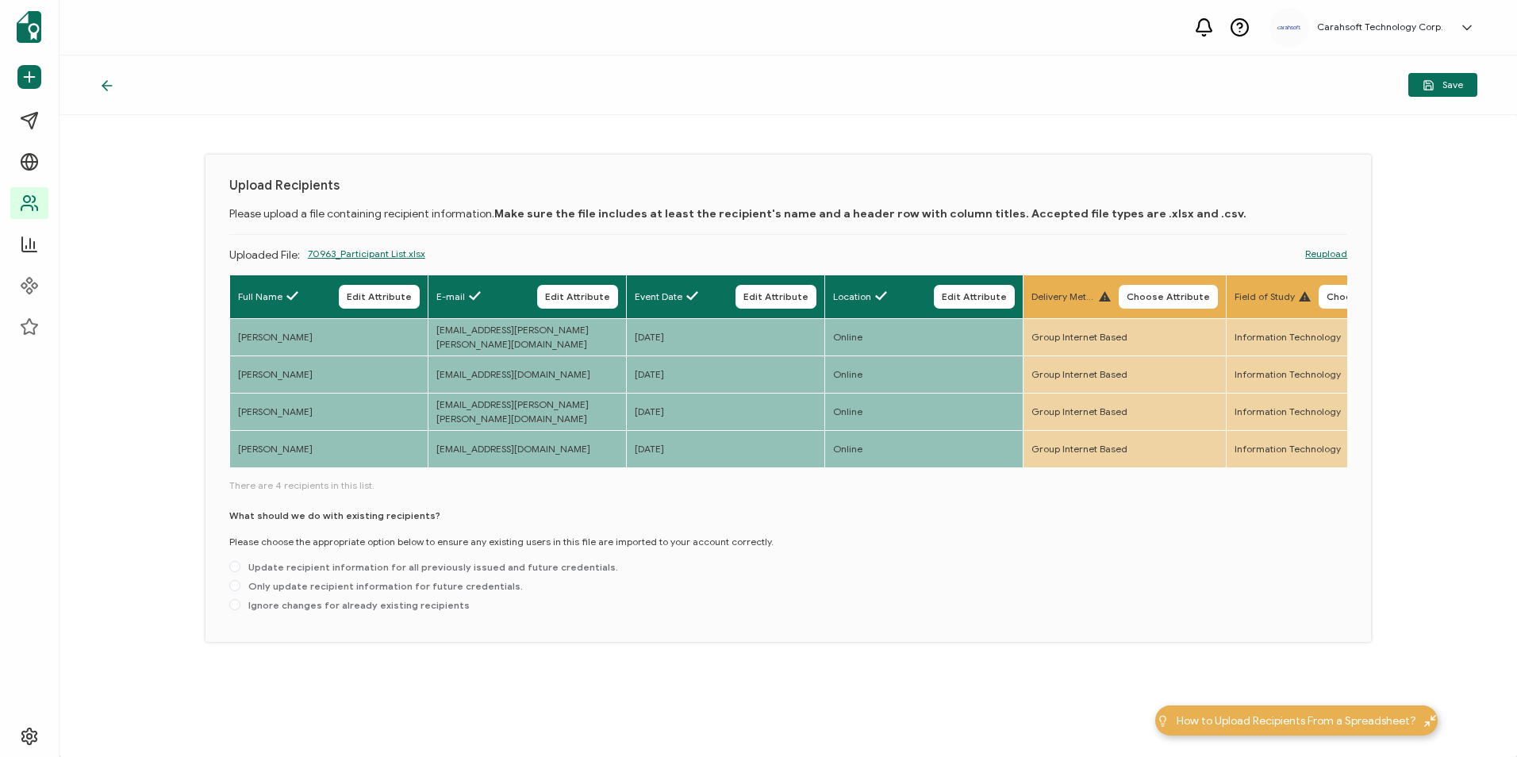
drag, startPoint x: 1174, startPoint y: 294, endPoint x: 1130, endPoint y: 310, distance: 47.4
click at [1174, 294] on span "Choose Attribute" at bounding box center [1167, 297] width 83 height 10
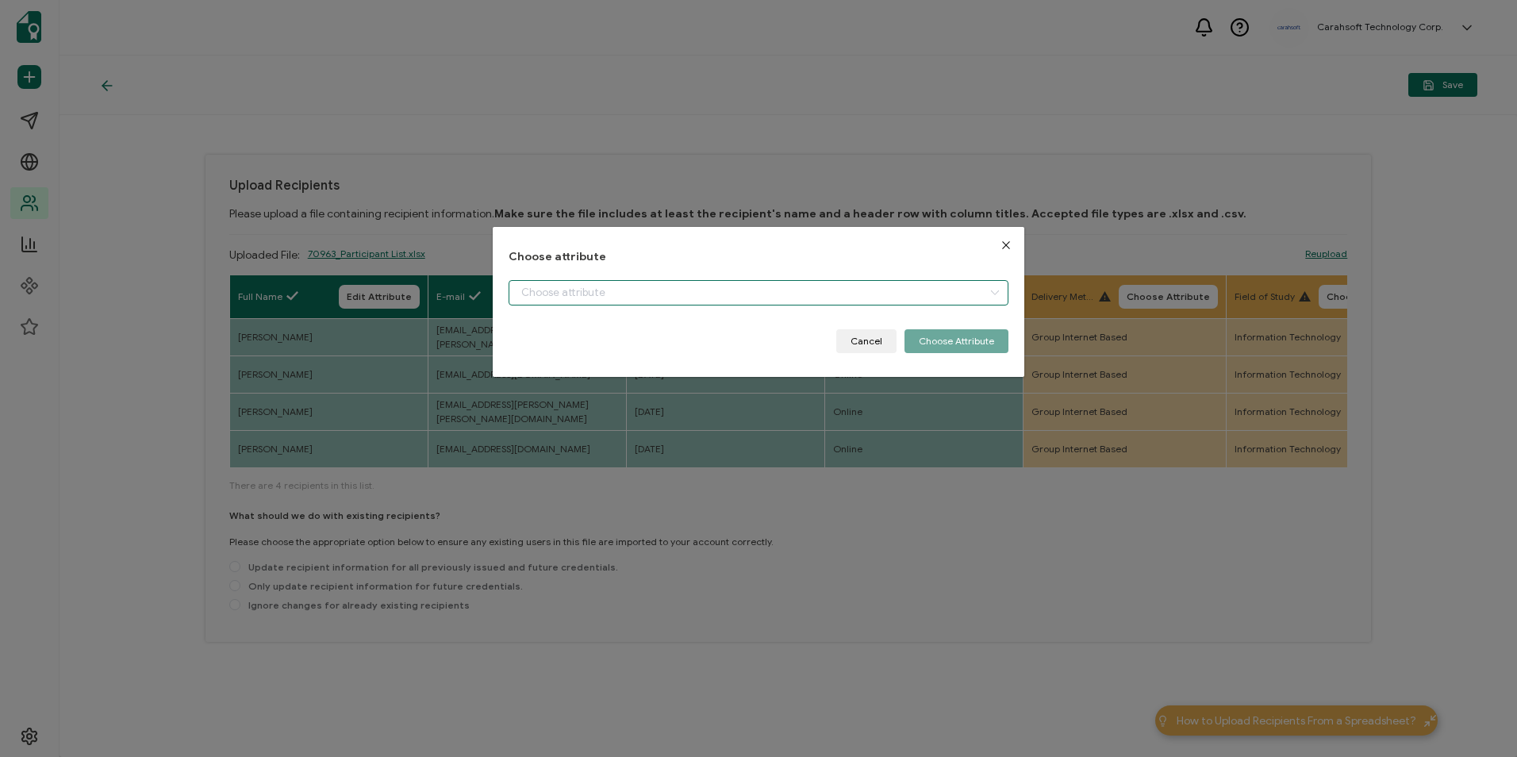
click at [767, 298] on input "dialog" at bounding box center [758, 292] width 499 height 25
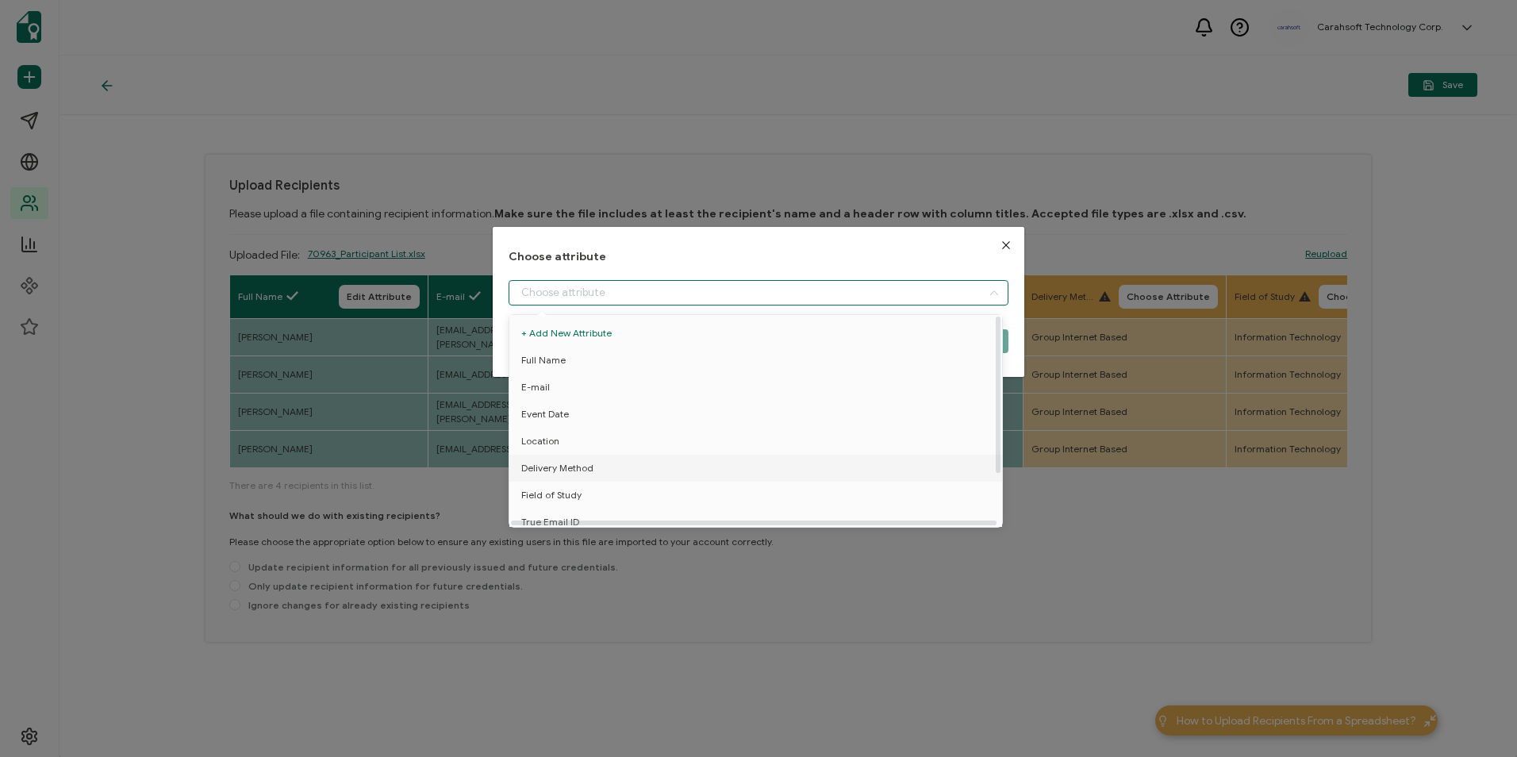
click at [656, 470] on li "Delivery Method" at bounding box center [758, 468] width 506 height 27
type input "Delivery Method"
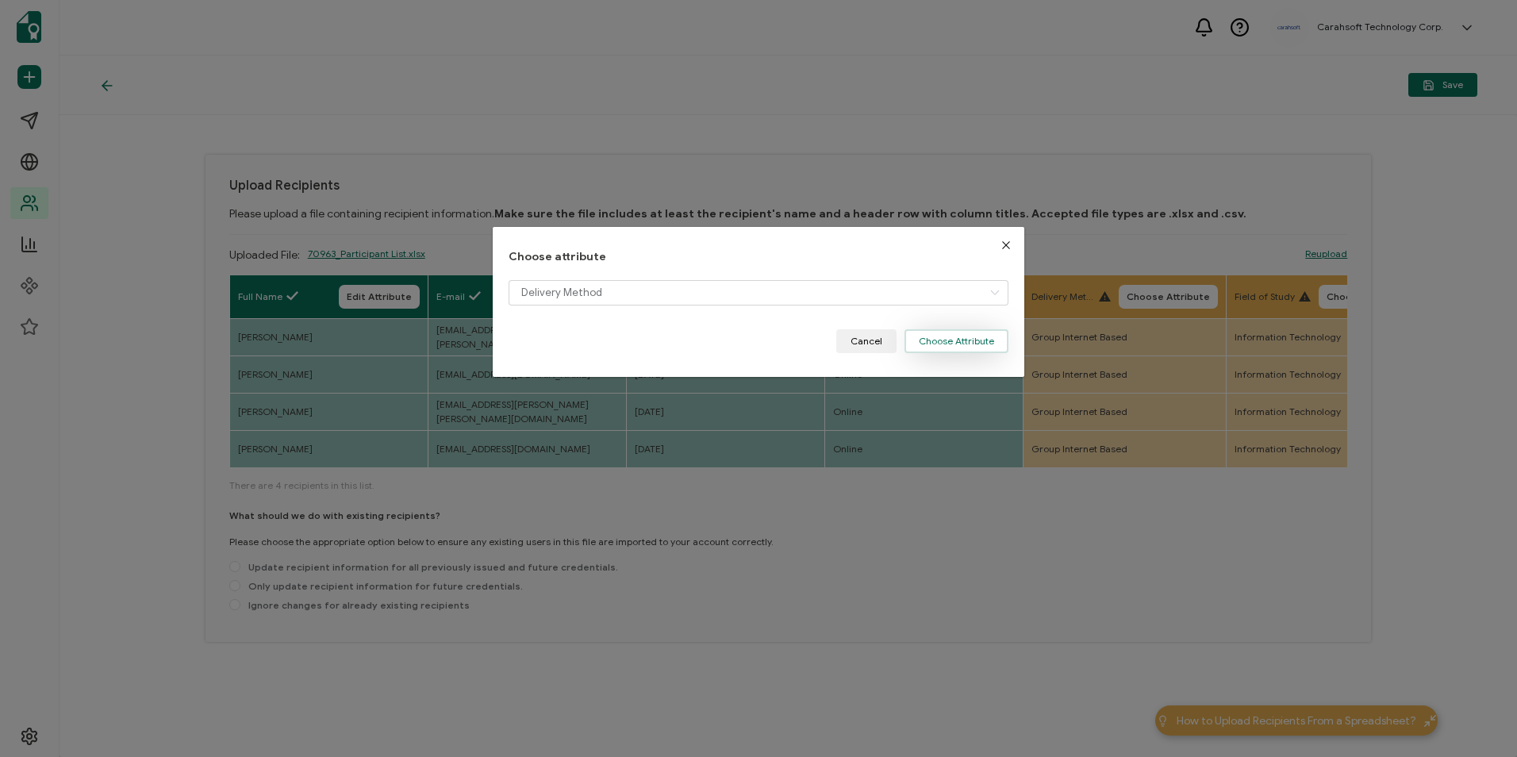
click at [960, 343] on button "Choose Attribute" at bounding box center [956, 341] width 104 height 24
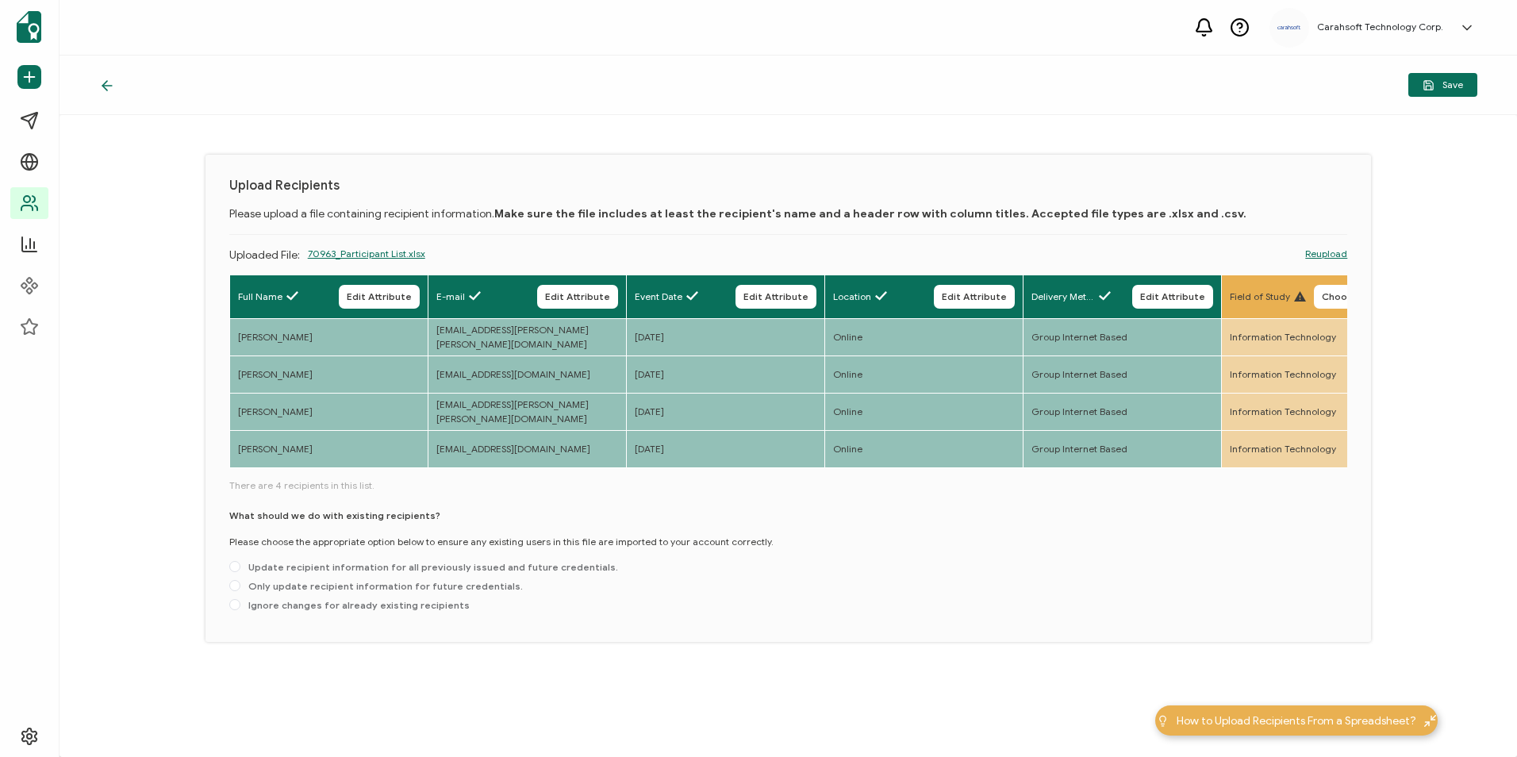
drag, startPoint x: 1339, startPoint y: 296, endPoint x: 1312, endPoint y: 306, distance: 28.9
click at [1338, 296] on span "Choose Attribute" at bounding box center [1363, 297] width 83 height 10
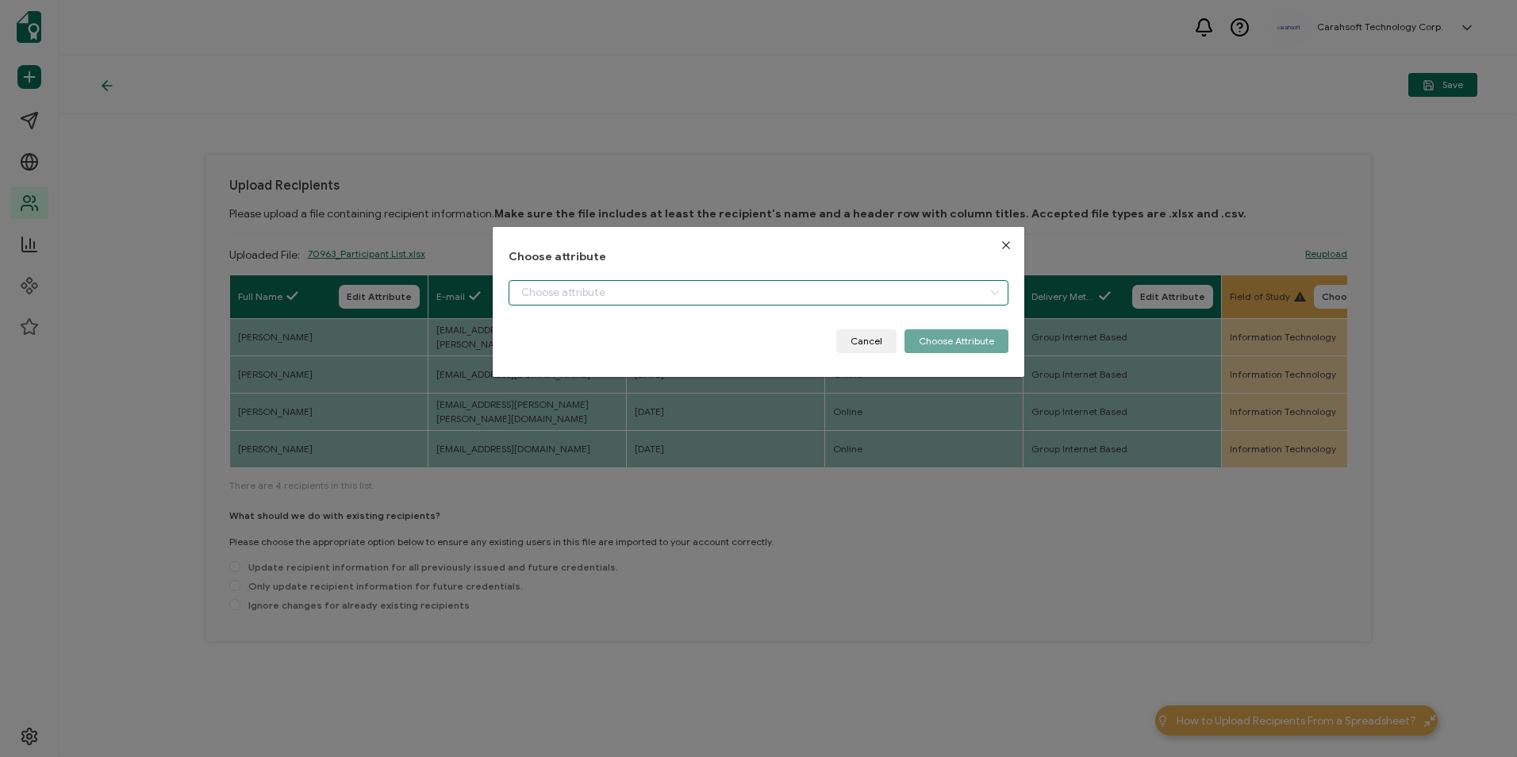
click at [803, 301] on input "dialog" at bounding box center [758, 292] width 499 height 25
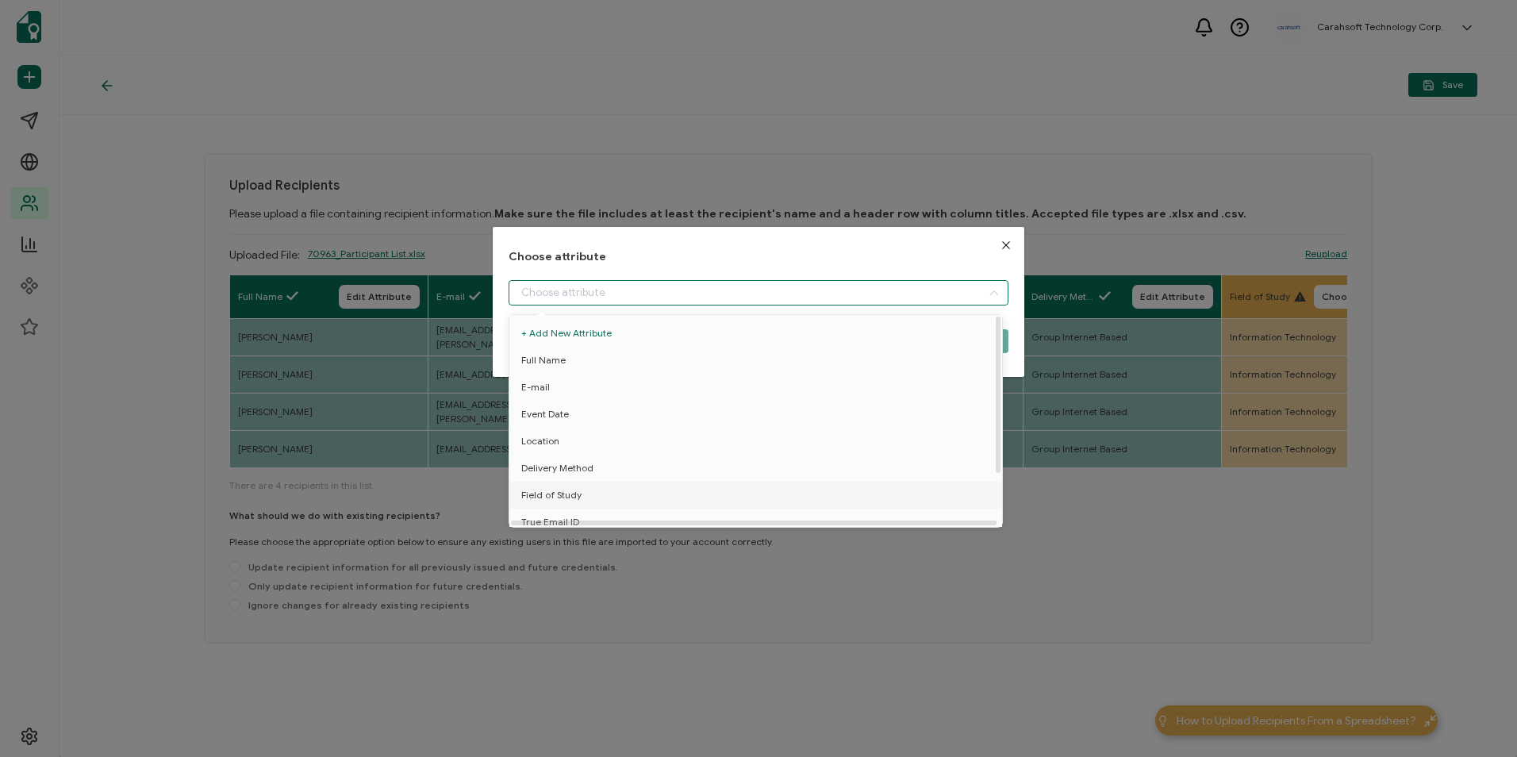
click at [650, 485] on li "Field of Study" at bounding box center [758, 495] width 506 height 27
type input "Field of Study"
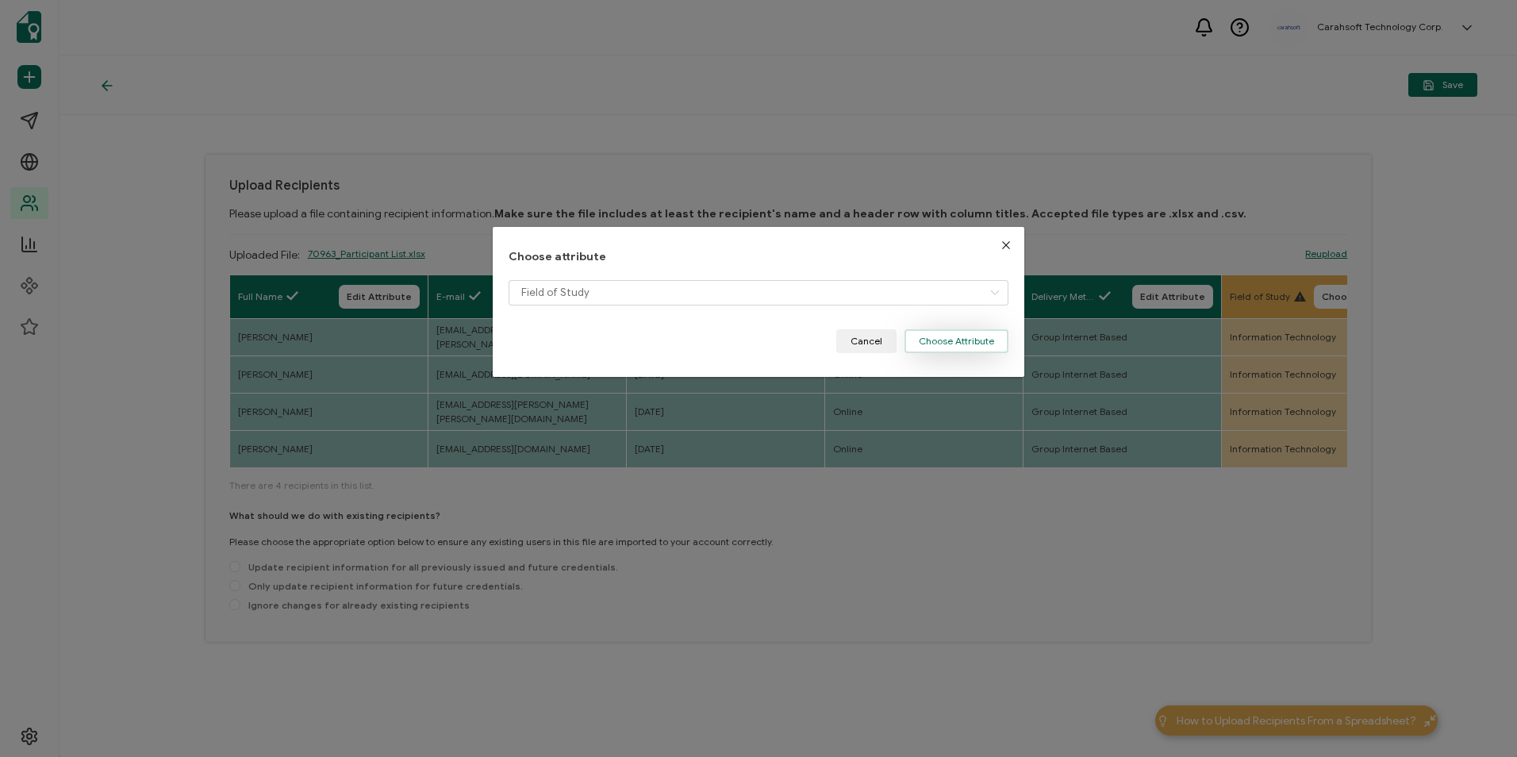
click at [948, 339] on button "Choose Attribute" at bounding box center [956, 341] width 104 height 24
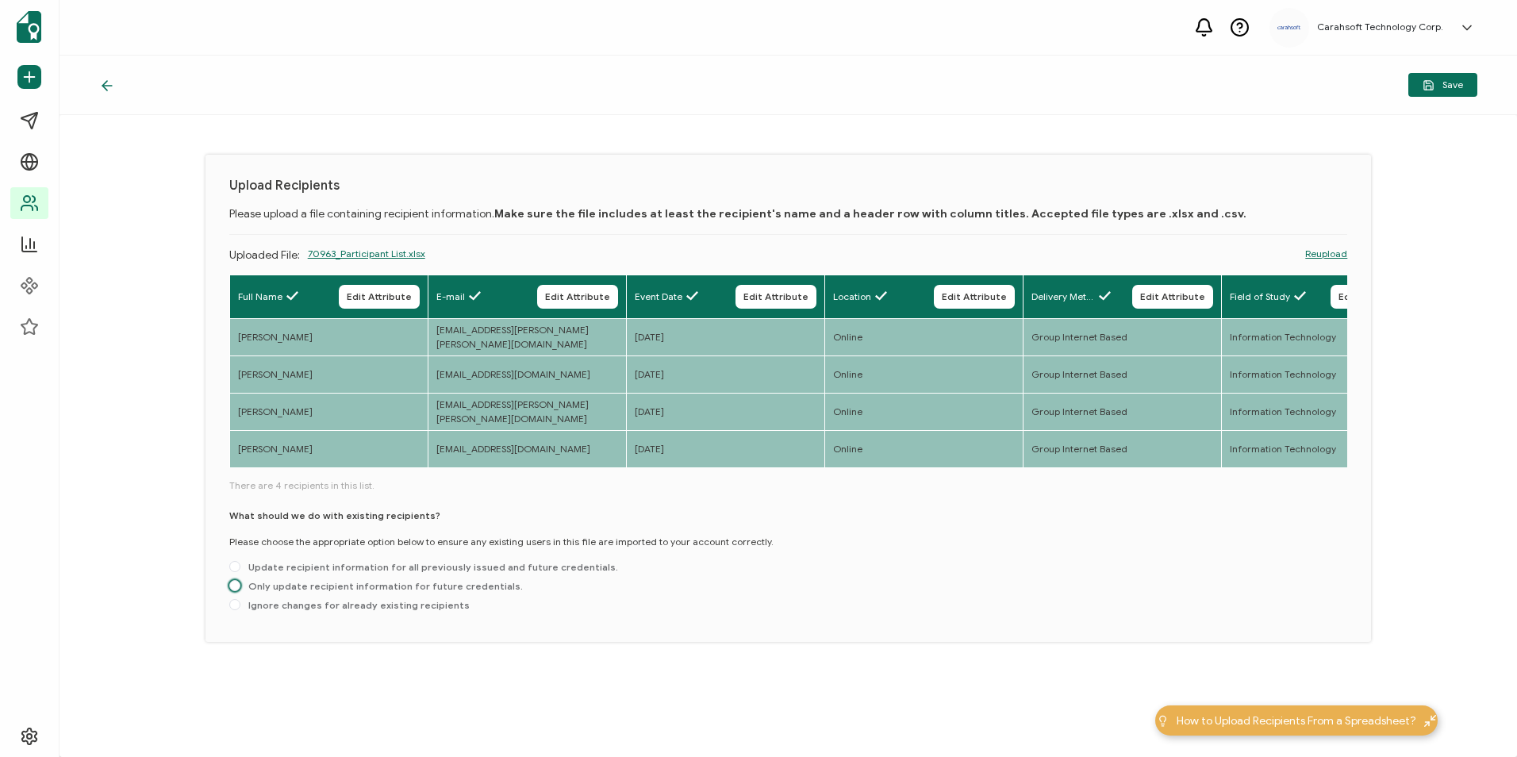
click at [278, 591] on span "Only update recipient information for future credentials." at bounding box center [381, 586] width 282 height 12
click at [240, 591] on input "Only update recipient information for future credentials." at bounding box center [234, 586] width 11 height 13
radio input "true"
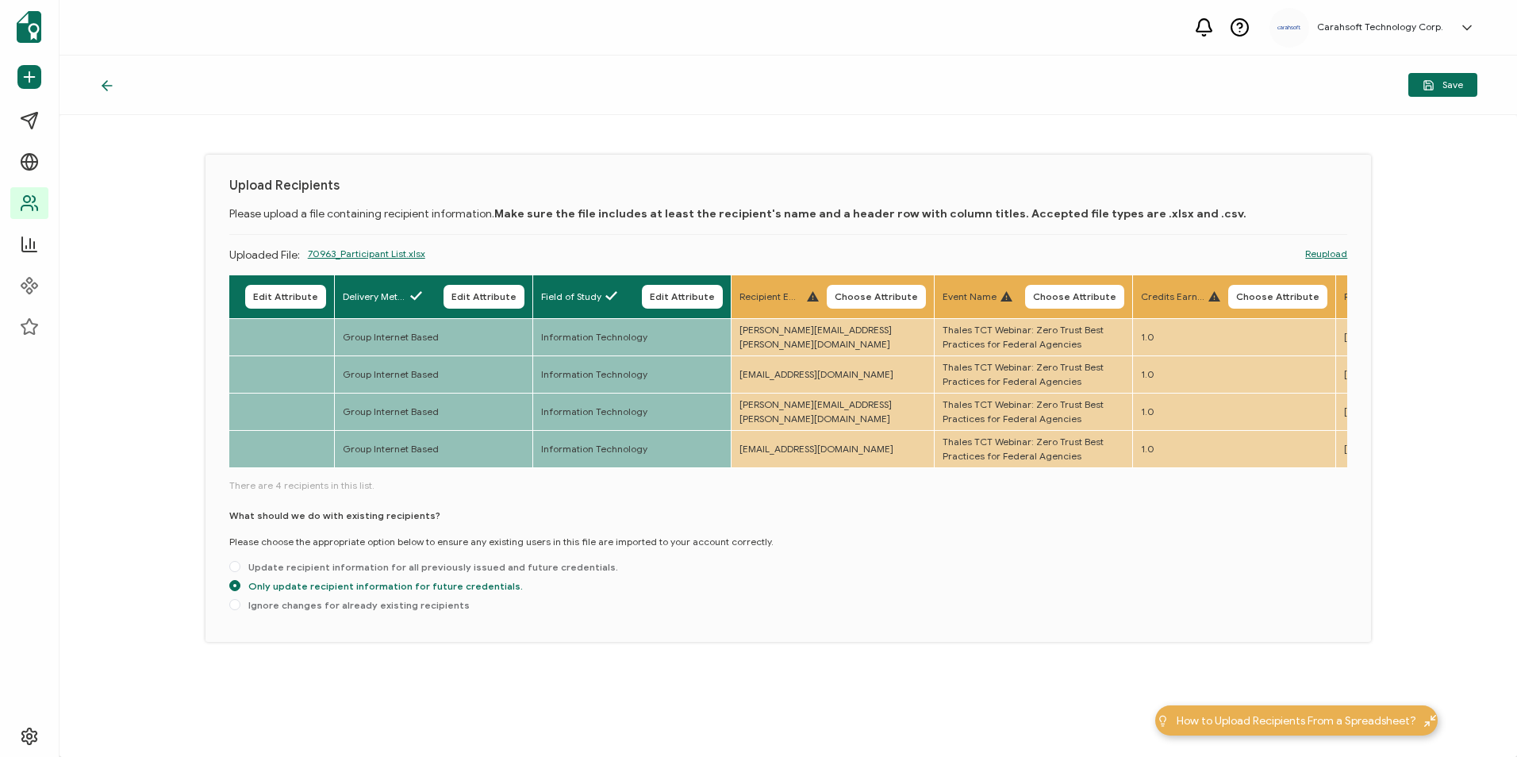
scroll to position [0, 862]
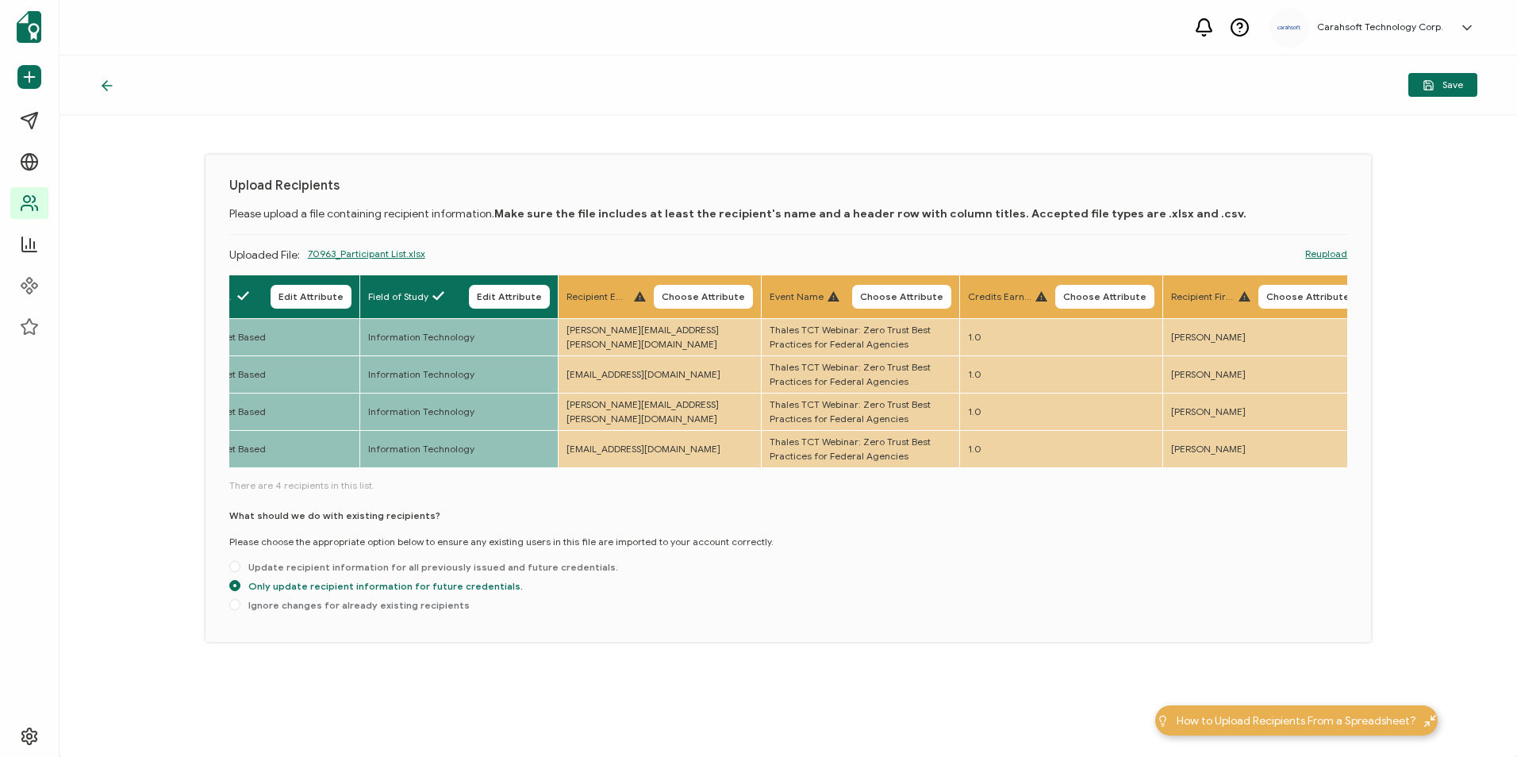
click at [688, 292] on span "Choose Attribute" at bounding box center [703, 297] width 83 height 10
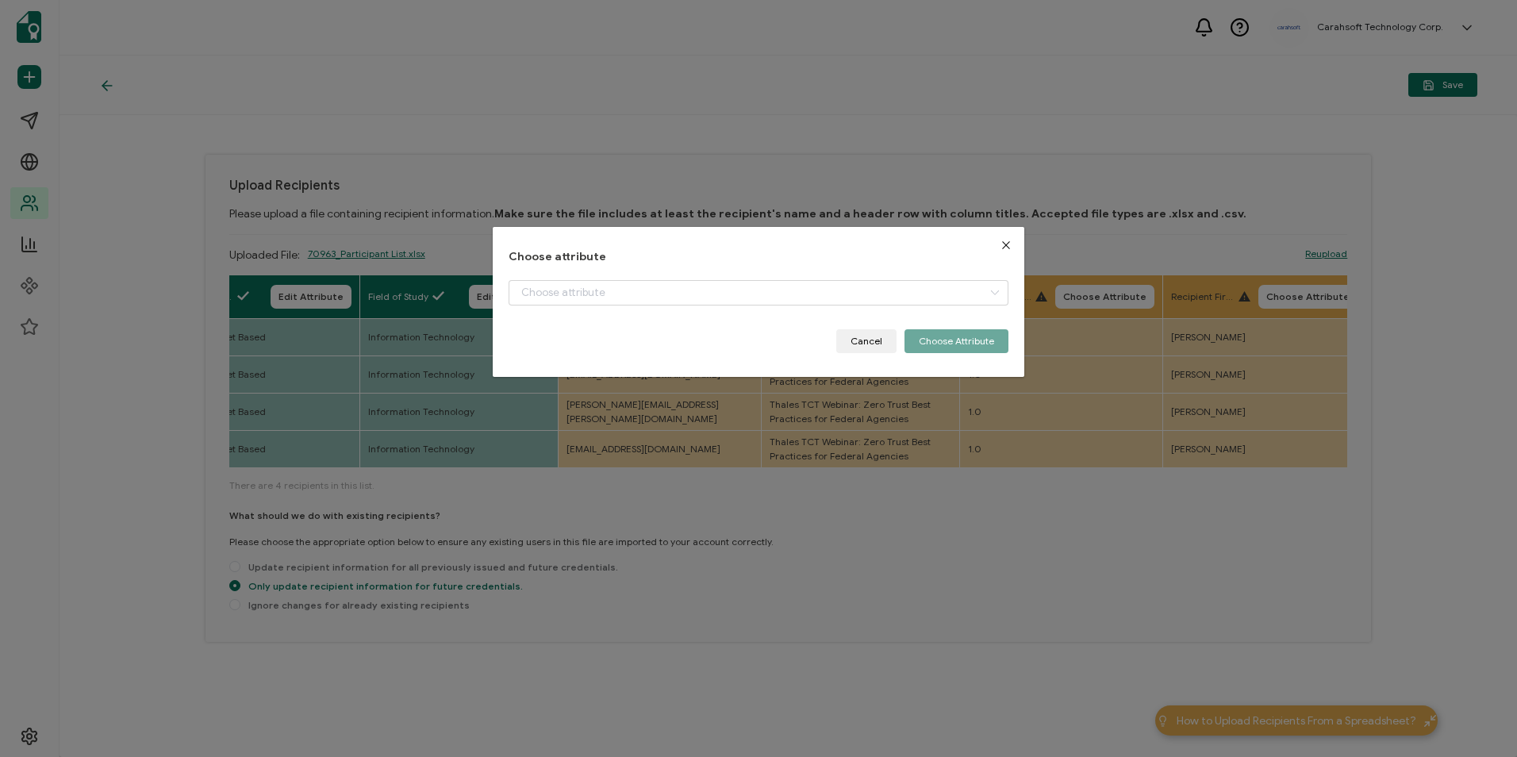
click at [688, 274] on div "Choose attribute Cancel Choose Attribute" at bounding box center [758, 302] width 499 height 102
click at [690, 287] on input "dialog" at bounding box center [758, 292] width 499 height 25
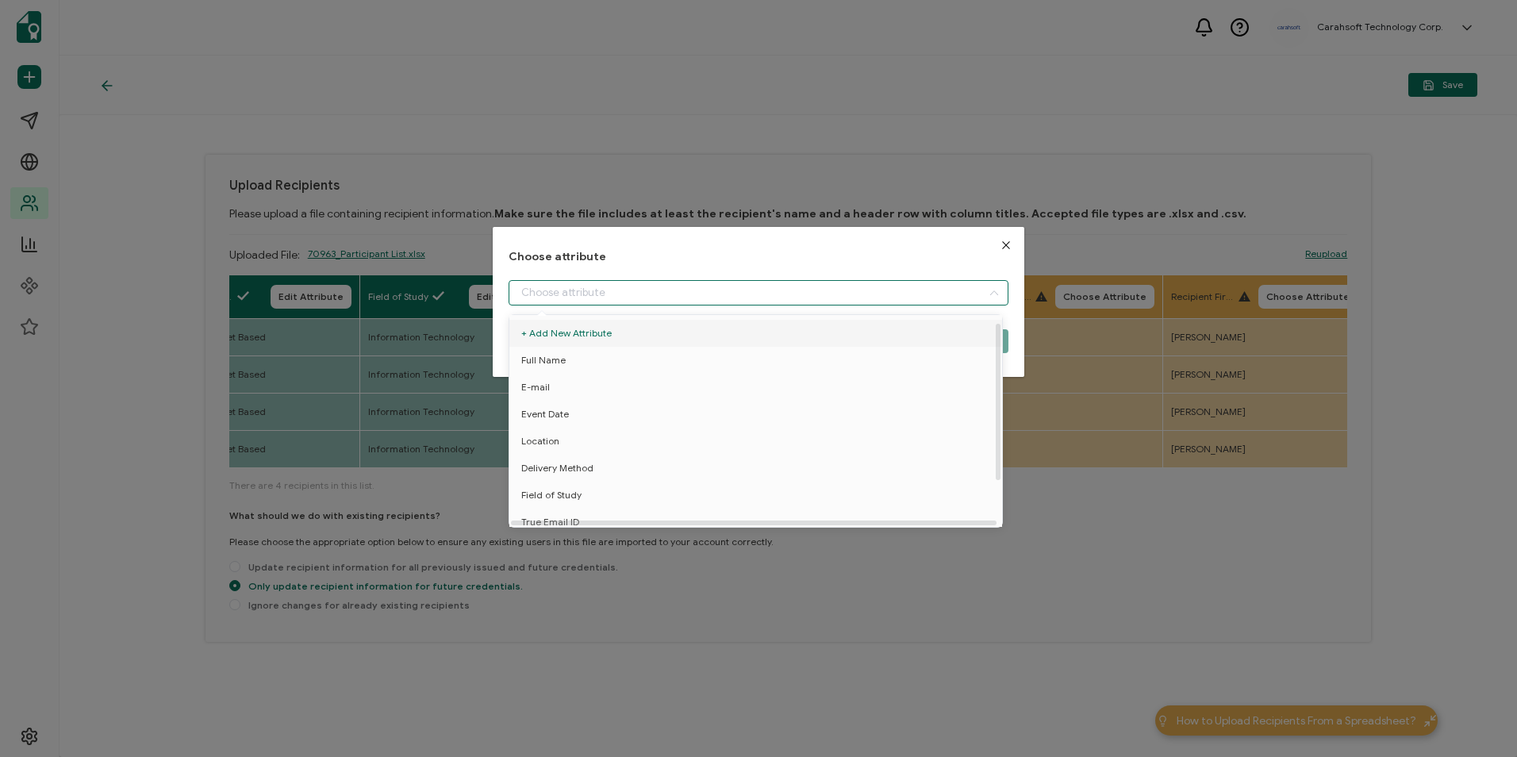
scroll to position [70, 0]
click at [652, 453] on li "True Email ID" at bounding box center [758, 460] width 506 height 27
type input "True Email ID"
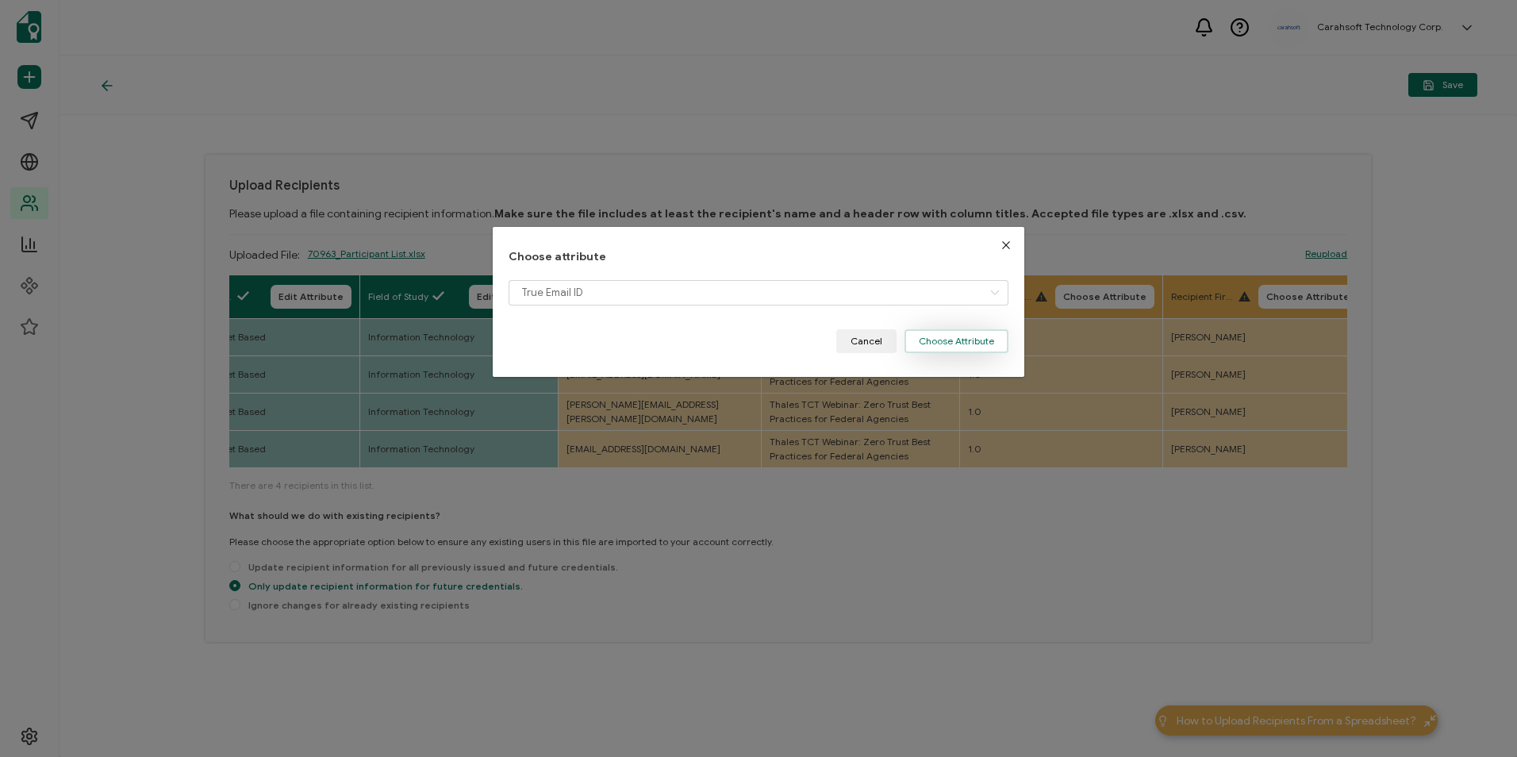
click at [931, 340] on button "Choose Attribute" at bounding box center [956, 341] width 104 height 24
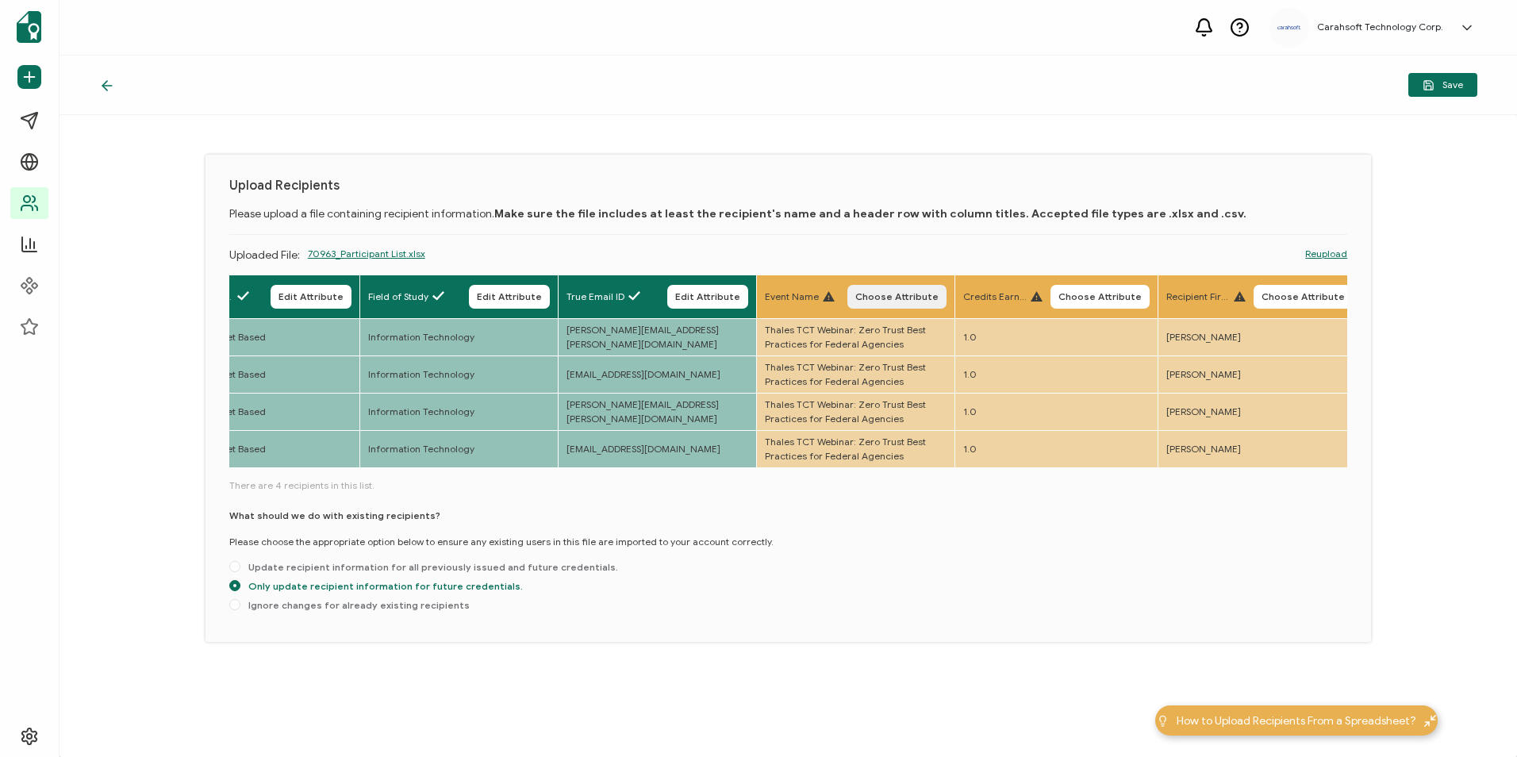
click at [896, 295] on span "Choose Attribute" at bounding box center [896, 297] width 83 height 10
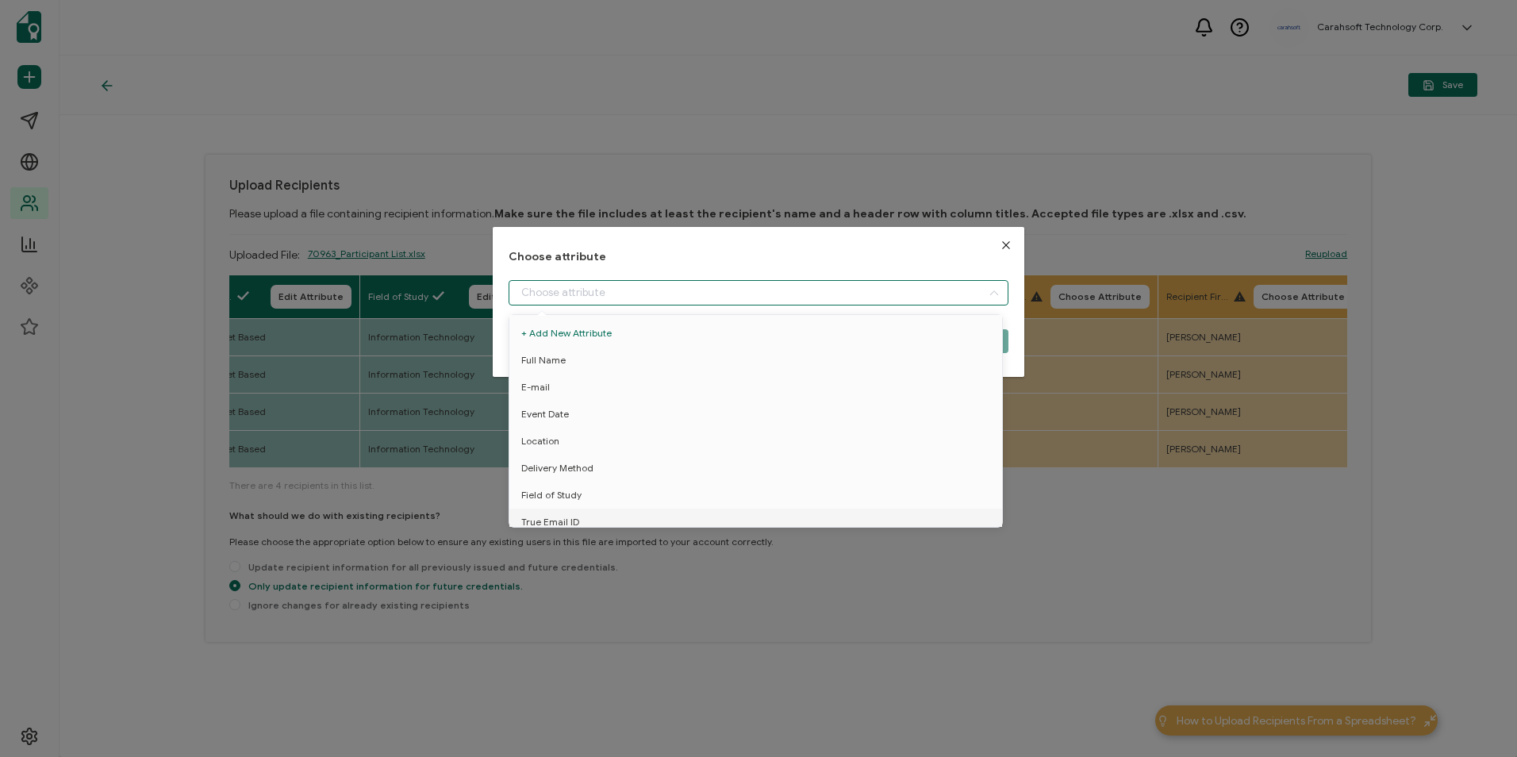
click at [691, 297] on input "dialog" at bounding box center [758, 292] width 499 height 25
click at [609, 487] on li "Event Name" at bounding box center [758, 487] width 506 height 27
type input "Event Name"
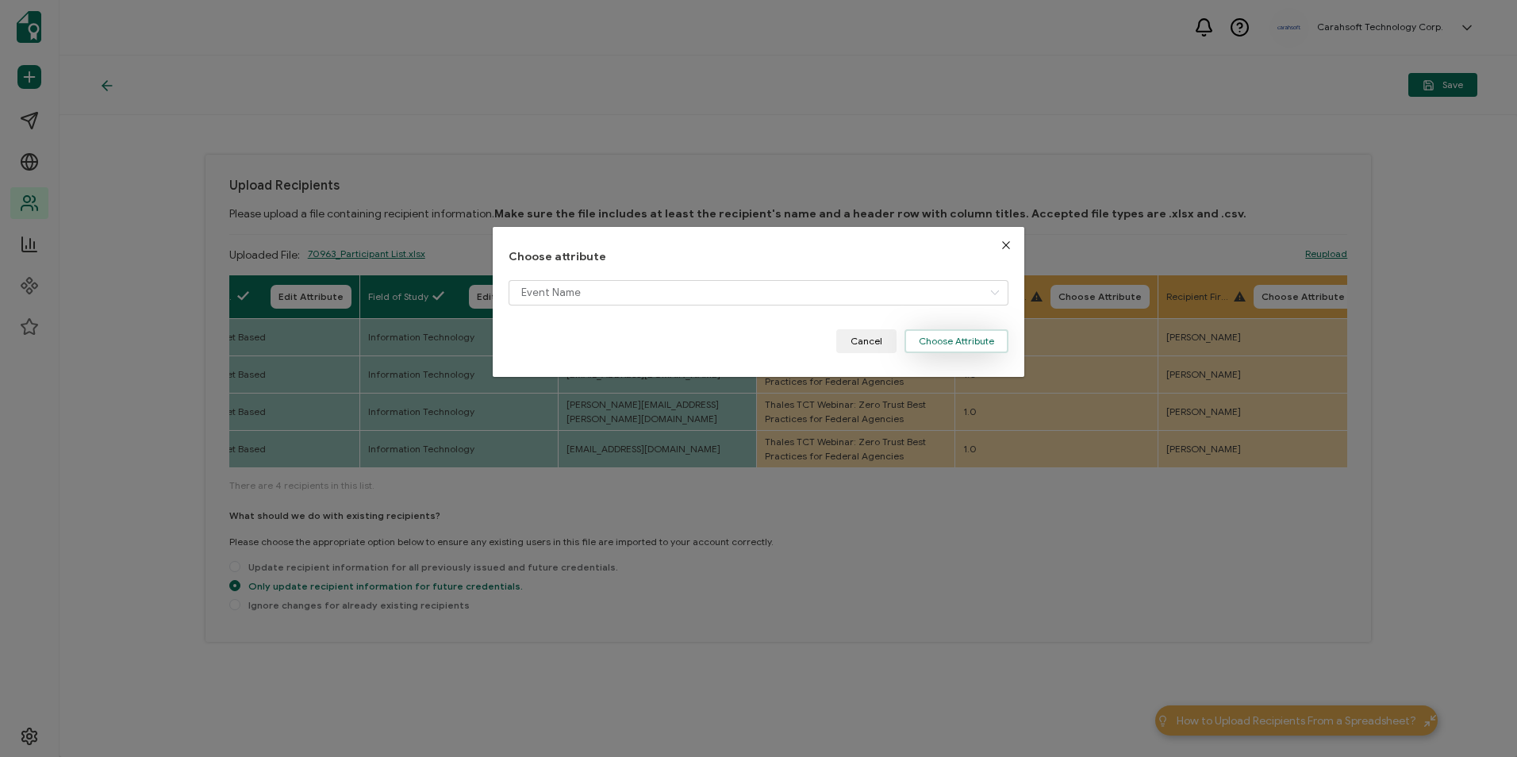
click at [927, 347] on button "Choose Attribute" at bounding box center [956, 341] width 104 height 24
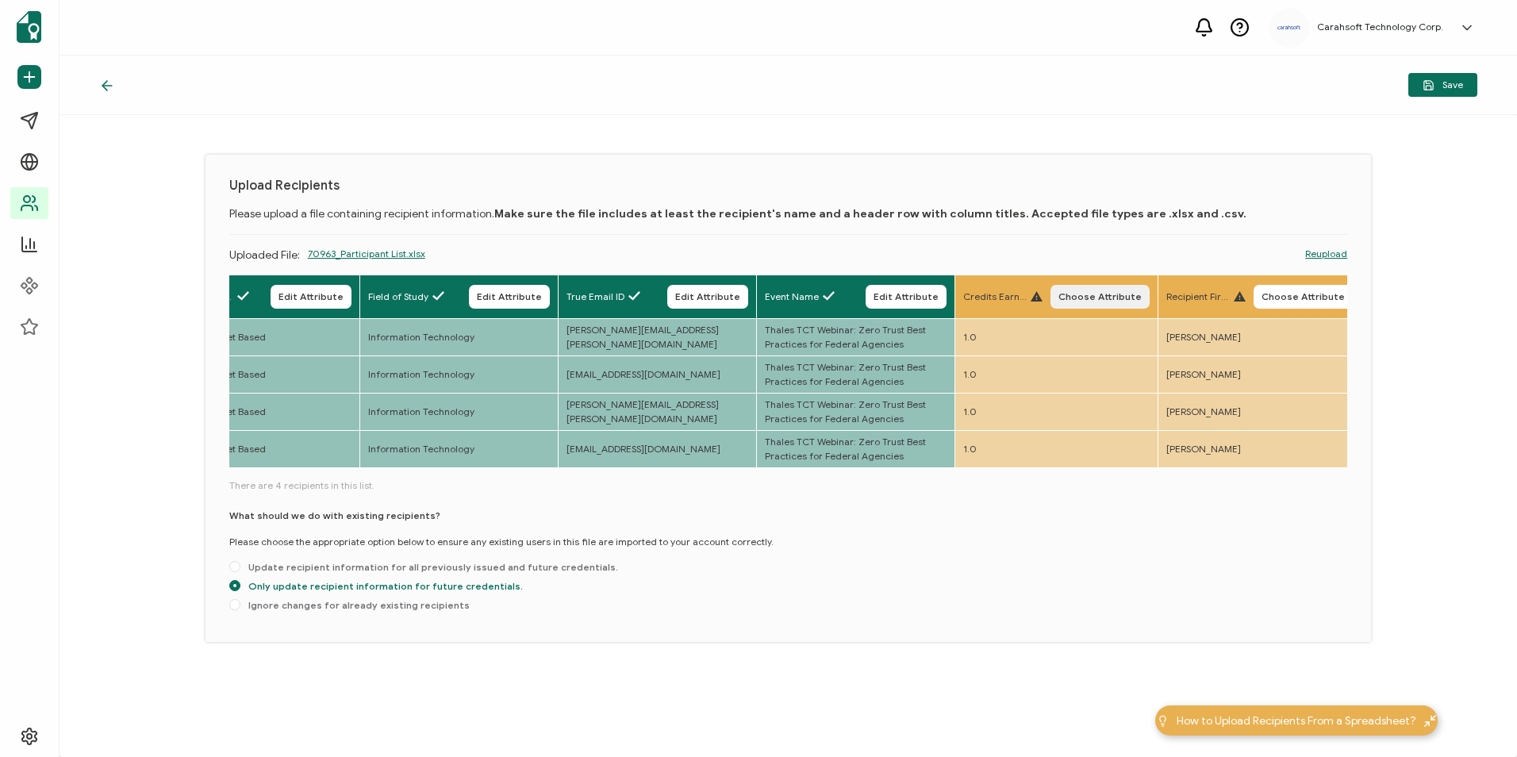
click at [1107, 294] on span "Choose Attribute" at bounding box center [1099, 297] width 83 height 10
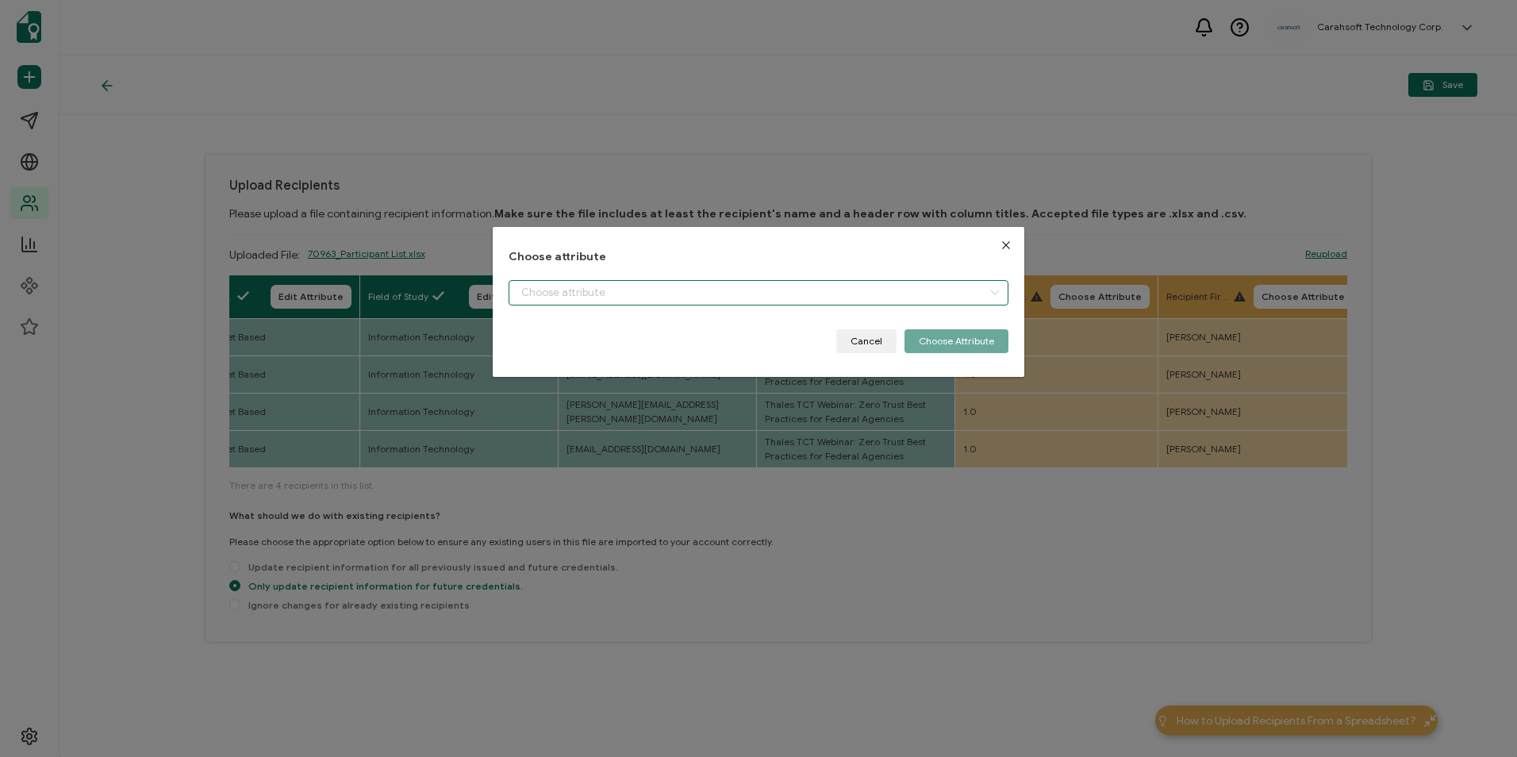
click at [845, 299] on input "dialog" at bounding box center [758, 292] width 499 height 25
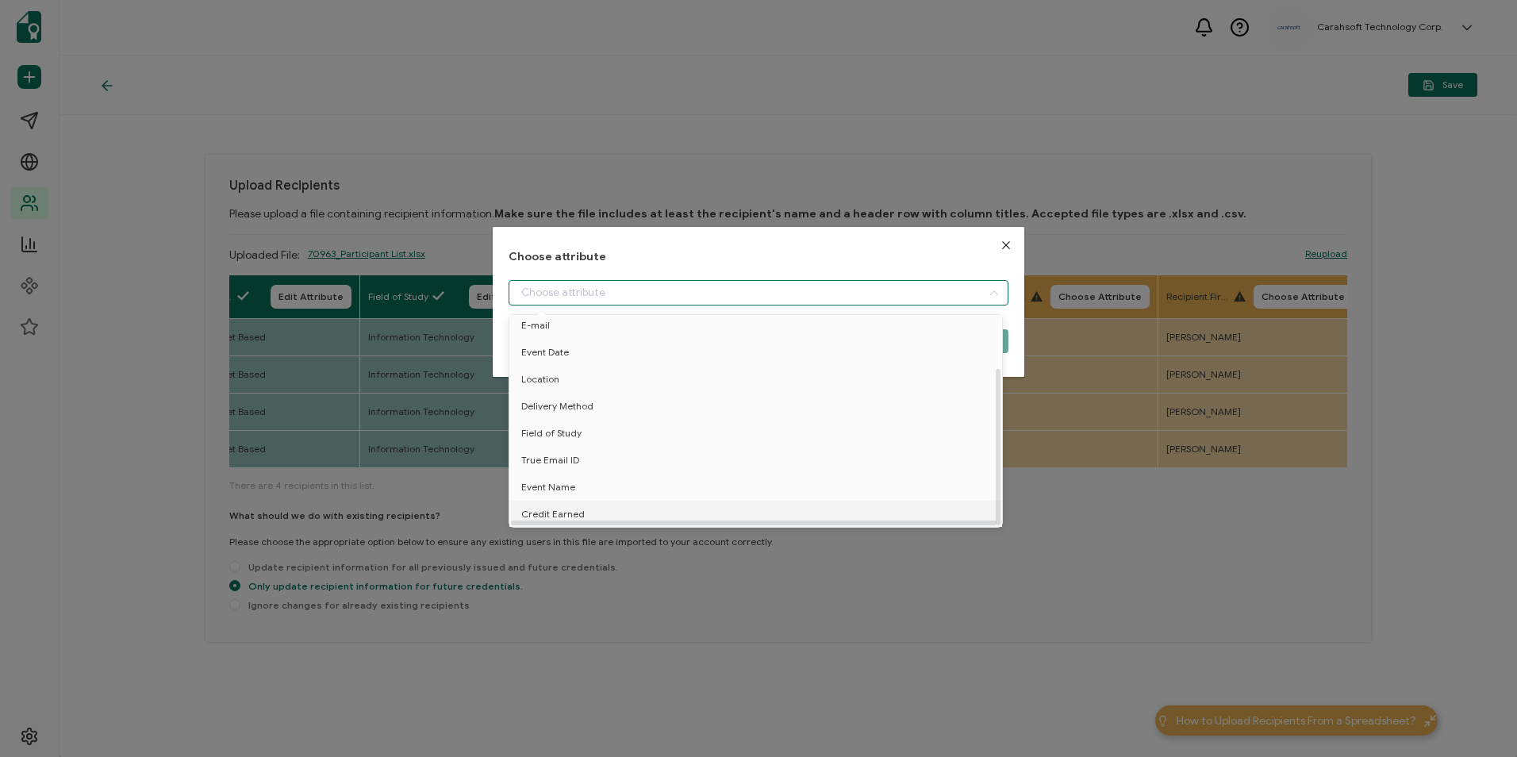
click at [606, 504] on li "Credit Earned" at bounding box center [758, 514] width 506 height 27
type input "Credit Earned"
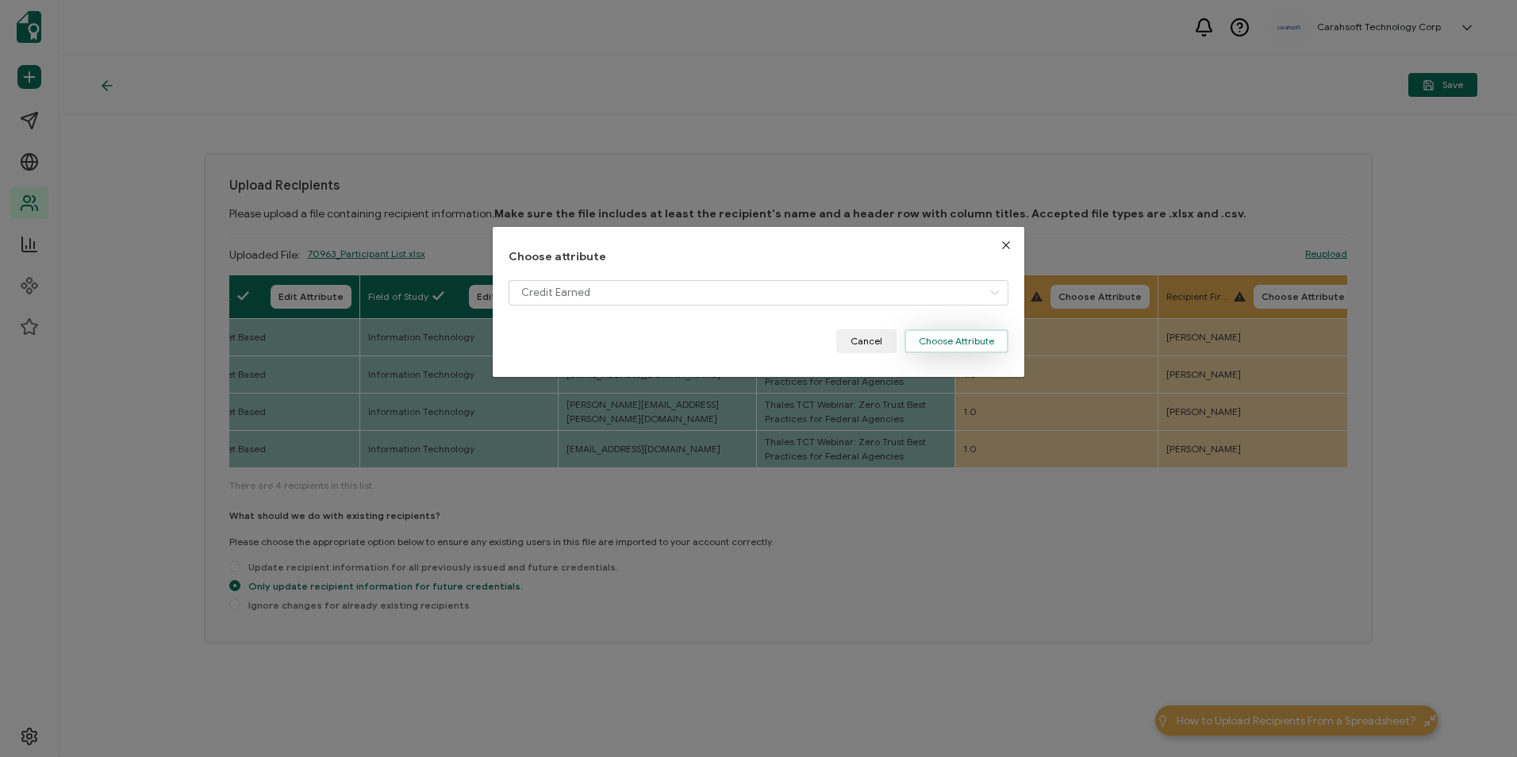
click at [919, 332] on button "Choose Attribute" at bounding box center [956, 341] width 104 height 24
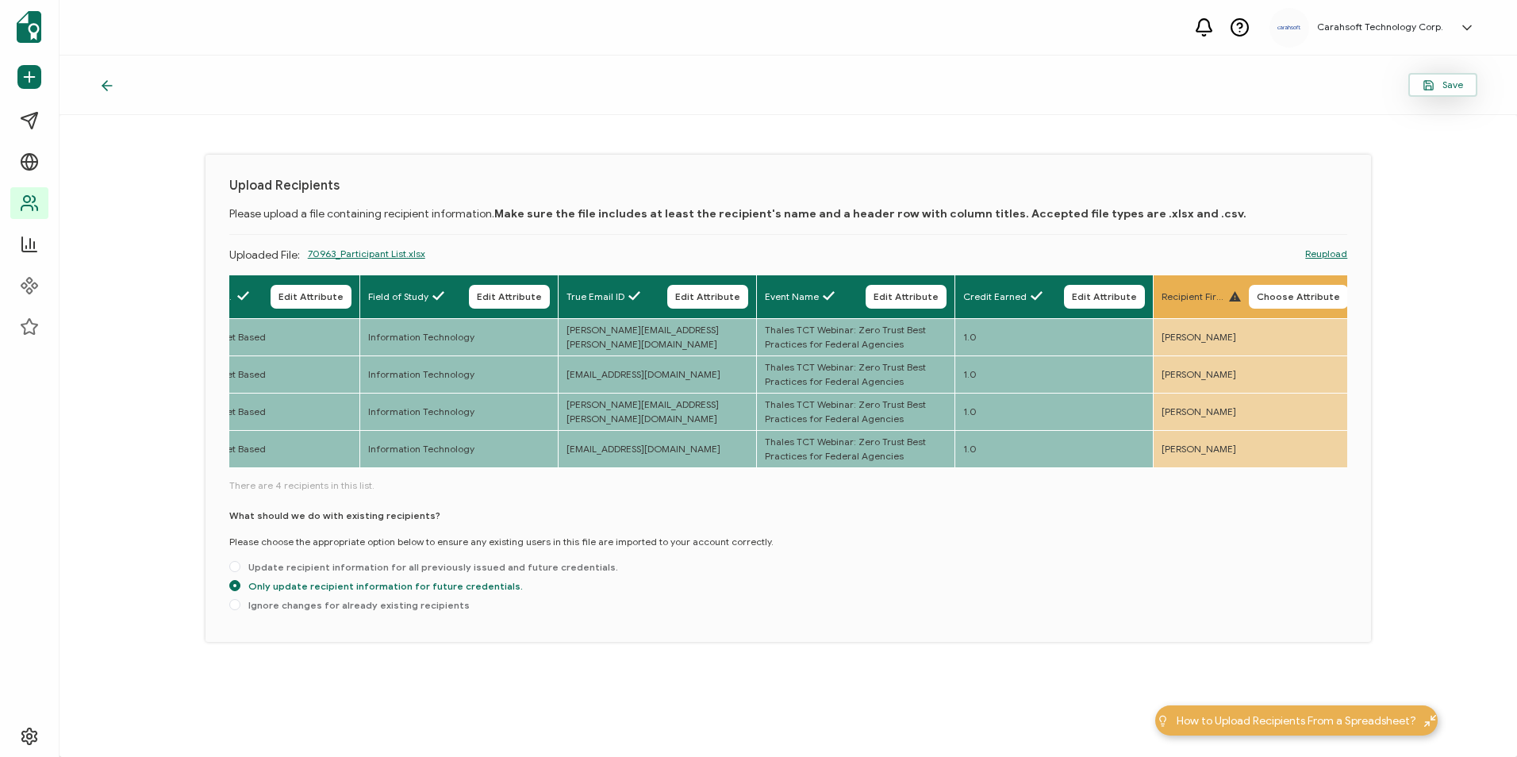
click at [1449, 96] on button "Save" at bounding box center [1442, 85] width 69 height 24
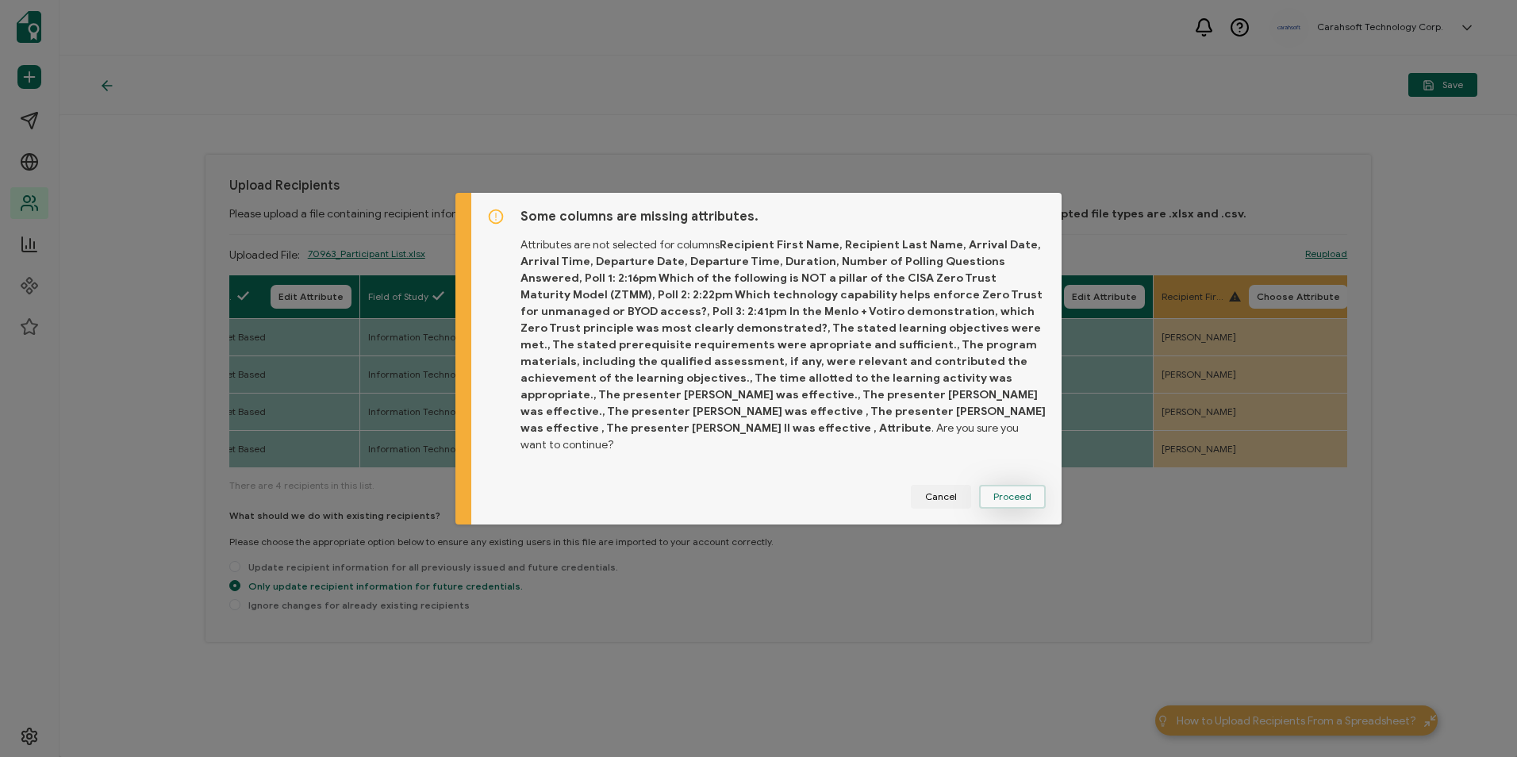
click at [1015, 485] on button "Proceed" at bounding box center [1012, 497] width 67 height 24
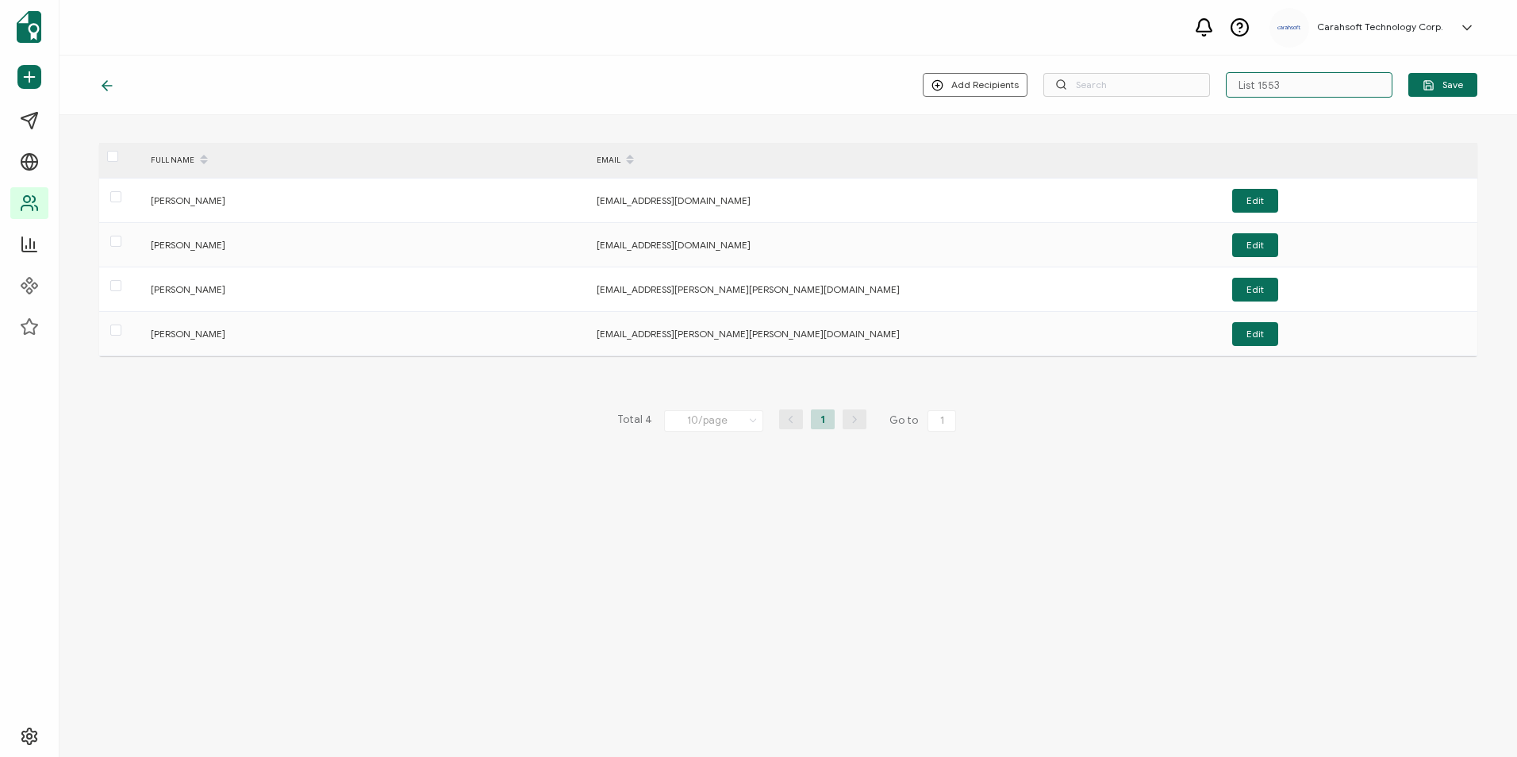
click at [1316, 85] on input "List 1553" at bounding box center [1309, 84] width 167 height 25
drag, startPoint x: 1316, startPoint y: 85, endPoint x: 1228, endPoint y: 83, distance: 88.1
click at [1228, 83] on input "List 1553" at bounding box center [1309, 84] width 167 height 25
paste input "7-31-25_70963_Thales TCT Webinar"
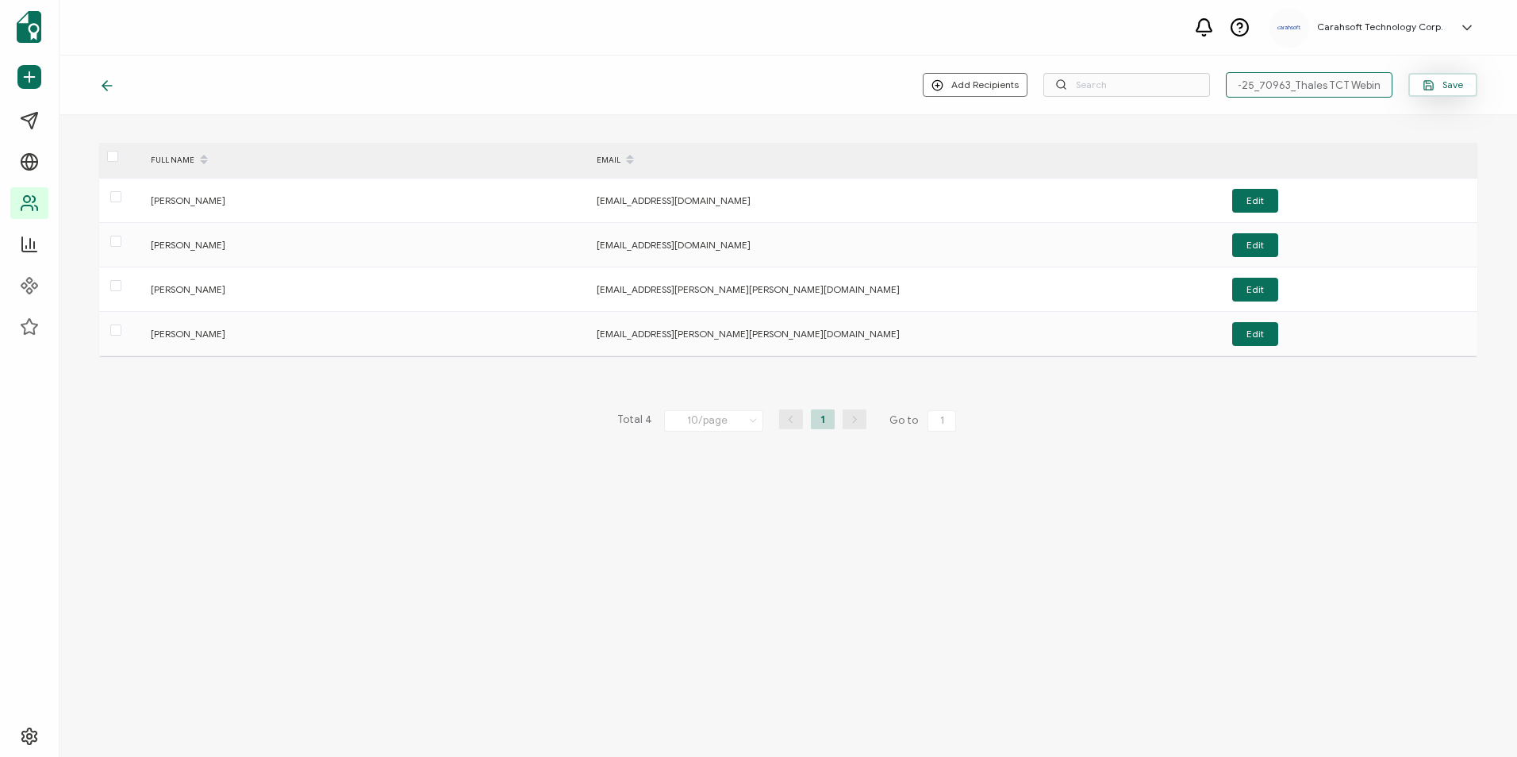
type input "7-31-25_70963_Thales TCT Webinar"
click at [1430, 82] on icon "button" at bounding box center [1428, 85] width 12 height 12
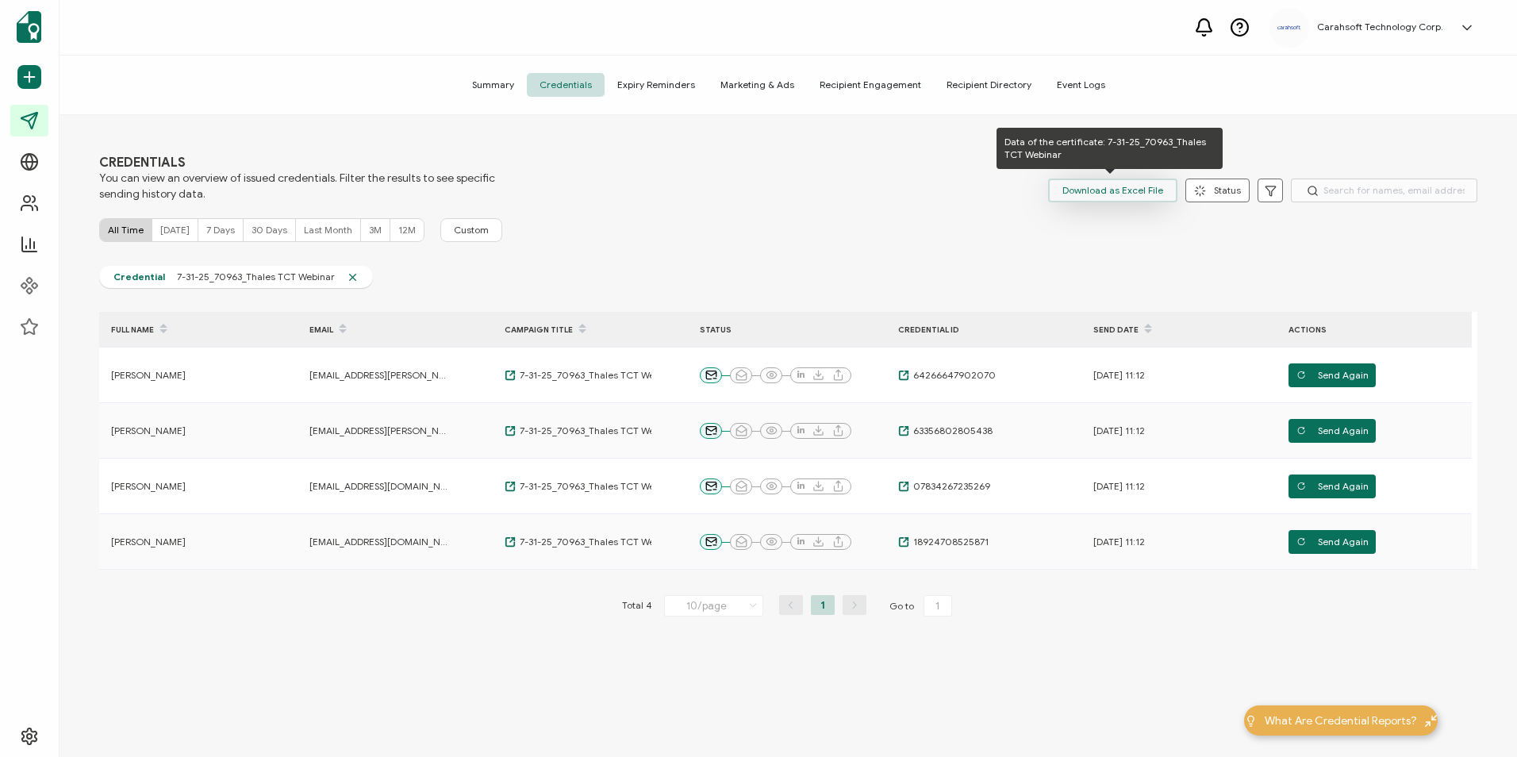
click at [1103, 191] on span "Download as Excel File" at bounding box center [1112, 190] width 101 height 24
